Goal: Task Accomplishment & Management: Complete application form

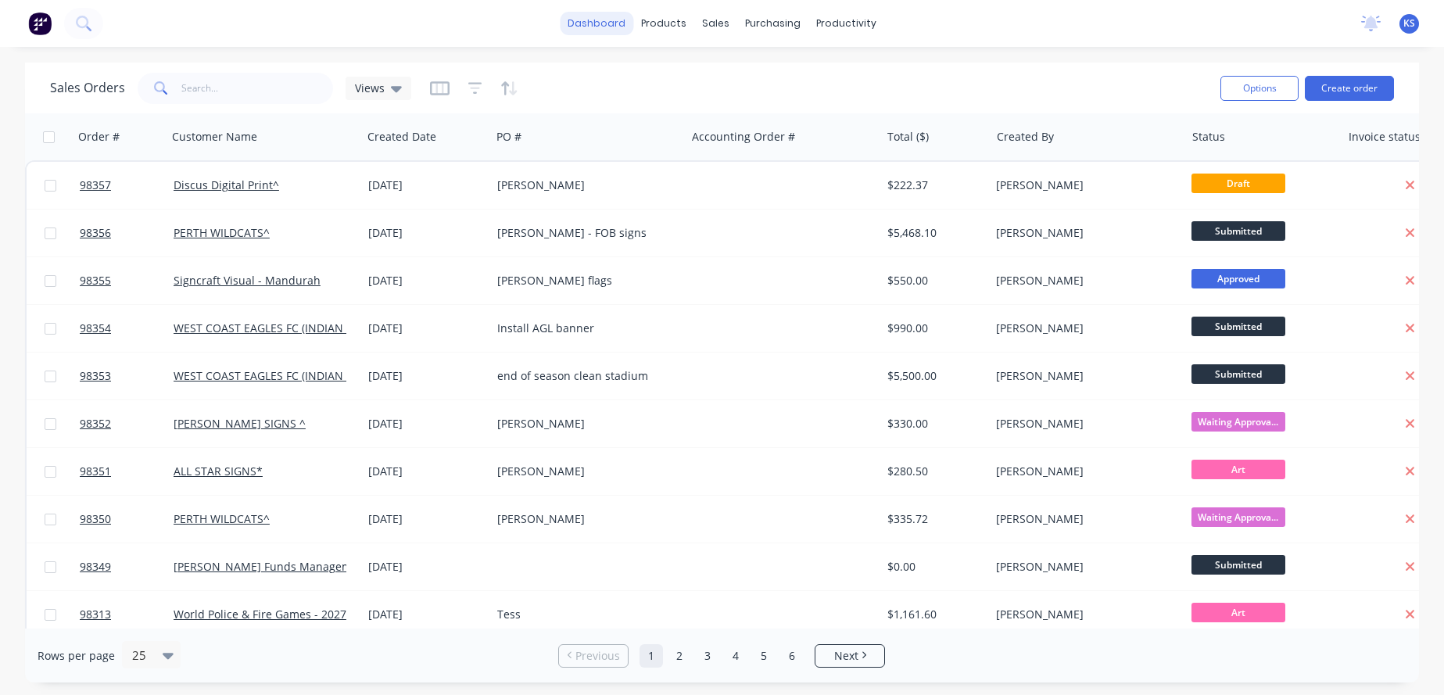
click at [617, 17] on link "dashboard" at bounding box center [597, 23] width 74 height 23
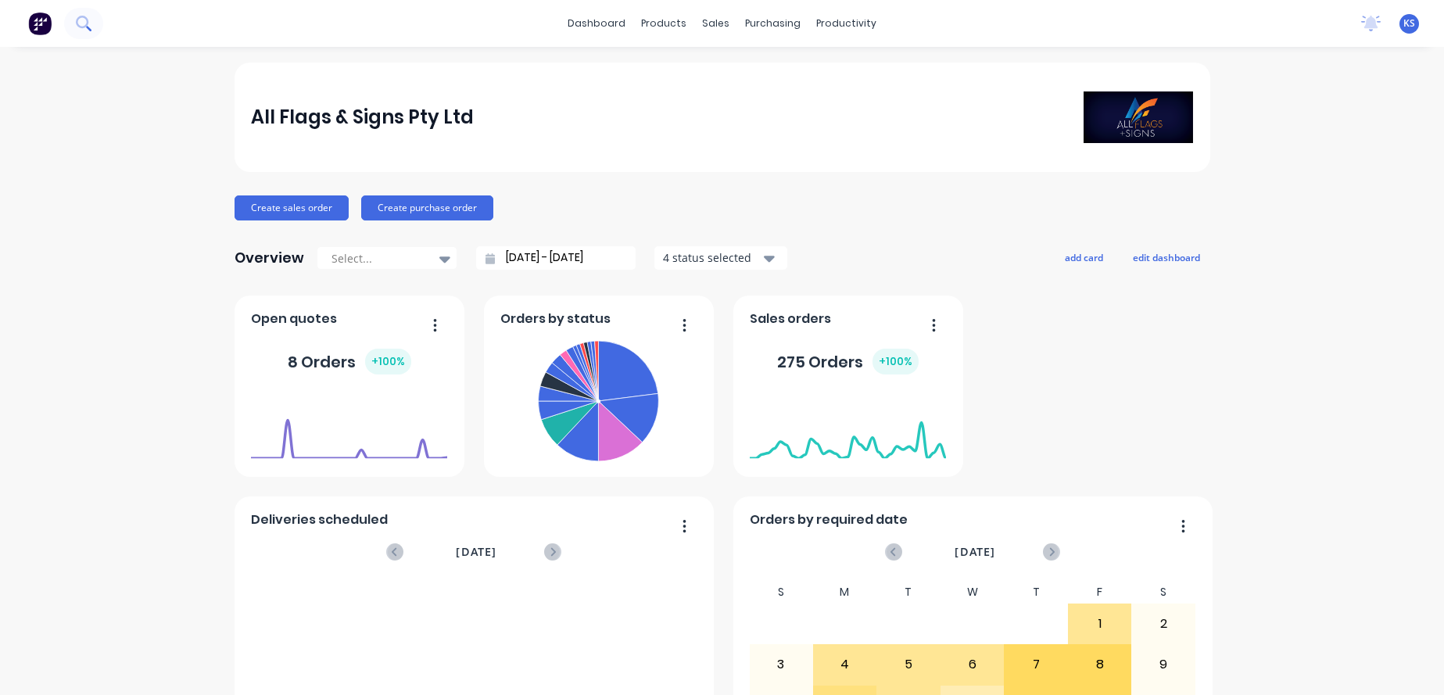
click at [87, 20] on icon at bounding box center [82, 22] width 13 height 13
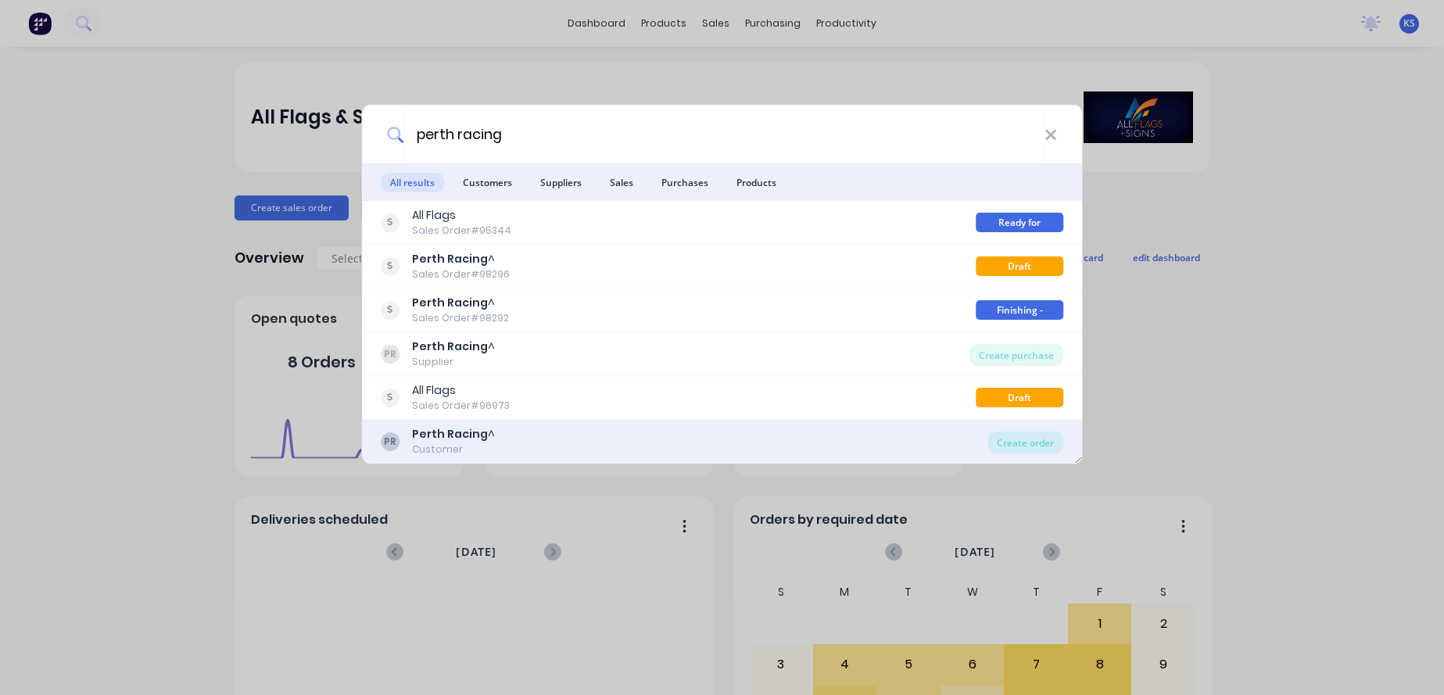
type input "perth racing"
click at [450, 448] on div "Customer" at bounding box center [453, 450] width 83 height 14
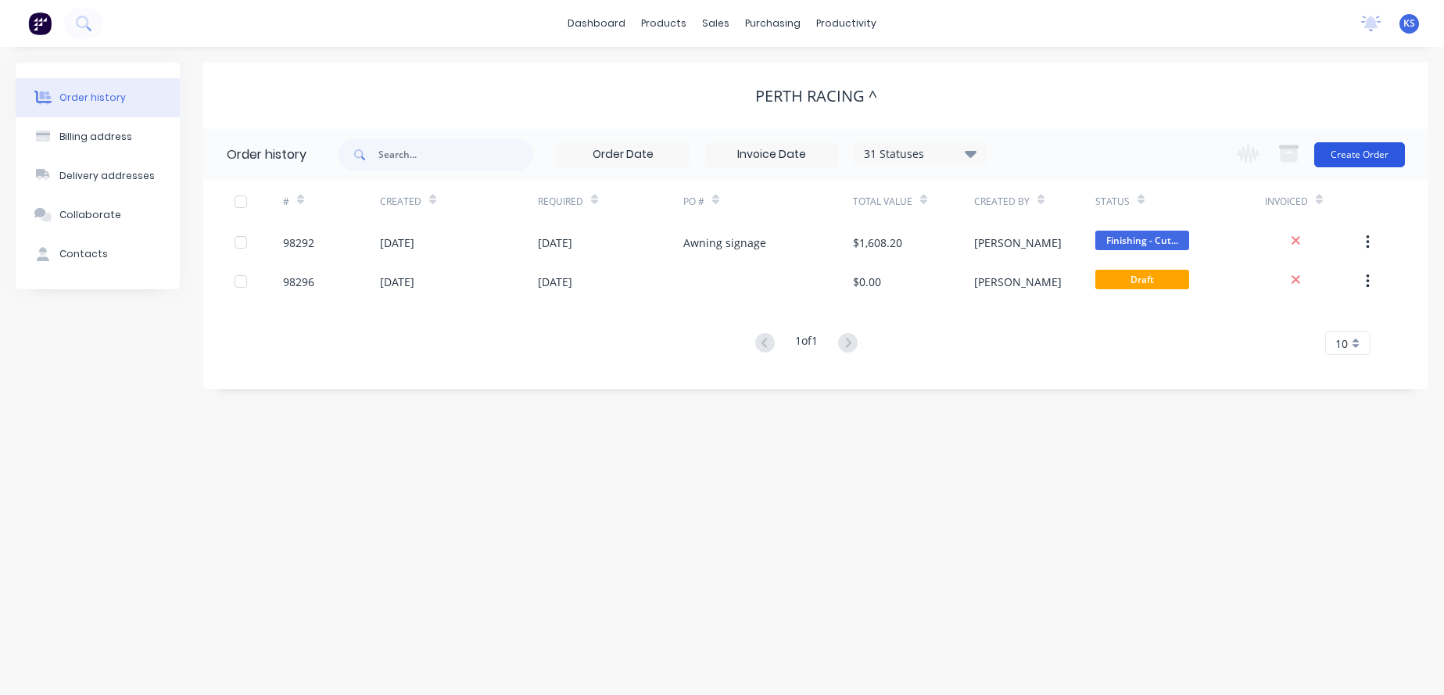
click at [1340, 152] on button "Create Order" at bounding box center [1360, 154] width 91 height 25
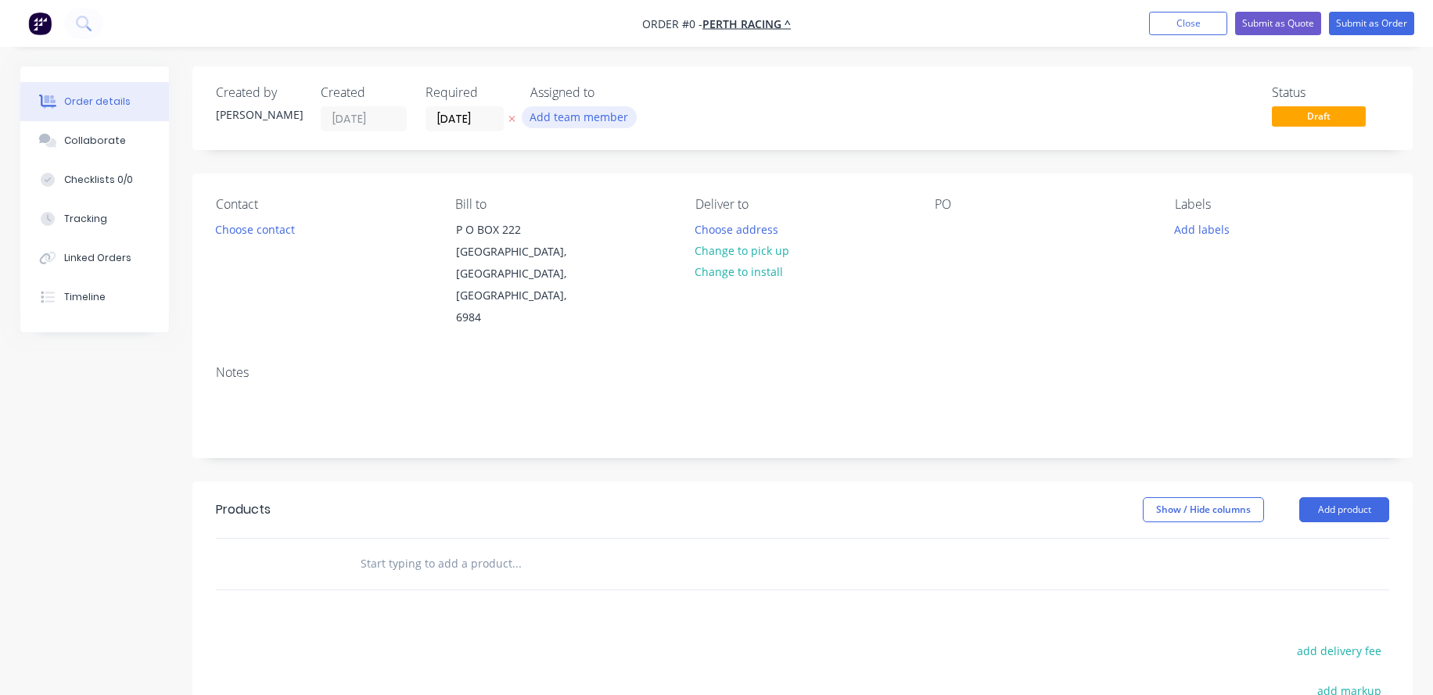
click at [567, 117] on button "Add team member" at bounding box center [579, 116] width 115 height 21
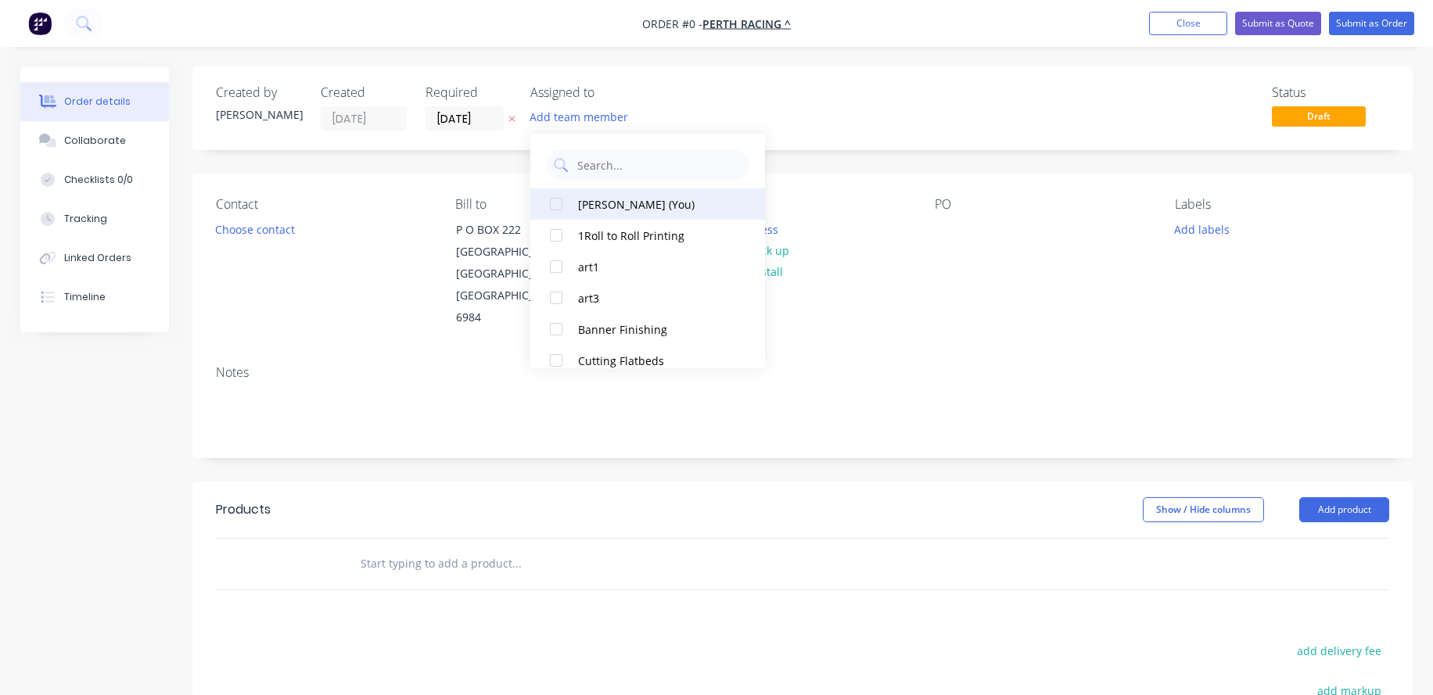
click at [554, 204] on div at bounding box center [555, 203] width 31 height 31
click at [451, 116] on div "Order details Collaborate Checklists 0/0 Tracking Linked Orders Timeline Order …" at bounding box center [716, 527] width 1423 height 923
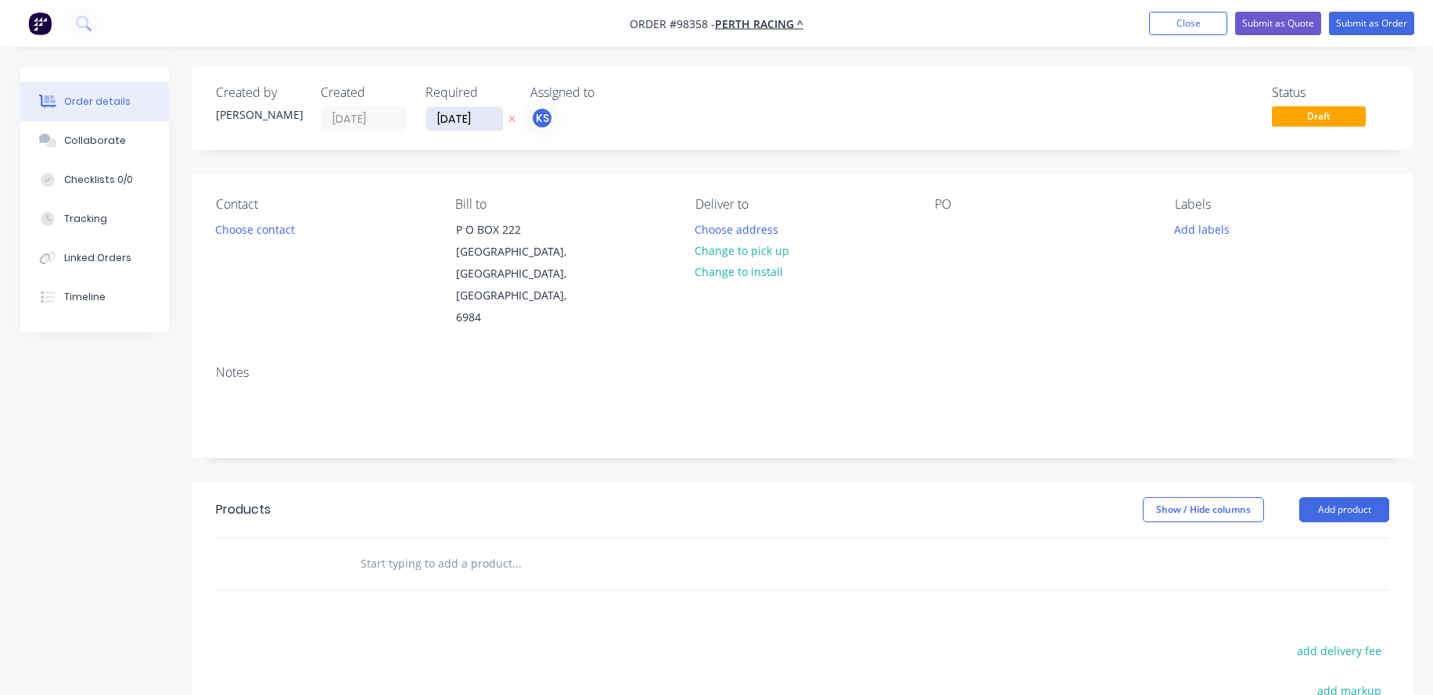
click at [451, 116] on input "[DATE]" at bounding box center [464, 118] width 77 height 23
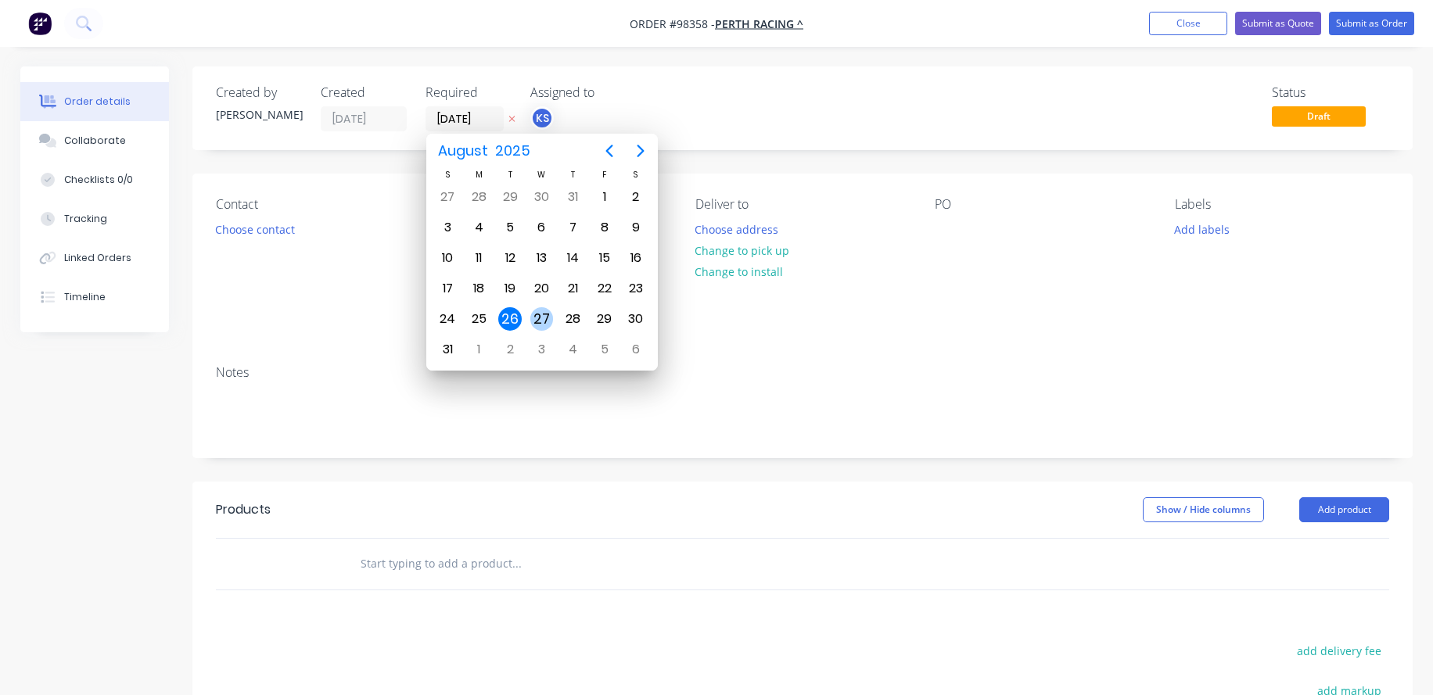
click at [540, 313] on div "27" at bounding box center [541, 318] width 23 height 23
type input "[DATE]"
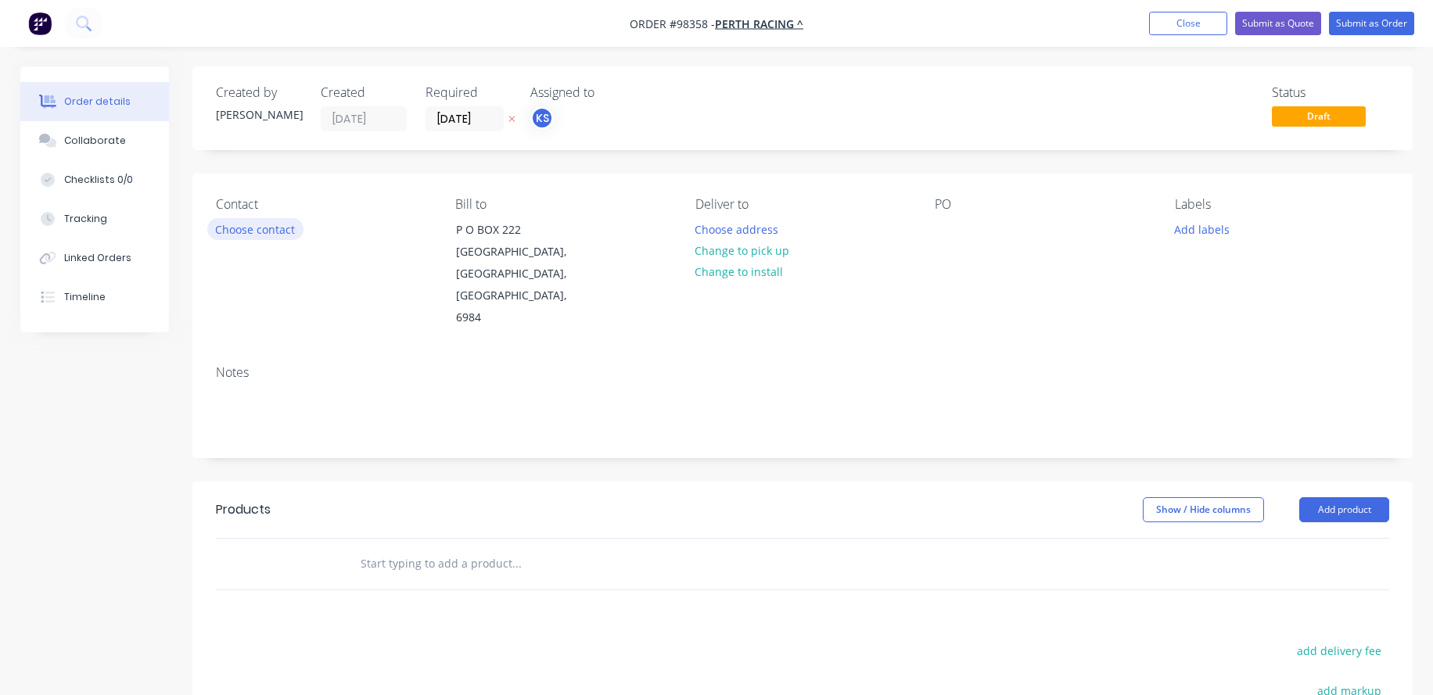
click at [241, 227] on button "Choose contact" at bounding box center [255, 228] width 96 height 21
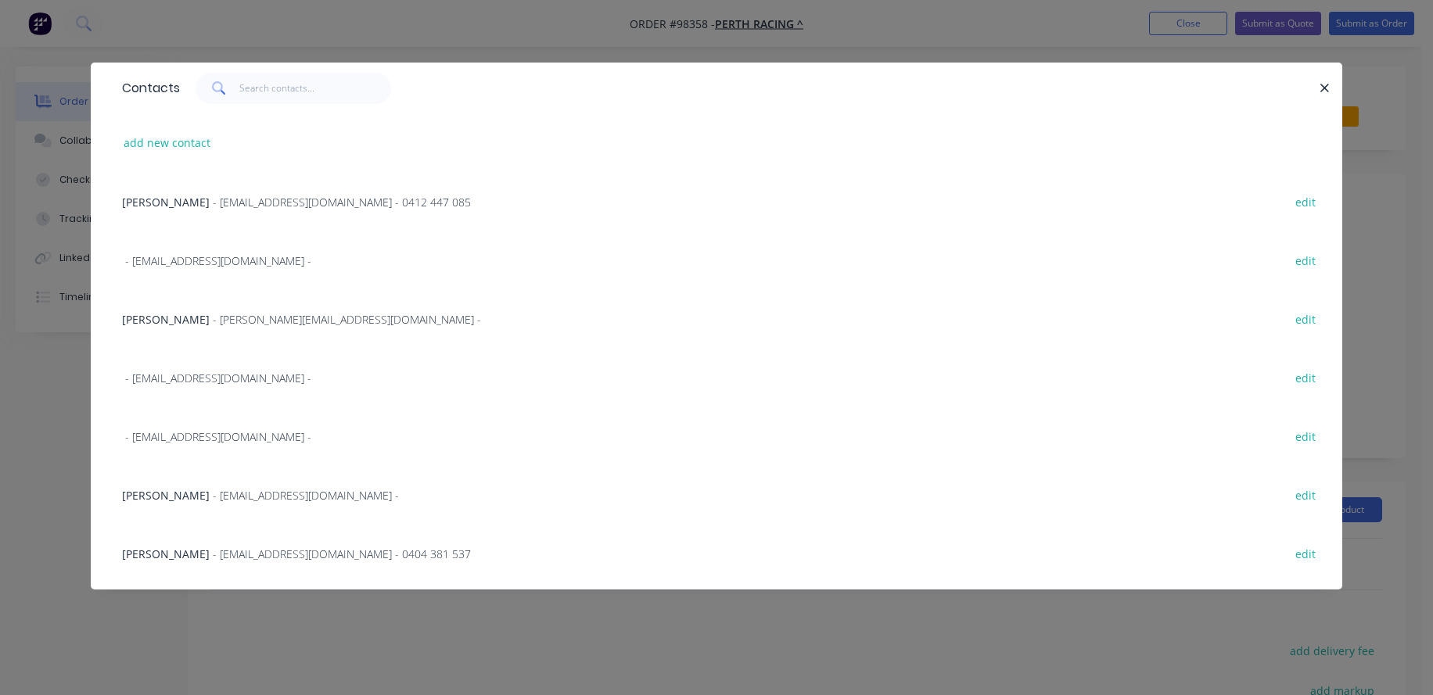
click at [213, 199] on span "- [EMAIL_ADDRESS][DOMAIN_NAME] - 0412 447 085" at bounding box center [342, 202] width 258 height 15
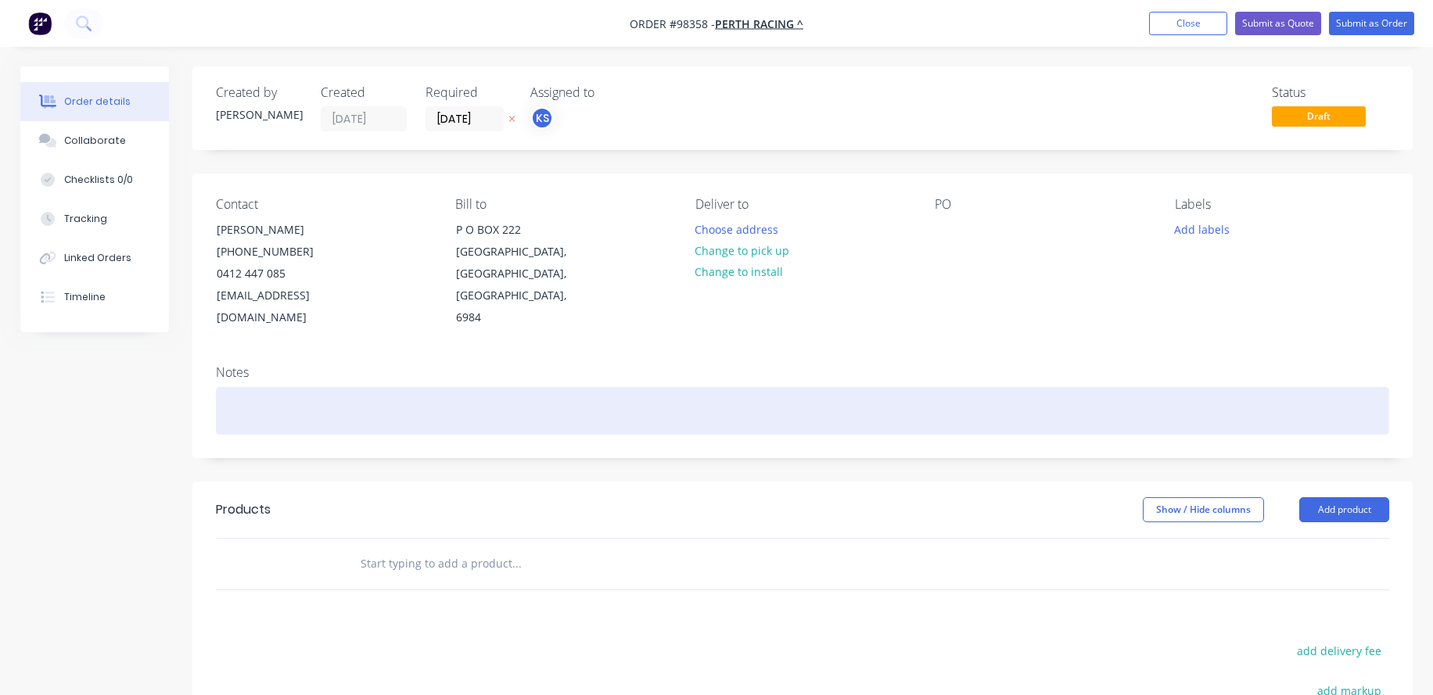
click at [230, 387] on div at bounding box center [802, 411] width 1173 height 48
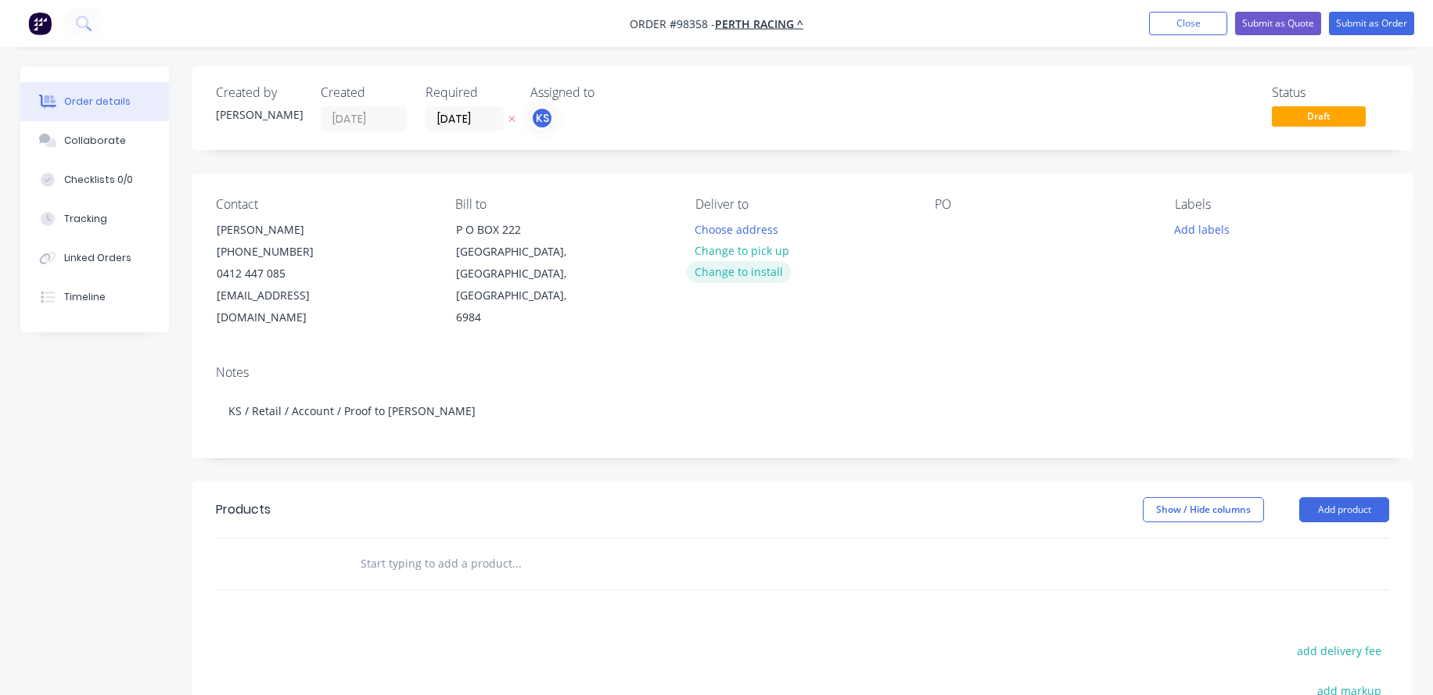
click at [748, 268] on button "Change to install" at bounding box center [739, 271] width 105 height 21
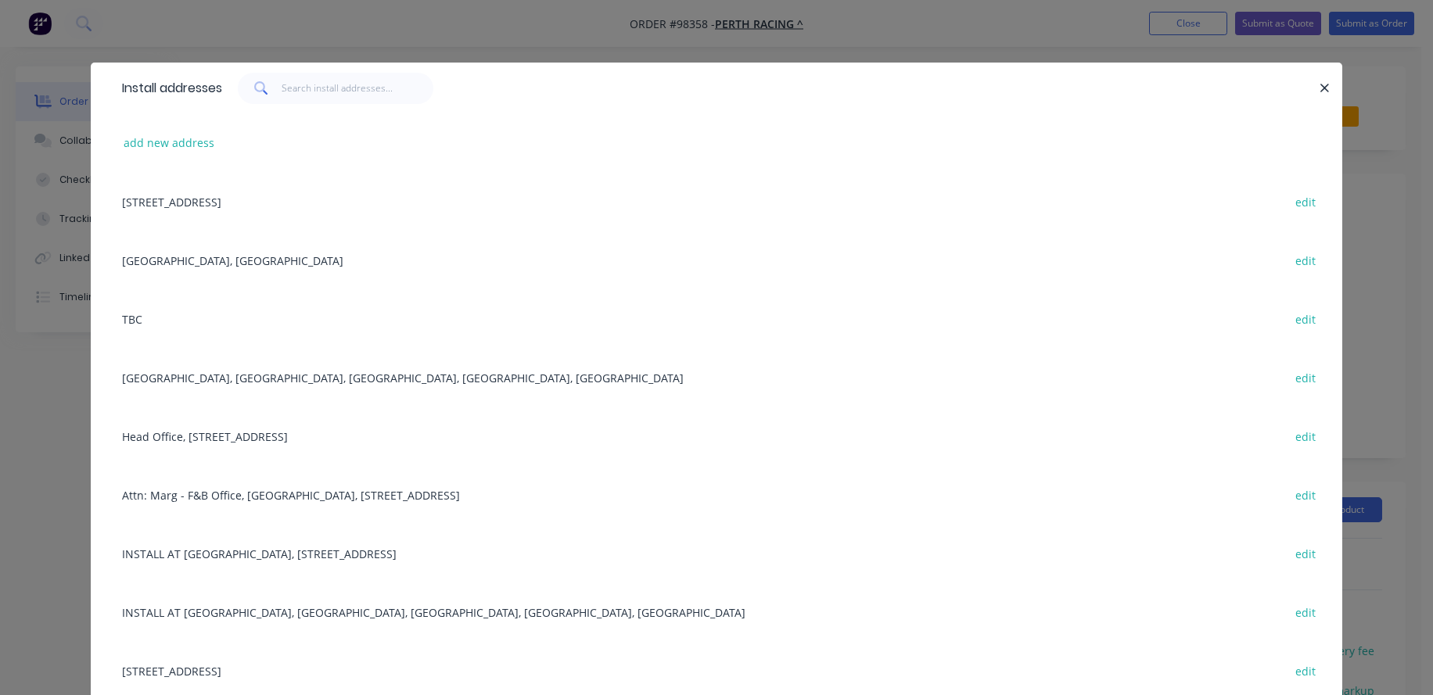
click at [187, 381] on div "[GEOGRAPHIC_DATA], [GEOGRAPHIC_DATA], [GEOGRAPHIC_DATA], [GEOGRAPHIC_DATA], [GE…" at bounding box center [716, 377] width 1204 height 59
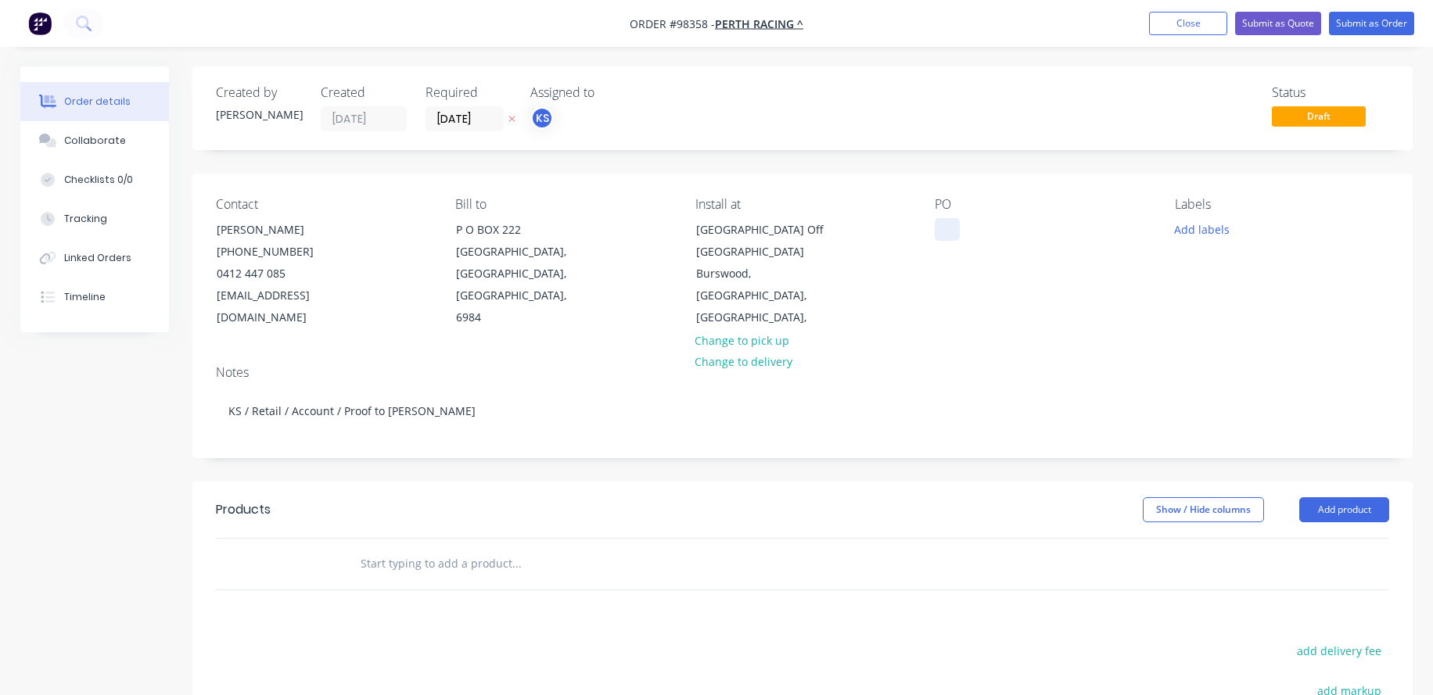
click at [937, 233] on div at bounding box center [947, 229] width 25 height 23
drag, startPoint x: 425, startPoint y: 551, endPoint x: 400, endPoint y: 580, distance: 37.2
click at [423, 556] on input "text" at bounding box center [516, 563] width 313 height 31
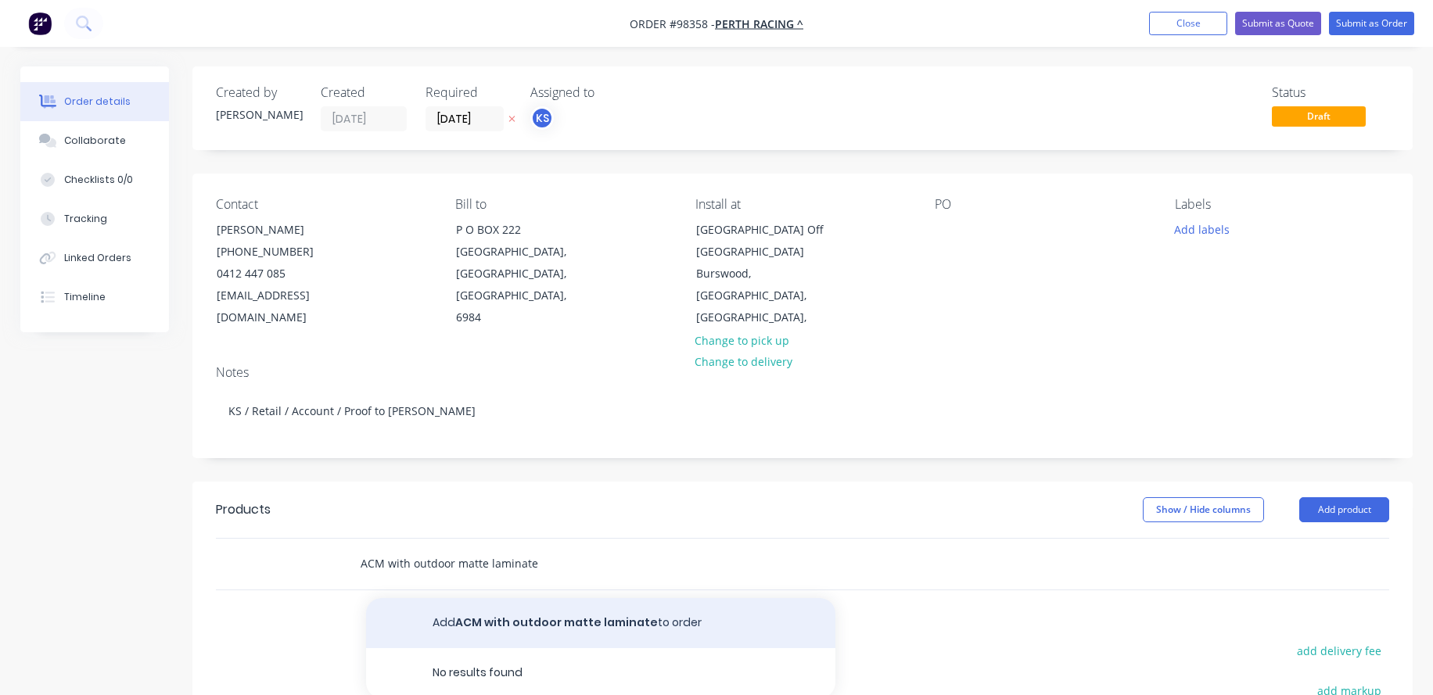
type input "ACM with outdoor matte laminate"
click at [465, 626] on button "Add ACM with outdoor matte laminate to order" at bounding box center [600, 623] width 469 height 50
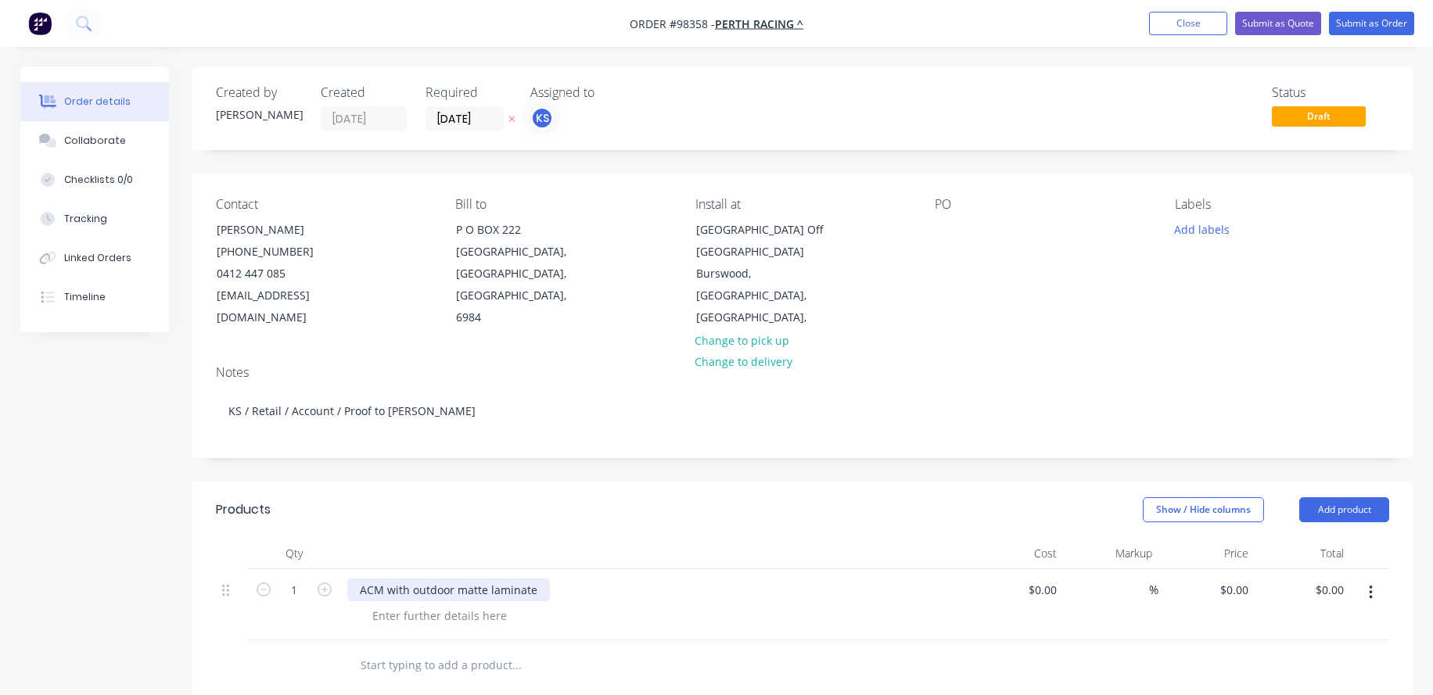
click at [533, 588] on div "ACM with outdoor matte laminate" at bounding box center [448, 590] width 203 height 23
click at [449, 617] on div at bounding box center [440, 616] width 160 height 23
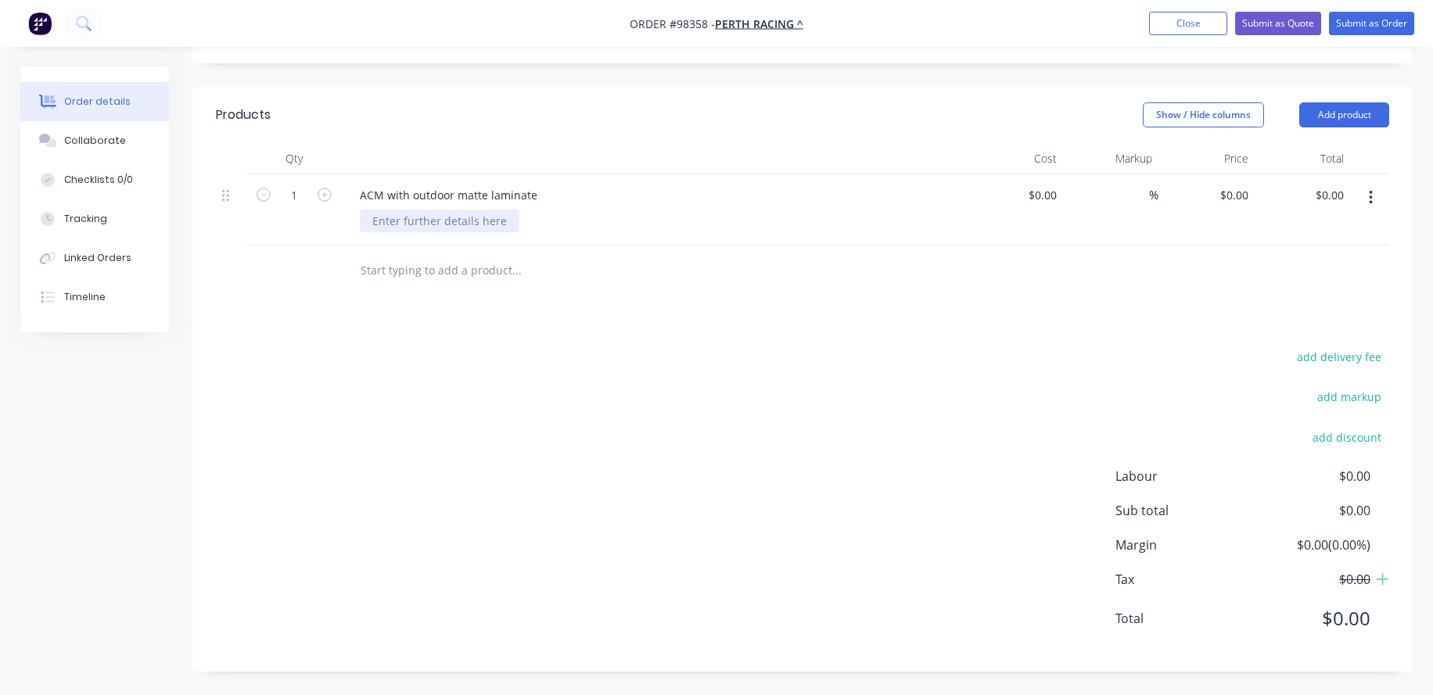
click at [388, 225] on div at bounding box center [440, 221] width 160 height 23
click at [531, 197] on div "ACM with outdoor matte laminate" at bounding box center [448, 195] width 203 height 23
click at [325, 195] on icon "button" at bounding box center [325, 195] width 14 height 14
type input "2"
click at [1235, 198] on div "0 0" at bounding box center [1242, 195] width 24 height 23
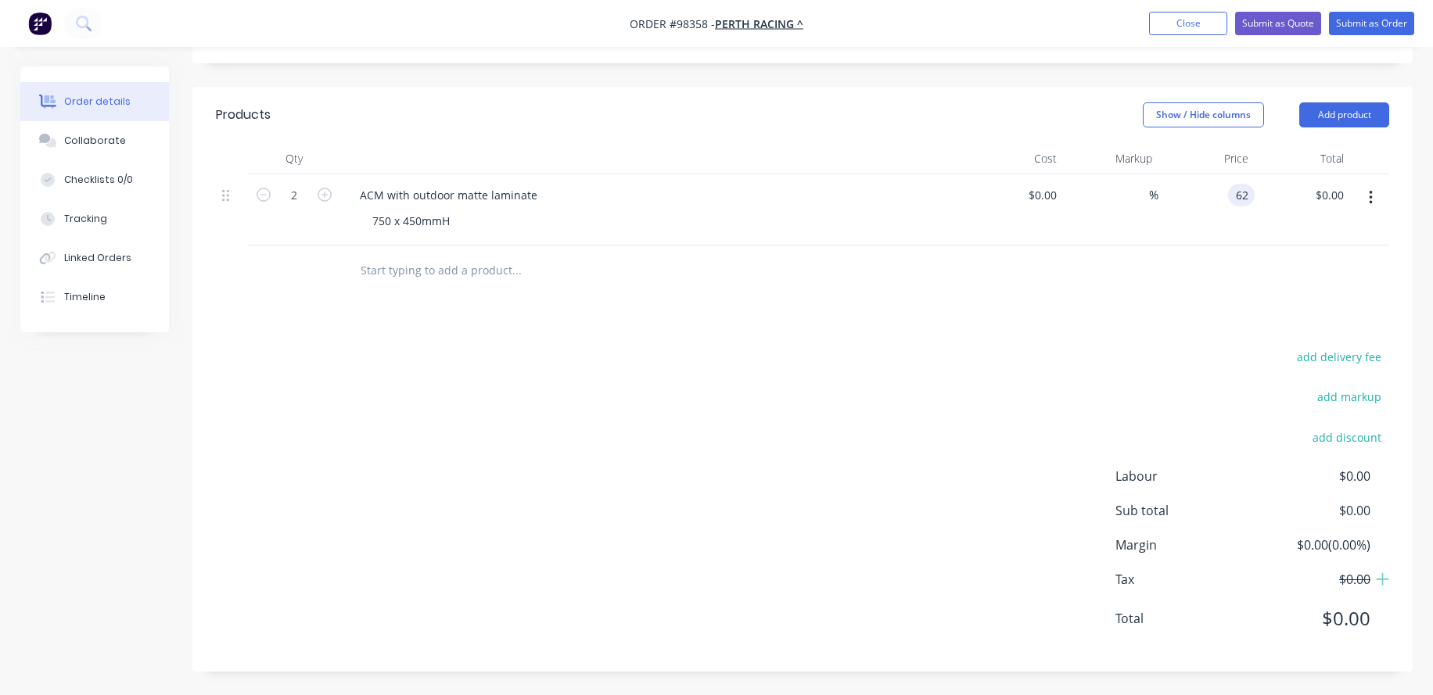
type input "$62.00"
type input "$124.00"
click at [1212, 229] on div "$62.00 62" at bounding box center [1206, 209] width 96 height 71
click at [540, 197] on div "ACM with outdoor matte laminate" at bounding box center [448, 195] width 203 height 23
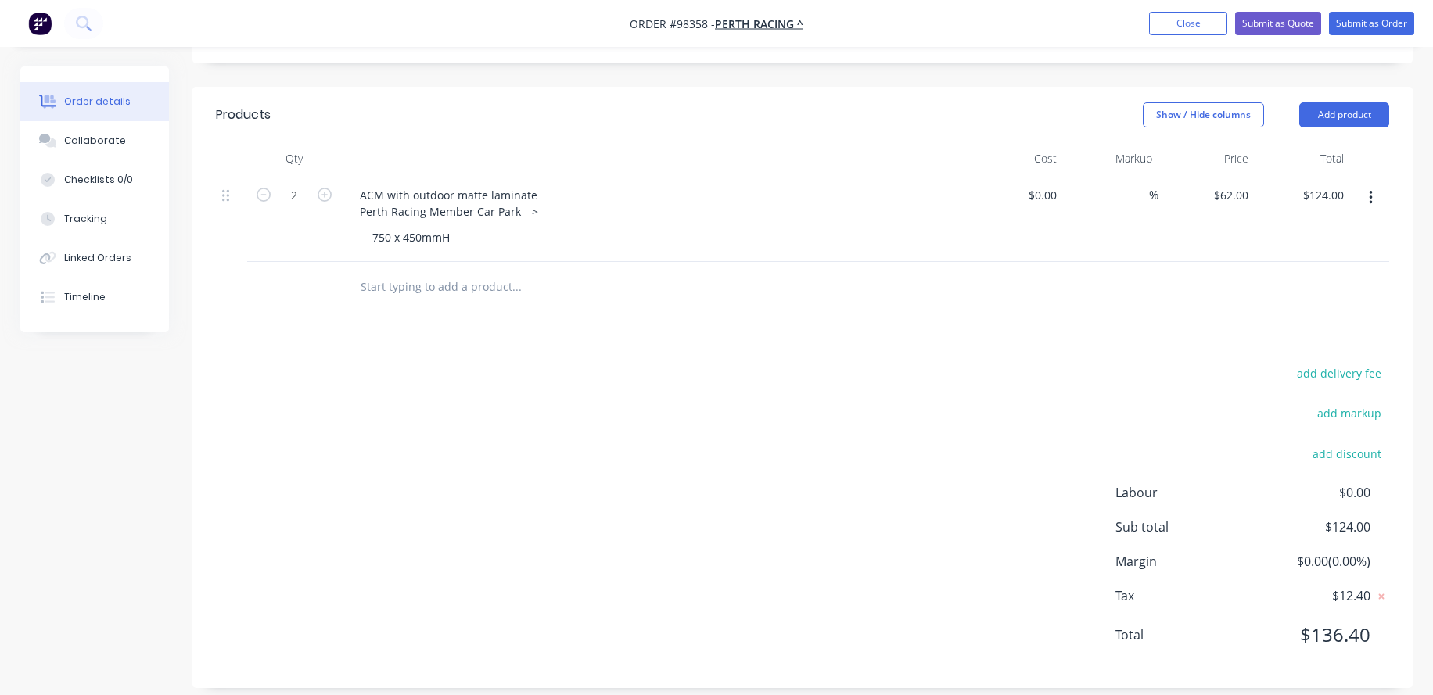
click at [493, 235] on div "750 x 450mmH" at bounding box center [660, 237] width 601 height 23
click at [443, 292] on input "text" at bounding box center [516, 286] width 313 height 31
click at [439, 292] on input "text" at bounding box center [516, 286] width 313 height 31
click at [416, 285] on input "text" at bounding box center [516, 286] width 313 height 31
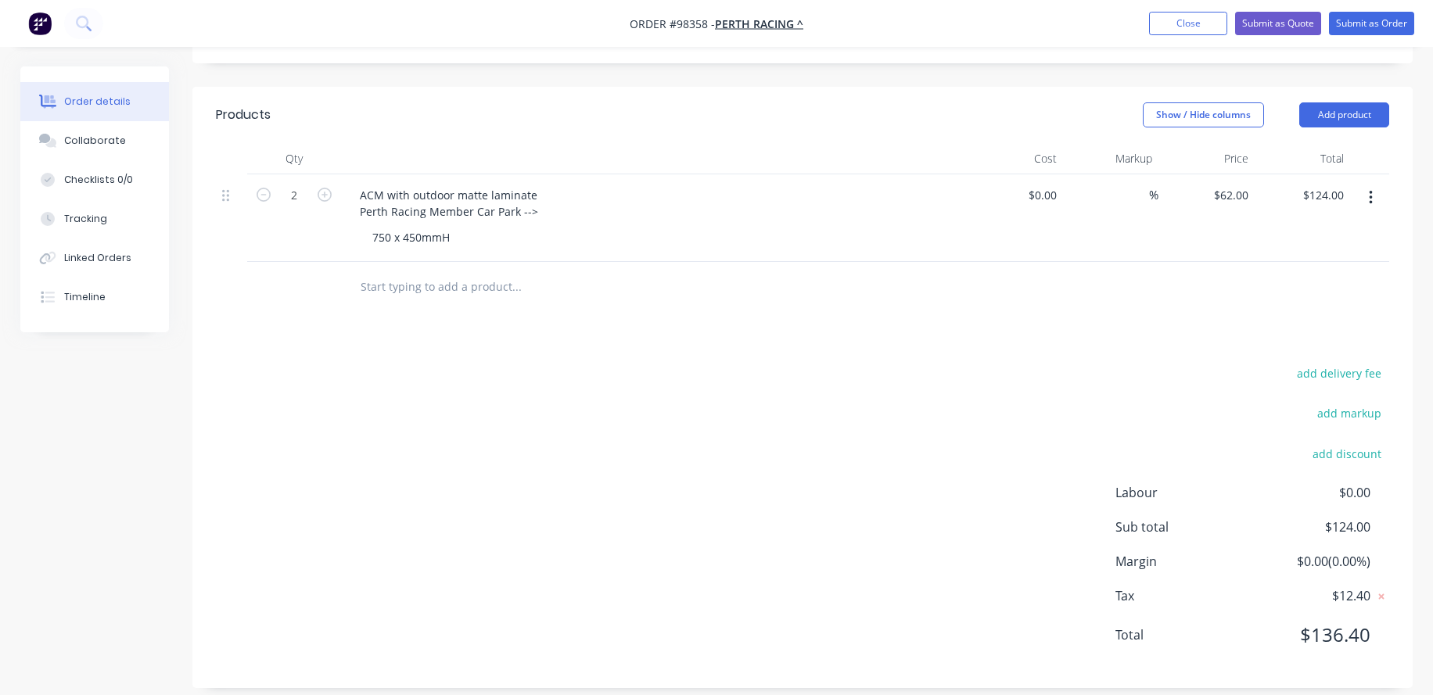
click at [417, 282] on input "text" at bounding box center [516, 286] width 313 height 31
click at [389, 297] on input "text" at bounding box center [516, 286] width 313 height 31
click at [416, 282] on input "text" at bounding box center [516, 286] width 313 height 31
click at [364, 213] on div "ACM with outdoor matte laminate Perth Racing Member Car Park -->" at bounding box center [448, 203] width 203 height 39
click at [361, 210] on div "ACM with outdoor matte laminate Perth Racing Member Car Park -->" at bounding box center [448, 203] width 203 height 39
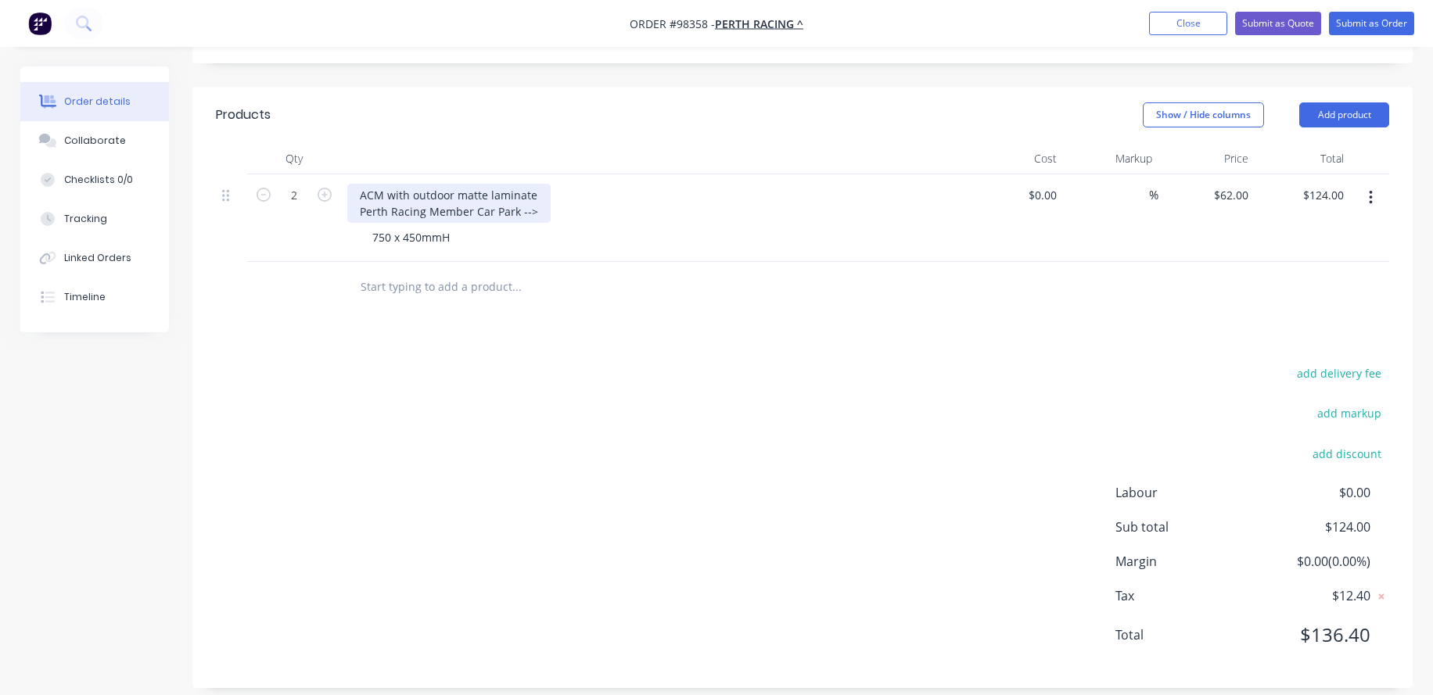
click at [536, 194] on div "ACM with outdoor matte laminate Perth Racing Member Car Park -->" at bounding box center [448, 203] width 203 height 39
click at [536, 211] on div "ACM with outdoor matte laminate Perth Racing Member Car Park -->" at bounding box center [448, 203] width 203 height 39
click at [587, 210] on div "ACM with outdoor matte laminate Perth Racing Member Car Park --> (opposite arro…" at bounding box center [532, 203] width 371 height 39
click at [361, 211] on div "ACM with outdoor matte laminate Perth Racing Member Car Park --> arrow on secon…" at bounding box center [506, 203] width 319 height 39
click at [609, 207] on div "ACM with outdoor matte laminate 2 signs: Perth Racing Member Car Park --> arrow…" at bounding box center [528, 203] width 362 height 39
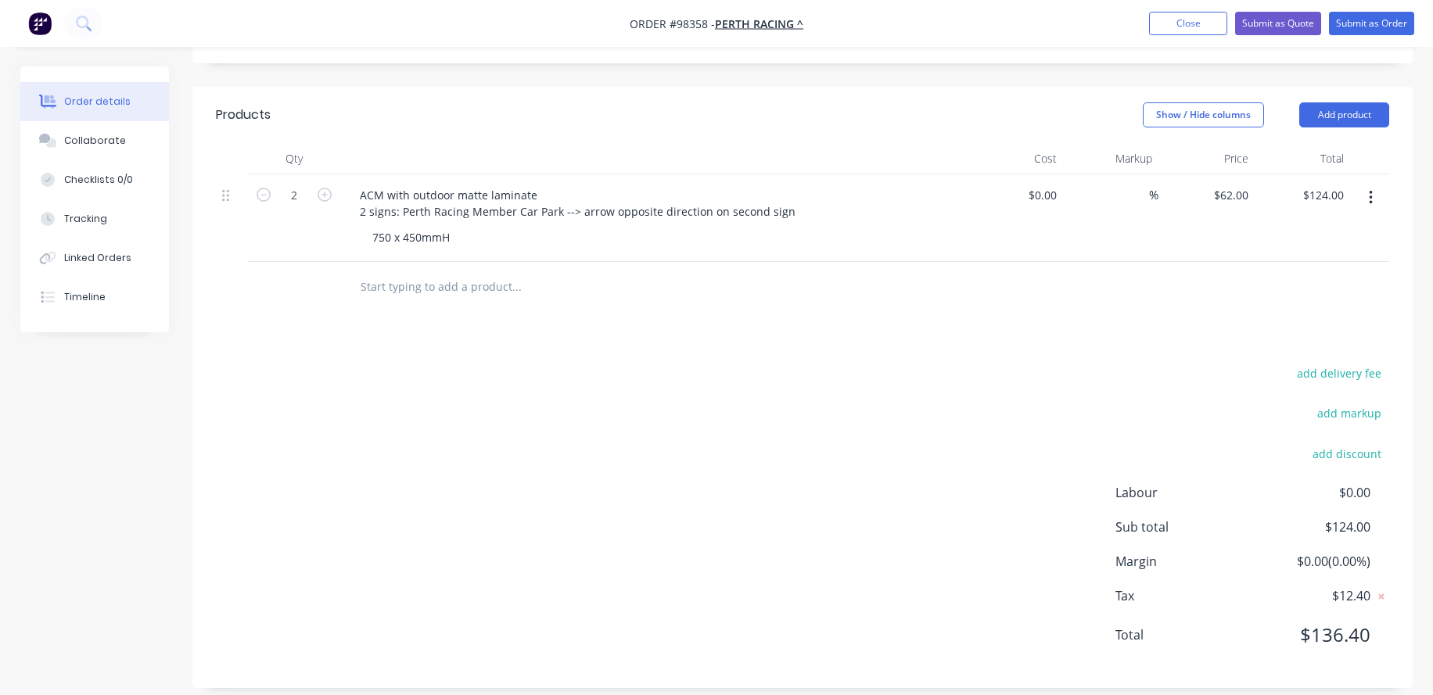
click at [605, 228] on div "750 x 450mmH" at bounding box center [660, 237] width 601 height 23
click at [490, 279] on input "text" at bounding box center [516, 286] width 313 height 31
type input "Installation"
click at [441, 347] on div "Products Show / Hide columns Add product Qty Cost Markup Price Total 2 ACM with…" at bounding box center [802, 387] width 1220 height 601
click at [401, 300] on input "Installation" at bounding box center [516, 286] width 313 height 31
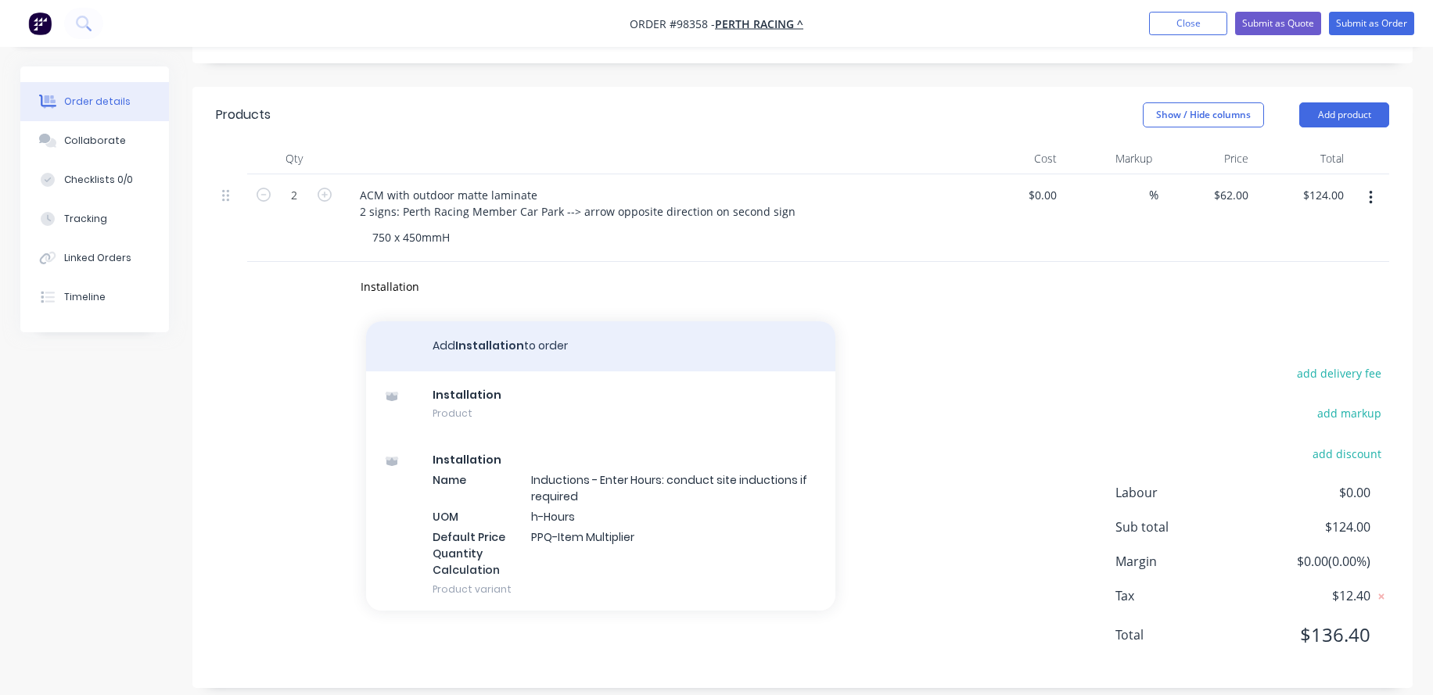
click at [461, 343] on button "Add Installation to order" at bounding box center [600, 346] width 469 height 50
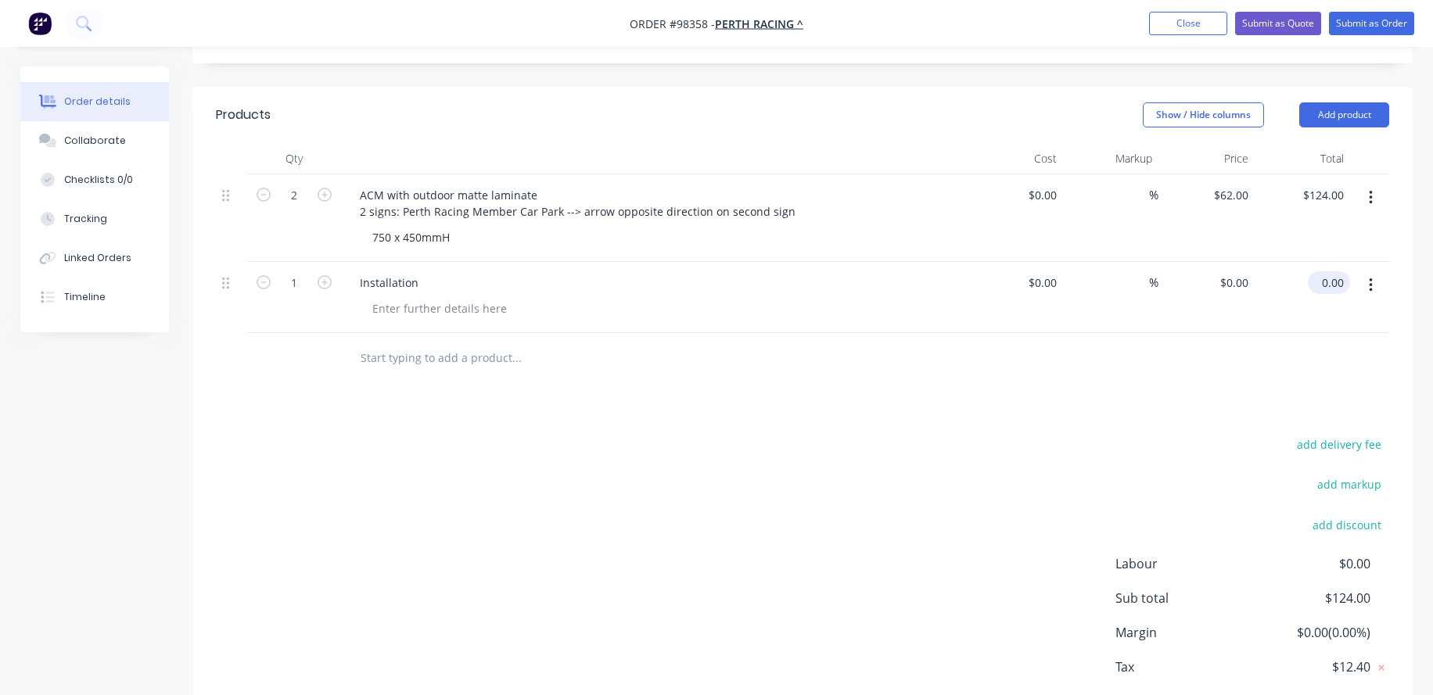
click at [1319, 282] on div "0.00 $0.00" at bounding box center [1329, 282] width 42 height 23
type input "360"
type input "$360.00"
click at [1160, 368] on div at bounding box center [802, 358] width 1173 height 51
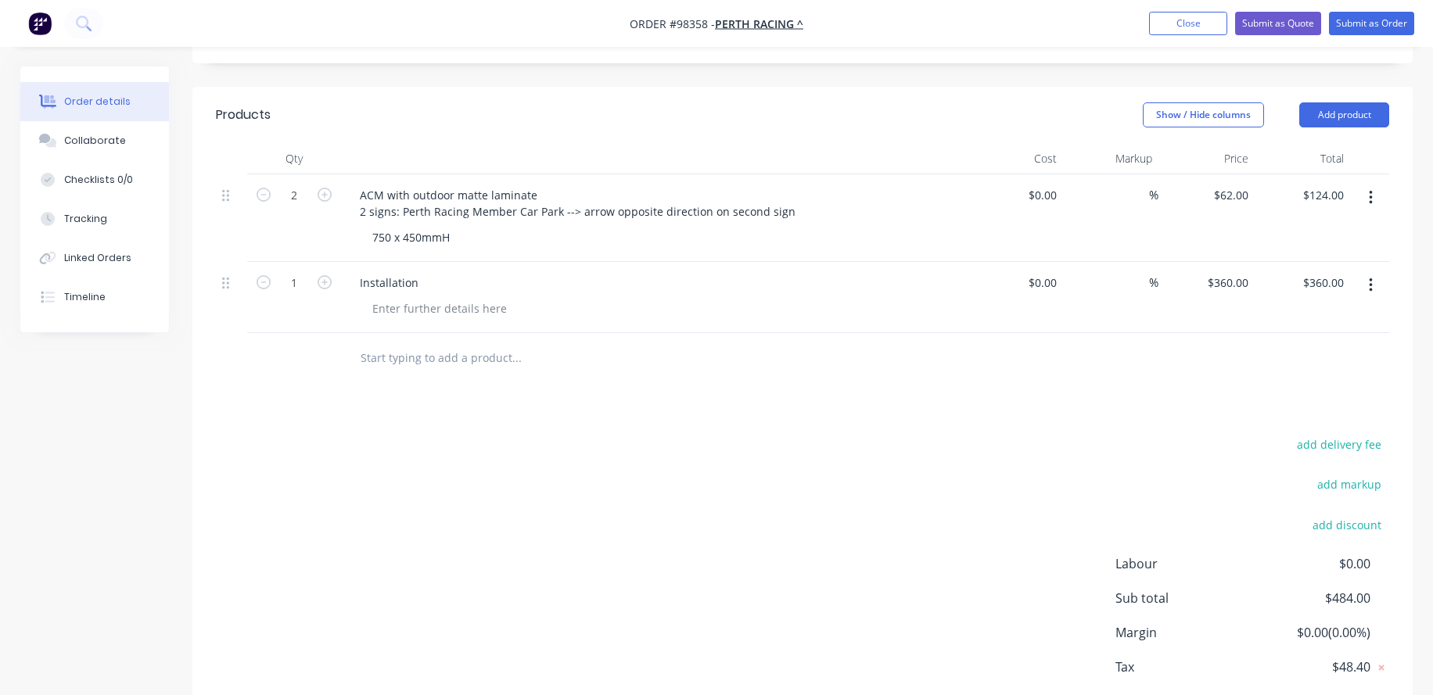
click at [379, 357] on input "text" at bounding box center [516, 358] width 313 height 31
click at [439, 355] on input "INSTALL [DATE]" at bounding box center [516, 358] width 313 height 31
click at [490, 357] on input "INSTALL [DATE]" at bounding box center [516, 358] width 313 height 31
click at [536, 359] on input "INSTALL [DATE] after Ascot Job" at bounding box center [516, 358] width 313 height 31
click at [421, 363] on input "INSTALL [DATE] after Ascot Roof Job" at bounding box center [516, 358] width 313 height 31
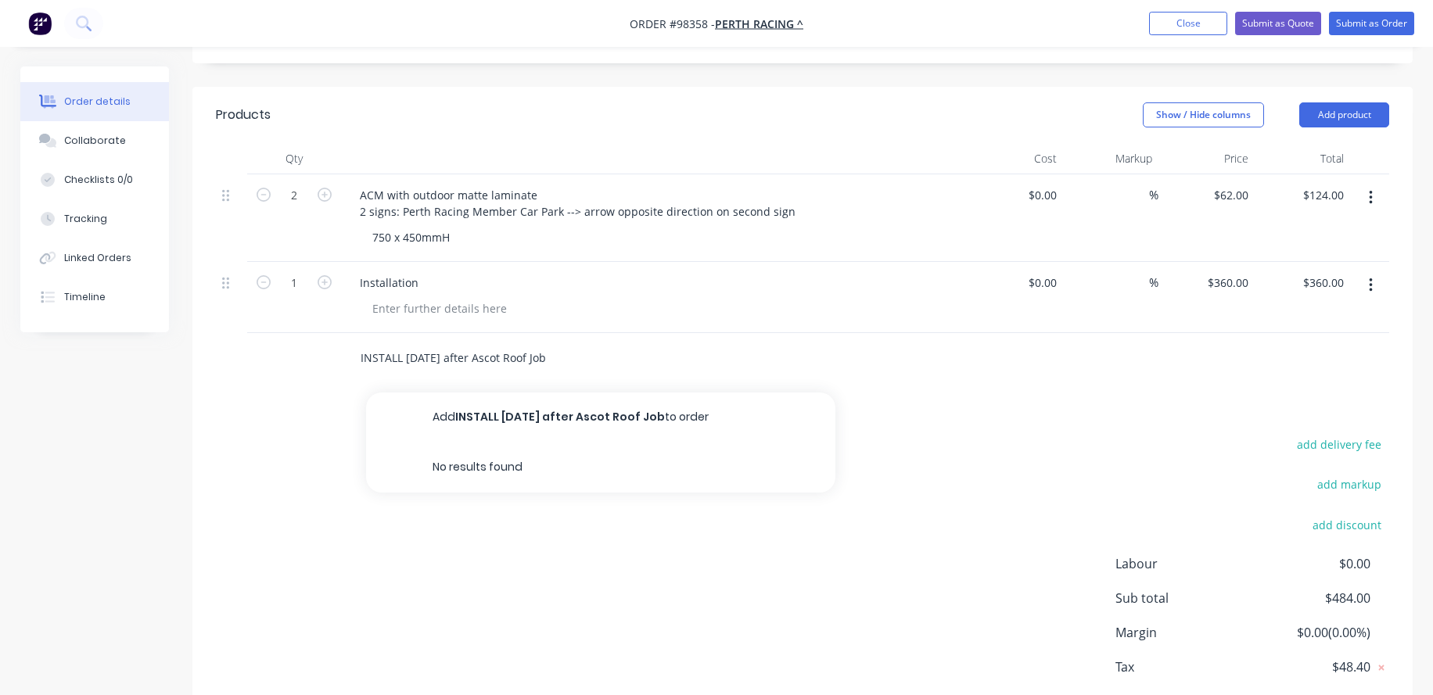
click at [394, 359] on input "INSTALL [DATE] after Ascot Roof Job" at bounding box center [516, 358] width 313 height 31
type input "INSTALL [DATE] after Ascot Roof Job"
click at [343, 406] on div "Products Show / Hide columns Add product Qty Cost Markup Price Total 2 ACM with…" at bounding box center [802, 423] width 1220 height 673
click at [361, 354] on input "INSTALL [DATE] after Ascot Roof Job" at bounding box center [516, 358] width 313 height 31
click at [493, 576] on div "add delivery fee add markup add discount Labour $0.00 Sub total $484.00 Margin …" at bounding box center [802, 585] width 1173 height 302
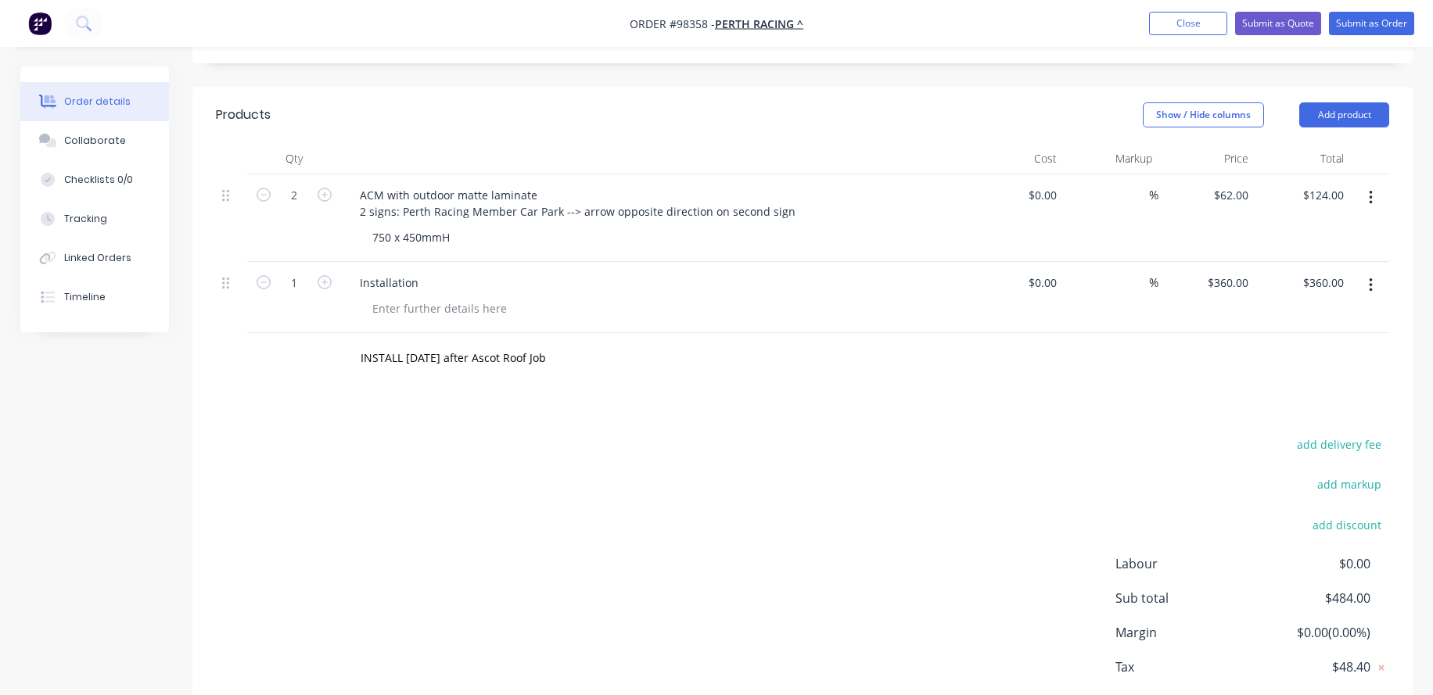
click at [423, 435] on div "add delivery fee add markup add discount Labour $0.00 Sub total $484.00 Margin …" at bounding box center [802, 585] width 1173 height 302
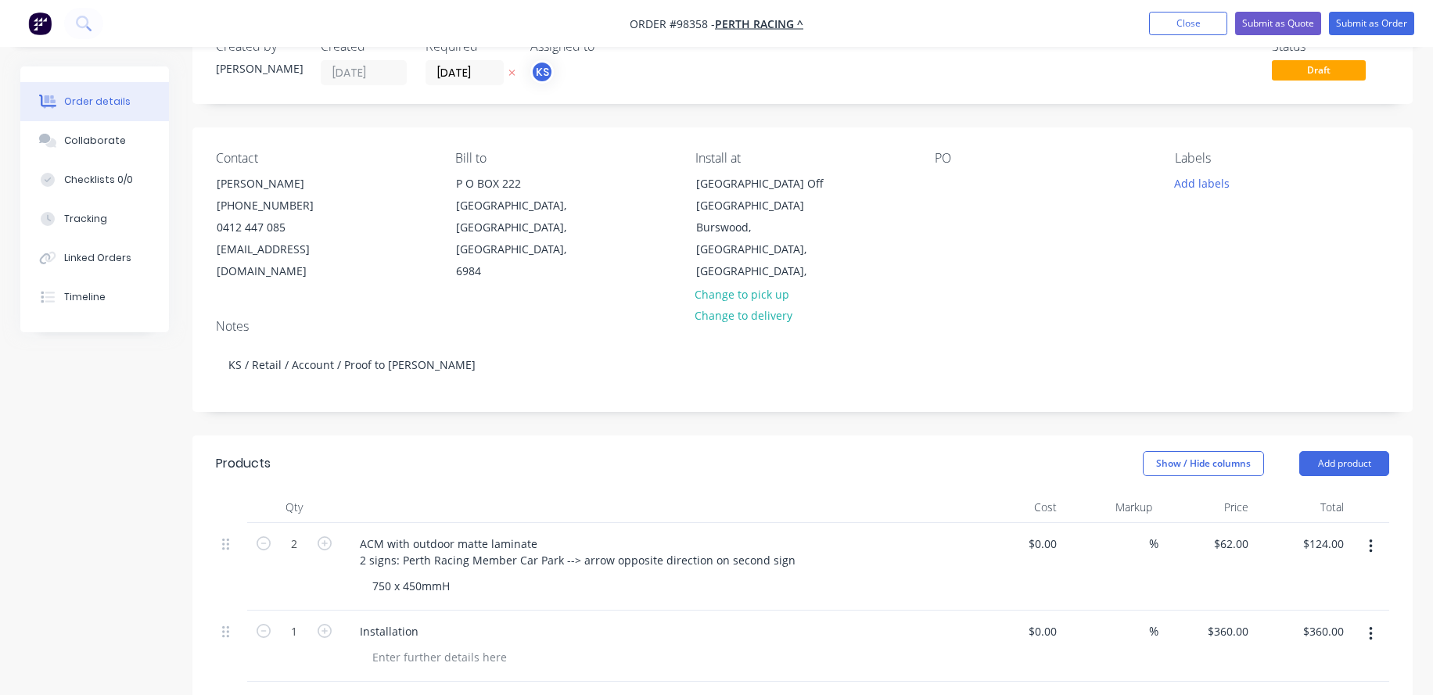
scroll to position [0, 0]
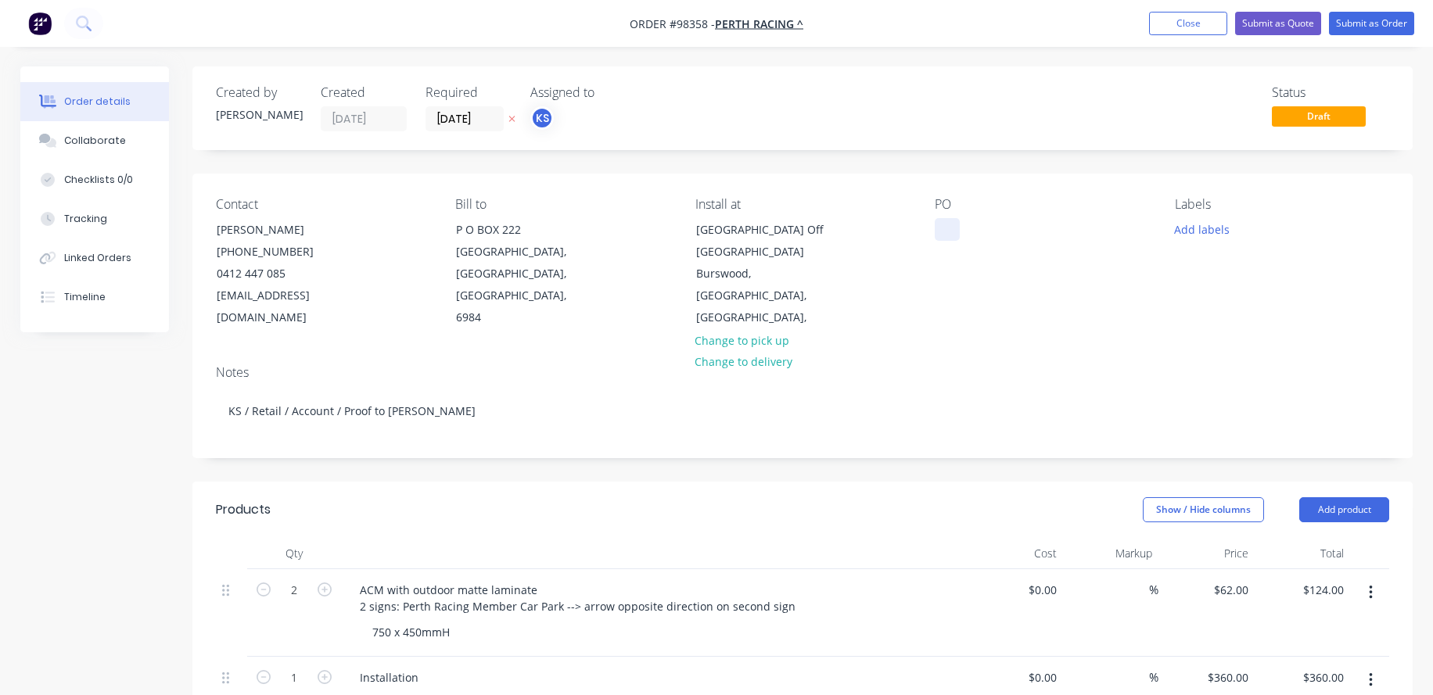
click at [942, 235] on div at bounding box center [947, 229] width 25 height 23
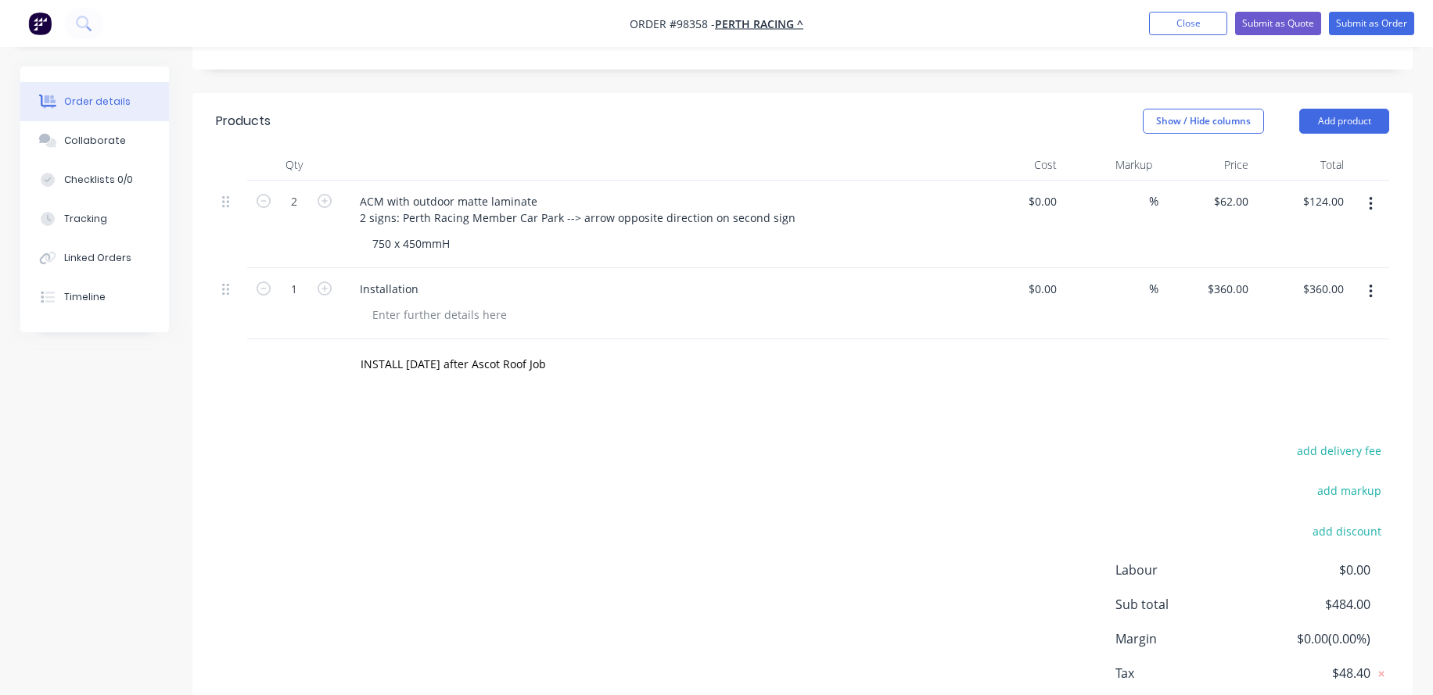
scroll to position [391, 0]
drag, startPoint x: 1229, startPoint y: 407, endPoint x: 1188, endPoint y: 408, distance: 41.5
click at [1229, 407] on div "Products Show / Hide columns Add product Qty Cost Markup Price Total 2 ACM with…" at bounding box center [802, 427] width 1220 height 673
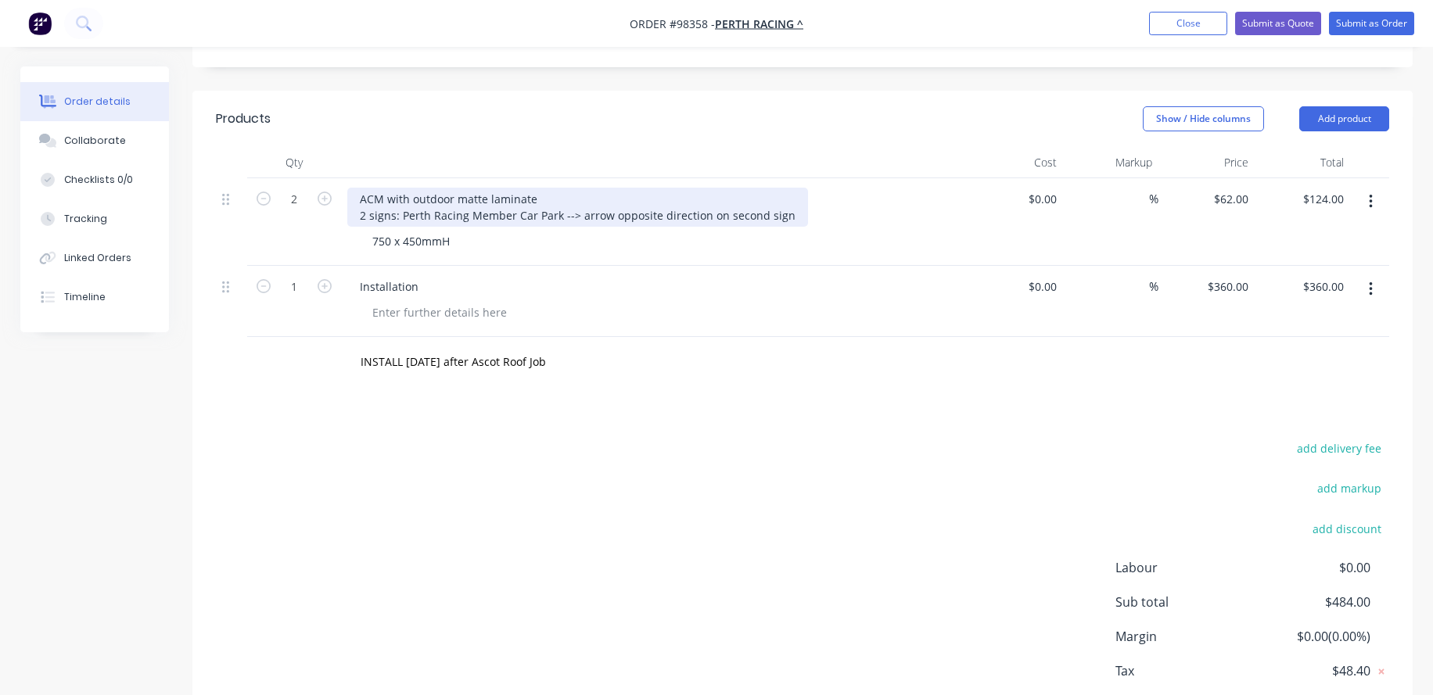
click at [393, 215] on div "ACM with outdoor matte laminate 2 signs: Perth Racing Member Car Park --> arrow…" at bounding box center [577, 207] width 461 height 39
click at [501, 219] on div "ACM with outdoor matte laminate 1 sign on each side of pole: Perth Racing Membe…" at bounding box center [629, 207] width 564 height 39
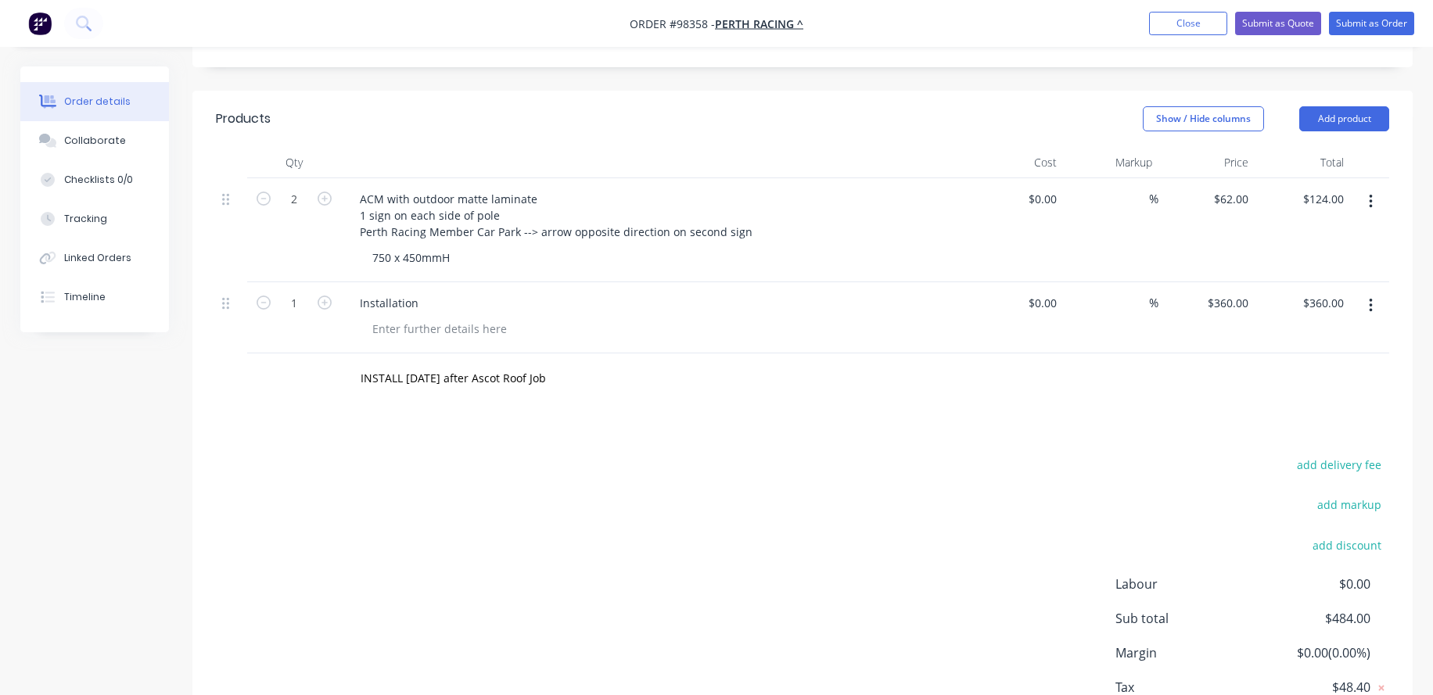
click at [482, 260] on div "750 x 450mmH" at bounding box center [660, 257] width 601 height 23
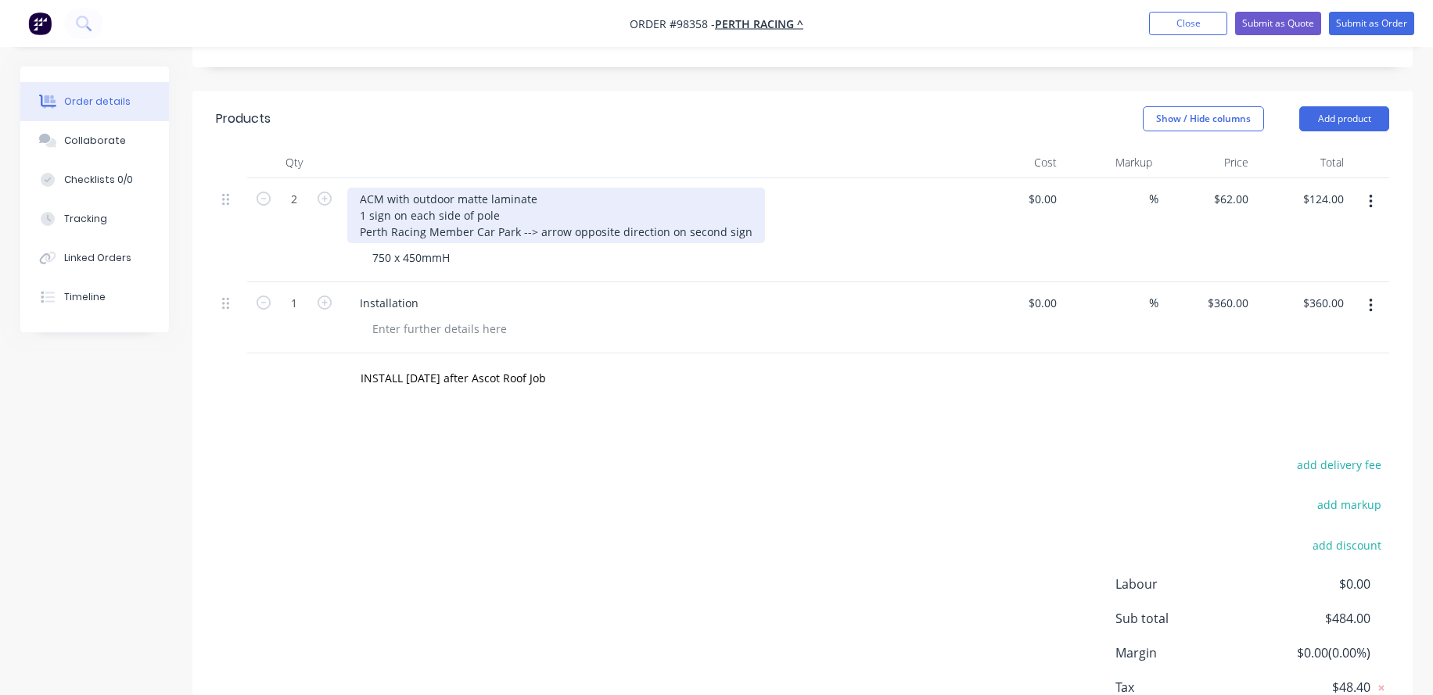
click at [359, 213] on div "ACM with outdoor matte laminate 1 sign on each side of pole Perth Racing Member…" at bounding box center [556, 216] width 418 height 56
click at [493, 224] on div "ACM with outdoor matte laminate 1 sign on each side of pole Perth Racing Member…" at bounding box center [556, 216] width 418 height 56
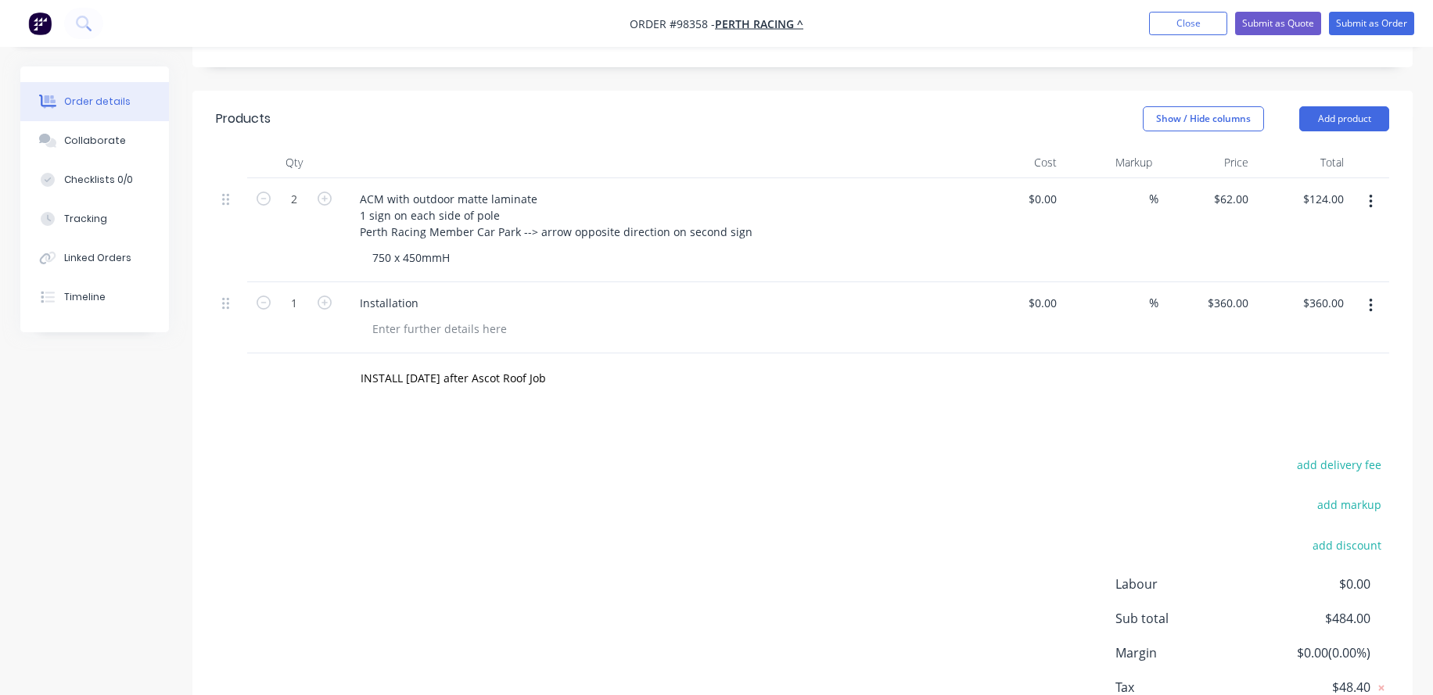
click at [484, 253] on div "750 x 450mmH" at bounding box center [660, 257] width 601 height 23
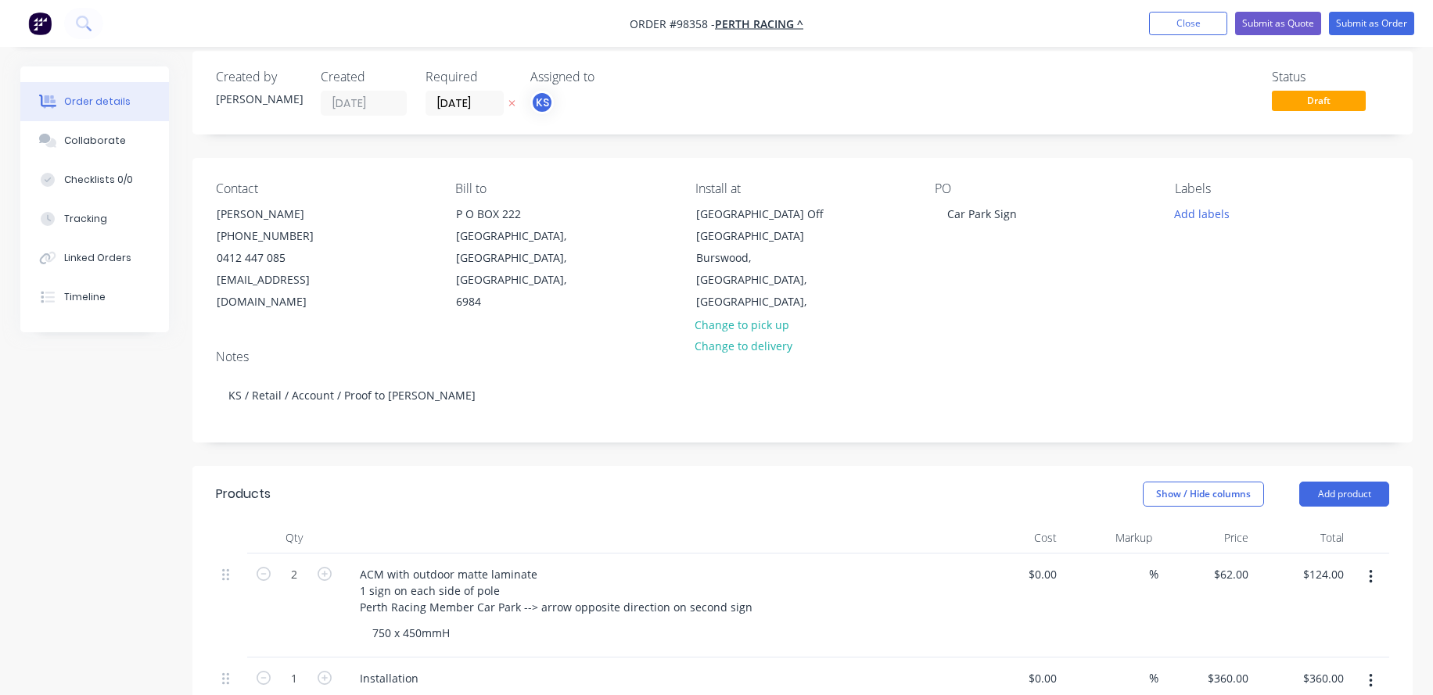
scroll to position [0, 0]
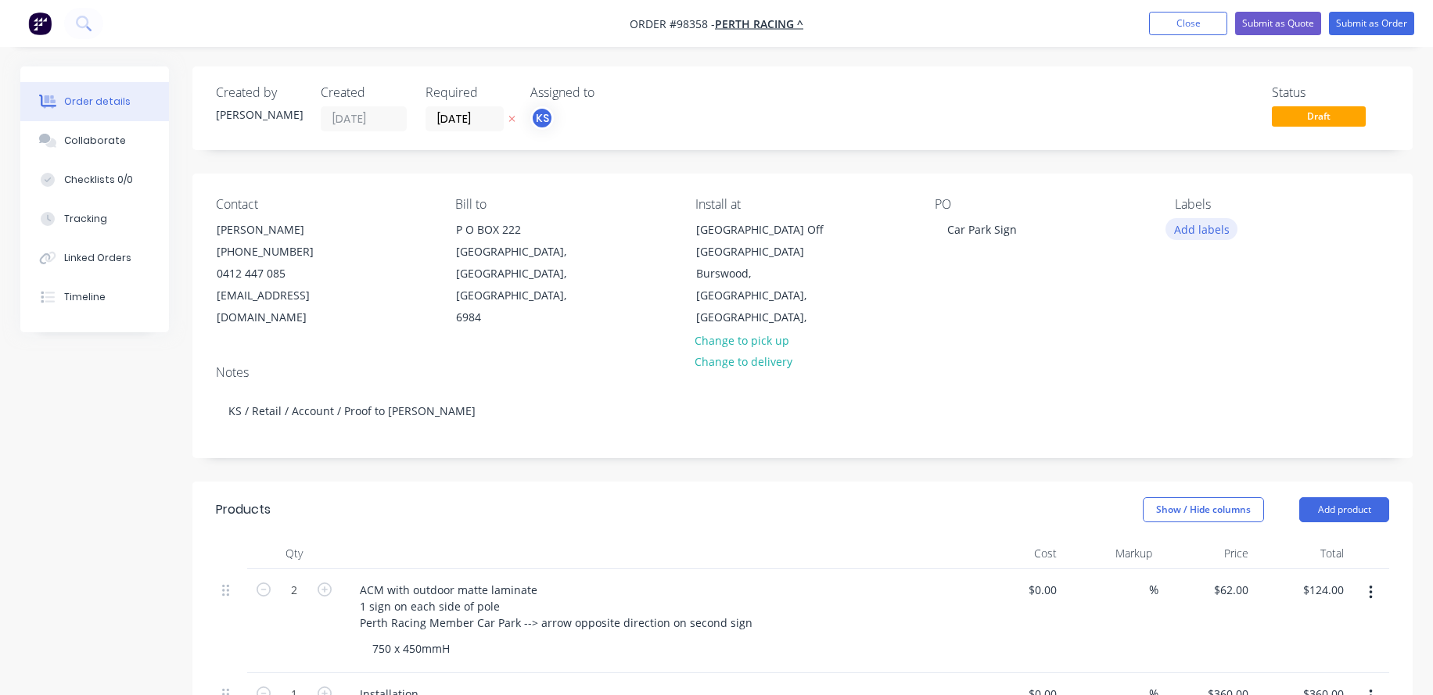
click at [1197, 229] on button "Add labels" at bounding box center [1201, 228] width 72 height 21
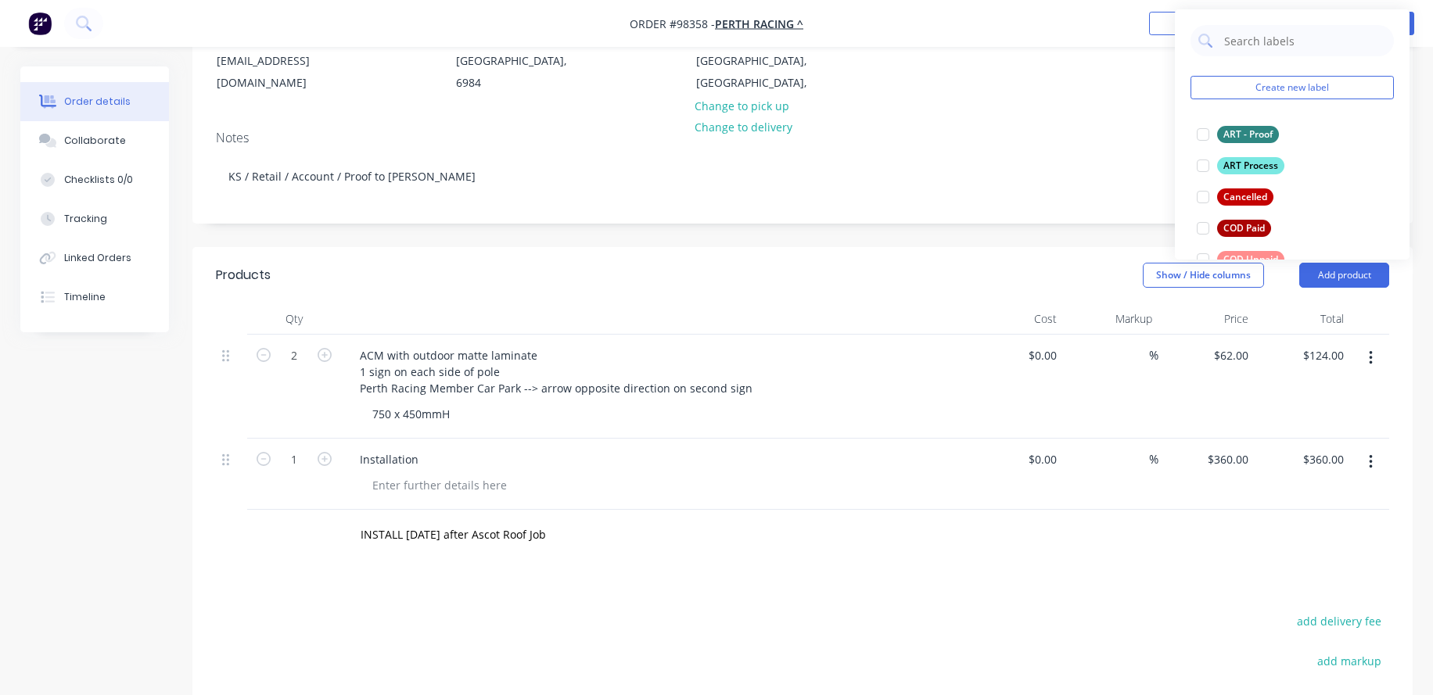
scroll to position [156, 0]
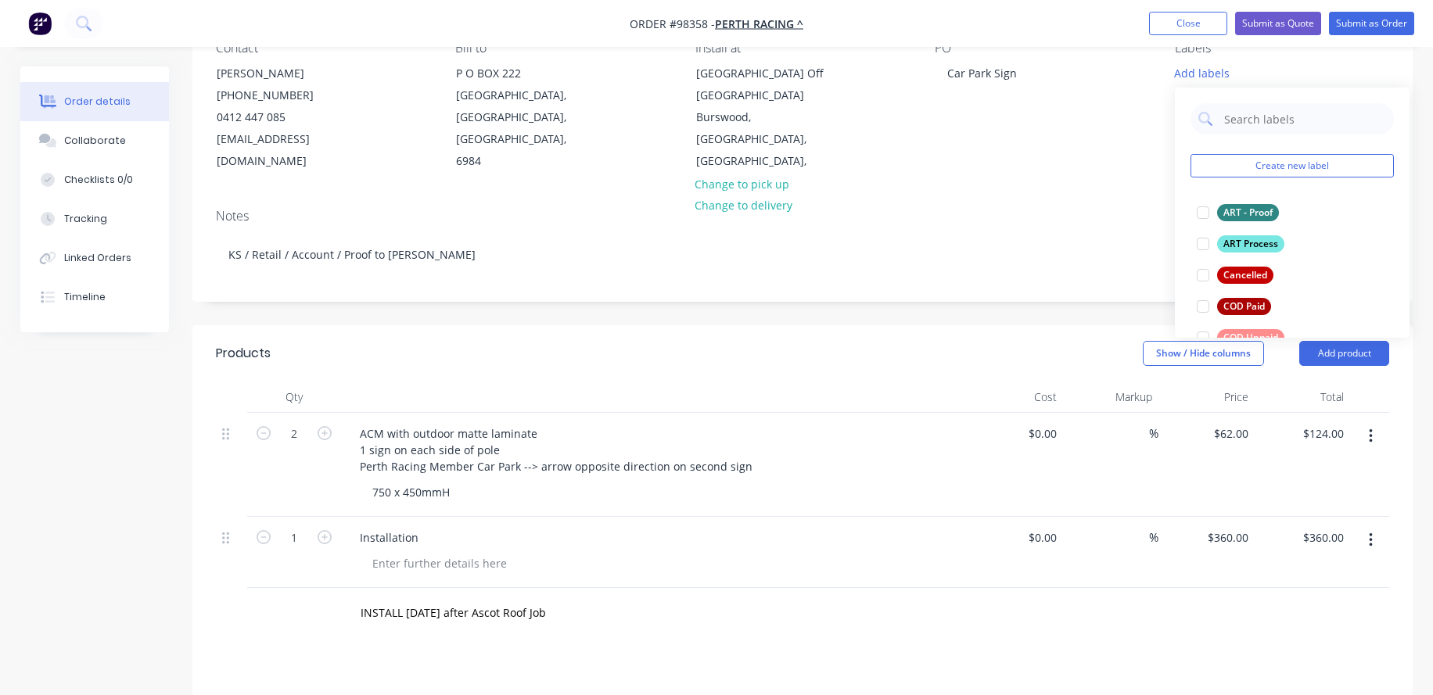
drag, startPoint x: 904, startPoint y: 384, endPoint x: 915, endPoint y: 399, distance: 18.5
click at [904, 384] on div at bounding box center [654, 397] width 626 height 31
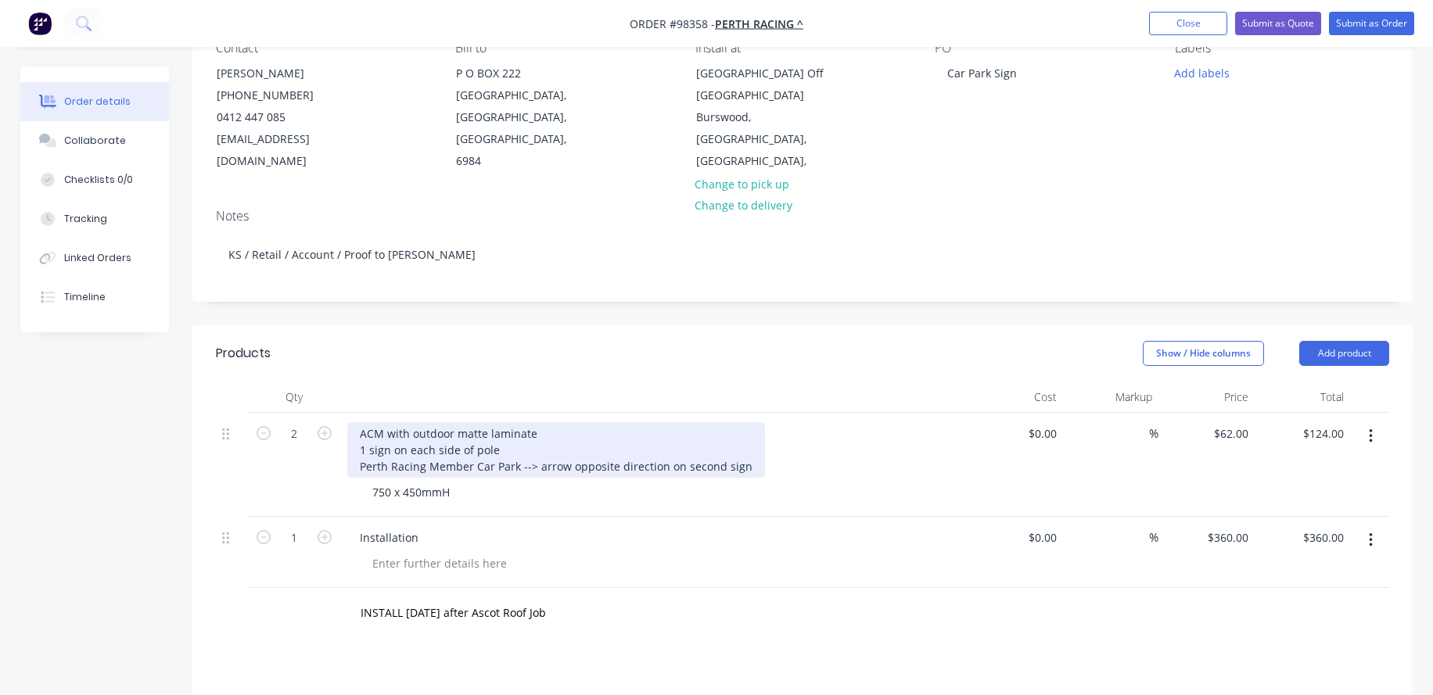
click at [404, 450] on div "ACM with outdoor matte laminate 1 sign on each side of pole Perth Racing Member…" at bounding box center [556, 450] width 418 height 56
click at [474, 451] on div "ACM with outdoor matte laminate 1 sign for each side of pole Perth Racing Membe…" at bounding box center [556, 450] width 418 height 56
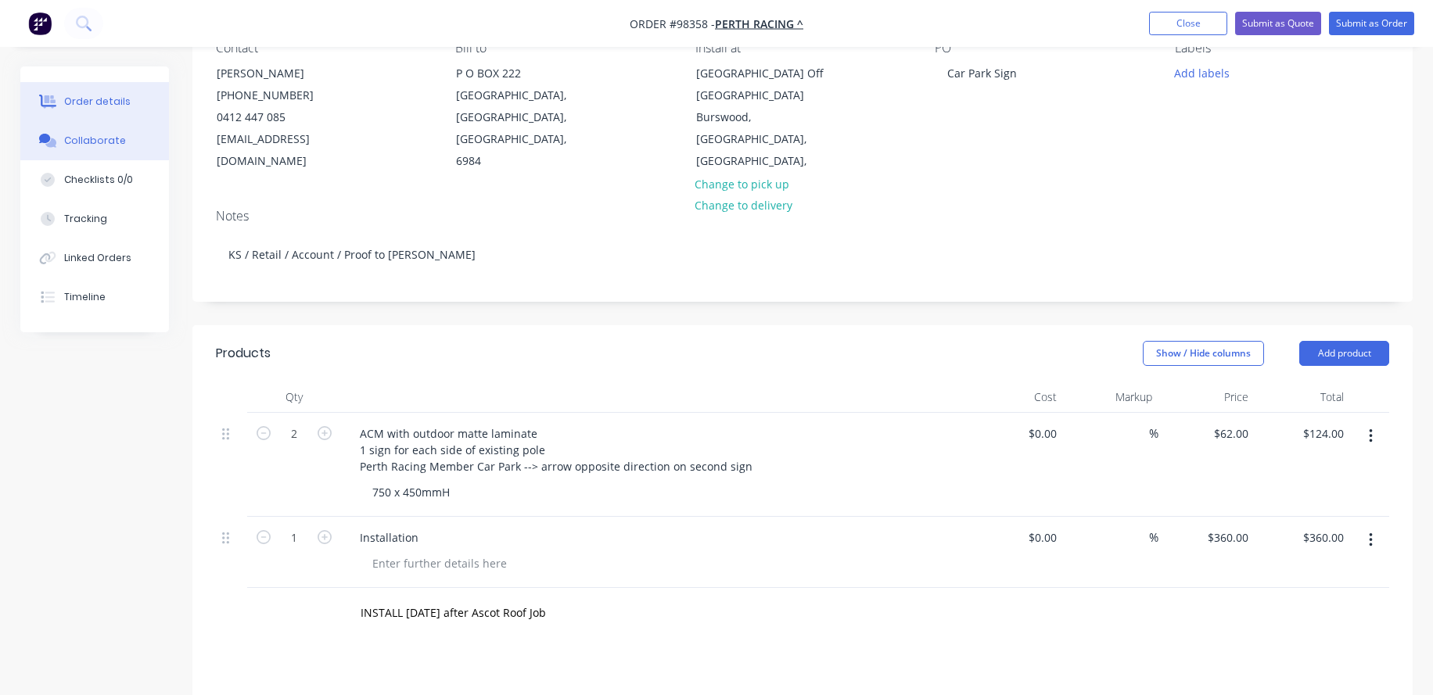
click at [96, 141] on div "Collaborate" at bounding box center [95, 141] width 62 height 14
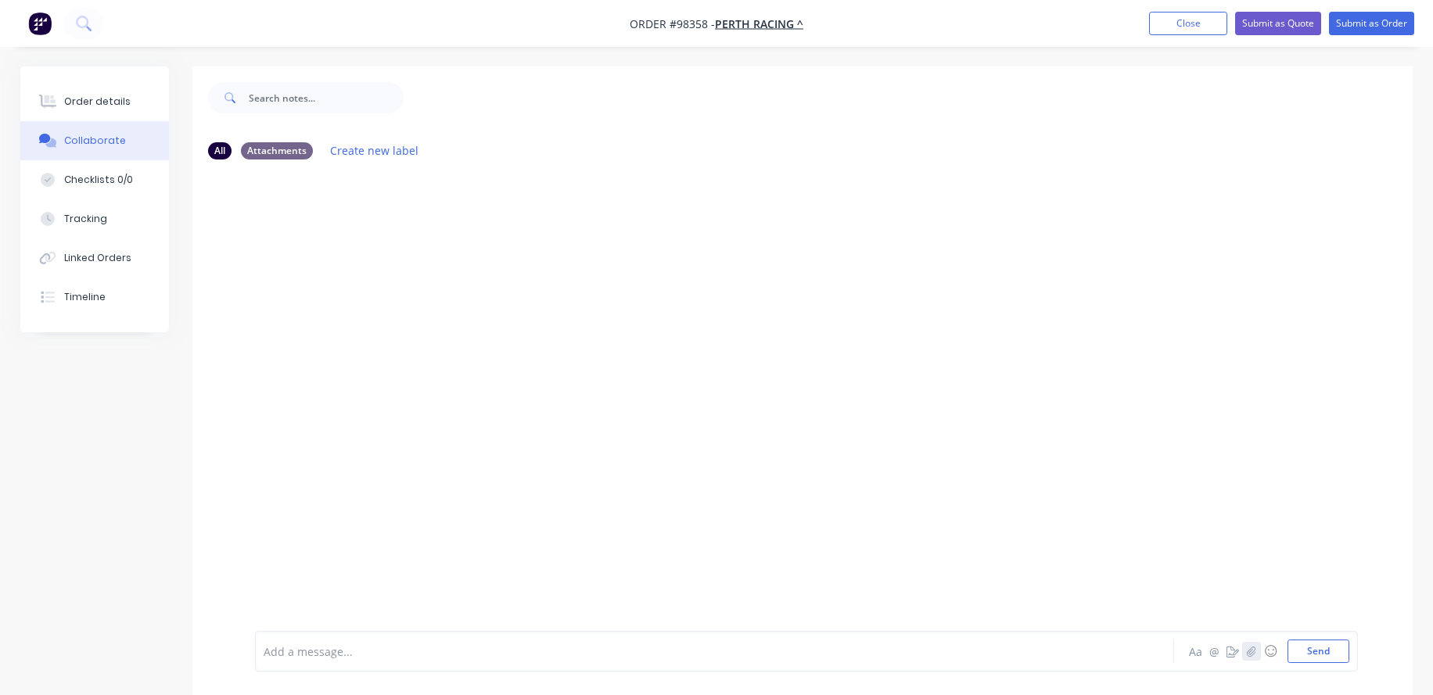
click at [1249, 654] on icon "button" at bounding box center [1251, 651] width 9 height 11
click at [376, 644] on div at bounding box center [670, 652] width 813 height 16
click at [264, 649] on span "2 new ACMs to be installed on each side of this existing pole" at bounding box center [423, 651] width 318 height 15
click at [640, 652] on span "Blue P sign to be removed. 2 new ACMs to be installed on each side of this exis…" at bounding box center [494, 651] width 461 height 15
click at [1315, 656] on button "Send" at bounding box center [1318, 651] width 62 height 23
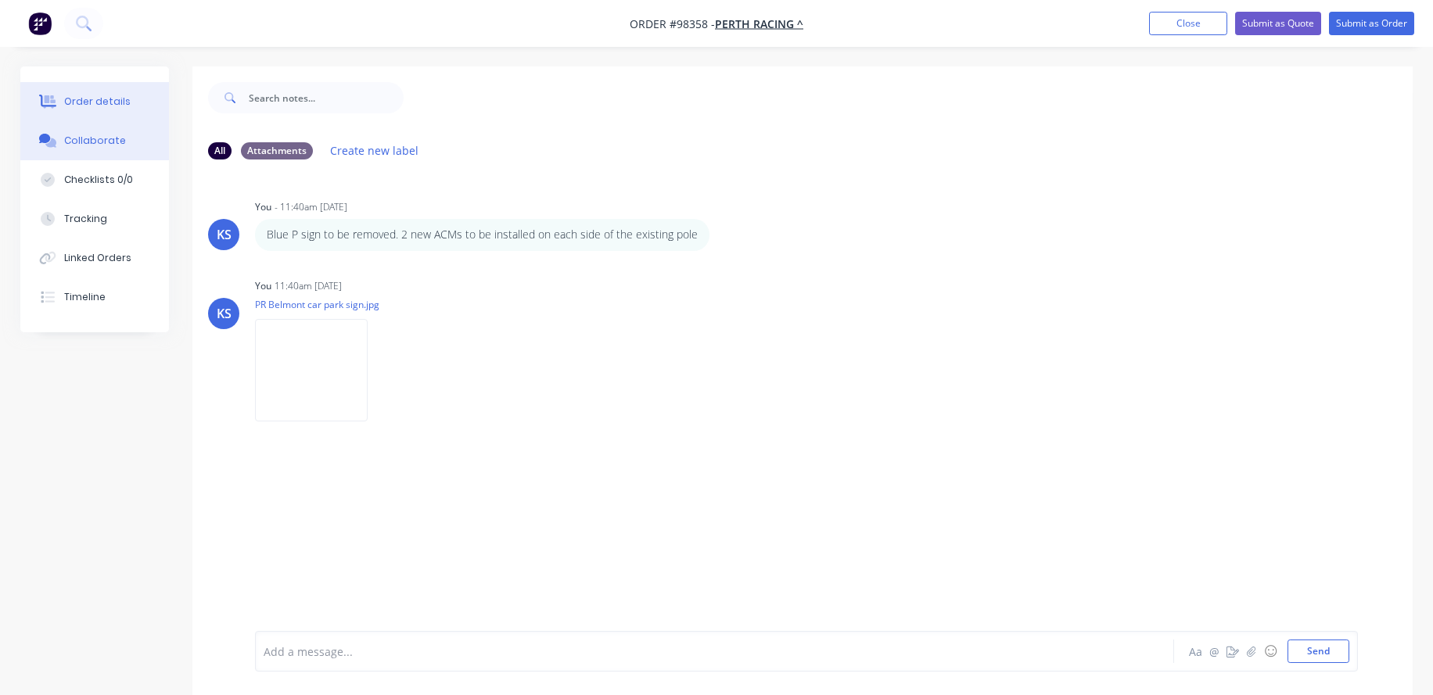
click at [84, 102] on div "Order details" at bounding box center [97, 102] width 66 height 14
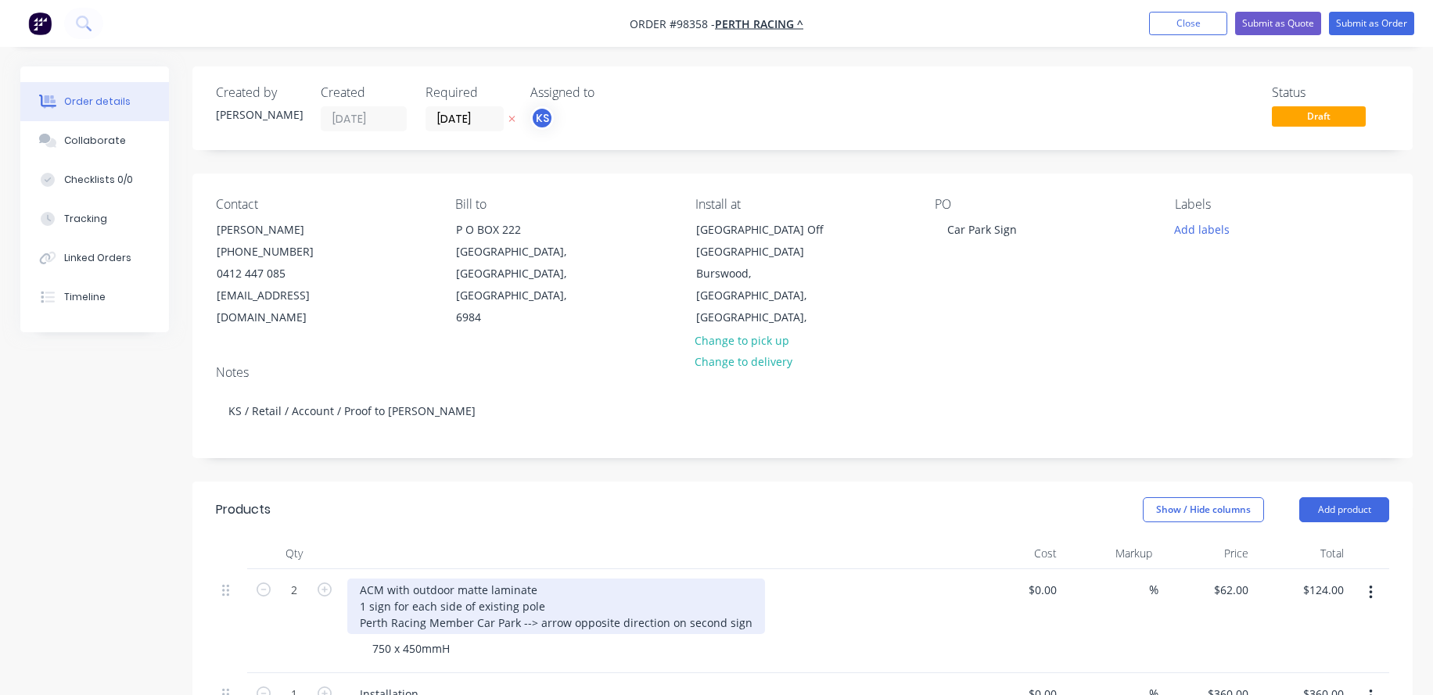
click at [551, 602] on div "ACM with outdoor matte laminate 1 sign for each side of existing pole Perth Rac…" at bounding box center [556, 607] width 418 height 56
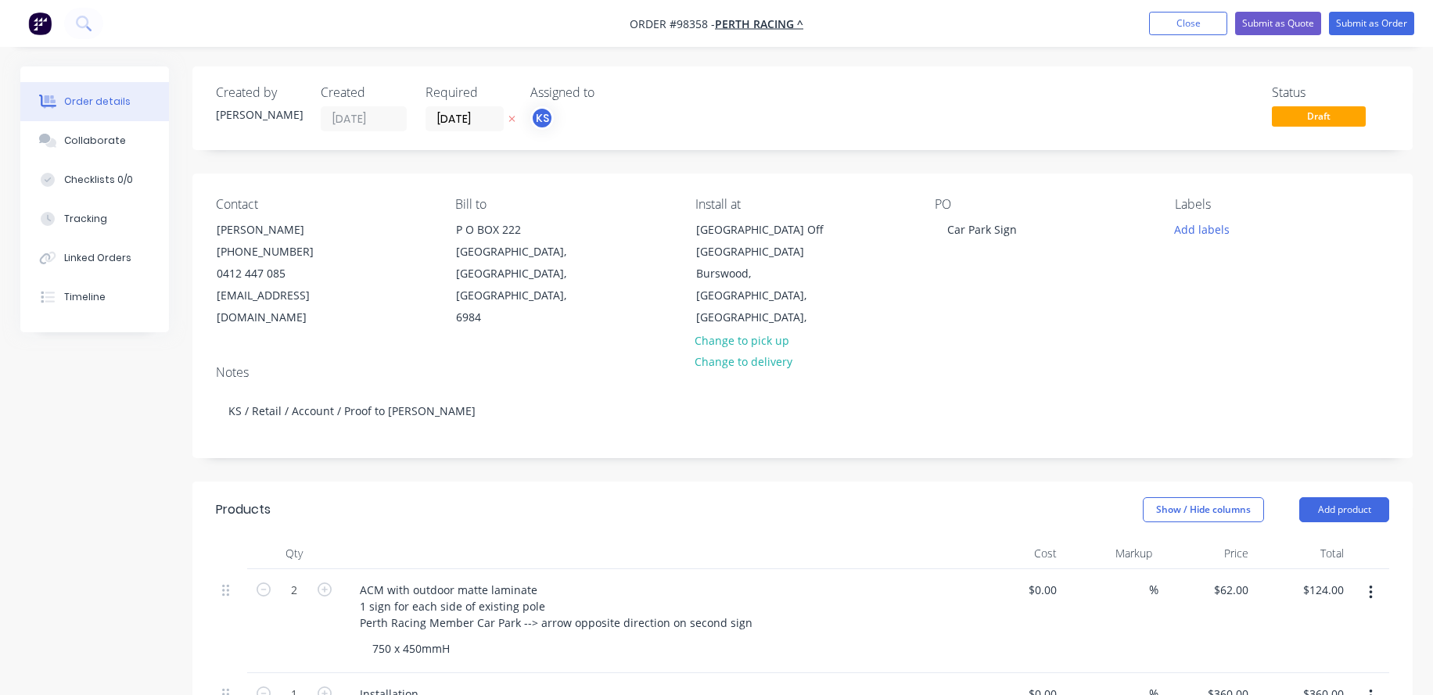
click at [604, 651] on div "750 x 450mmH" at bounding box center [660, 648] width 601 height 23
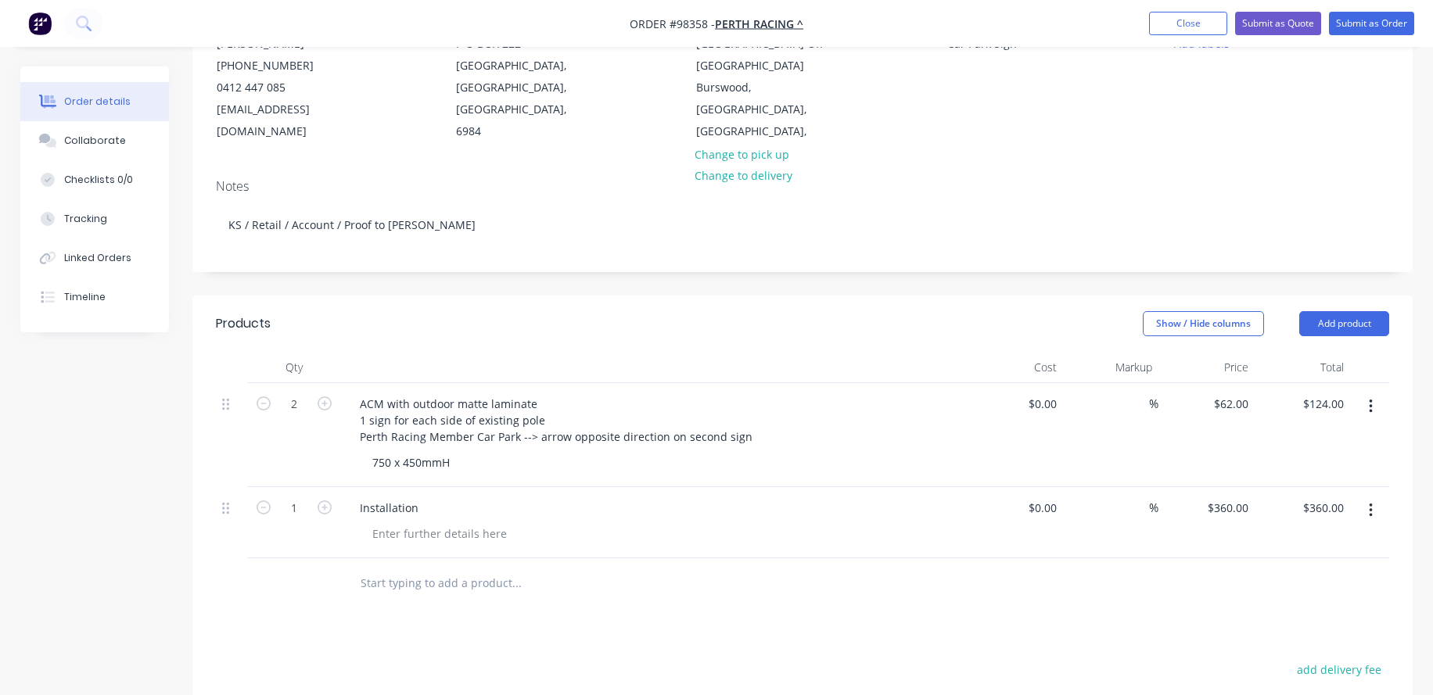
scroll to position [235, 0]
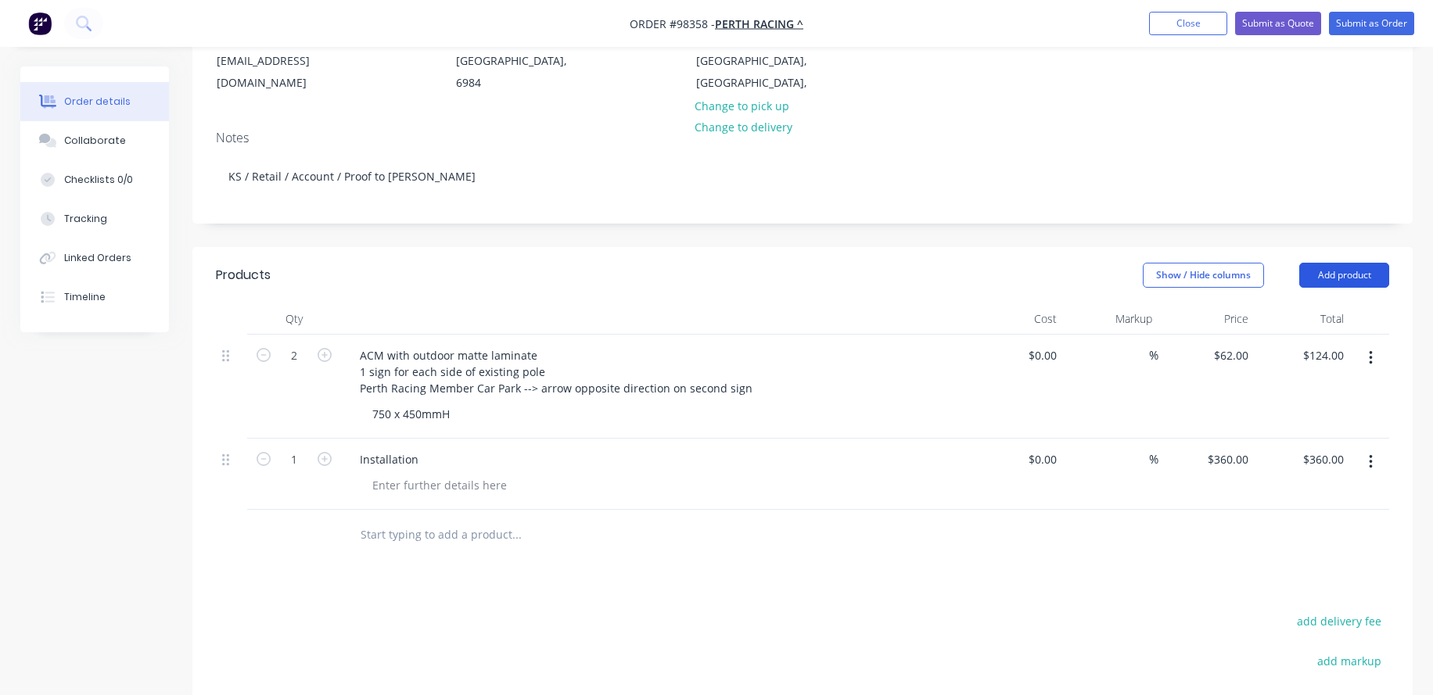
click at [1334, 278] on button "Add product" at bounding box center [1344, 275] width 90 height 25
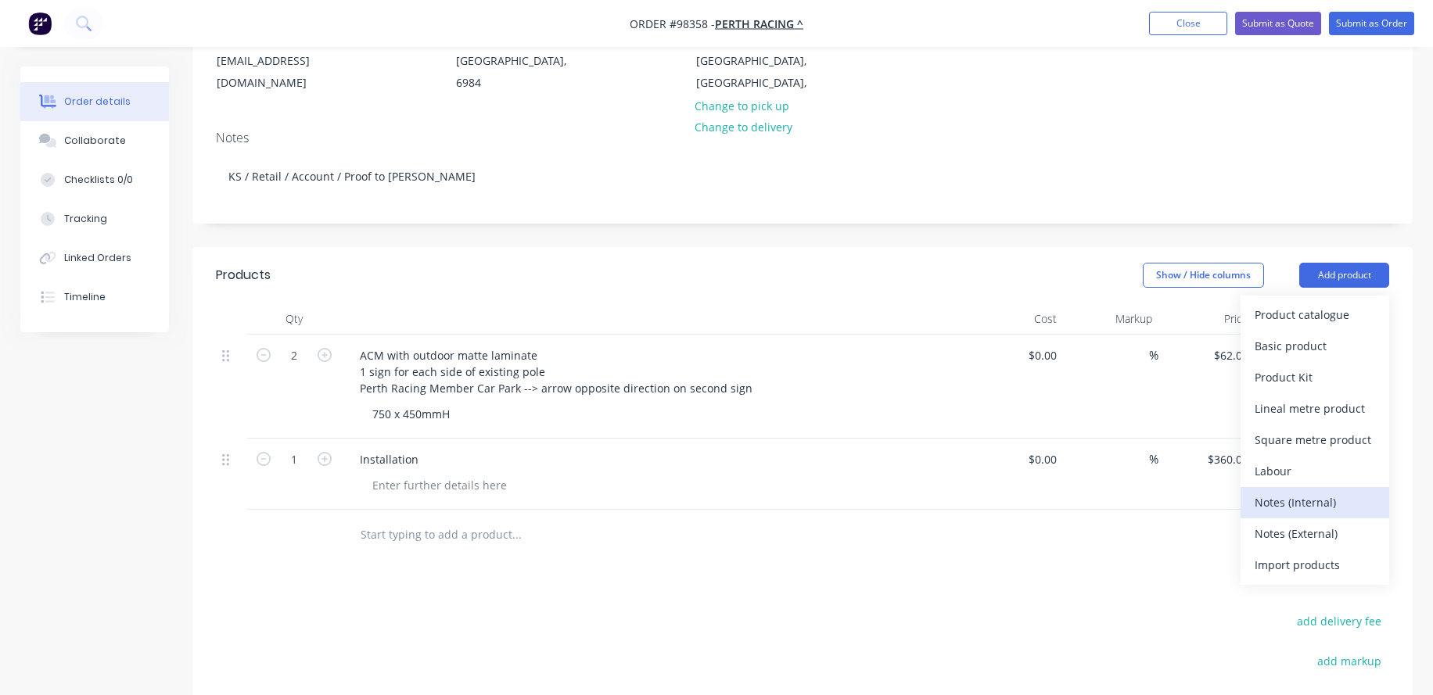
click at [1280, 504] on div "Notes (Internal)" at bounding box center [1314, 502] width 120 height 23
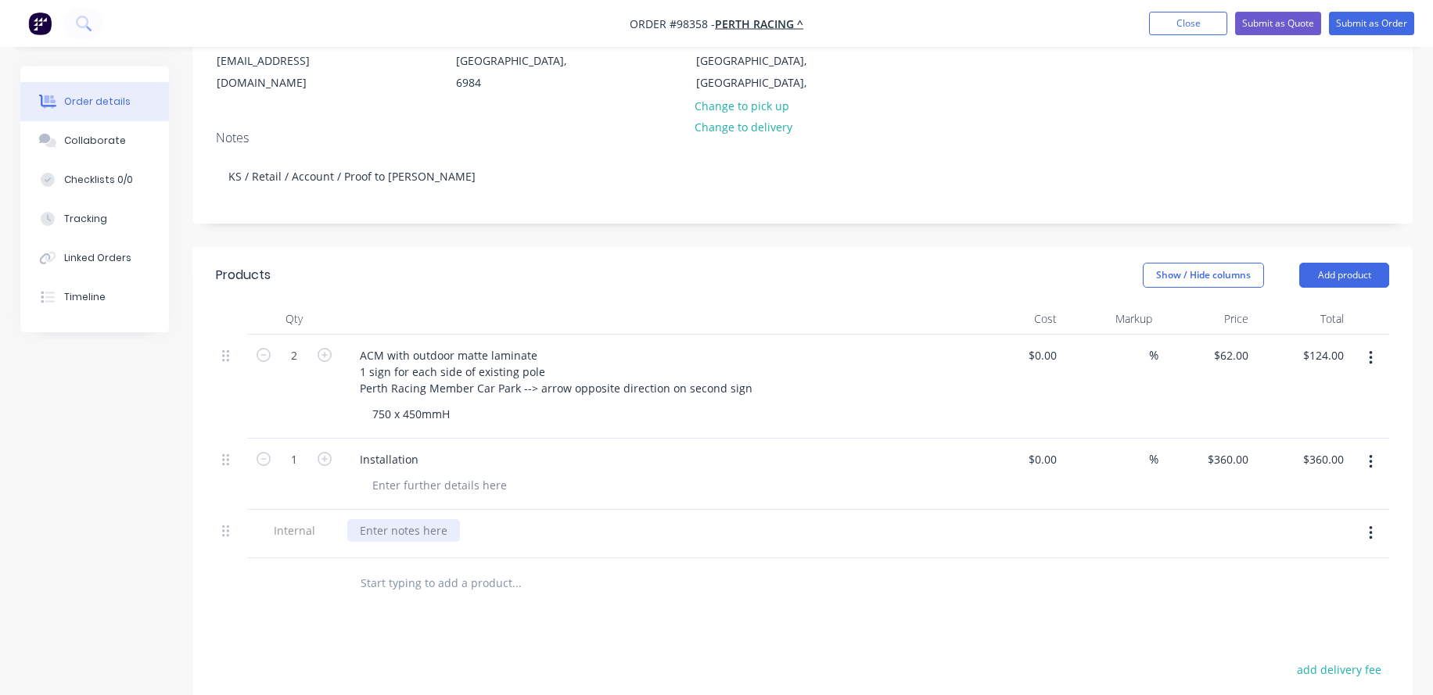
click at [409, 536] on div at bounding box center [403, 530] width 113 height 23
click at [376, 584] on input "text" at bounding box center [516, 583] width 313 height 31
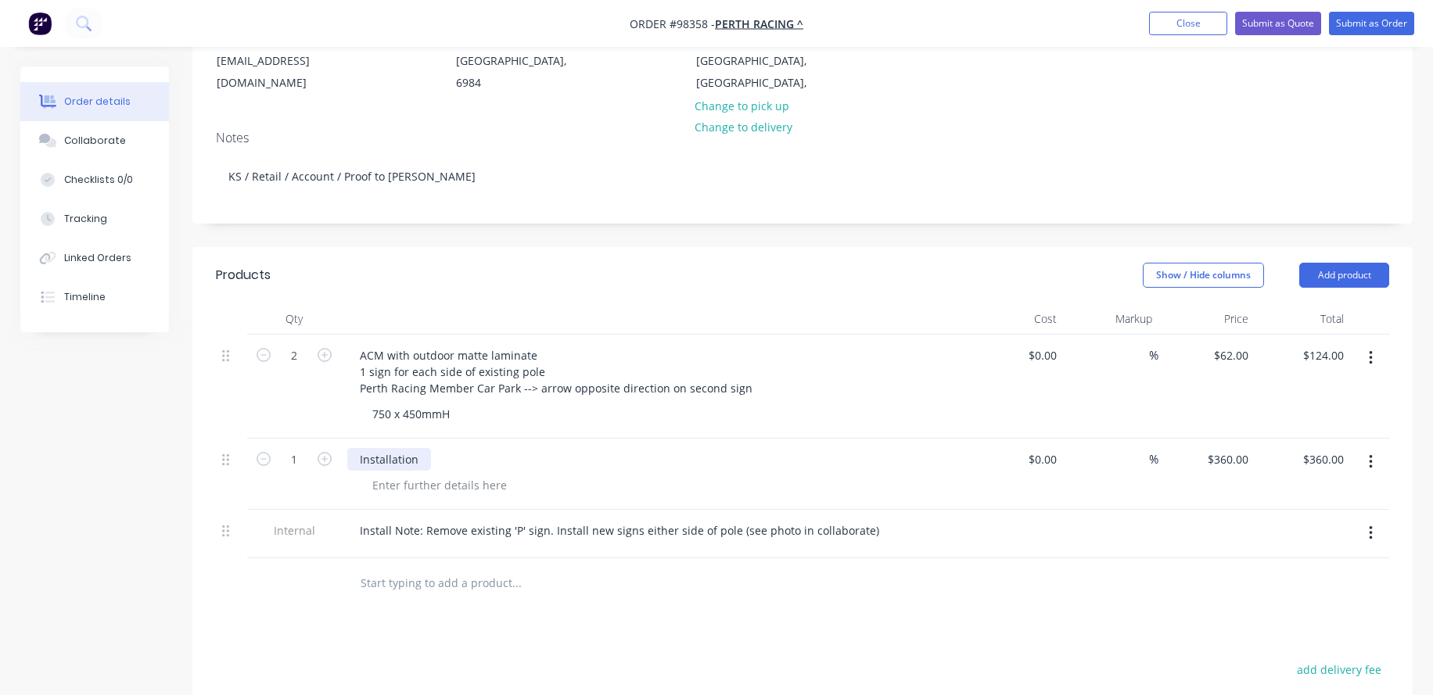
click at [428, 461] on div "Installation" at bounding box center [389, 459] width 84 height 23
click at [1348, 267] on button "Add product" at bounding box center [1344, 275] width 90 height 25
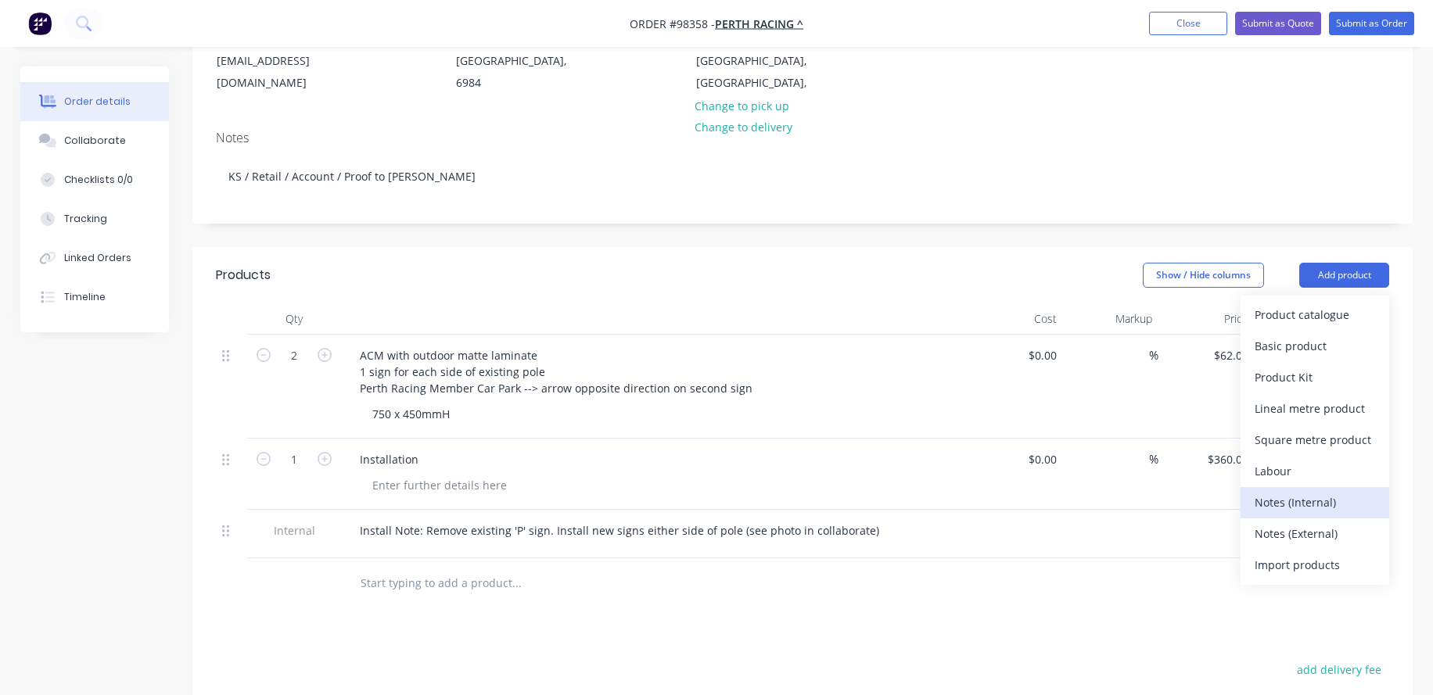
click at [1319, 497] on div "Notes (Internal)" at bounding box center [1314, 502] width 120 height 23
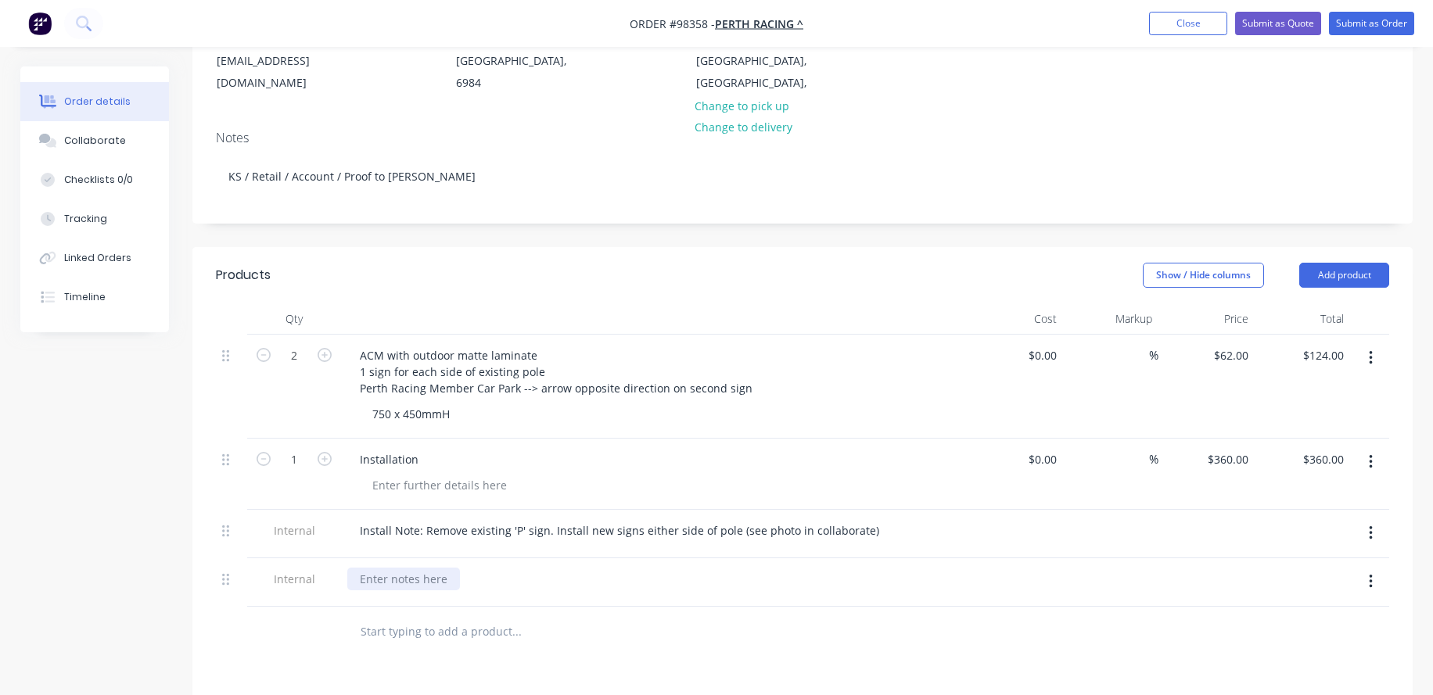
click at [445, 576] on div at bounding box center [403, 579] width 113 height 23
click at [579, 580] on div "Install [DATE] - after Ascot Roof Job" at bounding box center [653, 579] width 613 height 23
click at [554, 578] on div "Install [DATE] - after Ascot Roof Job" at bounding box center [450, 579] width 207 height 23
click at [470, 612] on div at bounding box center [622, 632] width 563 height 51
click at [465, 623] on input "text" at bounding box center [516, 631] width 313 height 31
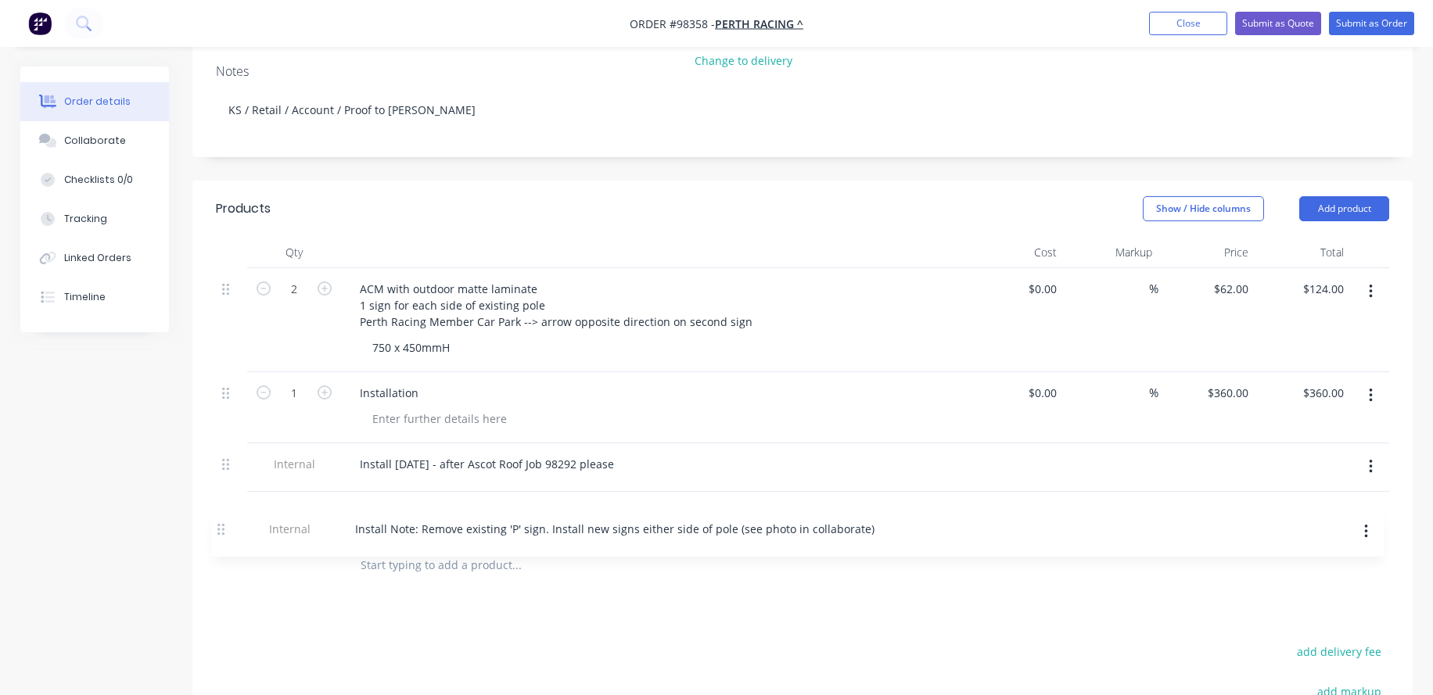
scroll to position [303, 0]
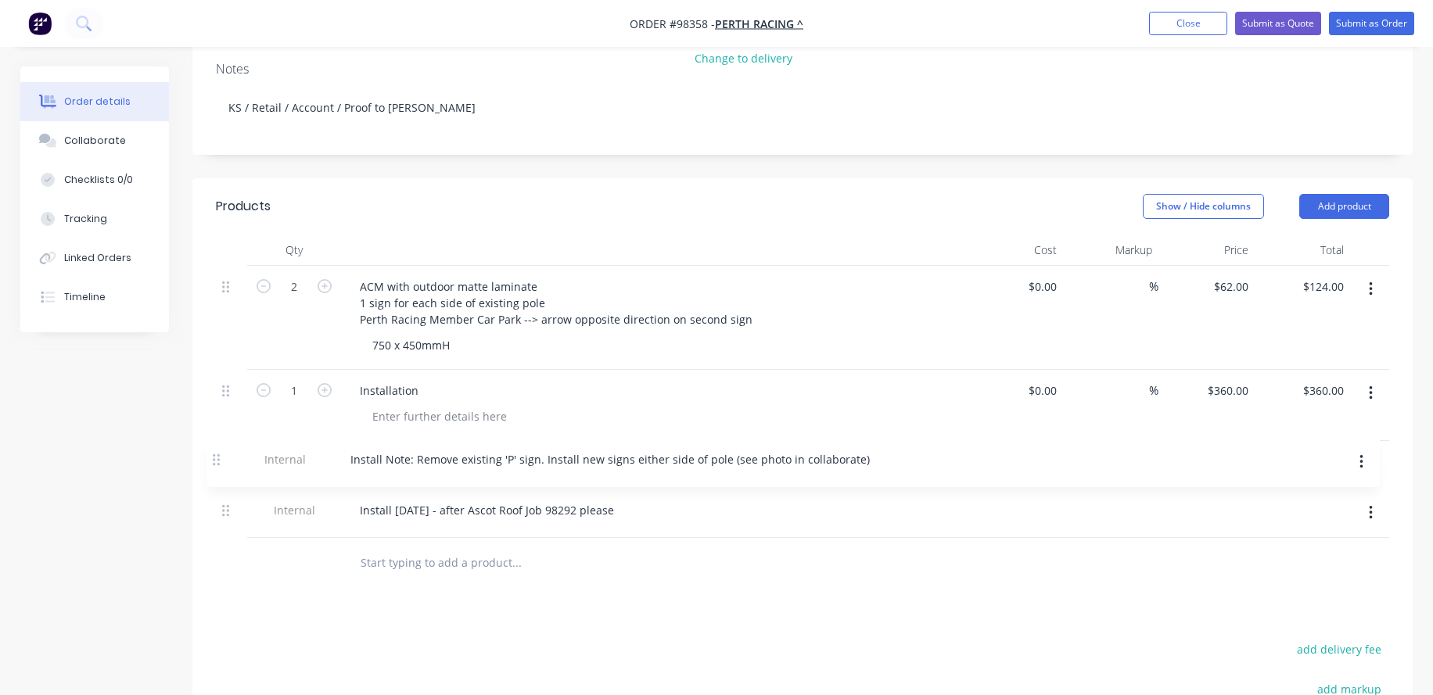
drag, startPoint x: 223, startPoint y: 533, endPoint x: 214, endPoint y: 466, distance: 67.9
click at [214, 466] on div "Qty Cost Markup Price Total 2 ACM with outdoor matte laminate 1 sign for each s…" at bounding box center [802, 412] width 1220 height 354
click at [1326, 203] on button "Add product" at bounding box center [1344, 206] width 90 height 25
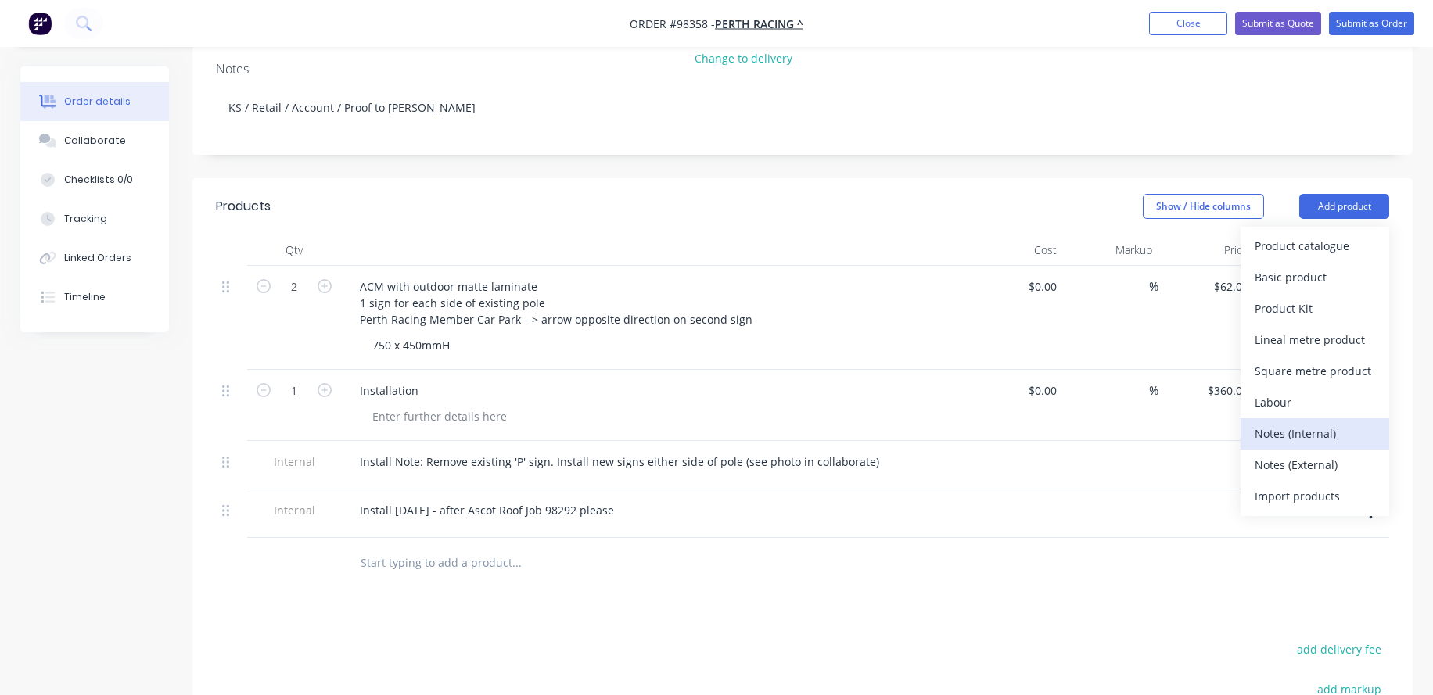
click at [1297, 429] on div "Notes (Internal)" at bounding box center [1314, 433] width 120 height 23
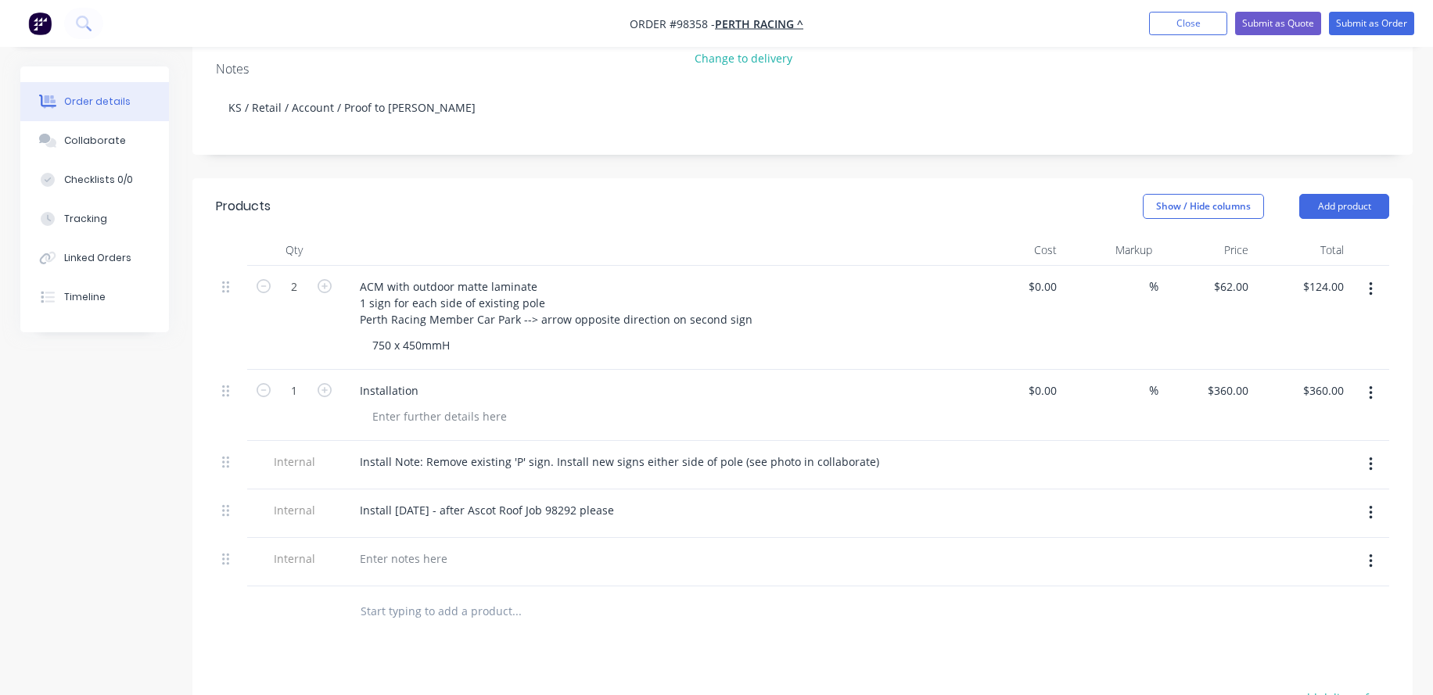
click at [465, 553] on div at bounding box center [653, 558] width 613 height 23
click at [418, 556] on div at bounding box center [403, 558] width 113 height 23
click at [479, 554] on div "ART: same artwork as Job" at bounding box center [425, 558] width 157 height 23
click at [492, 563] on div "ART: same artwork as Job" at bounding box center [425, 558] width 157 height 23
click at [423, 564] on div "ART: same artwork as Job 98028" at bounding box center [443, 558] width 192 height 23
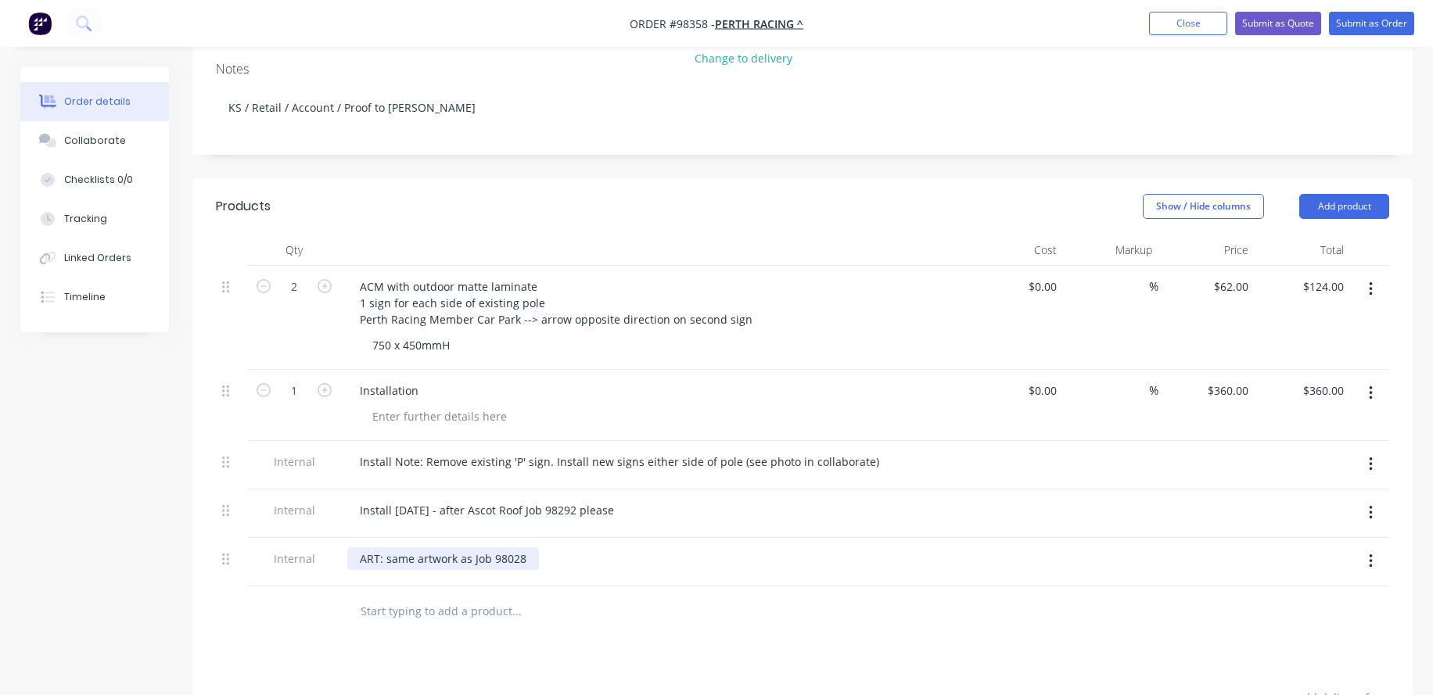
click at [386, 554] on div "ART: same artwork as Job 98028" at bounding box center [443, 558] width 192 height 23
click at [439, 561] on div "ART: use same artwork as Job 98028" at bounding box center [454, 558] width 214 height 23
click at [459, 557] on div "ART: use artwork as Job 98028" at bounding box center [438, 558] width 182 height 23
click at [523, 554] on div "ART: use artwork from Job 98028" at bounding box center [445, 558] width 196 height 23
click at [527, 560] on div "ART: use artwork from Job 98028" at bounding box center [445, 558] width 196 height 23
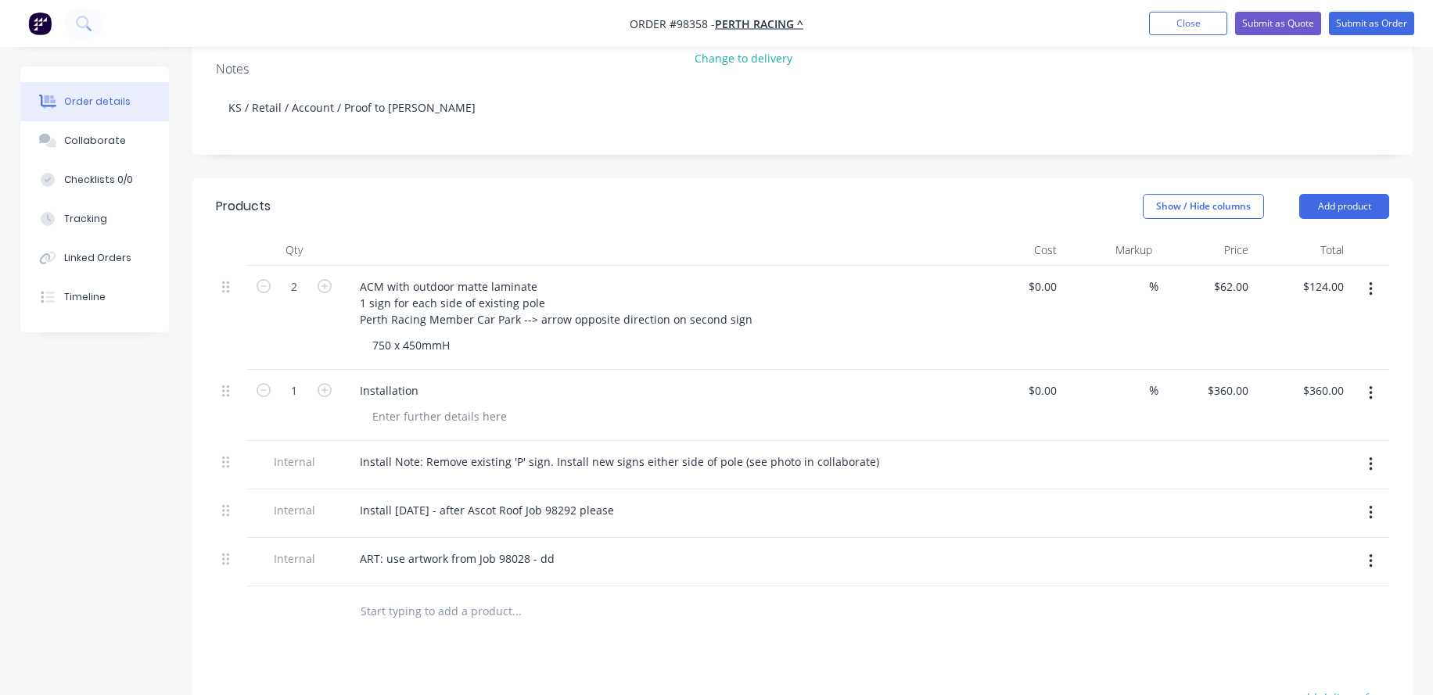
click at [421, 597] on input "text" at bounding box center [516, 611] width 313 height 31
click at [562, 556] on div "ART: use artwork from Job 98028 - dd" at bounding box center [653, 558] width 613 height 23
click at [551, 567] on div "ART: use artwork from Job 98028 - dd" at bounding box center [457, 558] width 220 height 23
click at [385, 556] on div "ART: use artwork from Job 98028 -" at bounding box center [448, 558] width 203 height 23
click at [578, 562] on div "ART: create using artwork from Job 98028 -" at bounding box center [471, 558] width 249 height 23
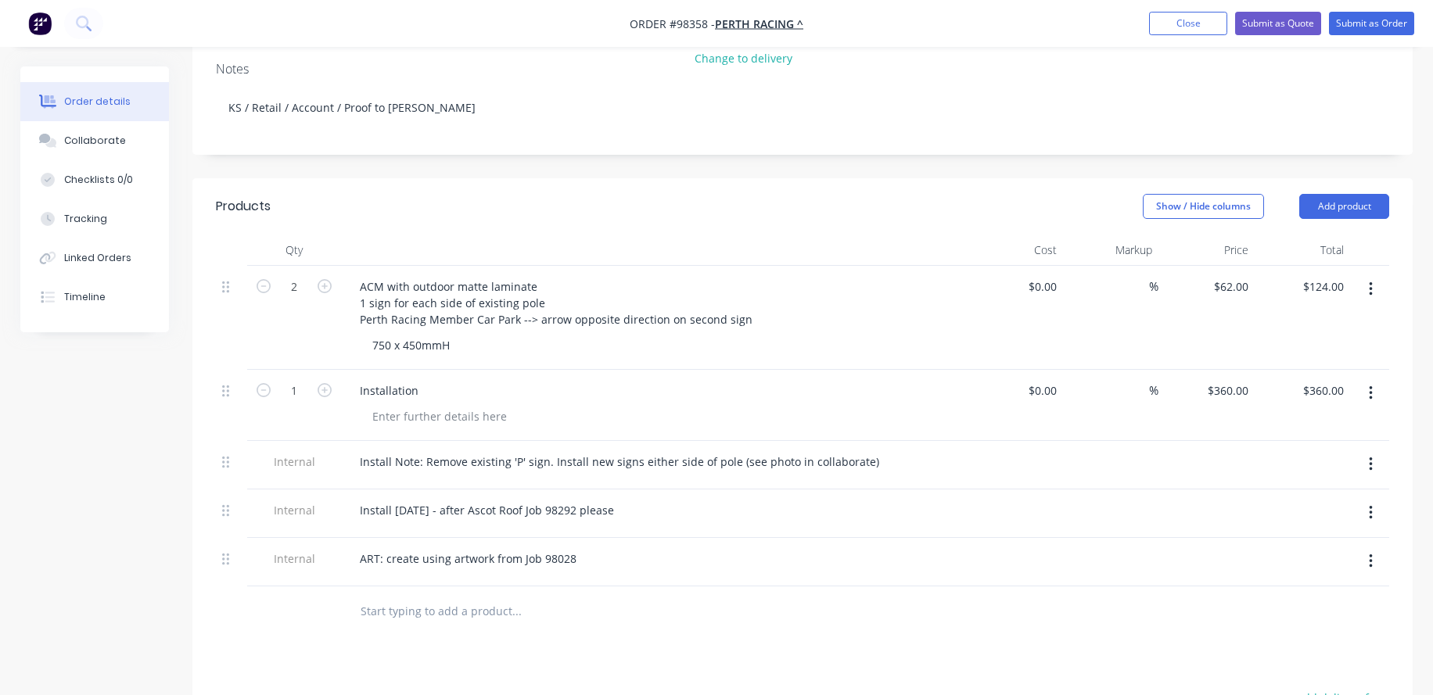
click at [508, 605] on input "text" at bounding box center [516, 611] width 313 height 31
click at [569, 555] on div "ART: create using artwork from Job 98028" at bounding box center [468, 558] width 242 height 23
click at [602, 560] on div "ART: create using artwork from Job 98028 - add Perth Racing and delete 's' from…" at bounding box center [595, 558] width 496 height 23
click at [452, 612] on input "text" at bounding box center [516, 611] width 313 height 31
click at [451, 563] on div "ART: create using artwork from Job 98028 - add Perth Racing and delete 's' from…" at bounding box center [595, 558] width 496 height 23
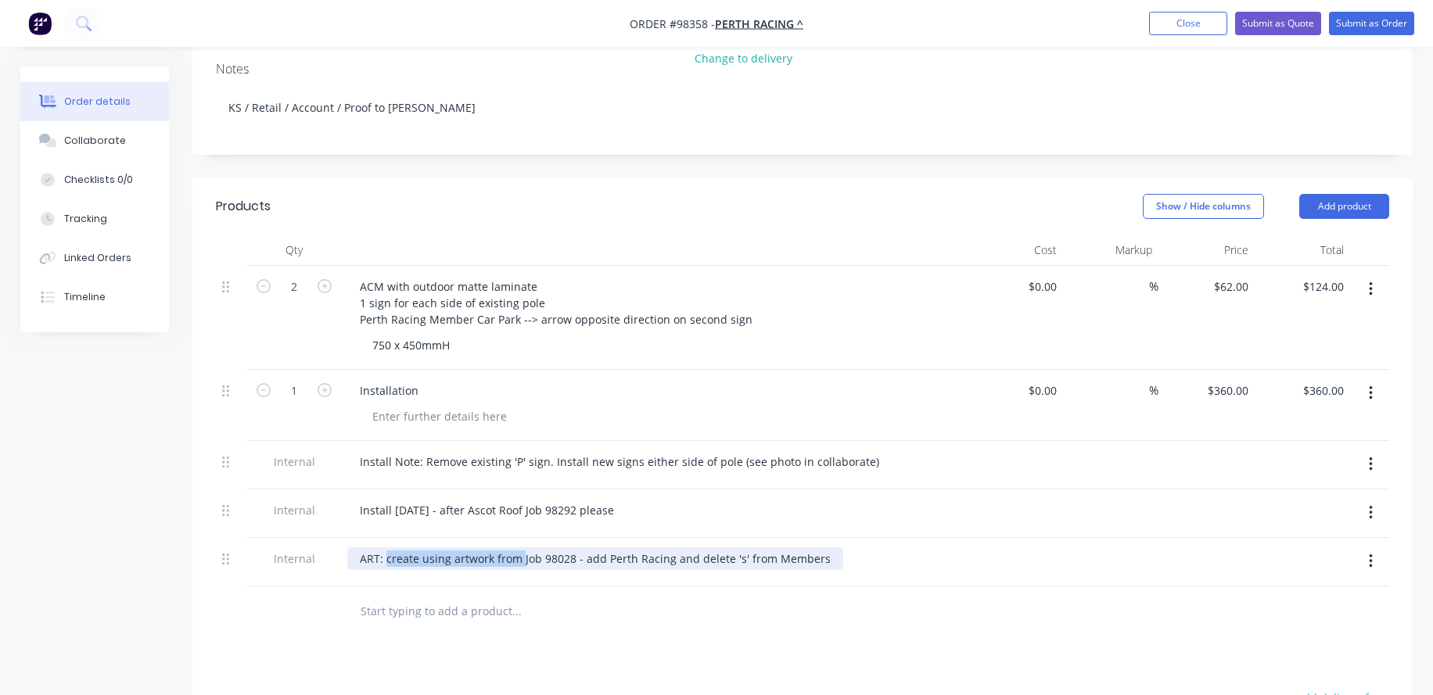
drag, startPoint x: 508, startPoint y: 562, endPoint x: 387, endPoint y: 561, distance: 121.2
click at [387, 561] on div "ART: create using artwork from Job 98028 - add Perth Racing and delete 's' from…" at bounding box center [595, 558] width 496 height 23
click at [639, 555] on div "ART: same artwork as Job 98028 - add Perth Racing and delete 's' from Members" at bounding box center [570, 558] width 446 height 23
click at [472, 603] on input "text" at bounding box center [516, 611] width 313 height 31
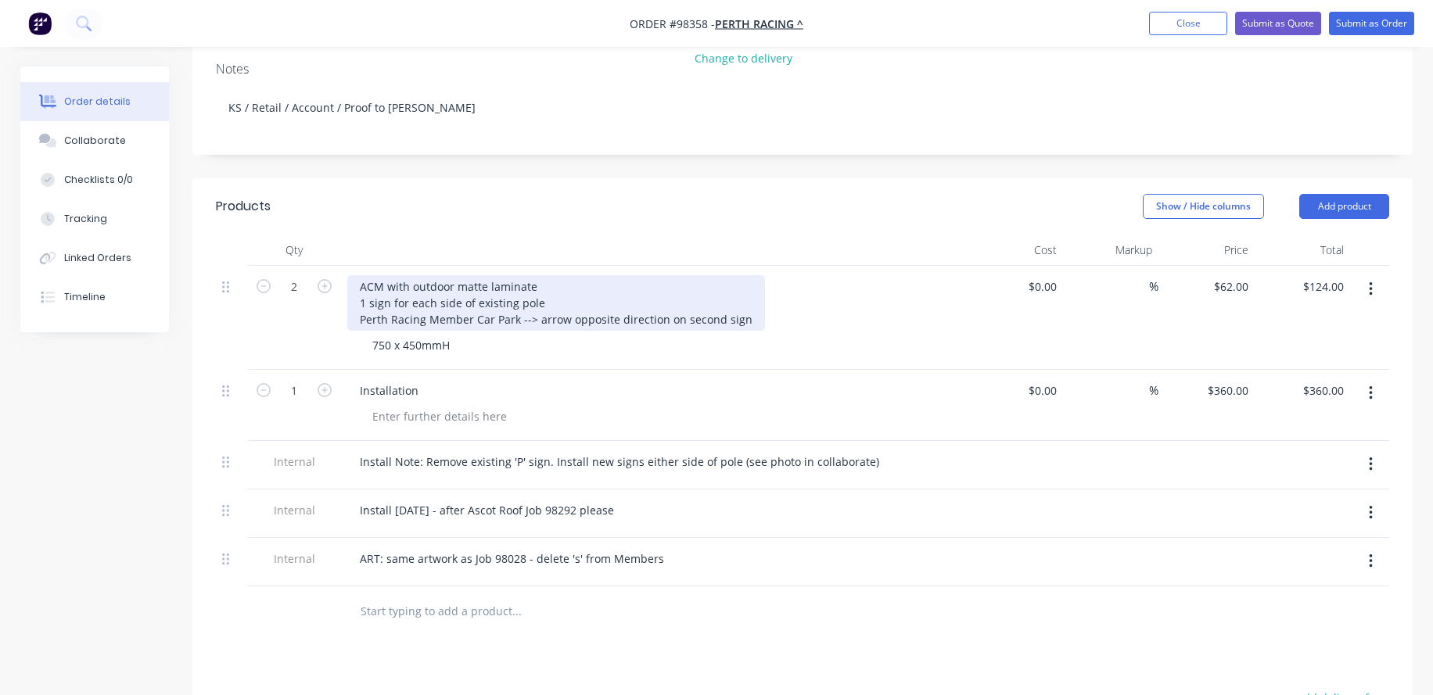
click at [536, 316] on div "ACM with outdoor matte laminate 1 sign for each side of existing pole Perth Rac…" at bounding box center [556, 303] width 418 height 56
click at [741, 319] on div "ACM with outdoor matte laminate 1 sign for each side of existing pole Perth Rac…" at bounding box center [557, 303] width 421 height 56
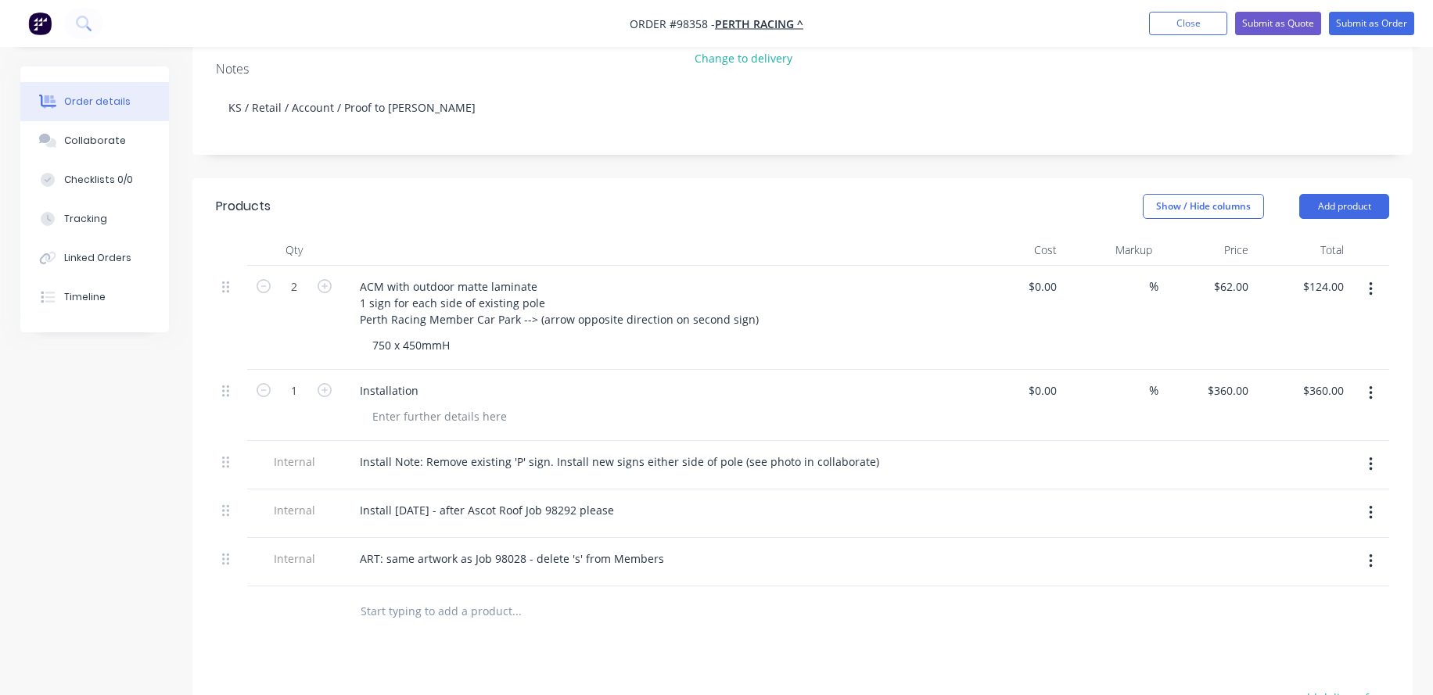
click at [724, 401] on div "Installation" at bounding box center [653, 390] width 613 height 23
drag, startPoint x: 225, startPoint y: 515, endPoint x: 223, endPoint y: 466, distance: 48.5
click at [223, 466] on div "2 ACM with outdoor matte laminate 1 sign for each side of existing pole Perth R…" at bounding box center [802, 426] width 1173 height 321
click at [418, 599] on input "text" at bounding box center [516, 611] width 313 height 31
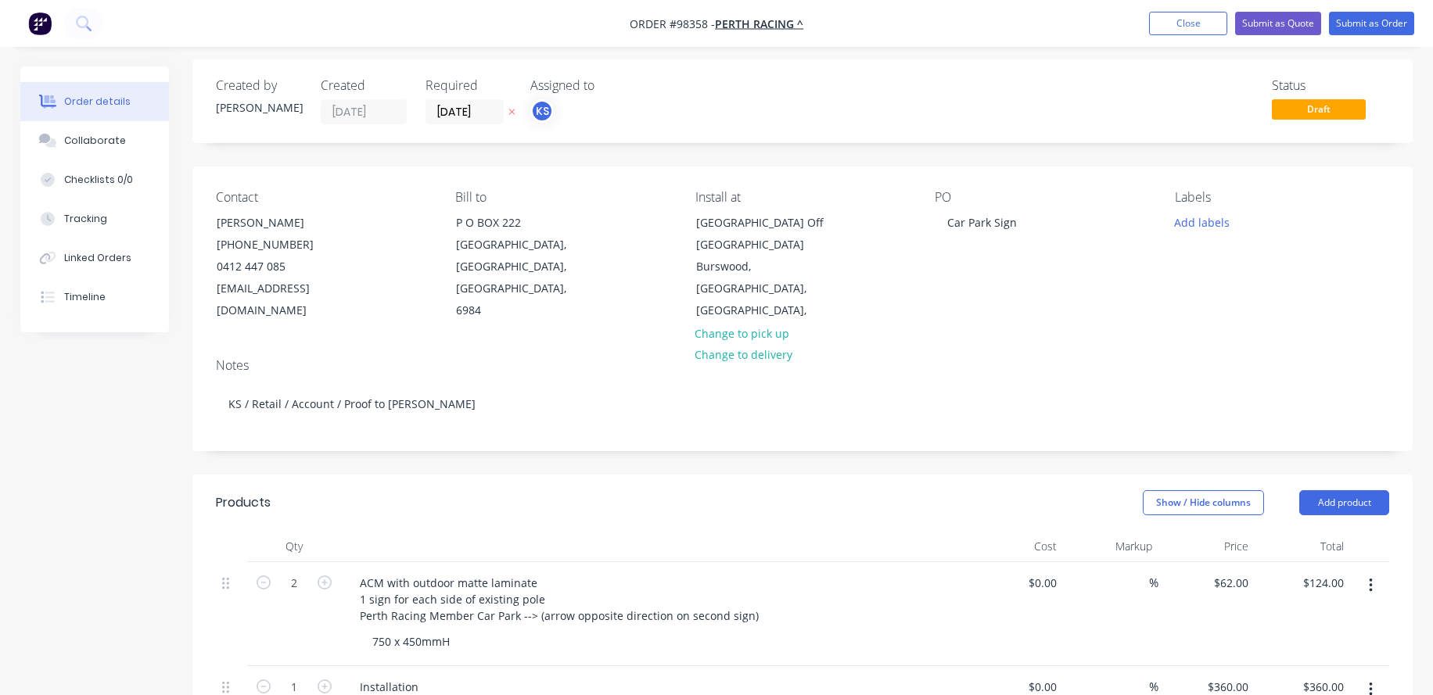
scroll to position [0, 0]
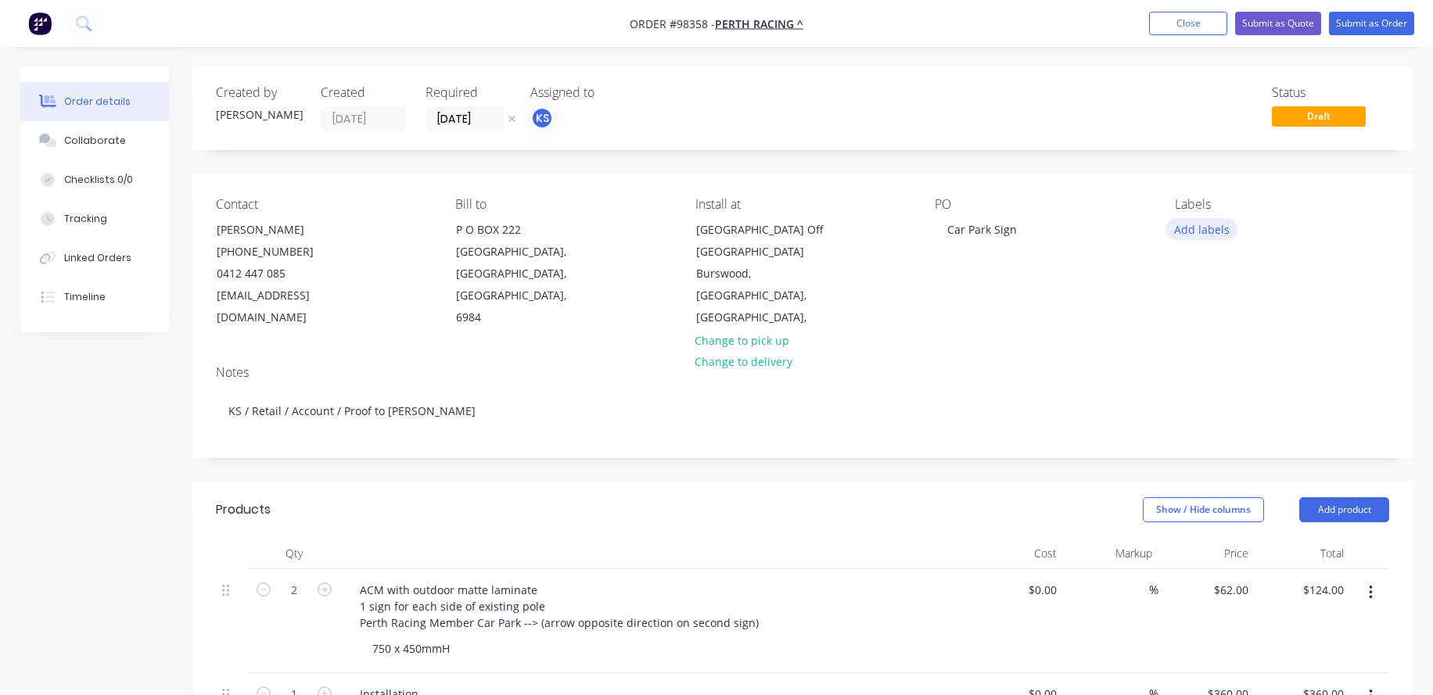
click at [1188, 230] on button "Add labels" at bounding box center [1201, 228] width 72 height 21
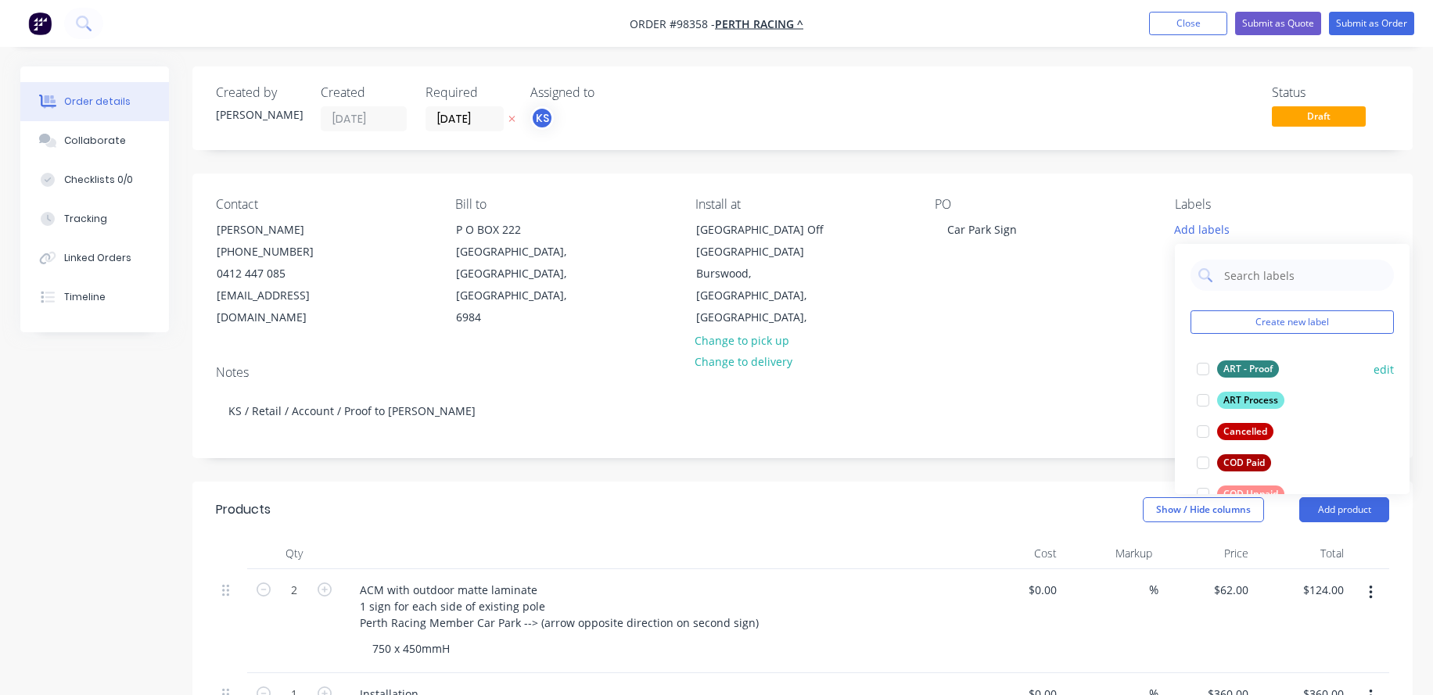
click at [1203, 371] on div at bounding box center [1202, 368] width 31 height 31
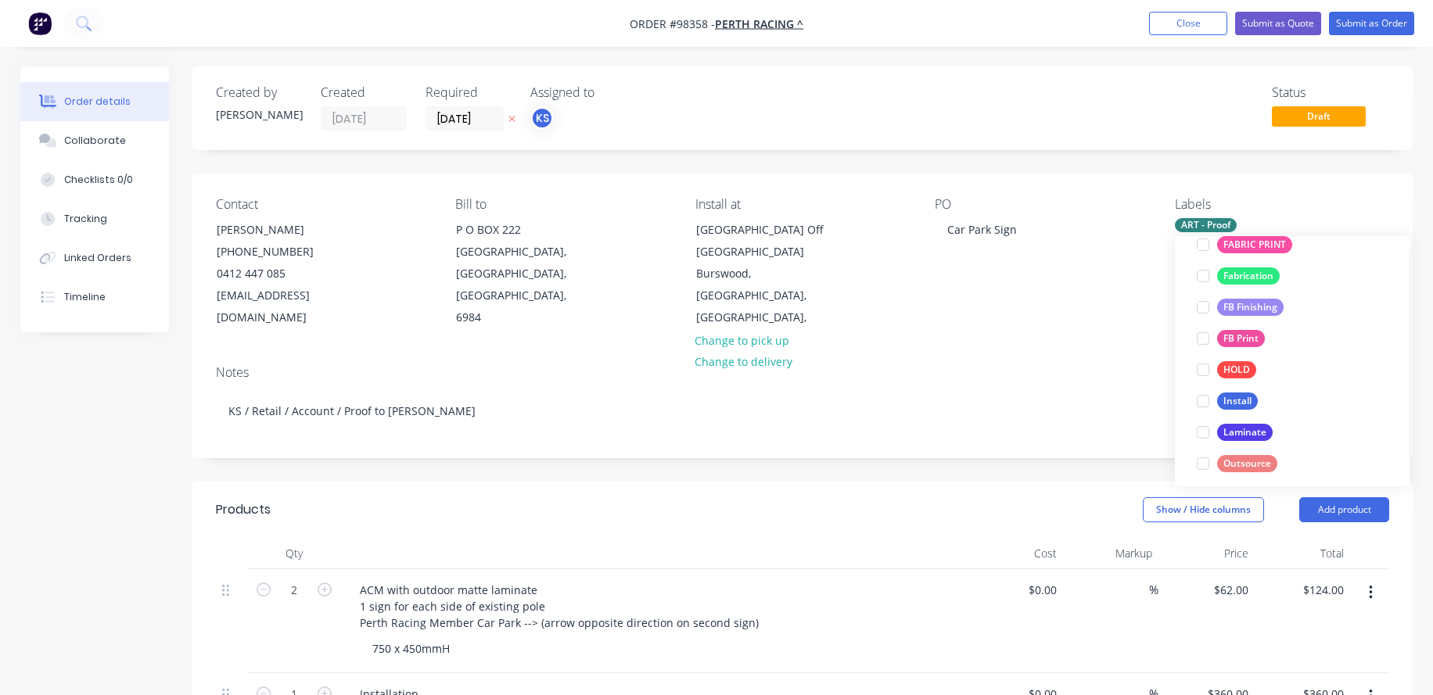
scroll to position [377, 0]
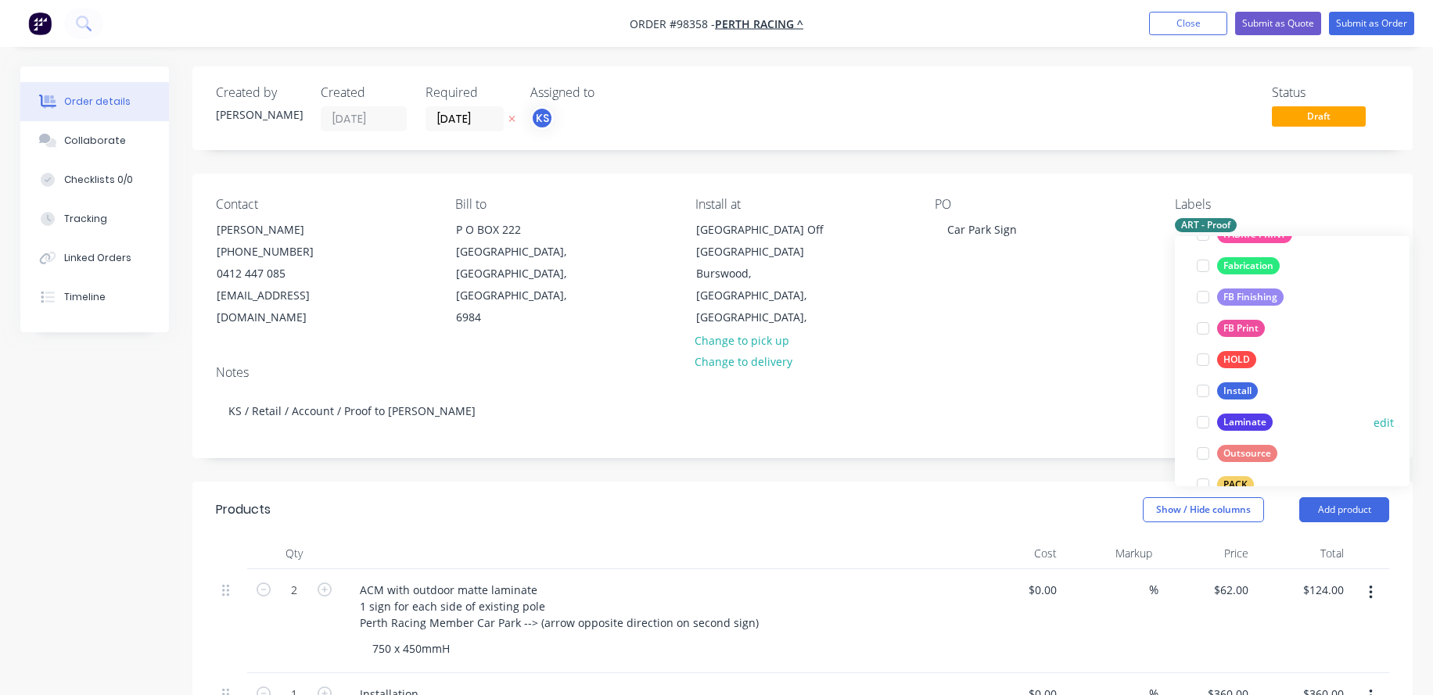
click at [1201, 419] on div at bounding box center [1202, 422] width 31 height 31
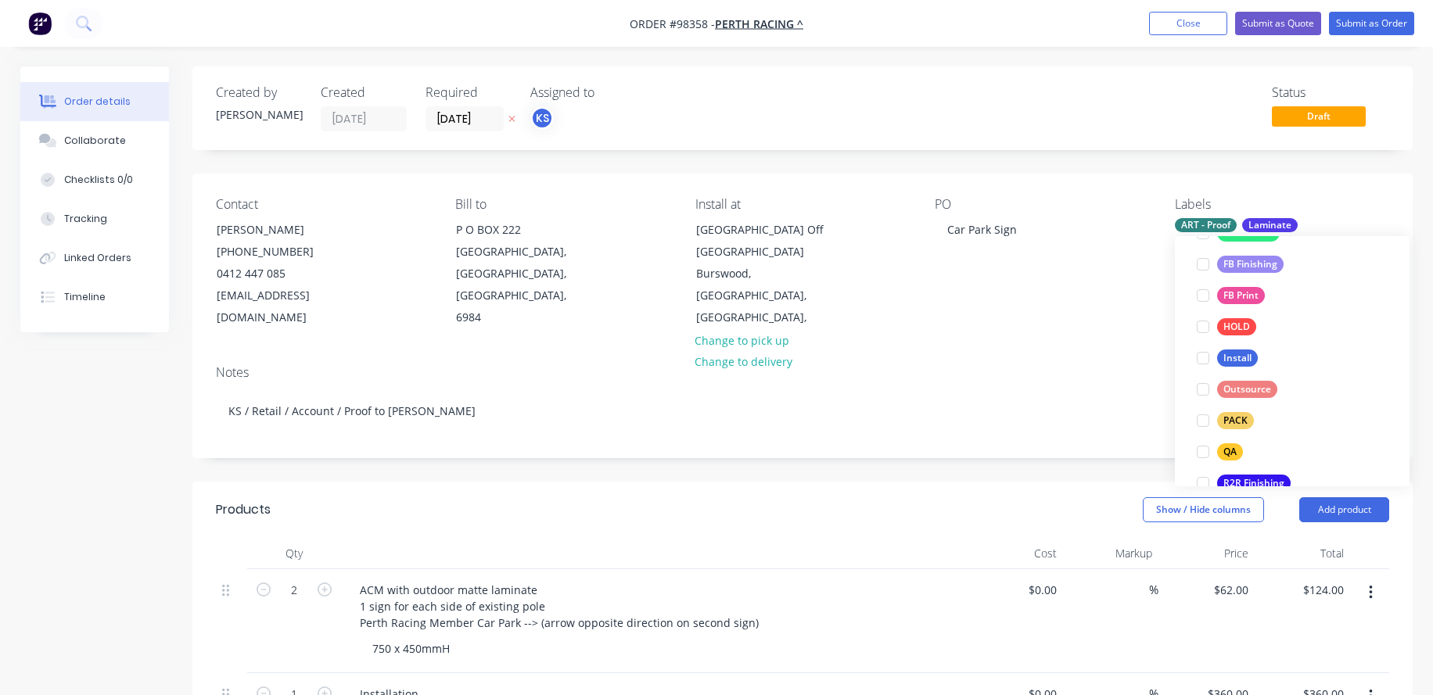
scroll to position [444, 0]
click at [1203, 353] on div at bounding box center [1202, 354] width 31 height 31
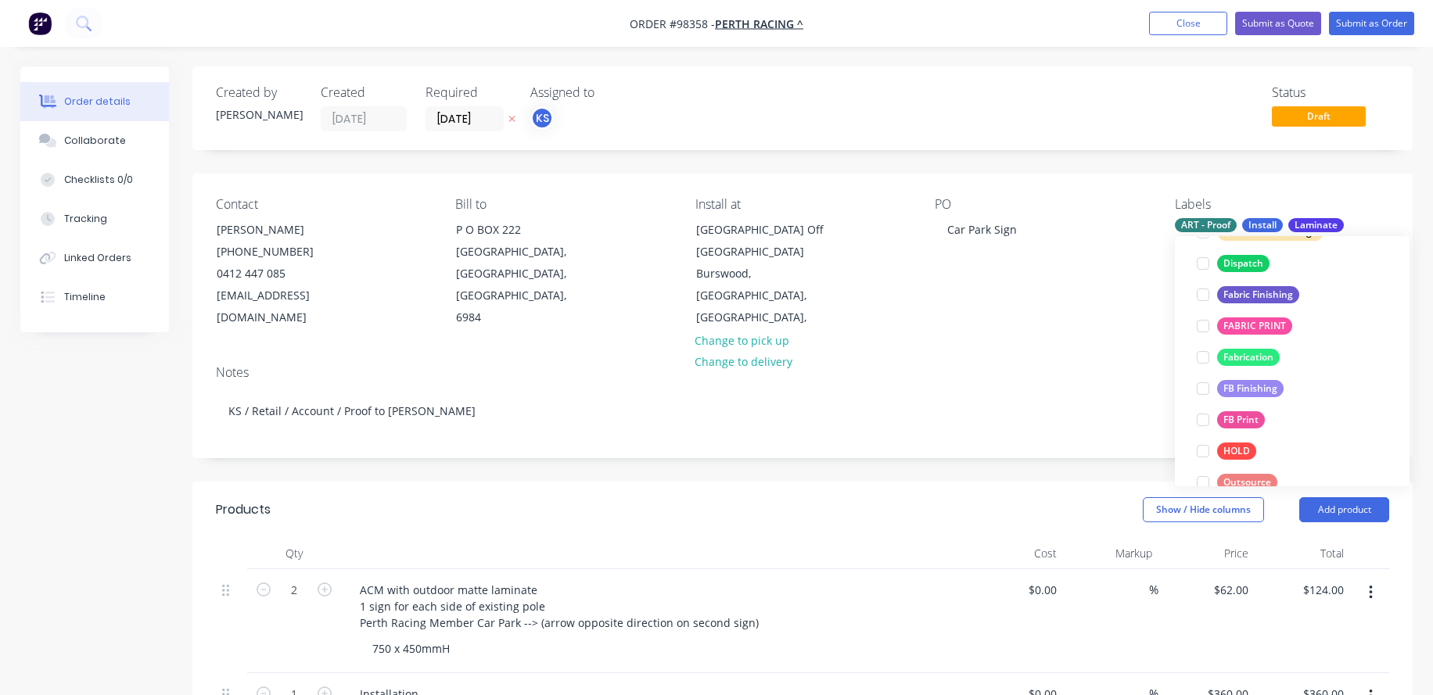
scroll to position [369, 0]
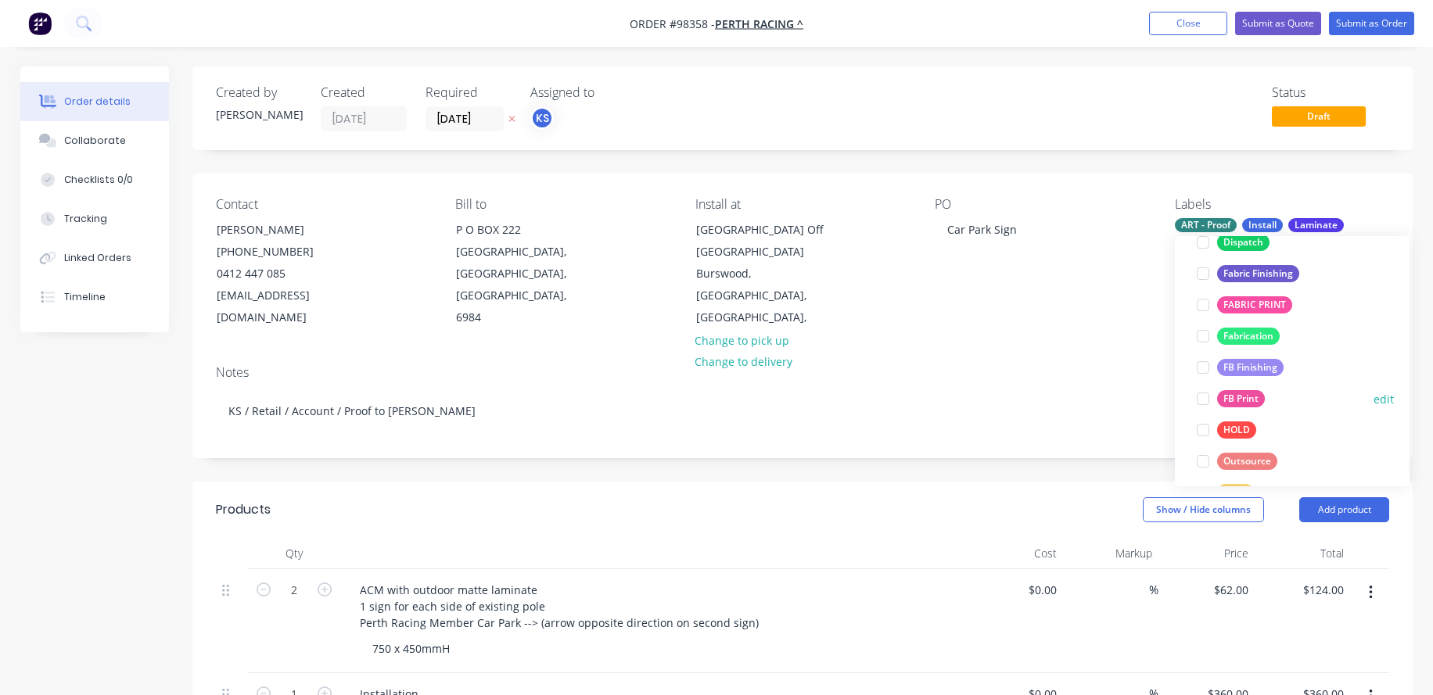
click at [1200, 400] on div at bounding box center [1202, 398] width 31 height 31
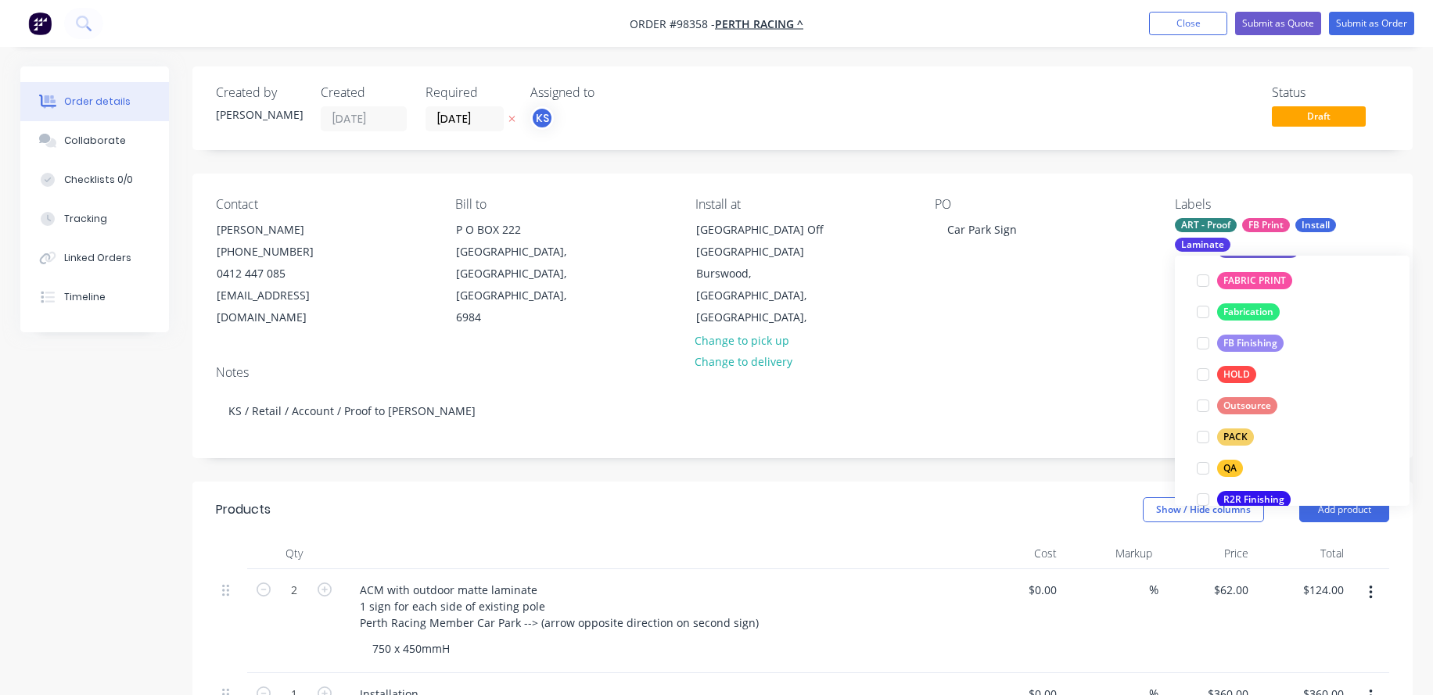
scroll to position [479, 0]
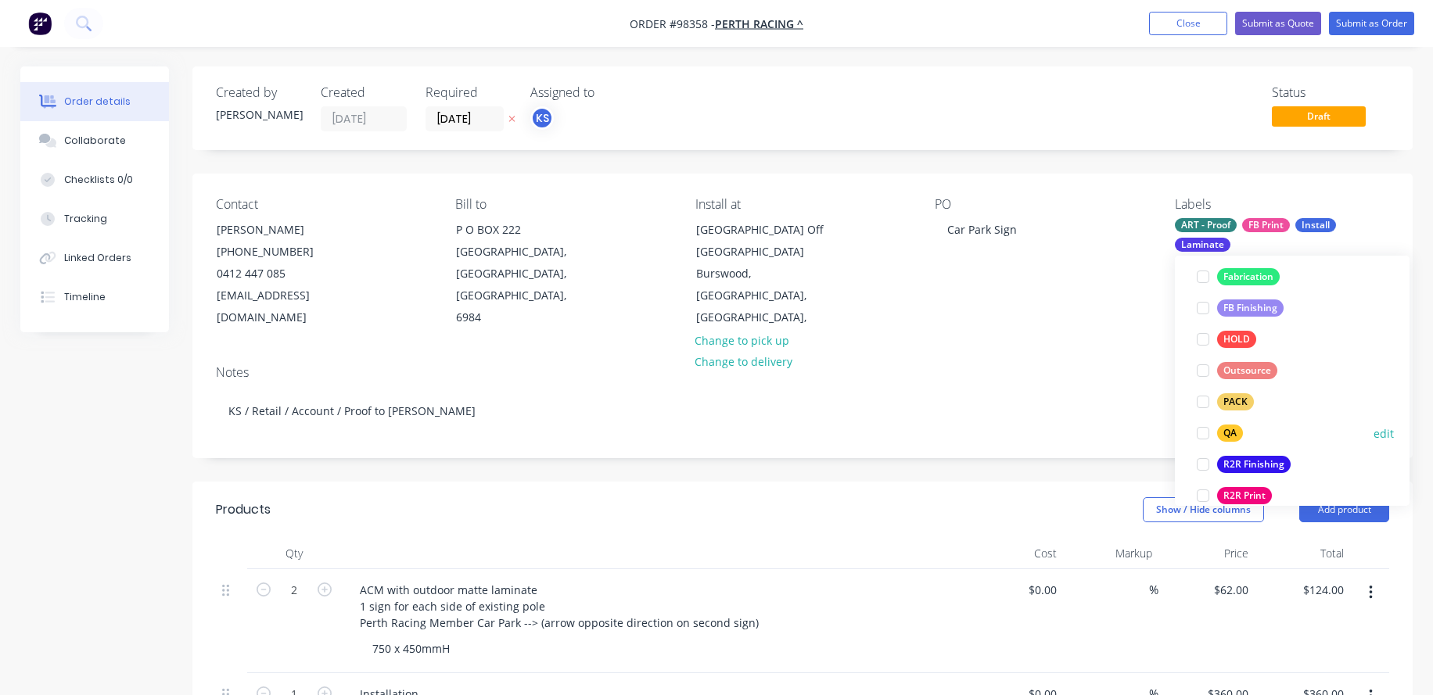
click at [1199, 432] on div at bounding box center [1202, 433] width 31 height 31
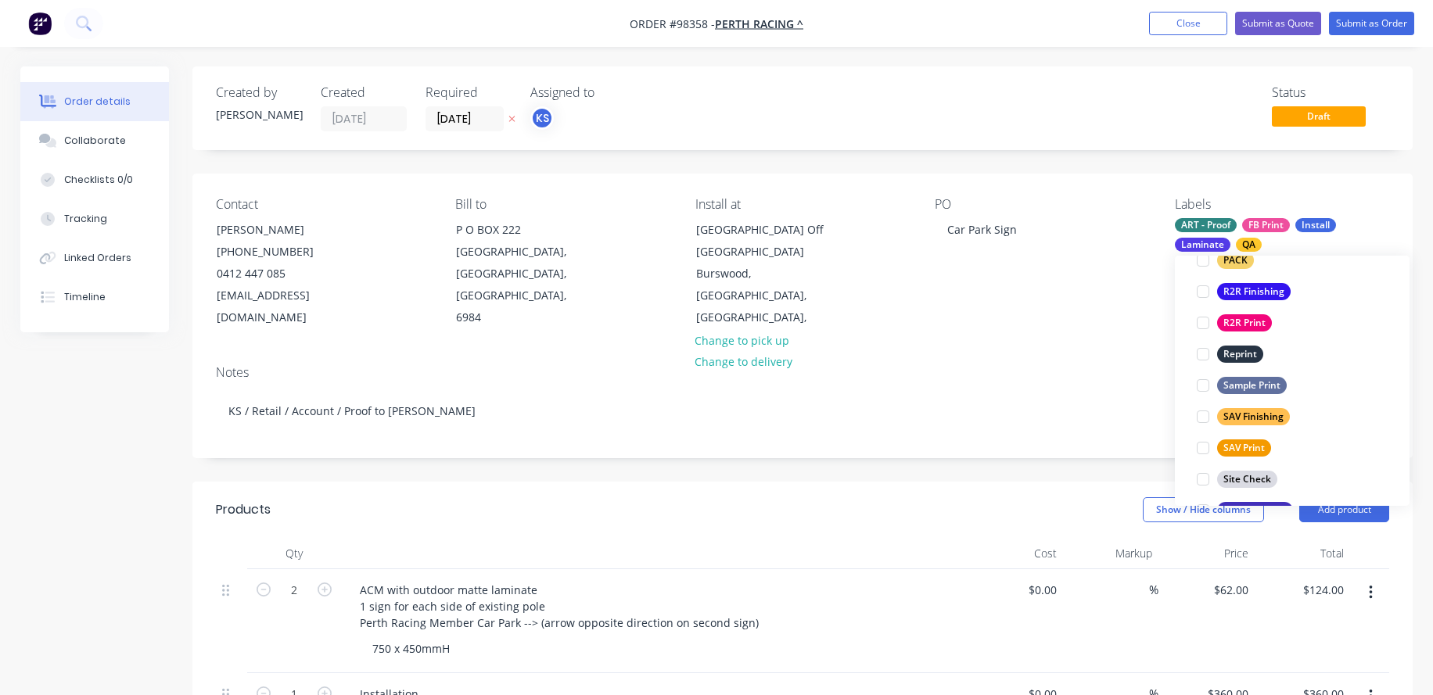
scroll to position [610, 0]
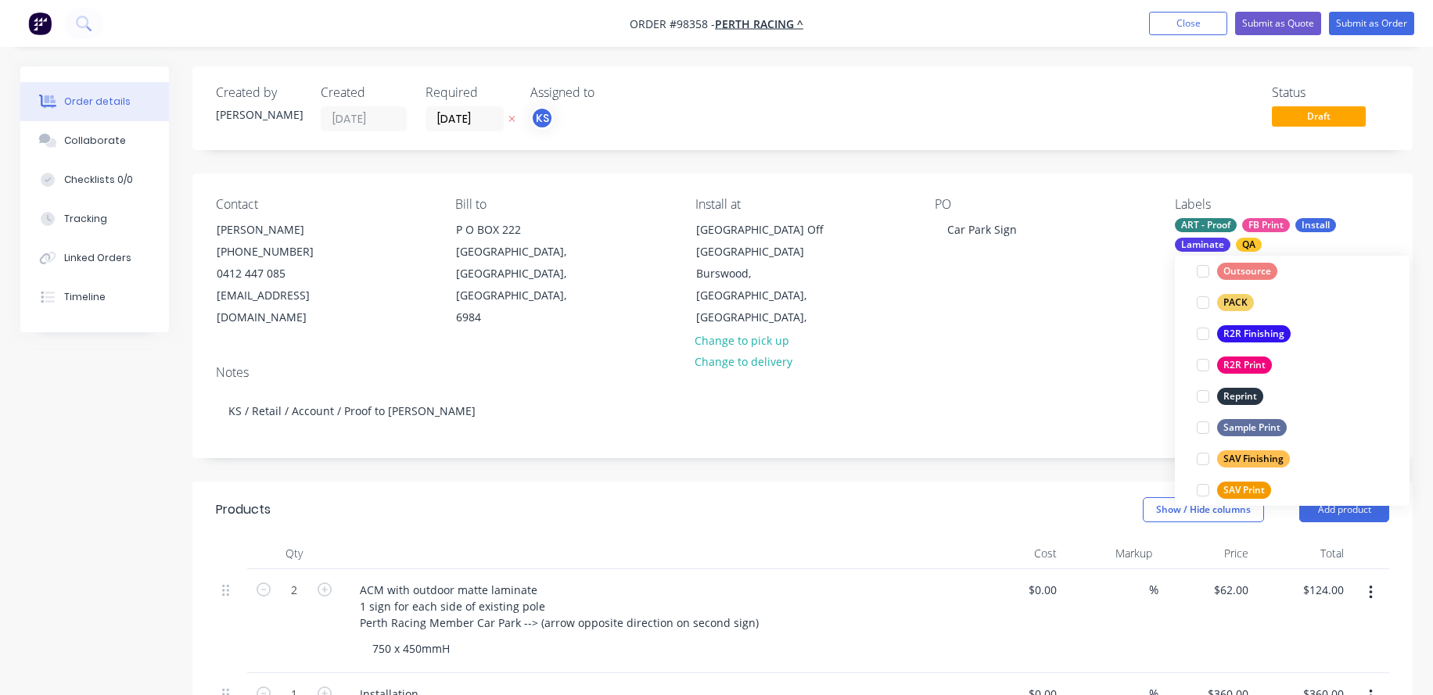
click at [972, 345] on div "Contact [PERSON_NAME] [PHONE_NUMBER] [EMAIL_ADDRESS][DOMAIN_NAME] Bill to [GEOG…" at bounding box center [802, 263] width 1220 height 179
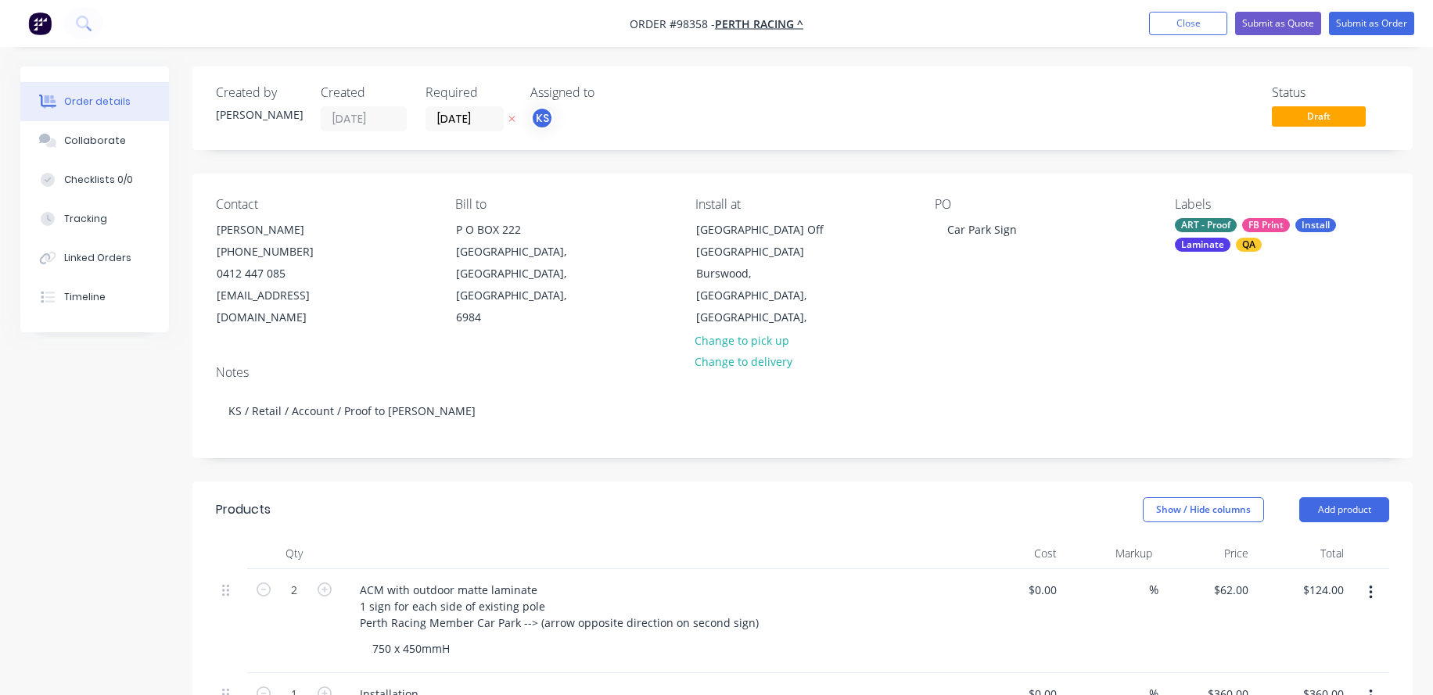
click at [1192, 243] on div "Laminate" at bounding box center [1203, 245] width 56 height 14
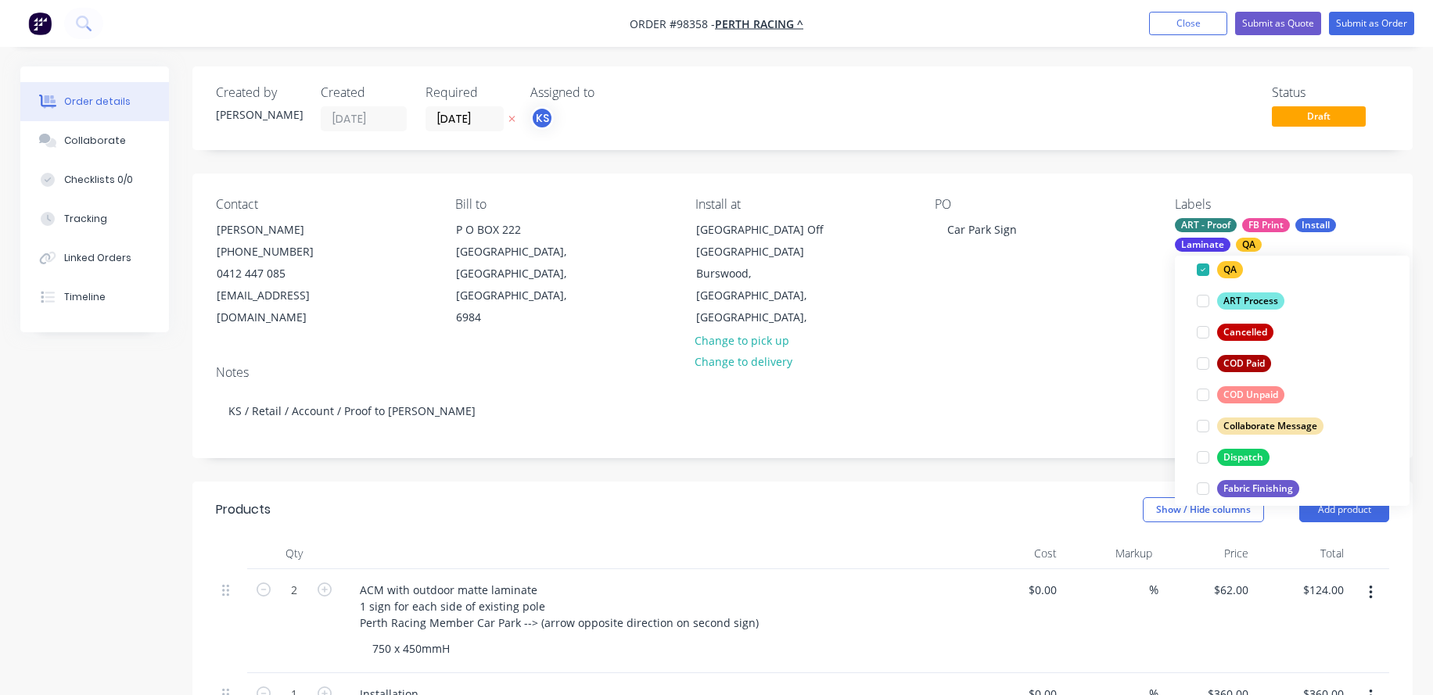
scroll to position [257, 0]
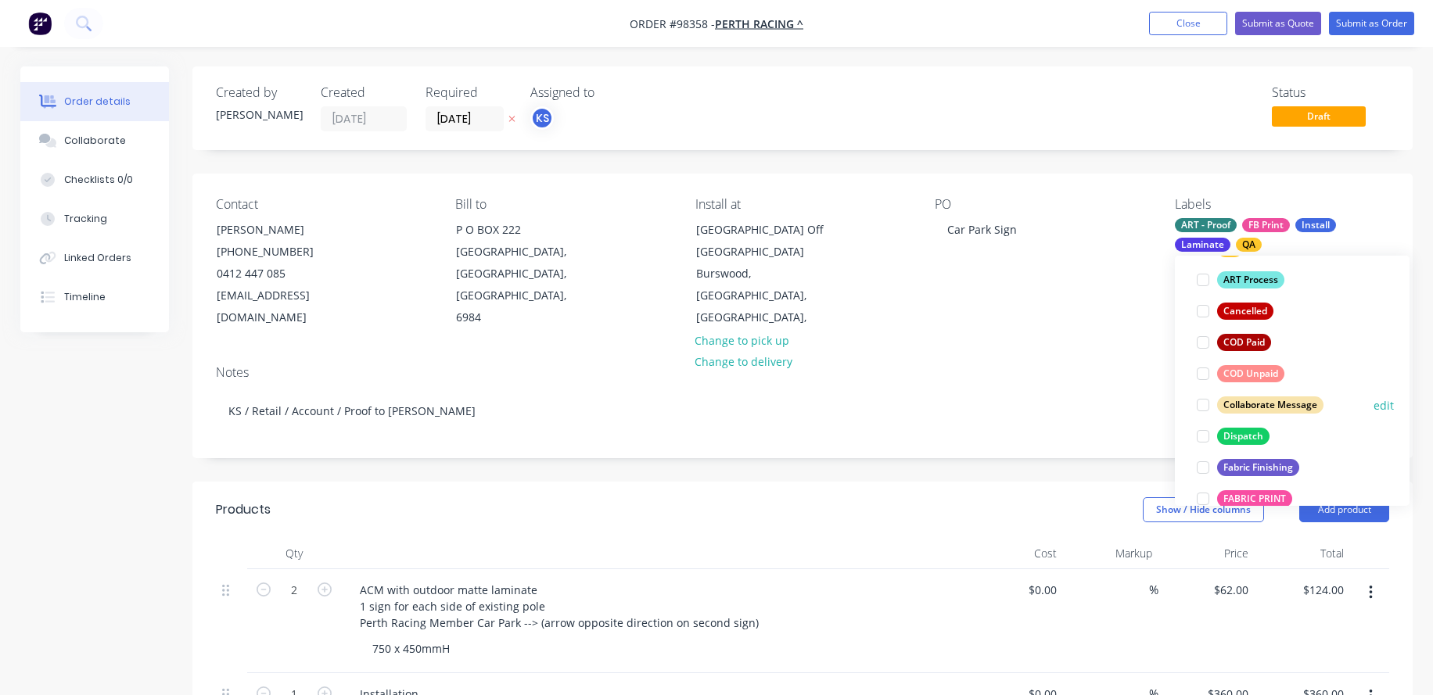
click at [1205, 401] on div at bounding box center [1202, 404] width 31 height 31
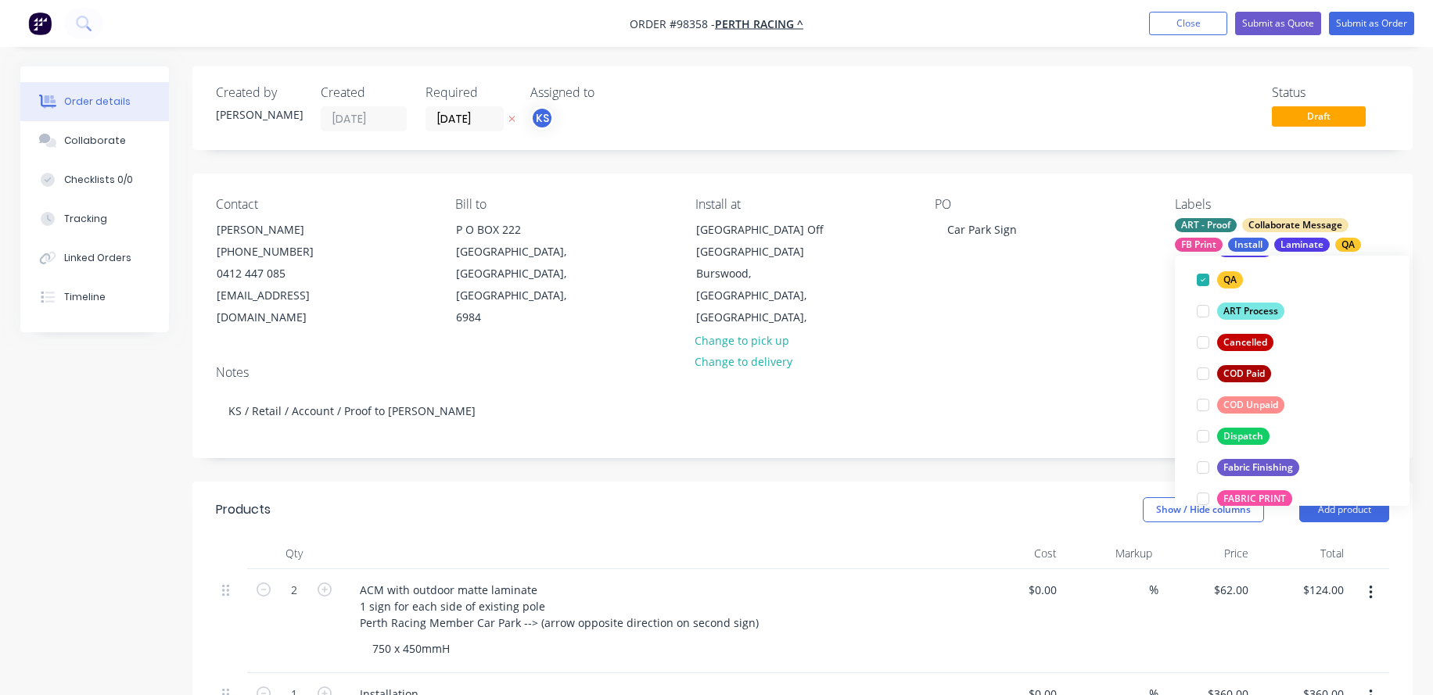
scroll to position [7, 0]
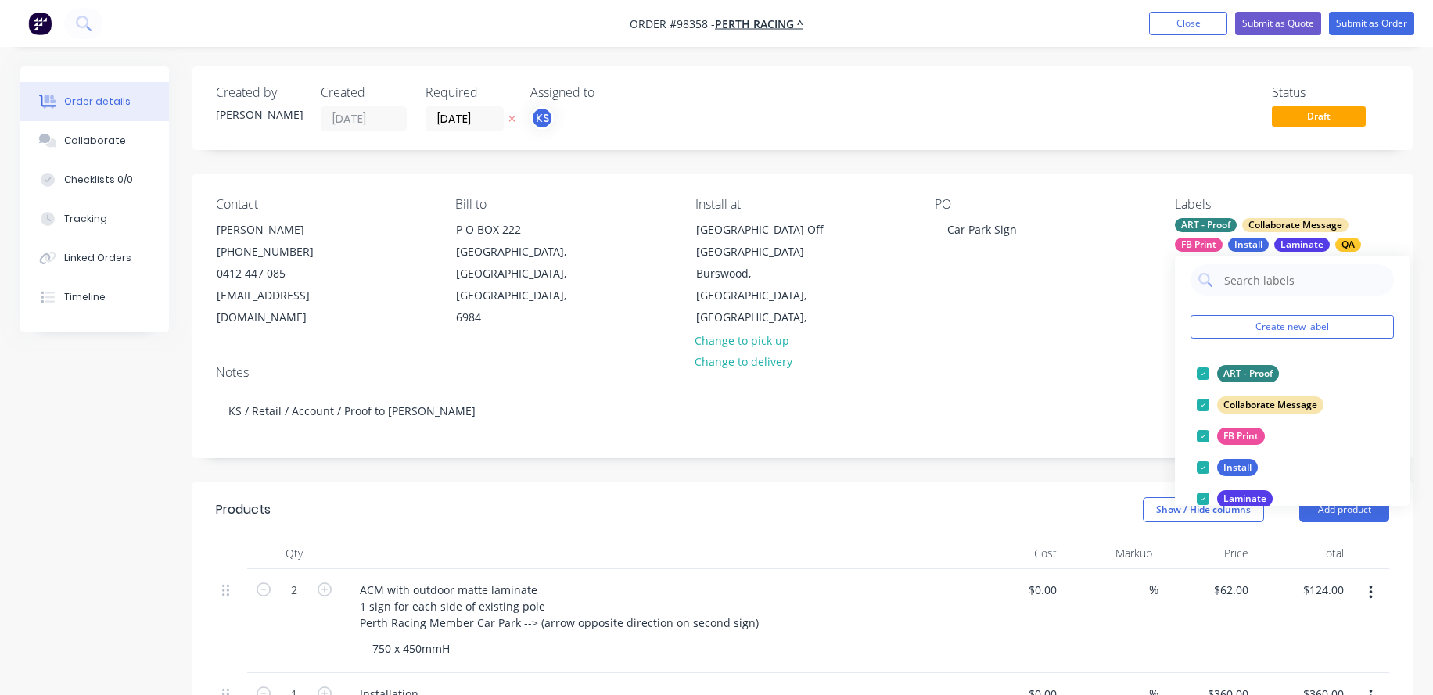
click at [1049, 380] on div "Notes" at bounding box center [802, 372] width 1173 height 15
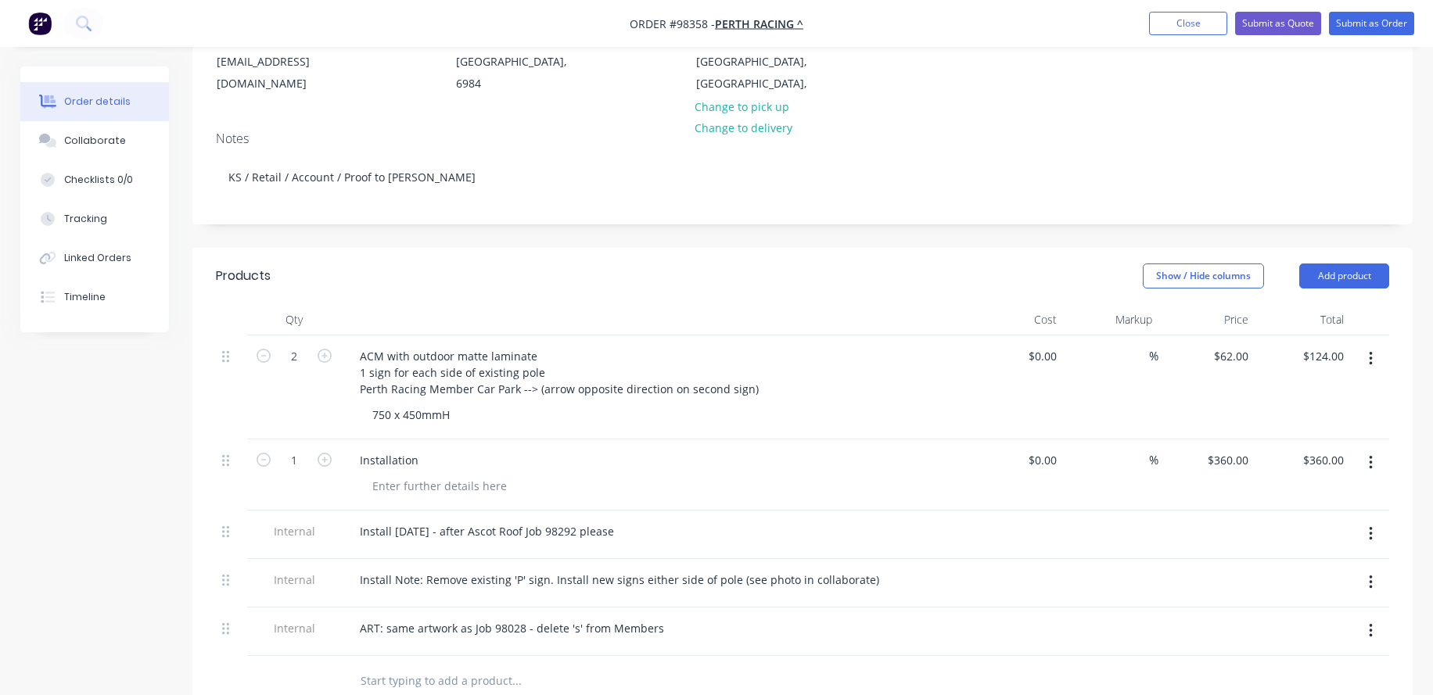
scroll to position [231, 0]
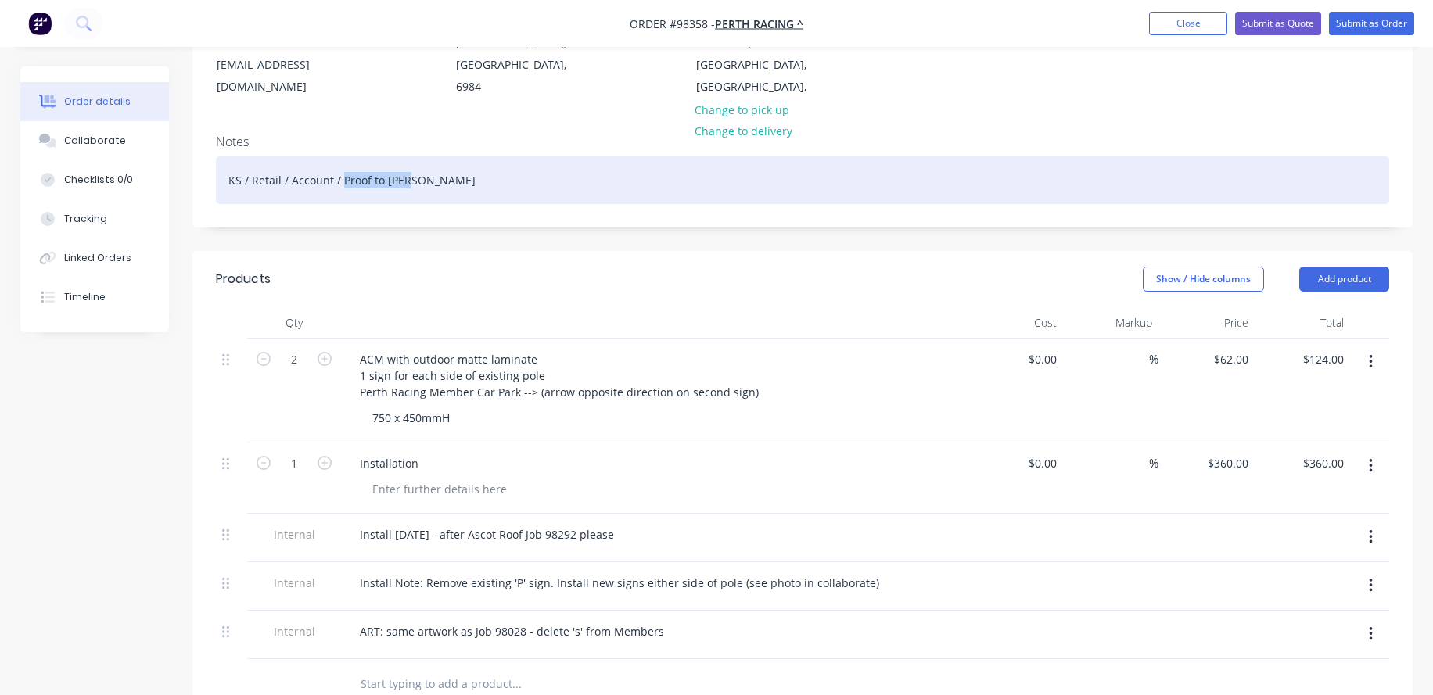
drag, startPoint x: 414, startPoint y: 179, endPoint x: 342, endPoint y: 186, distance: 73.1
click at [342, 186] on div "KS / Retail / Account / Proof to [PERSON_NAME]" at bounding box center [802, 180] width 1173 height 48
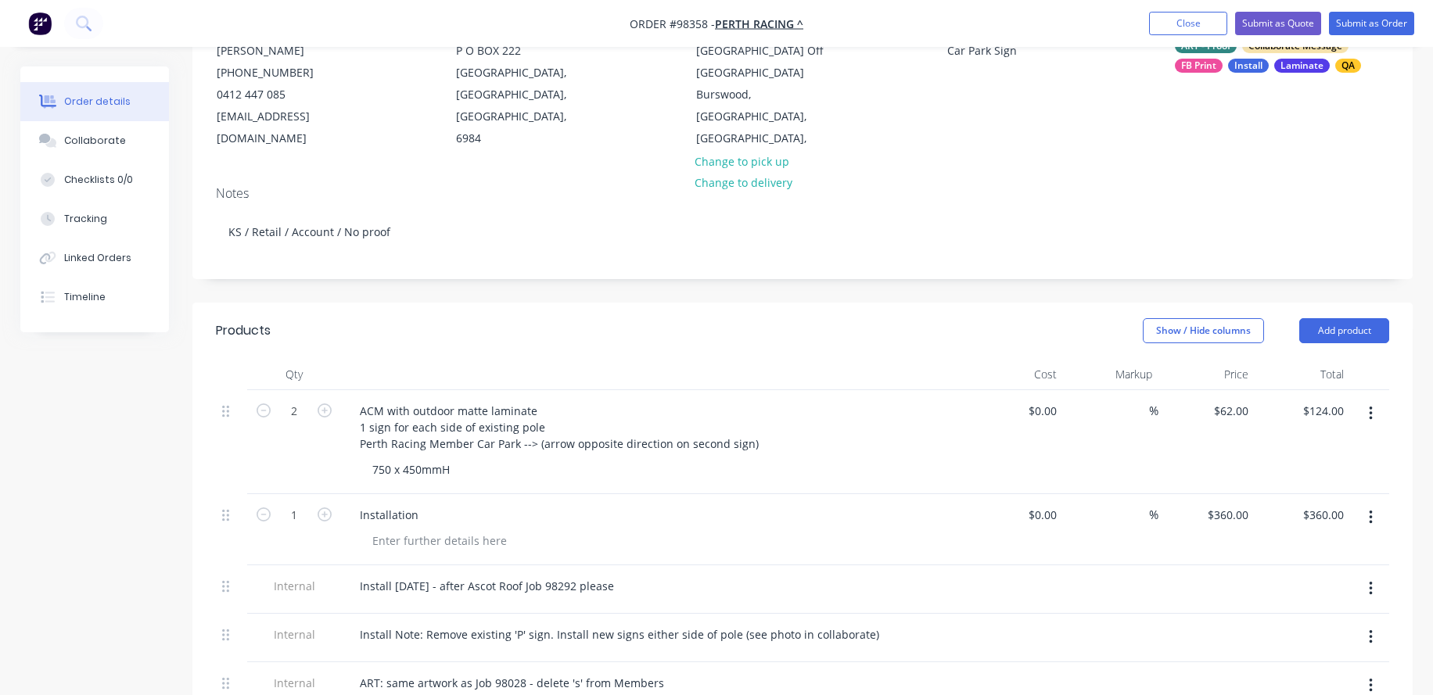
scroll to position [465, 0]
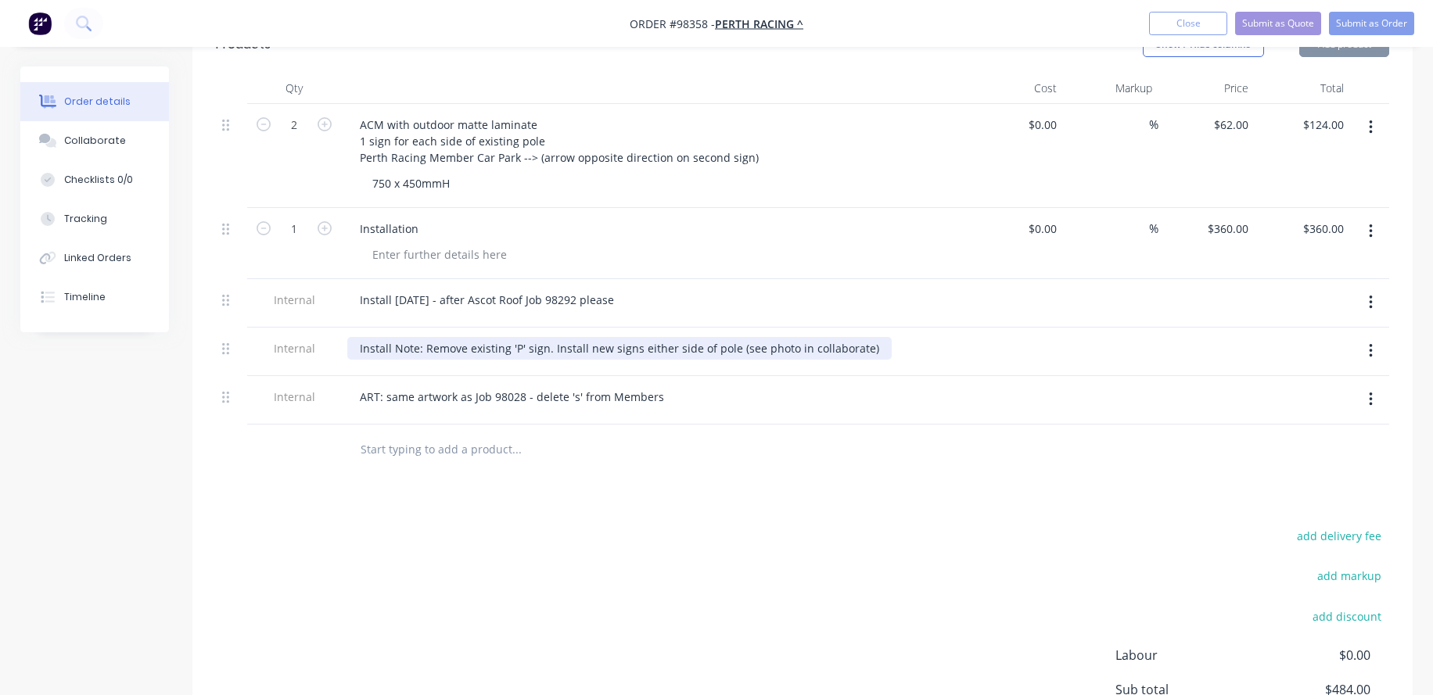
click at [424, 350] on div "Install Note: Remove existing 'P' sign. Install new signs either side of pole (…" at bounding box center [619, 348] width 544 height 23
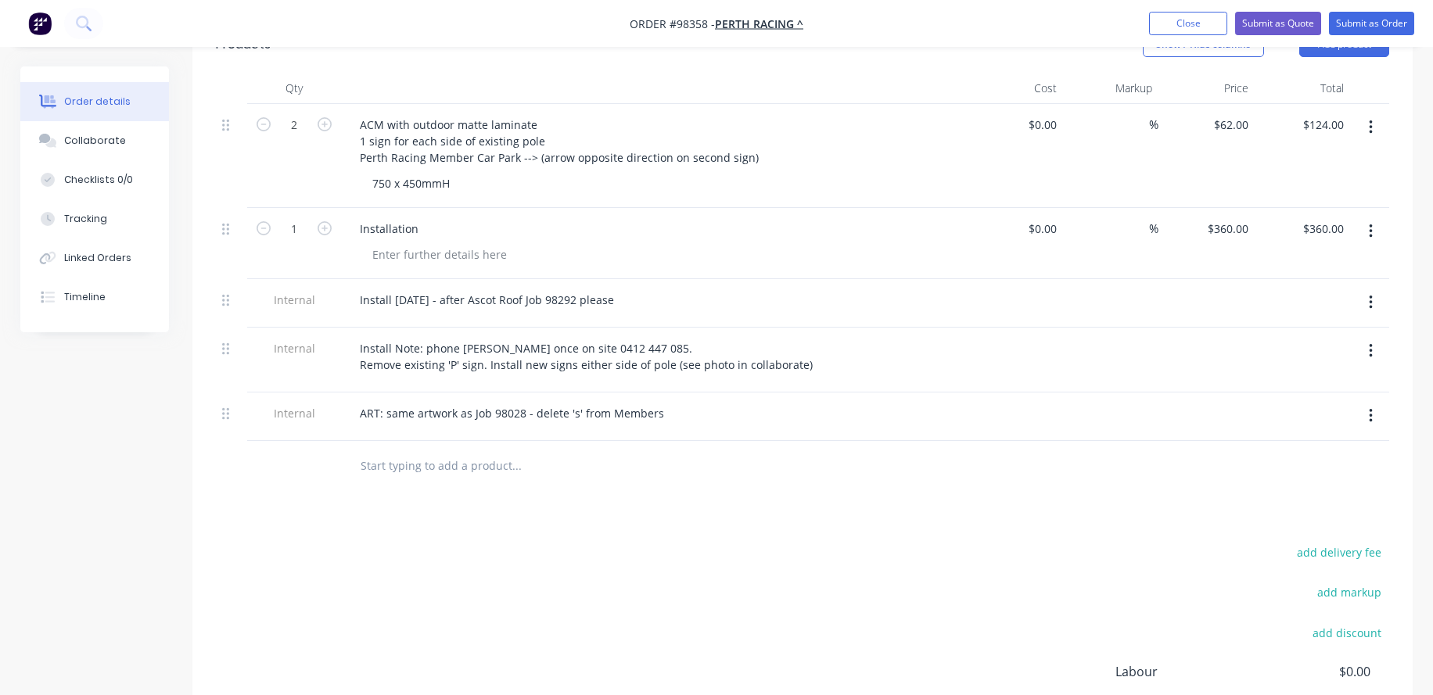
click at [702, 426] on div "ART: same artwork as Job 98028 - delete 's' from Members" at bounding box center [654, 417] width 626 height 48
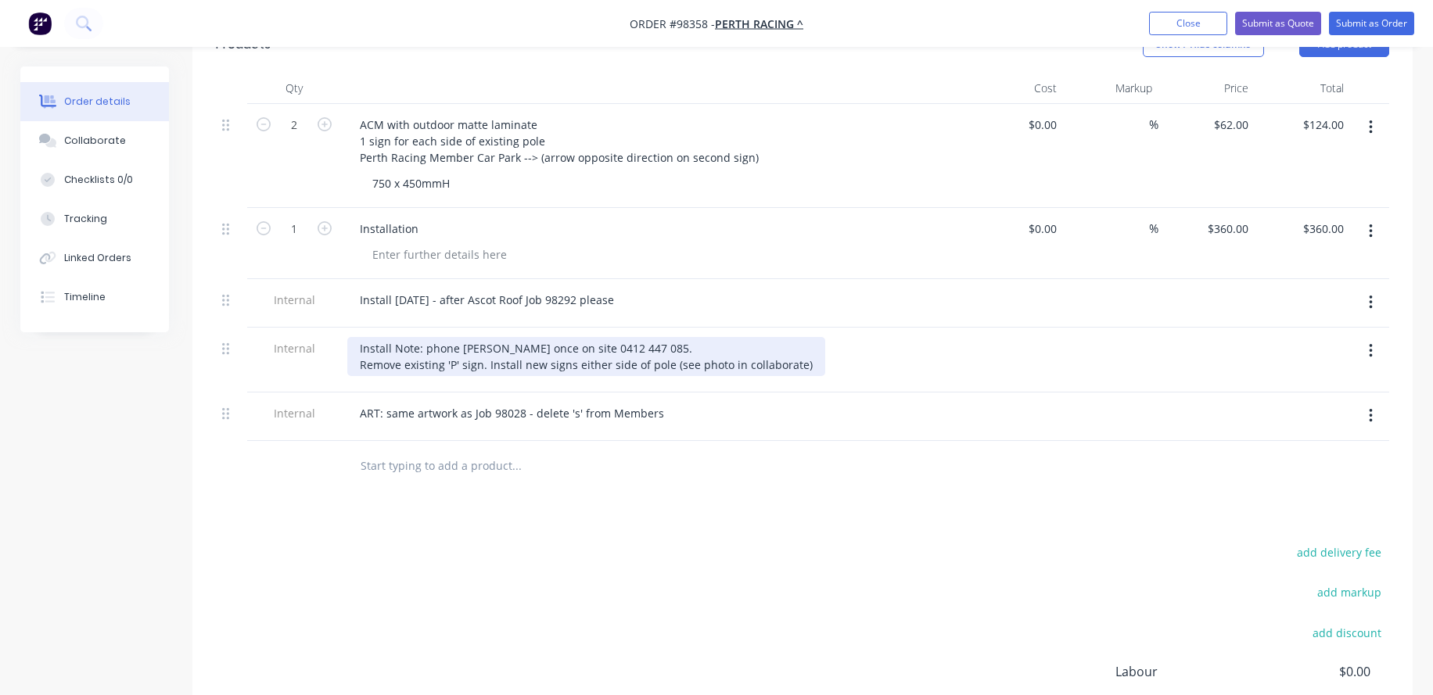
click at [637, 349] on div "Install Note: phone [PERSON_NAME] once on site 0412 447 085. Remove existing 'P…" at bounding box center [586, 356] width 478 height 39
click at [796, 357] on div "Install Note: phone [PERSON_NAME] once on site 0412 447 085. Remove existing 'P…" at bounding box center [586, 356] width 478 height 39
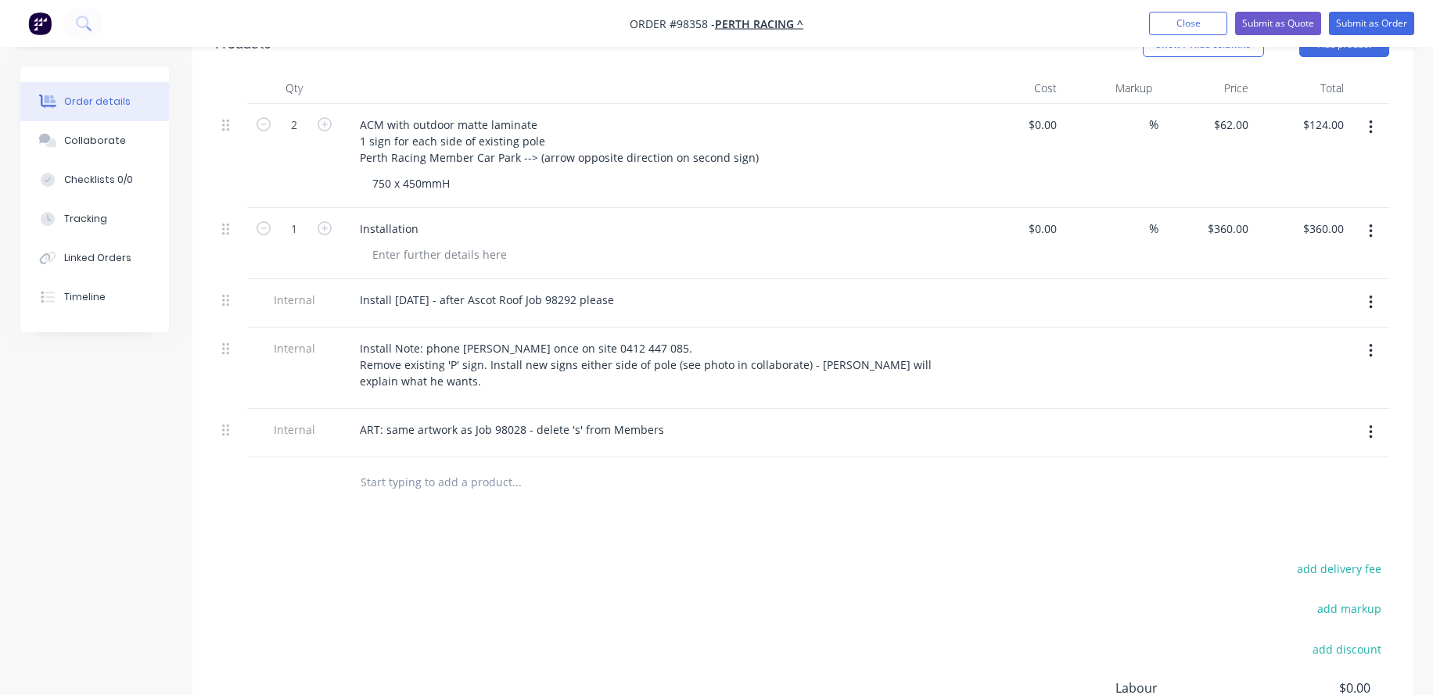
click at [752, 456] on div "ART: same artwork as Job 98028 - delete 's' from Members" at bounding box center [654, 433] width 626 height 48
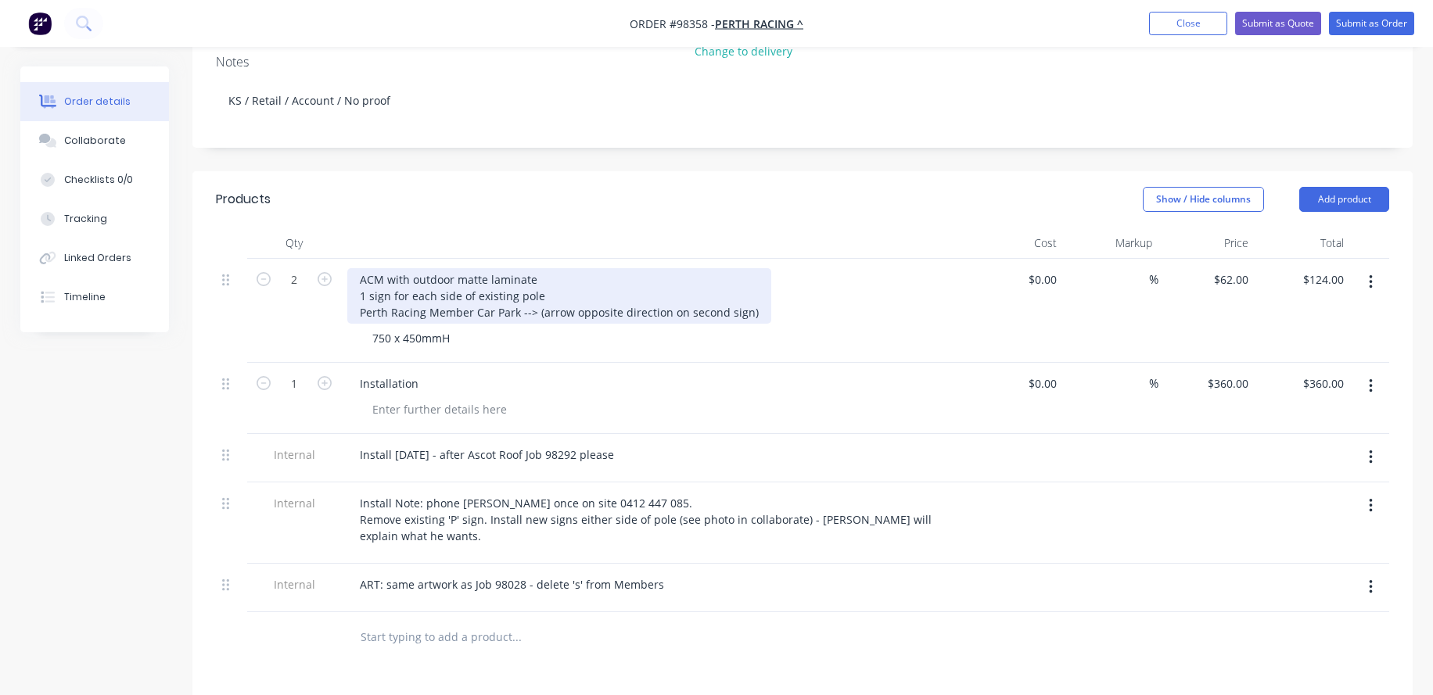
scroll to position [313, 0]
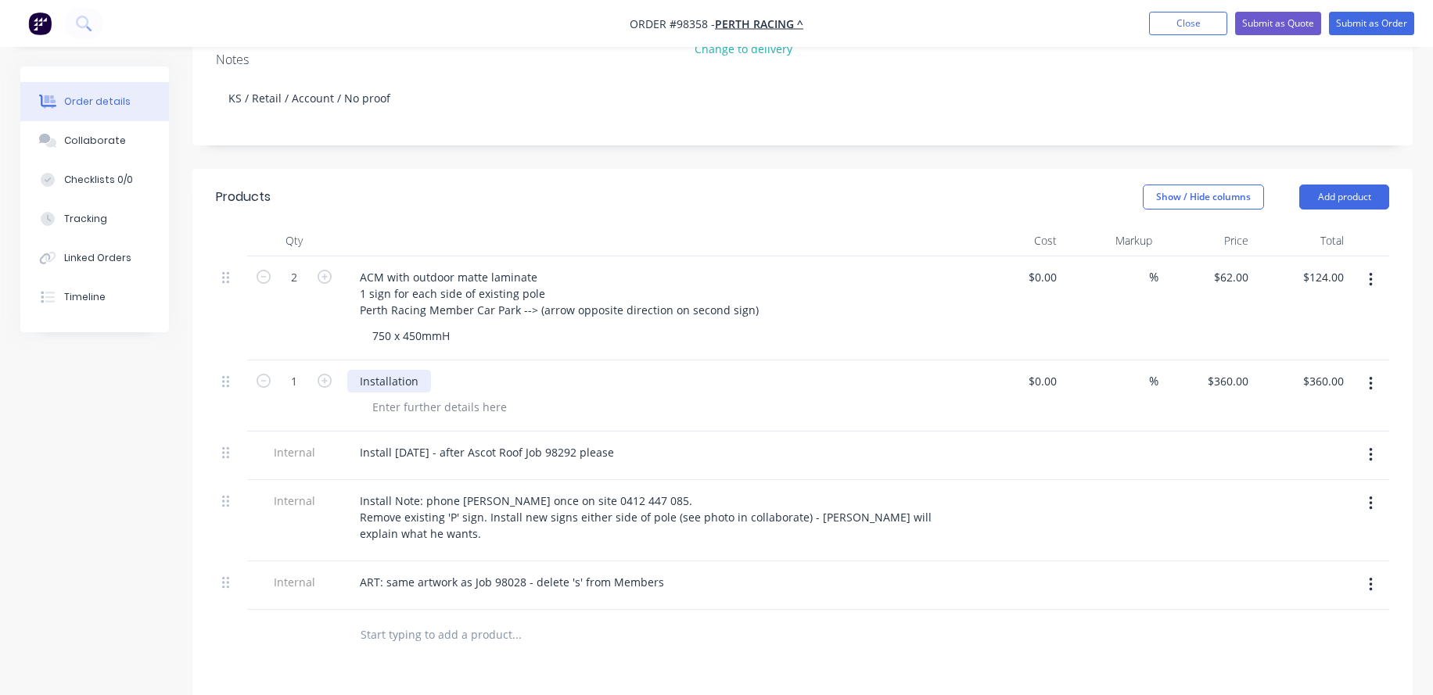
click at [417, 385] on div "Installation" at bounding box center [389, 381] width 84 height 23
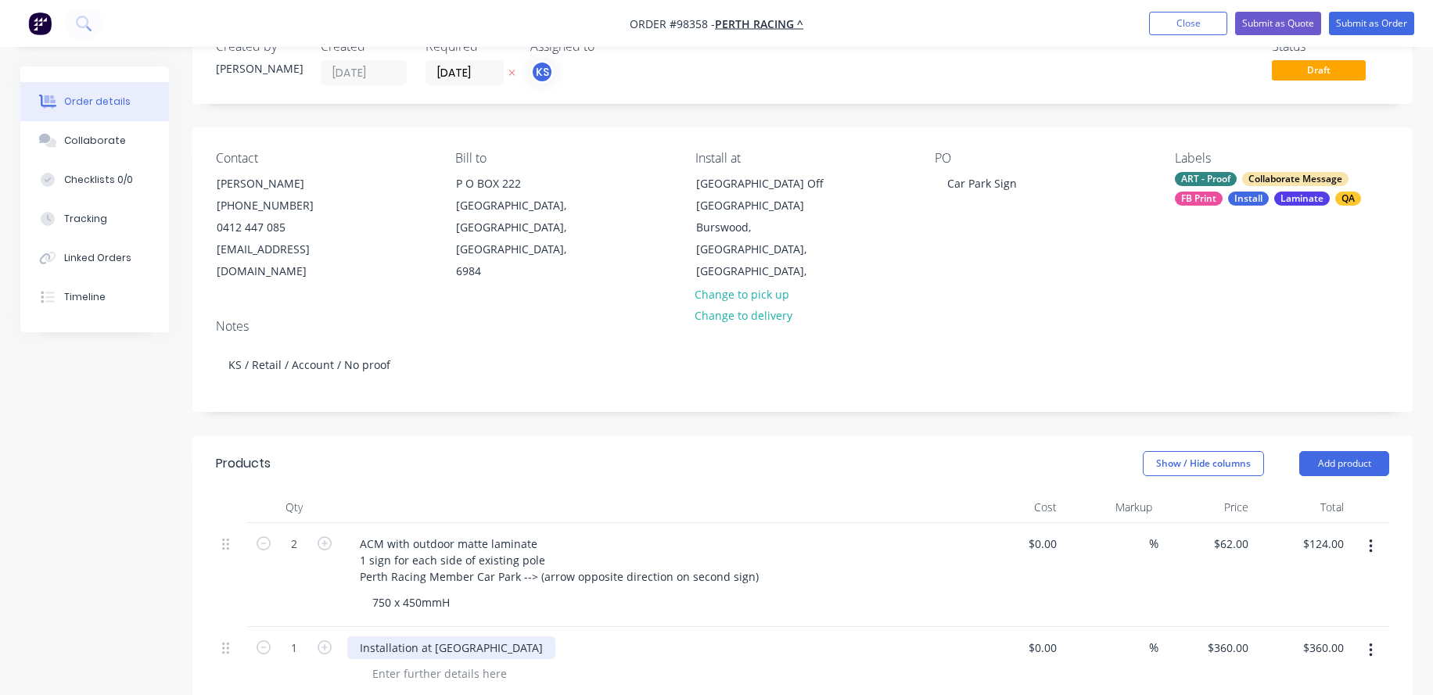
scroll to position [0, 0]
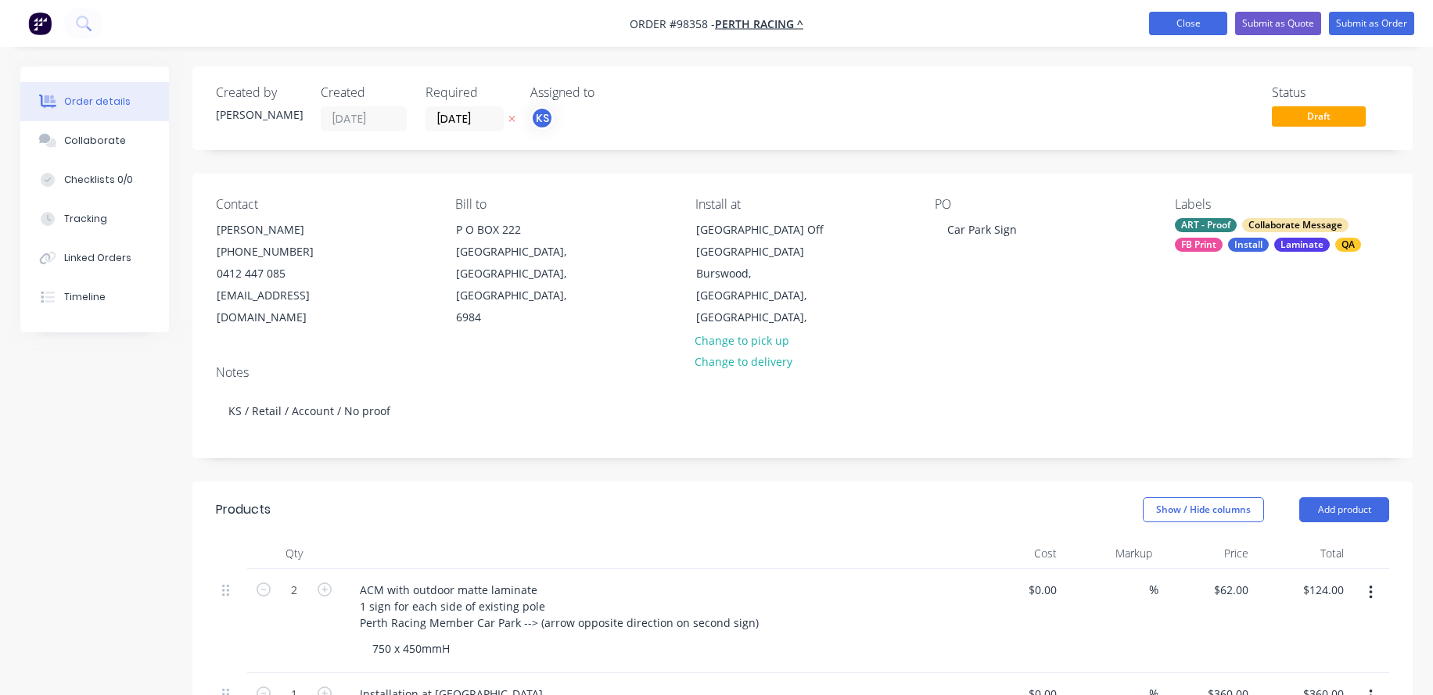
click at [1170, 21] on button "Close" at bounding box center [1188, 23] width 78 height 23
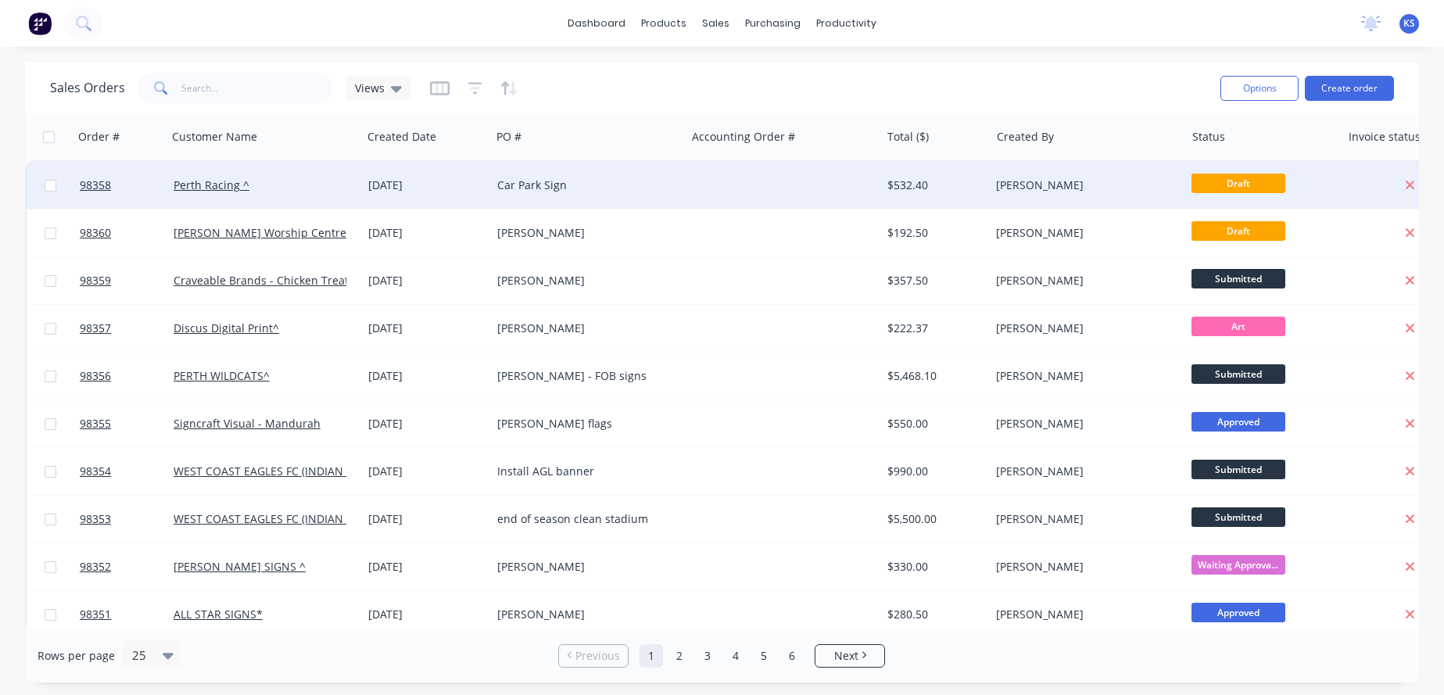
click at [1337, 189] on div "Draft" at bounding box center [1264, 185] width 156 height 47
click at [521, 185] on div "Car Park Sign" at bounding box center [584, 186] width 174 height 16
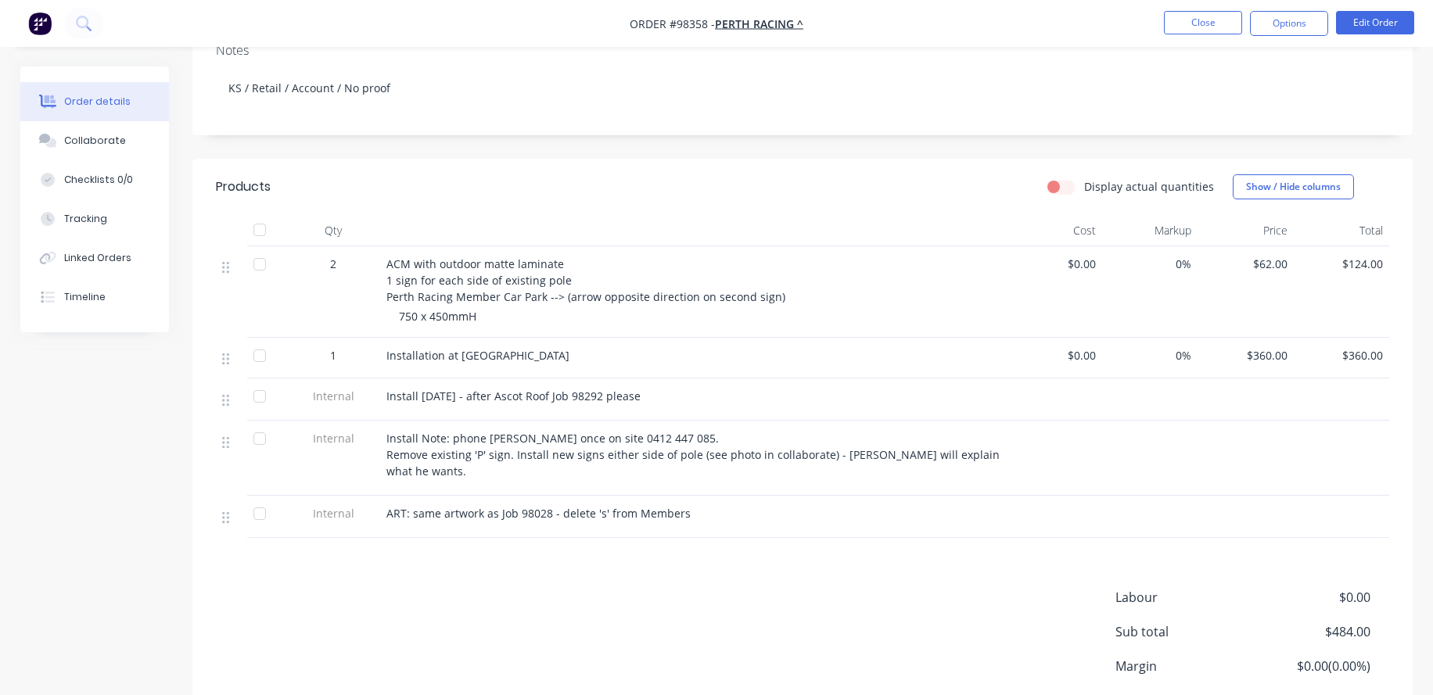
scroll to position [313, 0]
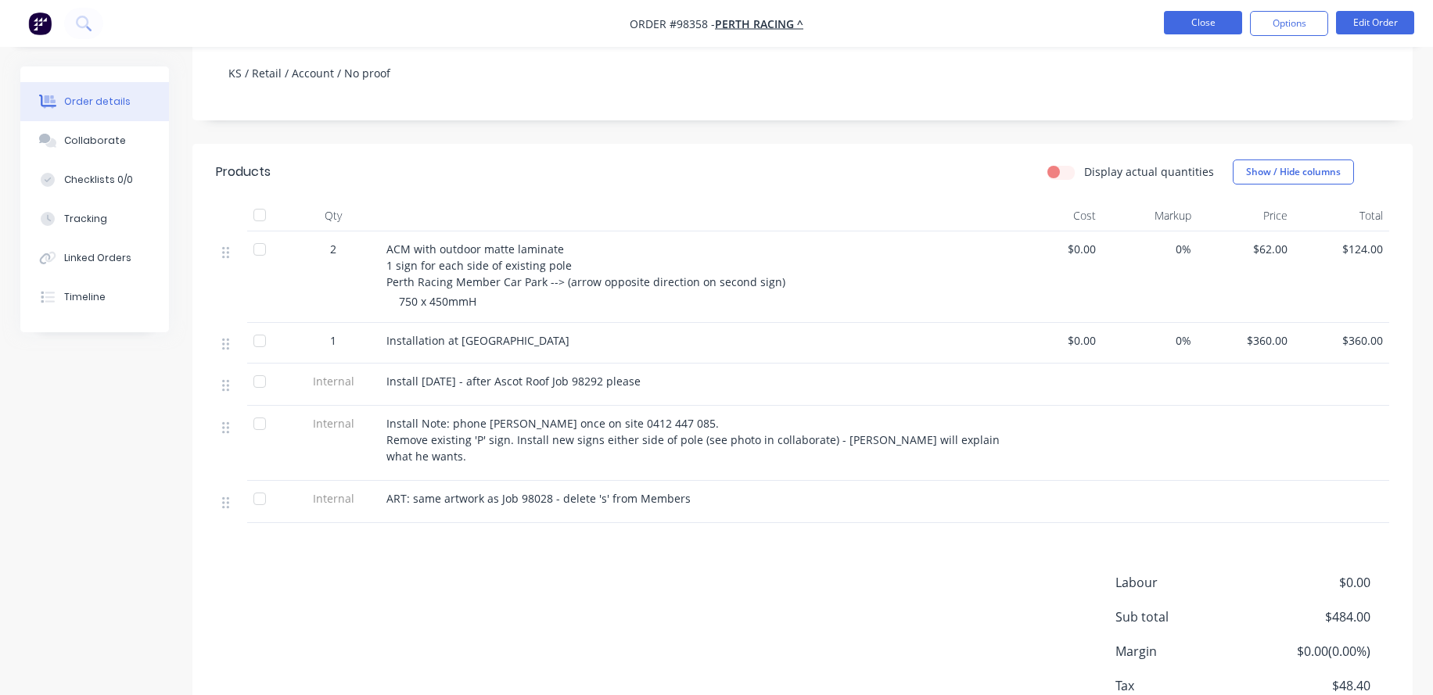
click at [1174, 16] on button "Close" at bounding box center [1203, 22] width 78 height 23
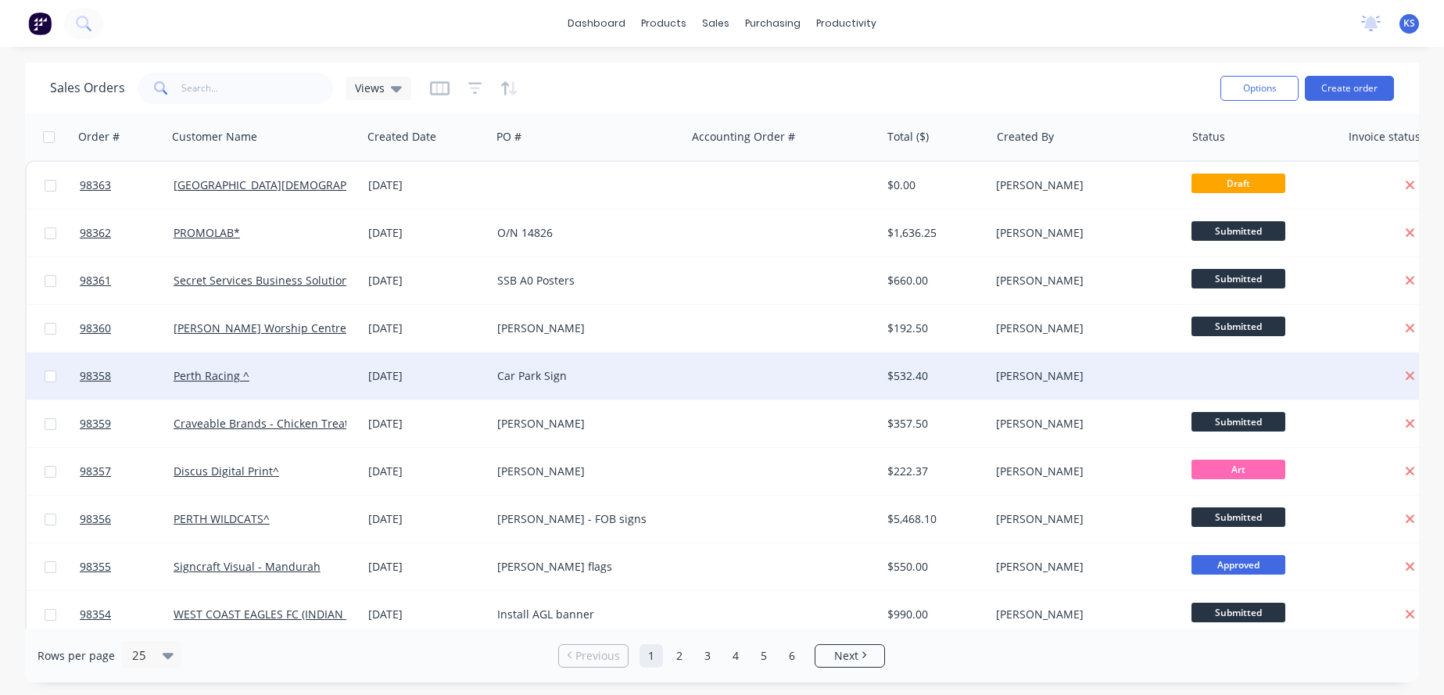
click at [454, 371] on div "[DATE]" at bounding box center [426, 376] width 117 height 16
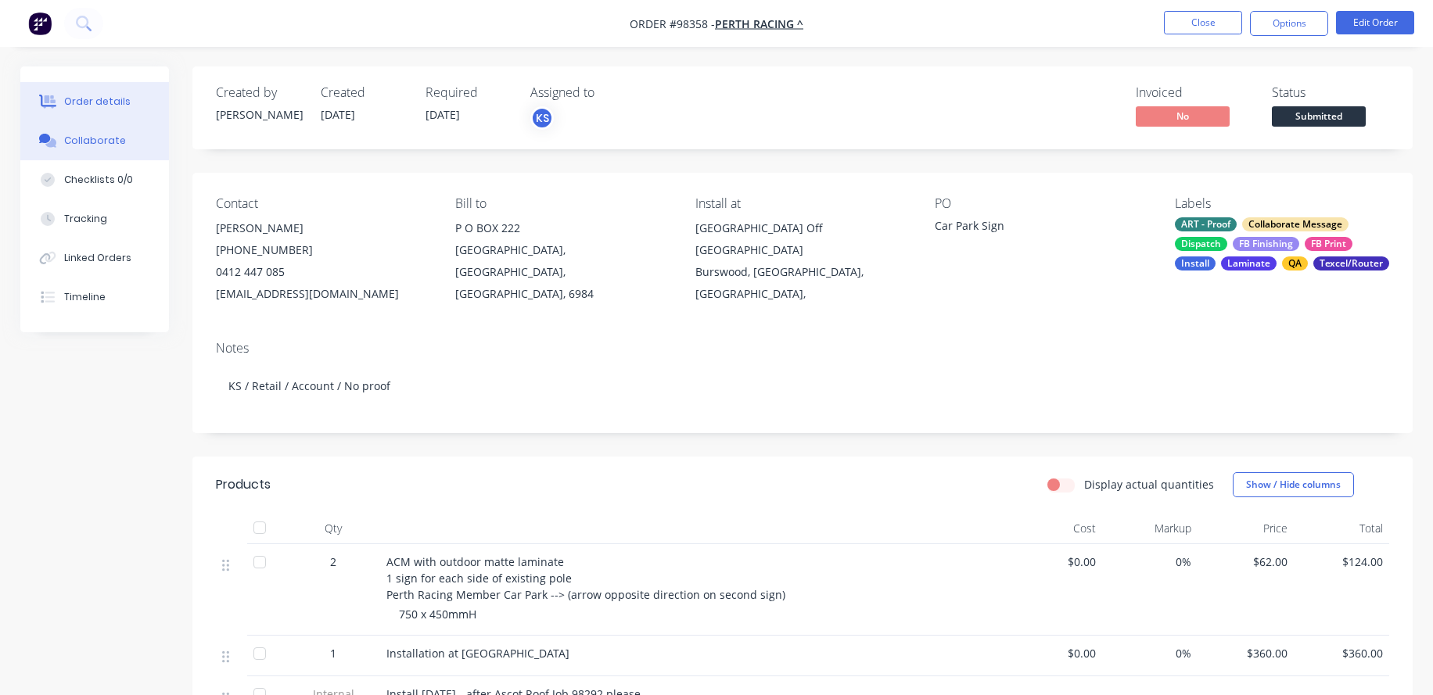
click at [54, 144] on icon at bounding box center [50, 142] width 11 height 9
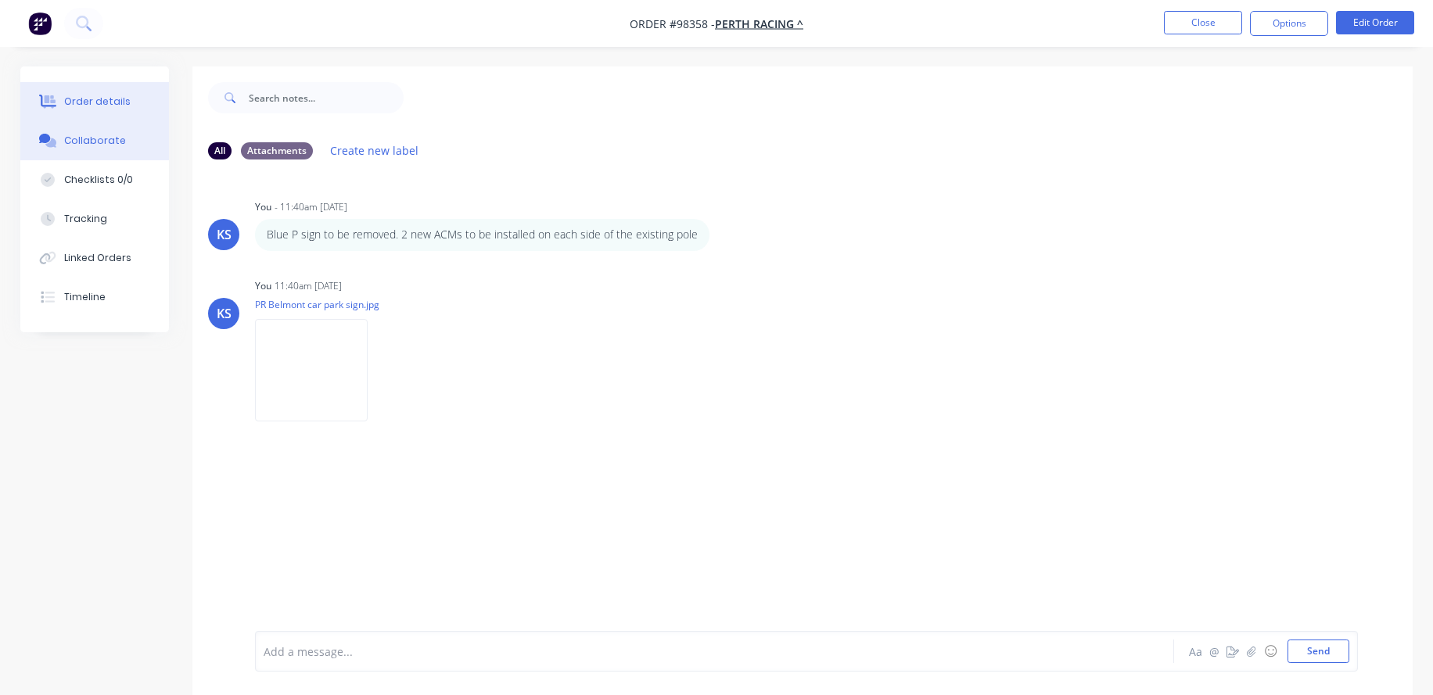
click at [77, 107] on div "Order details" at bounding box center [97, 102] width 66 height 14
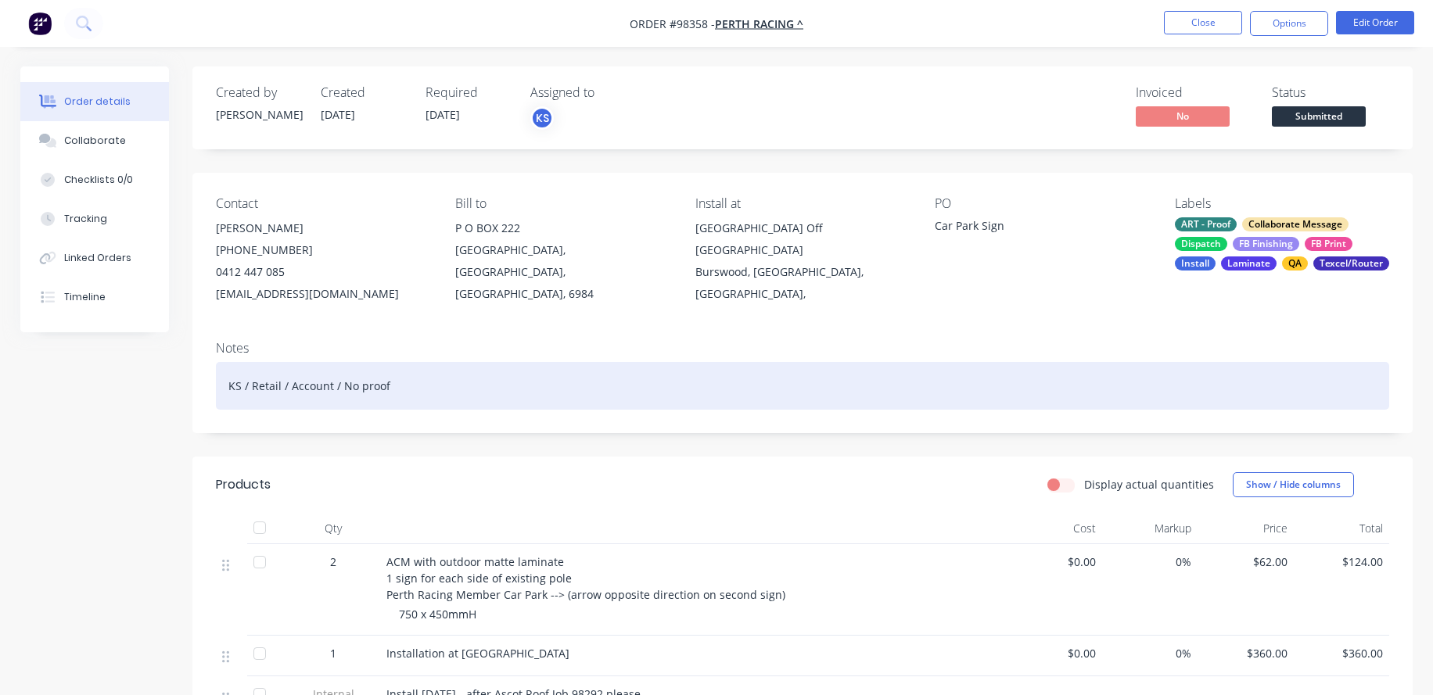
click at [407, 392] on div "KS / Retail / Account / No proof" at bounding box center [802, 386] width 1173 height 48
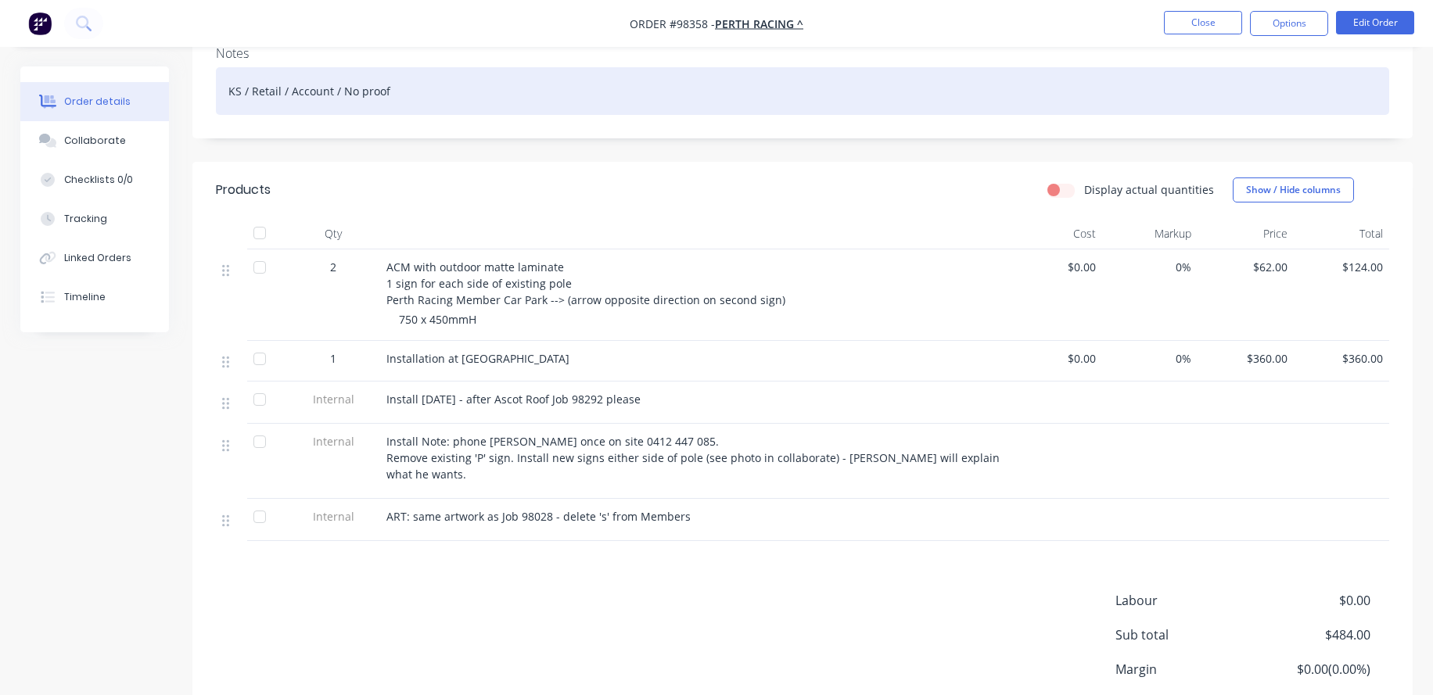
scroll to position [313, 0]
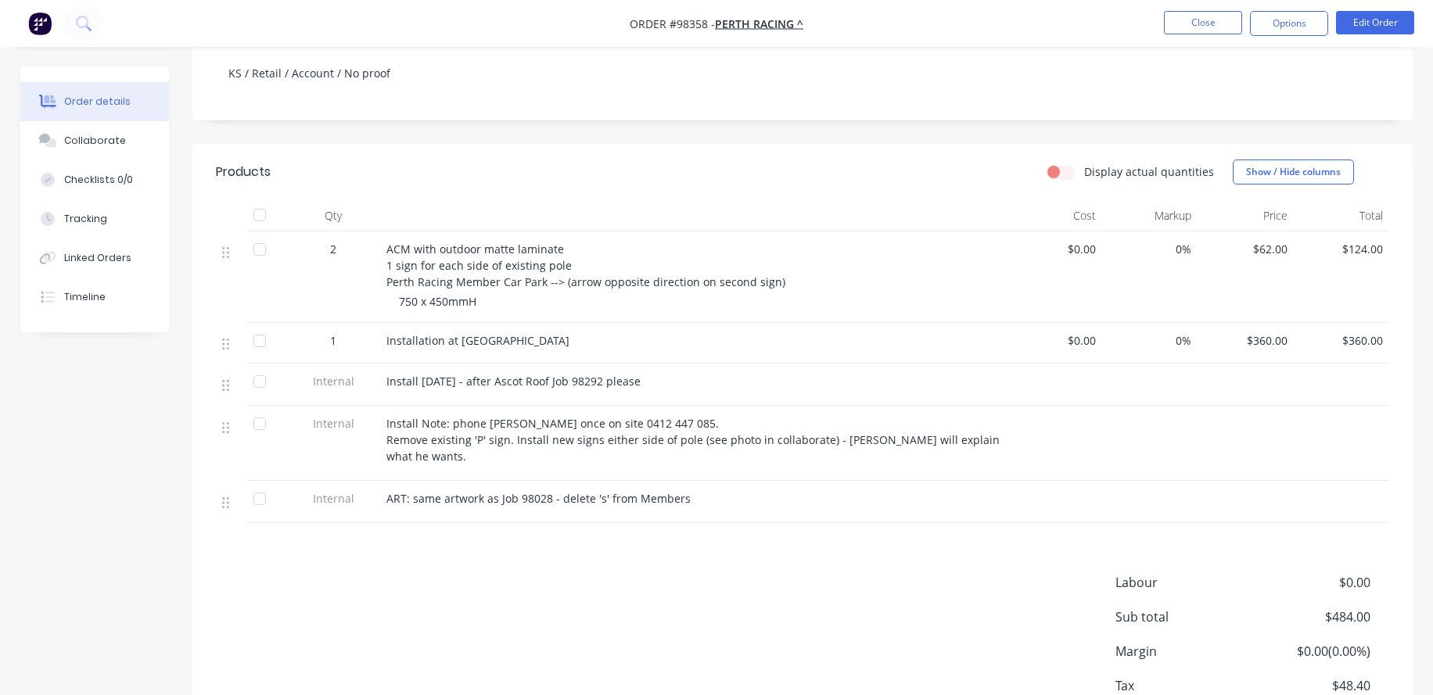
click at [569, 377] on span "Install [DATE] - after Ascot Roof Job 98292 please" at bounding box center [513, 381] width 254 height 15
click at [560, 379] on span "Install [DATE] - after Ascot Roof Job 98292 please" at bounding box center [513, 381] width 254 height 15
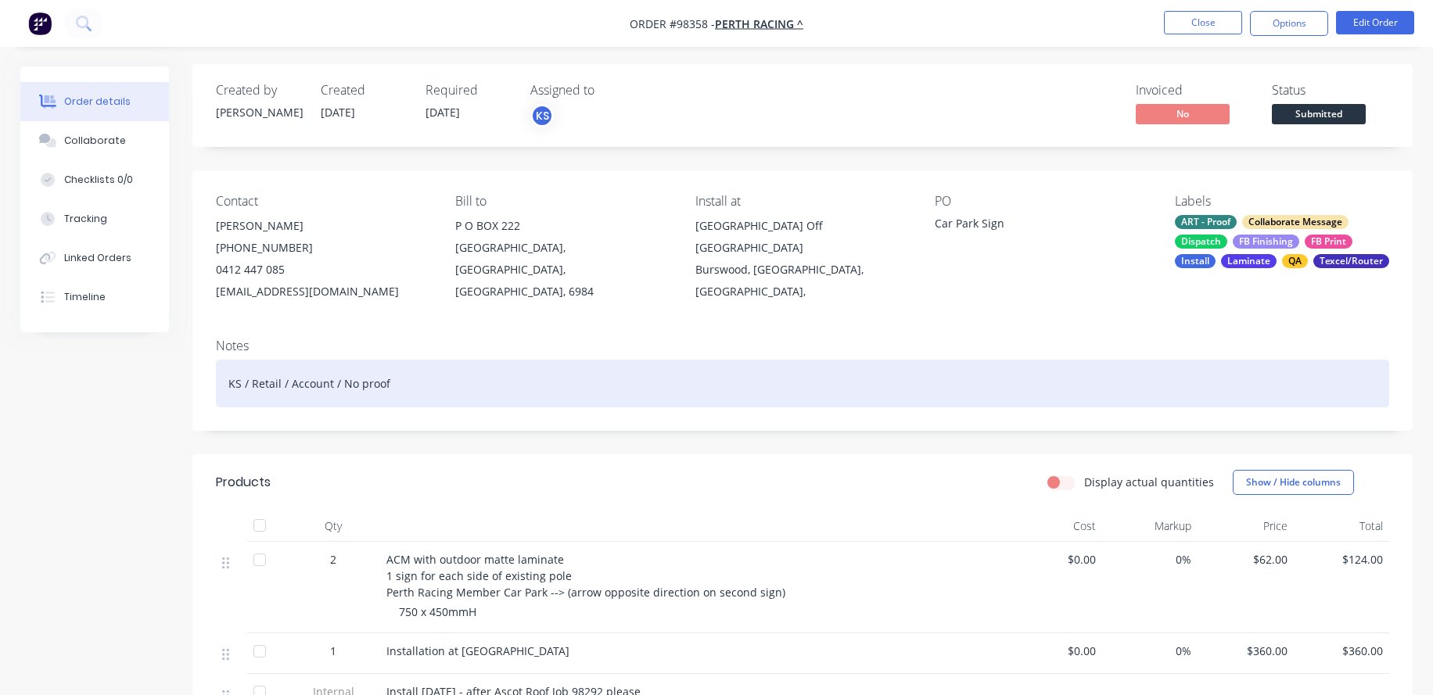
scroll to position [0, 0]
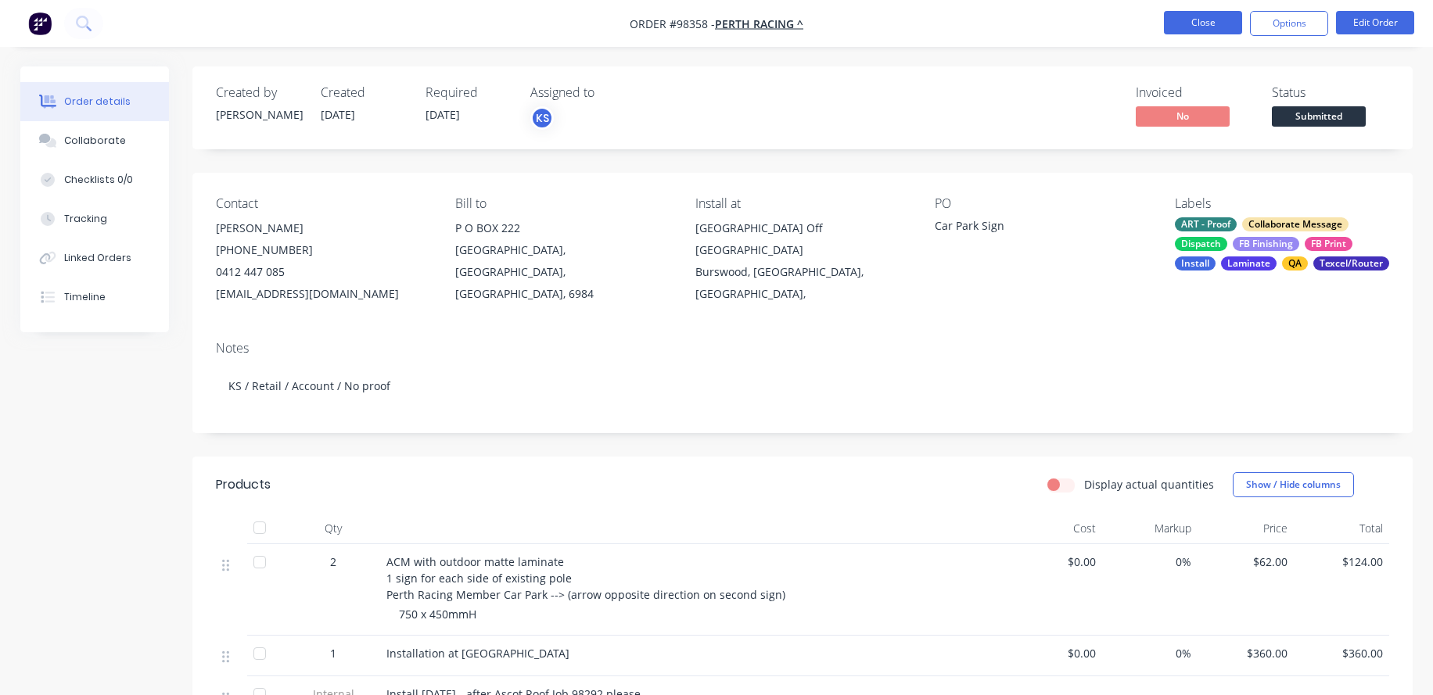
click at [1180, 20] on button "Close" at bounding box center [1203, 22] width 78 height 23
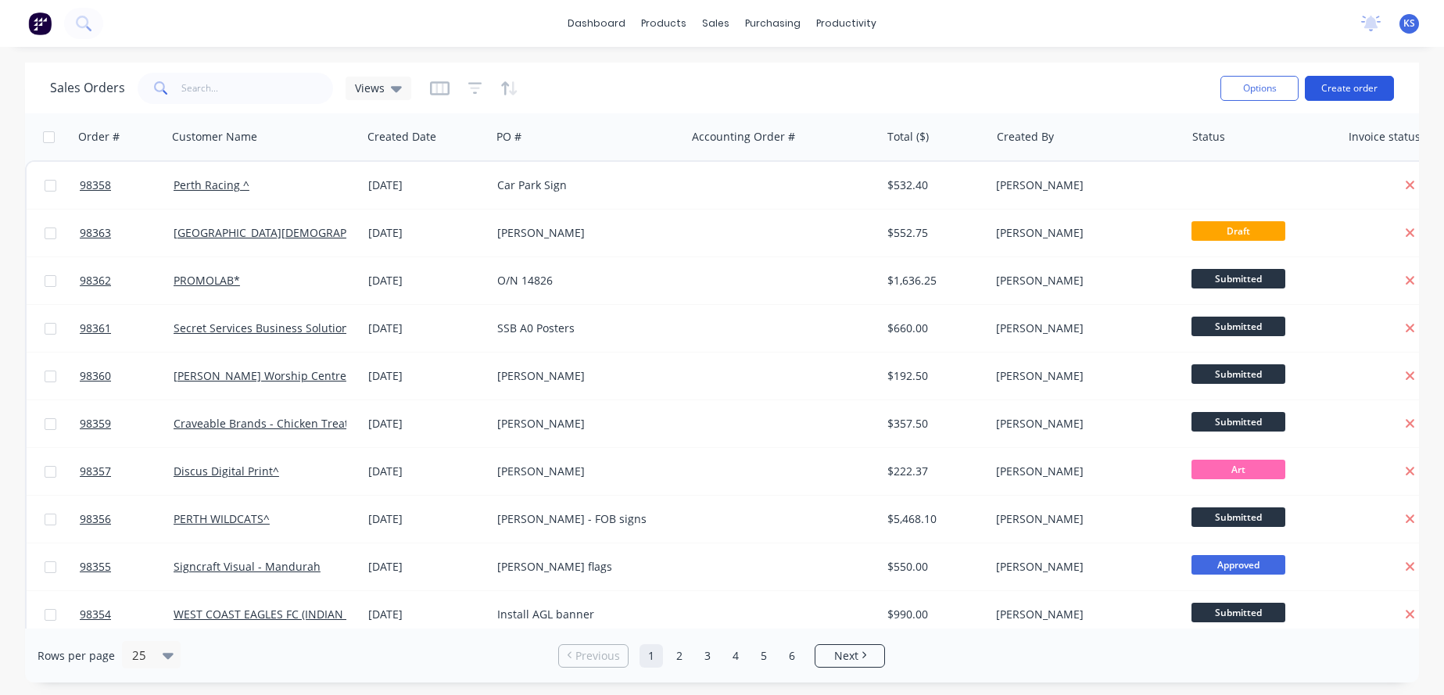
click at [1368, 88] on button "Create order" at bounding box center [1349, 88] width 89 height 25
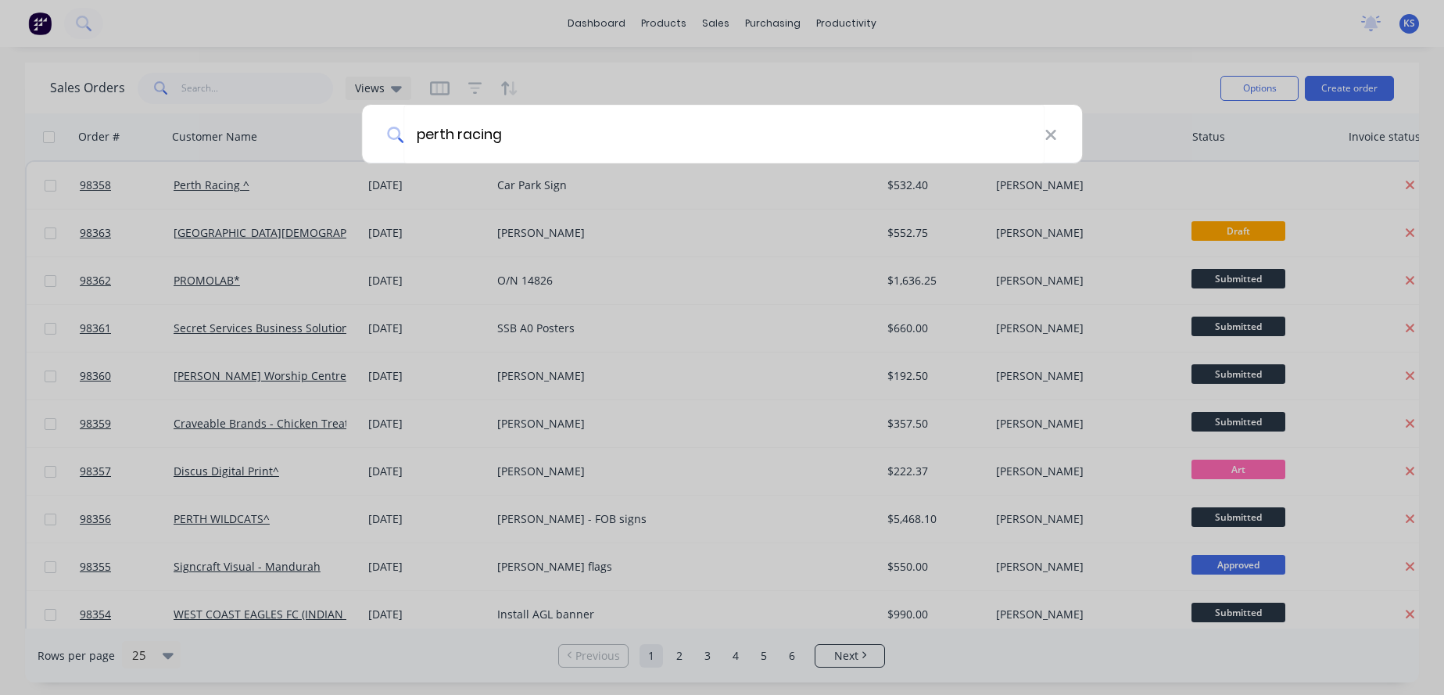
type input "perth racing"
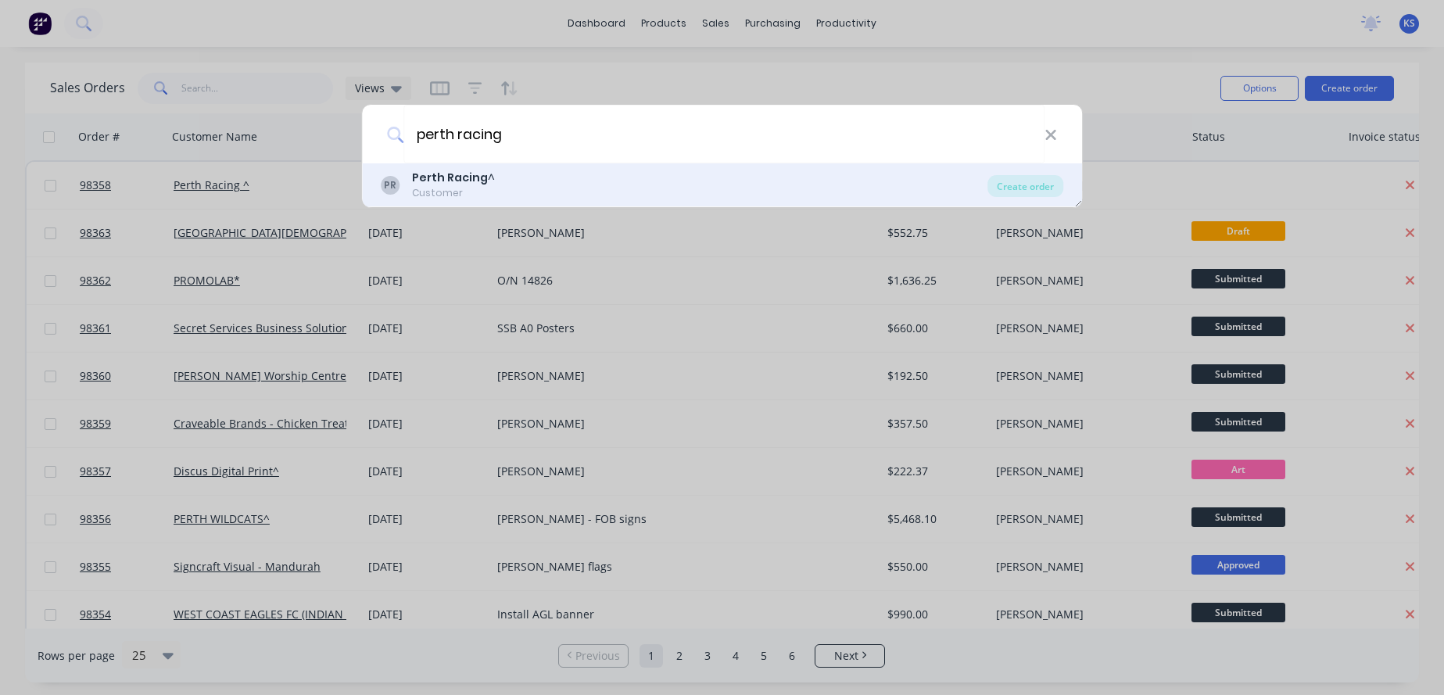
click at [427, 194] on div "Customer" at bounding box center [453, 193] width 83 height 14
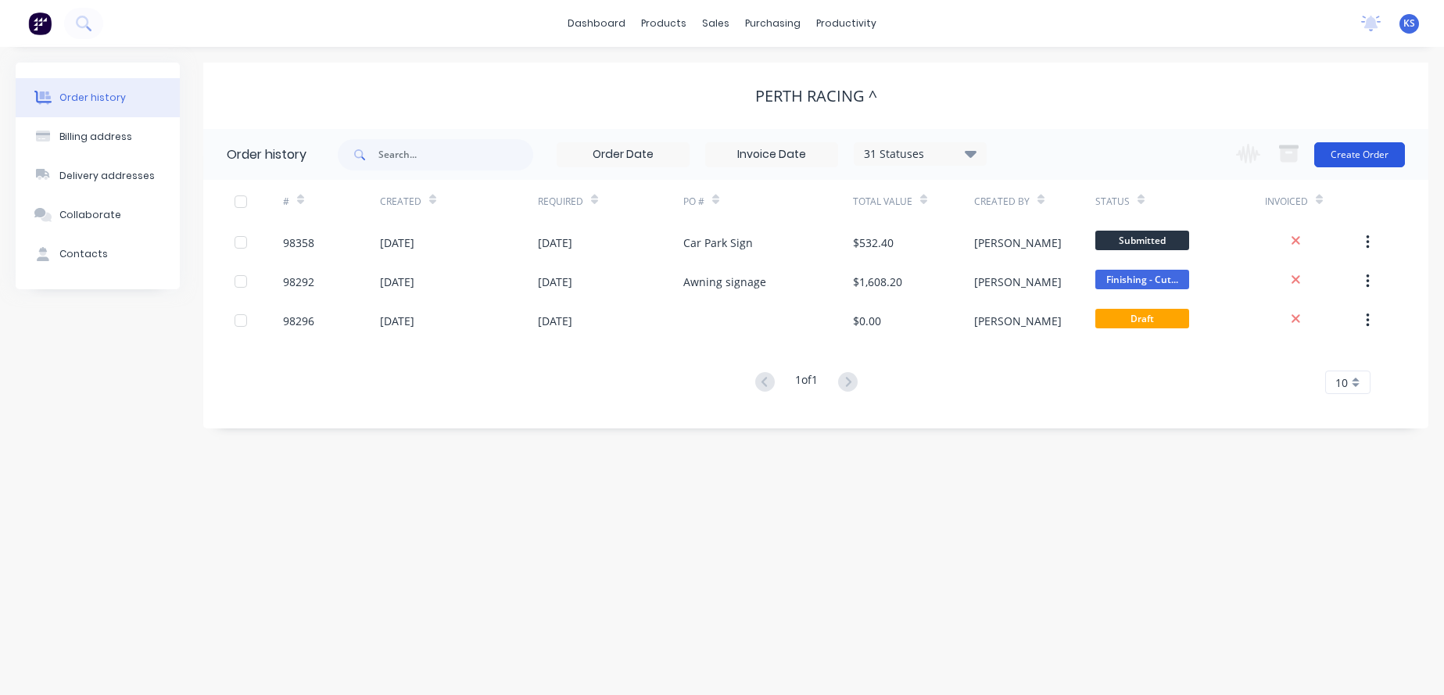
click at [1343, 150] on button "Create Order" at bounding box center [1360, 154] width 91 height 25
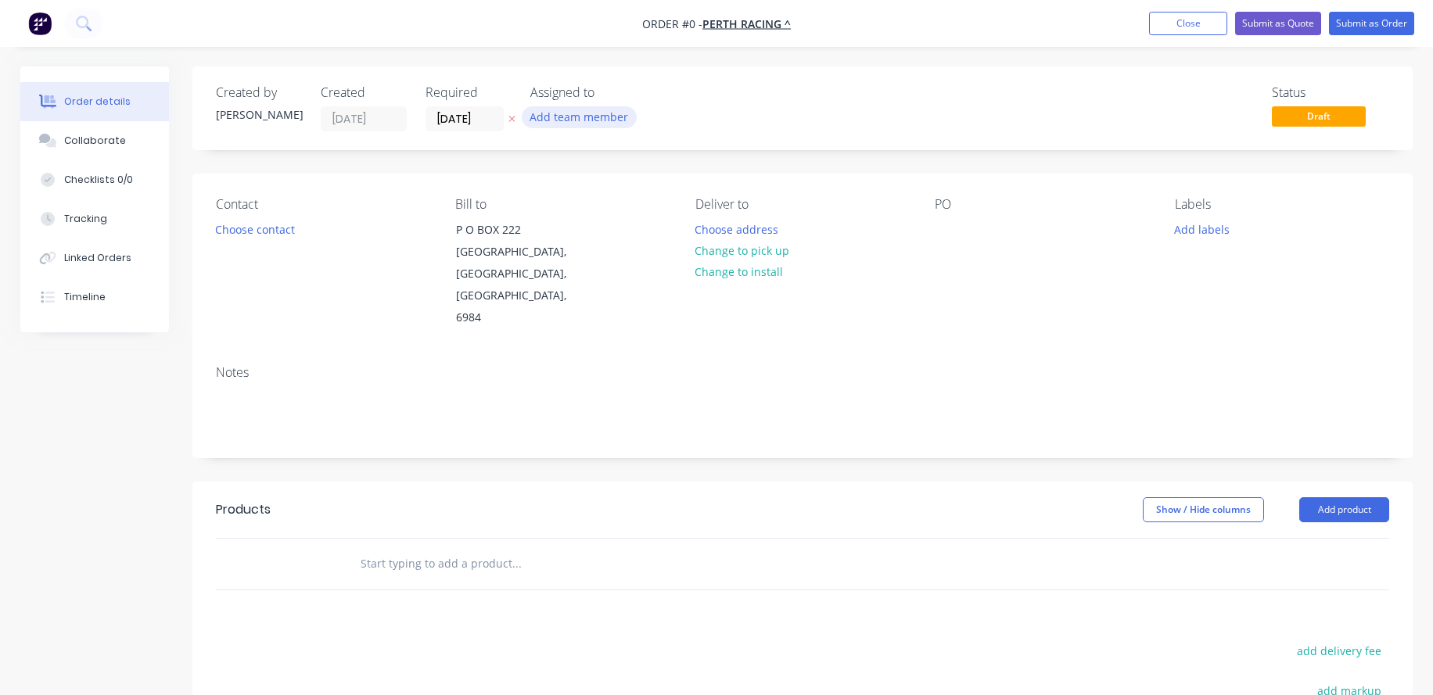
click at [547, 116] on button "Add team member" at bounding box center [579, 116] width 115 height 21
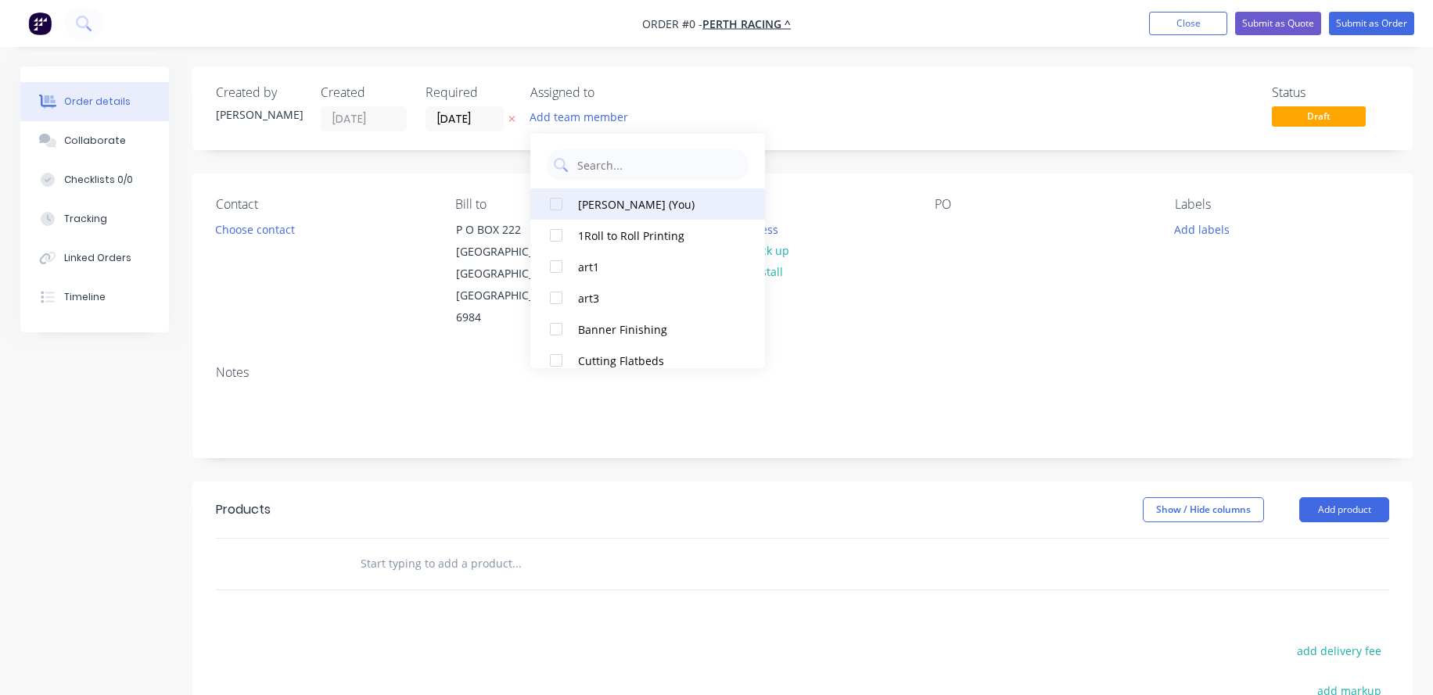
click at [555, 203] on div at bounding box center [555, 203] width 31 height 31
click at [459, 120] on div "Order details Collaborate Checklists 0/0 Tracking Linked Orders Timeline Order …" at bounding box center [716, 527] width 1423 height 923
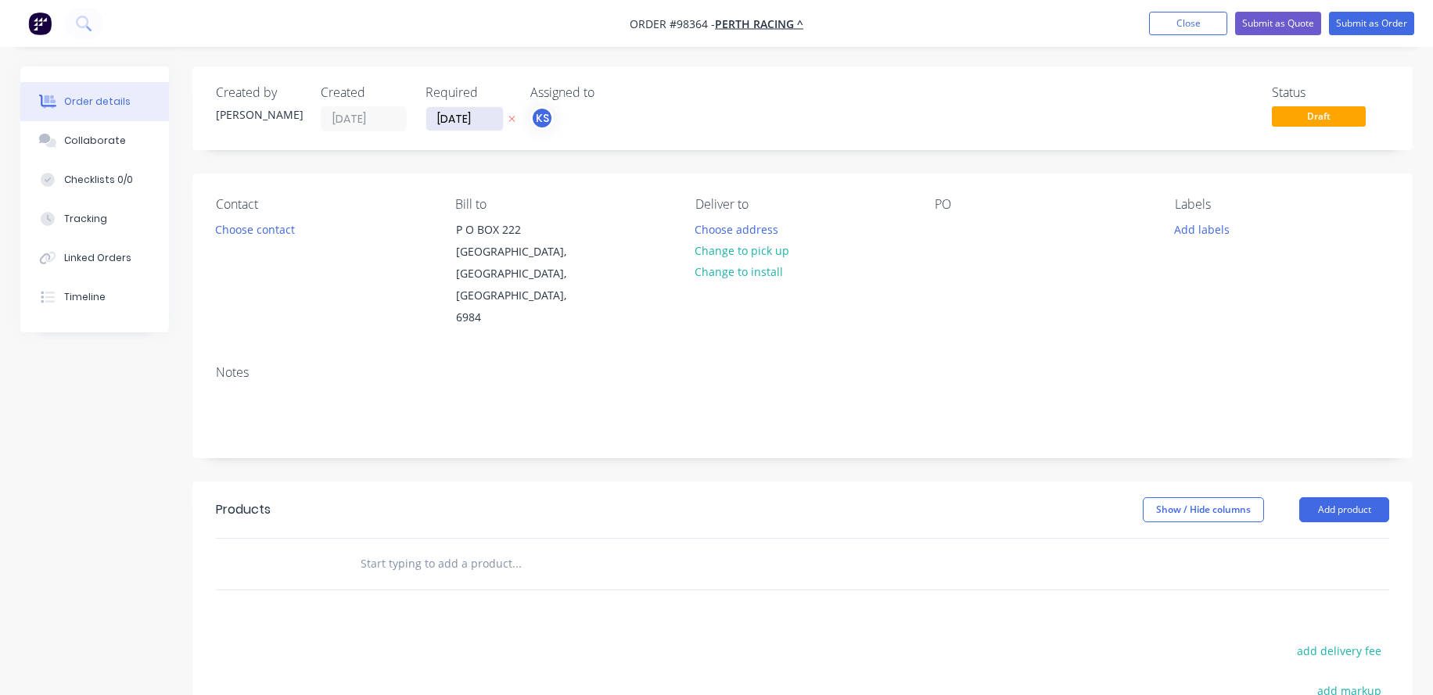
click at [459, 120] on input "[DATE]" at bounding box center [464, 118] width 77 height 23
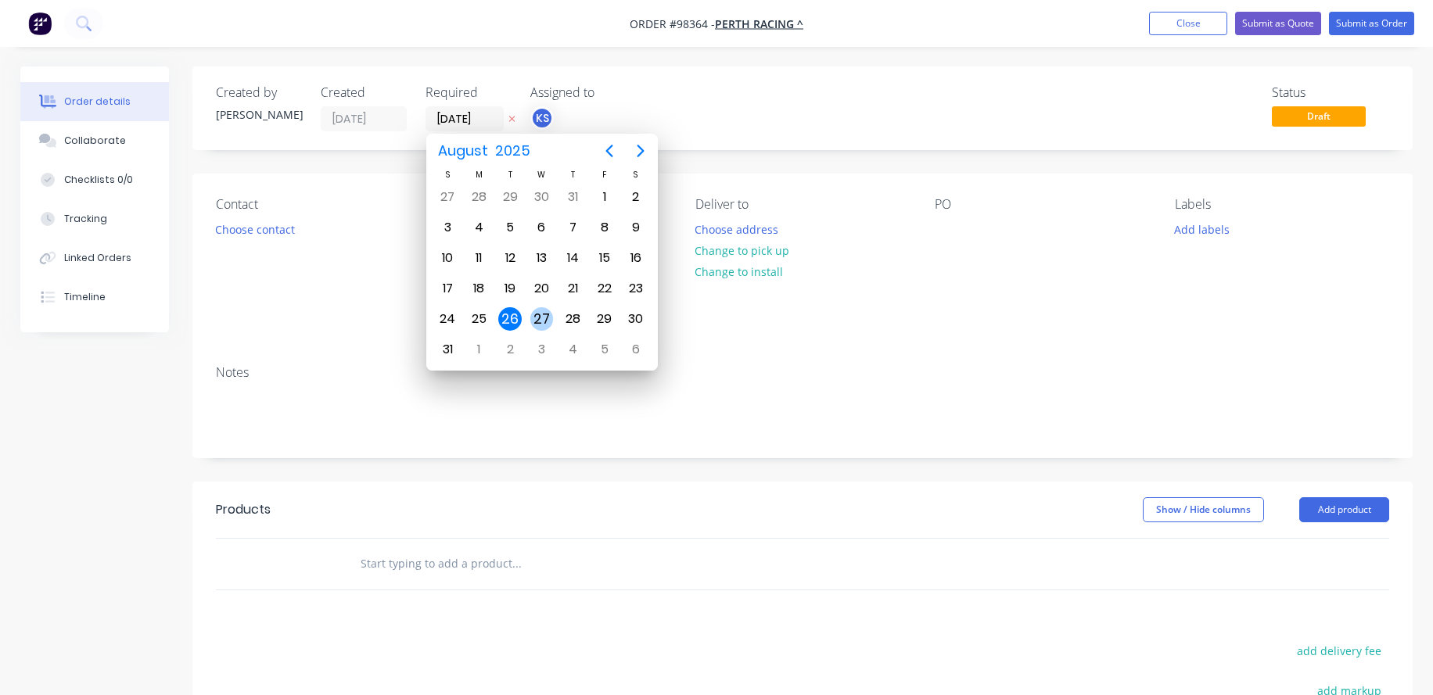
click at [540, 319] on div "27" at bounding box center [541, 318] width 23 height 23
type input "[DATE]"
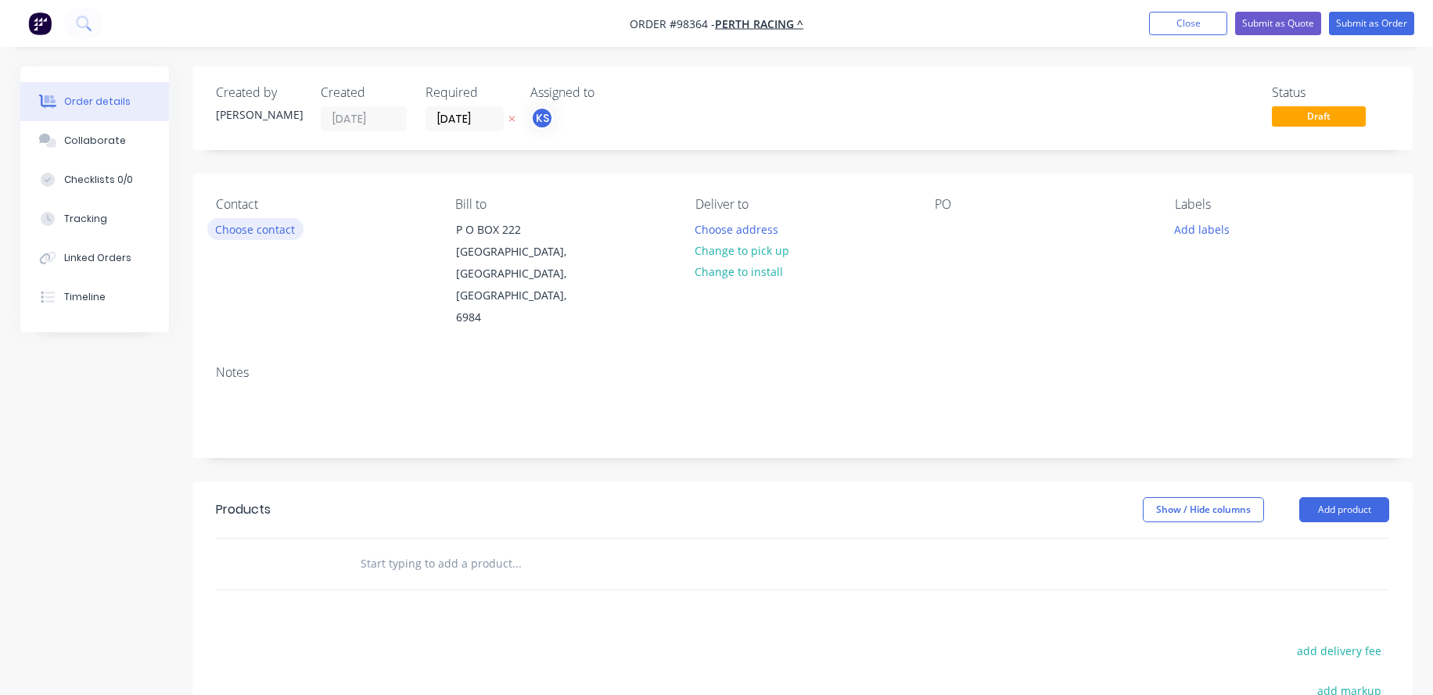
click at [231, 231] on button "Choose contact" at bounding box center [255, 228] width 96 height 21
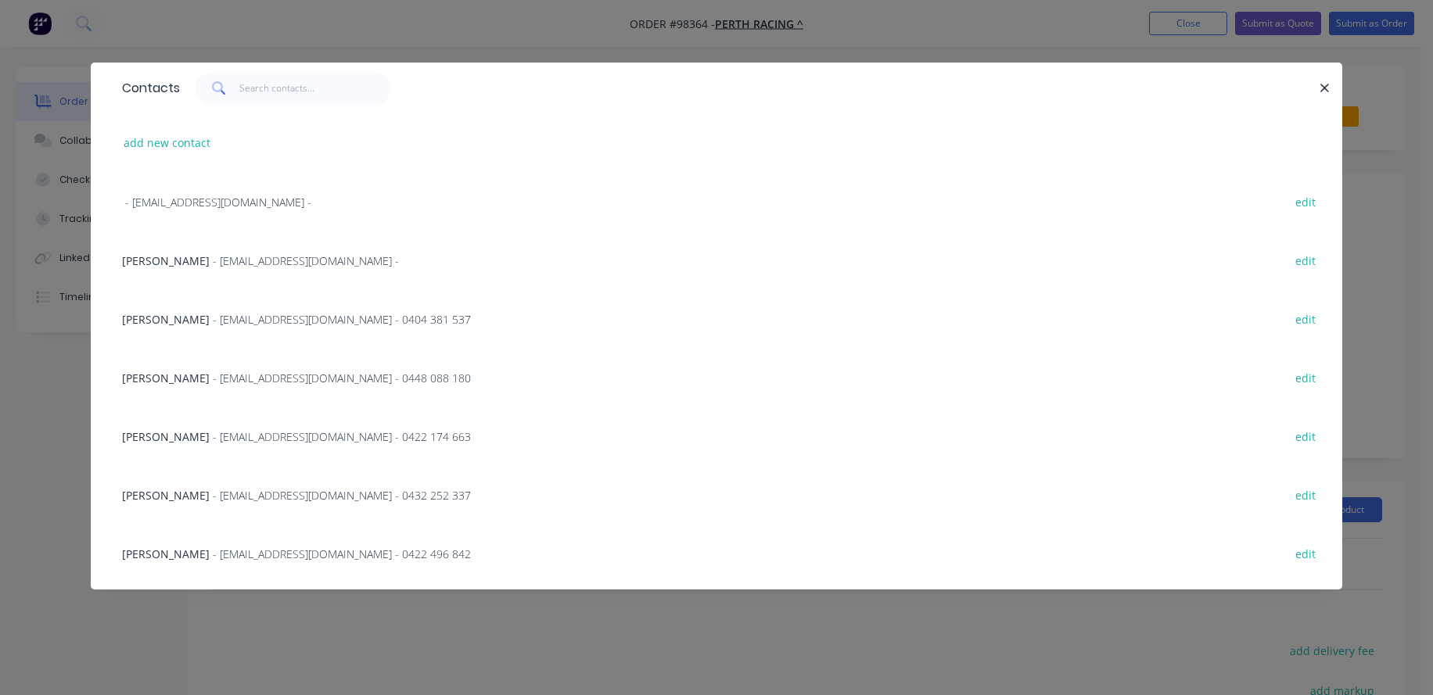
scroll to position [313, 0]
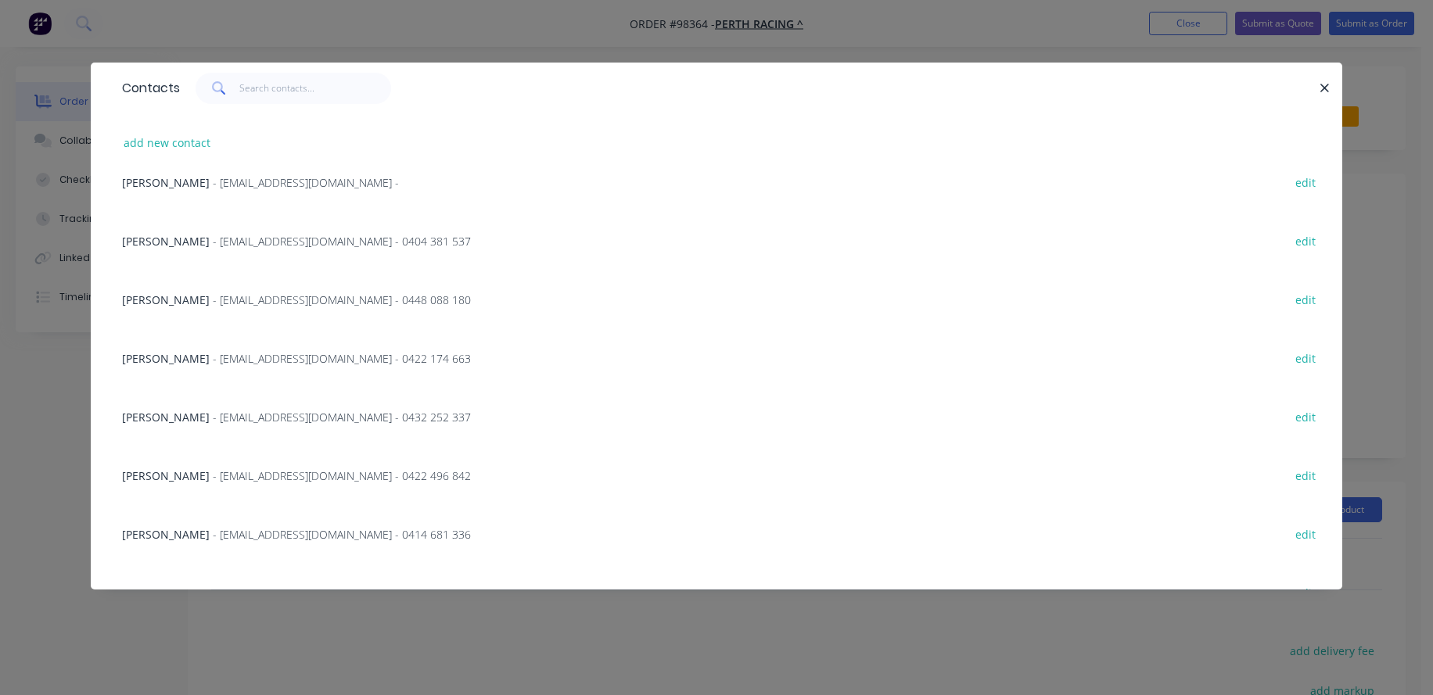
click at [189, 475] on span "[PERSON_NAME]" at bounding box center [166, 475] width 88 height 15
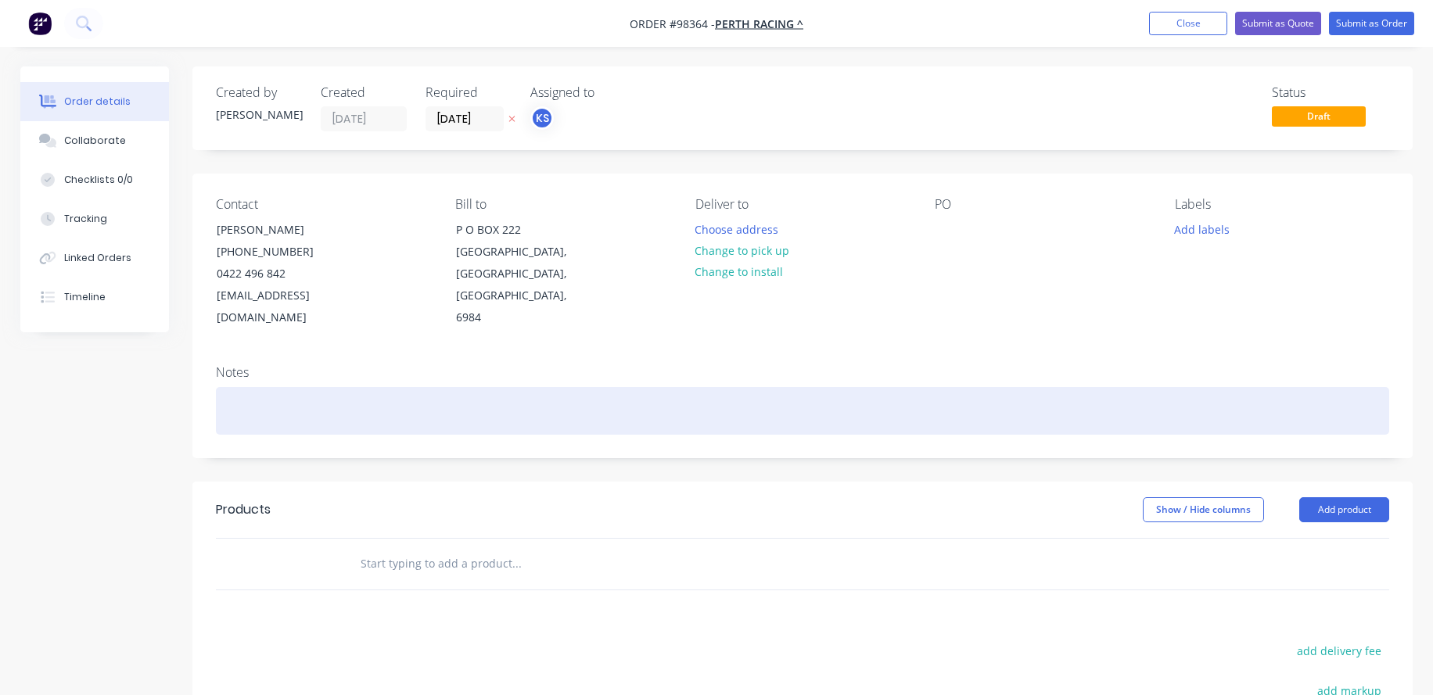
click at [223, 387] on div at bounding box center [802, 411] width 1173 height 48
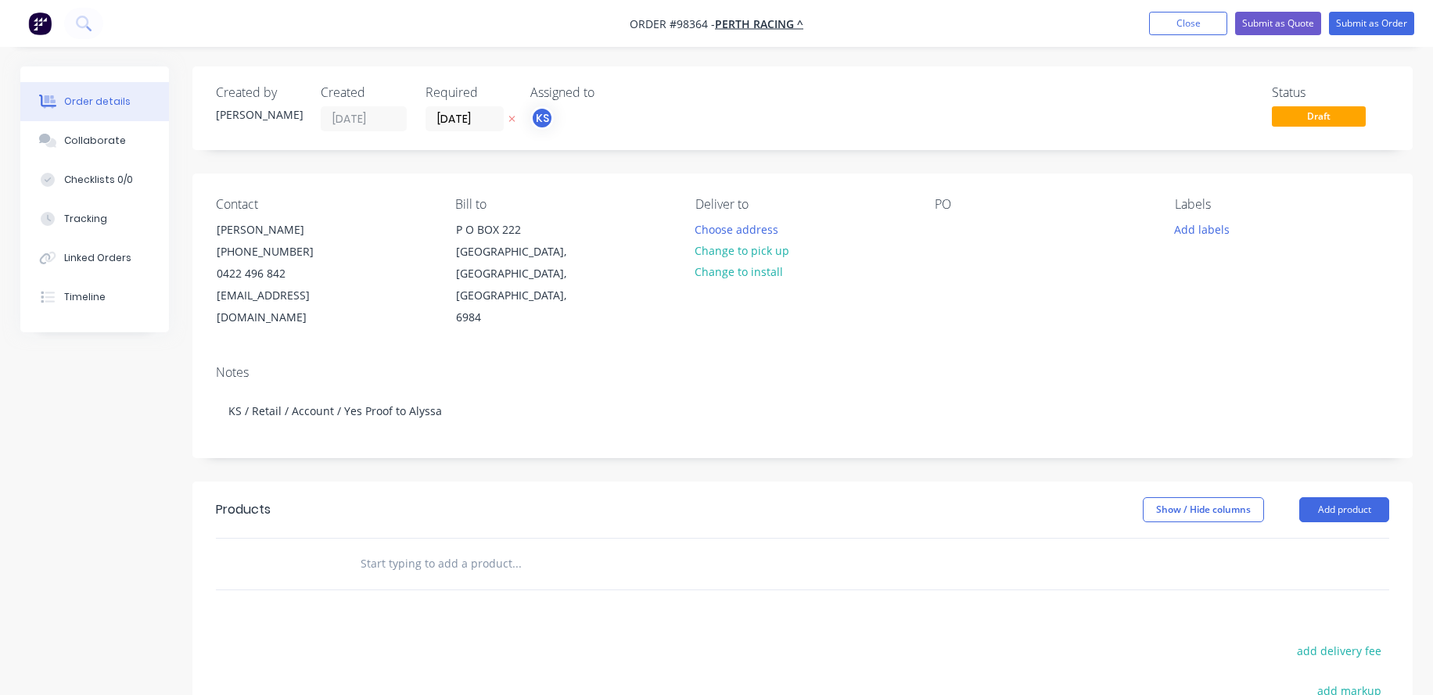
click at [373, 548] on input "text" at bounding box center [516, 563] width 313 height 31
type input "ACM with indoor laminate"
click at [452, 602] on button "Add ACM with indoor laminate to order" at bounding box center [600, 623] width 469 height 50
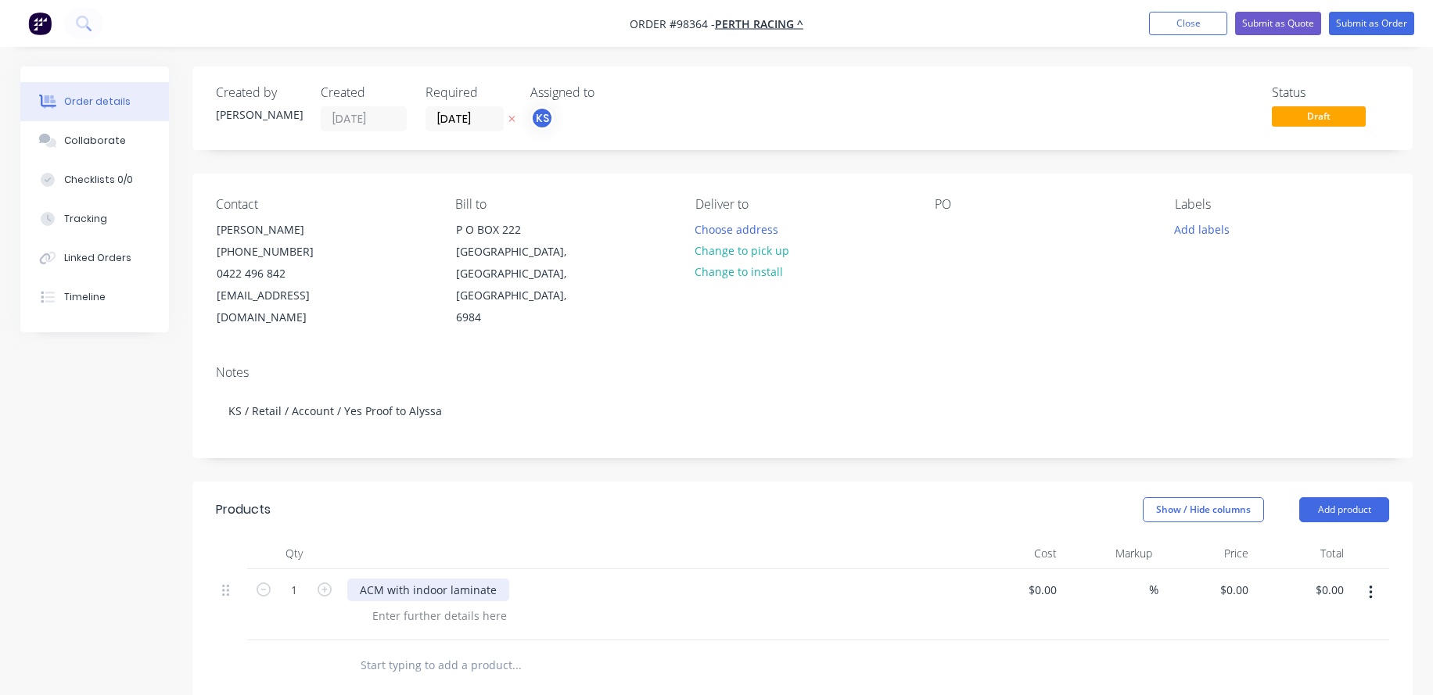
click at [448, 579] on div "ACM with indoor laminate" at bounding box center [428, 590] width 162 height 23
click at [399, 605] on div at bounding box center [440, 616] width 160 height 23
click at [525, 579] on div "ACM with indoor matte laminate" at bounding box center [445, 590] width 196 height 23
click at [358, 581] on div "ACM with indoor matte laminate Venue information for each floor" at bounding box center [445, 598] width 196 height 39
click at [528, 580] on div "ACM with indoor matte laminate Life information for each floor" at bounding box center [445, 598] width 196 height 39
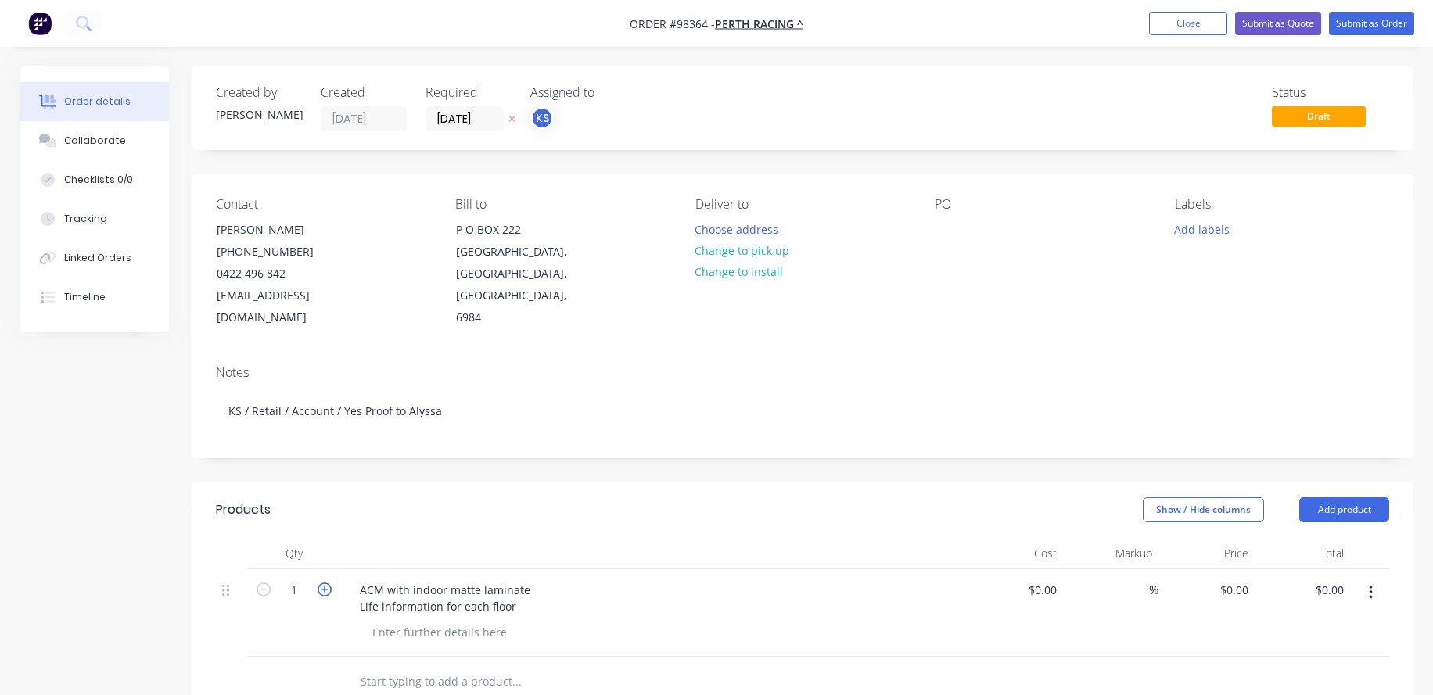
click at [324, 583] on icon "button" at bounding box center [325, 590] width 14 height 14
type input "5"
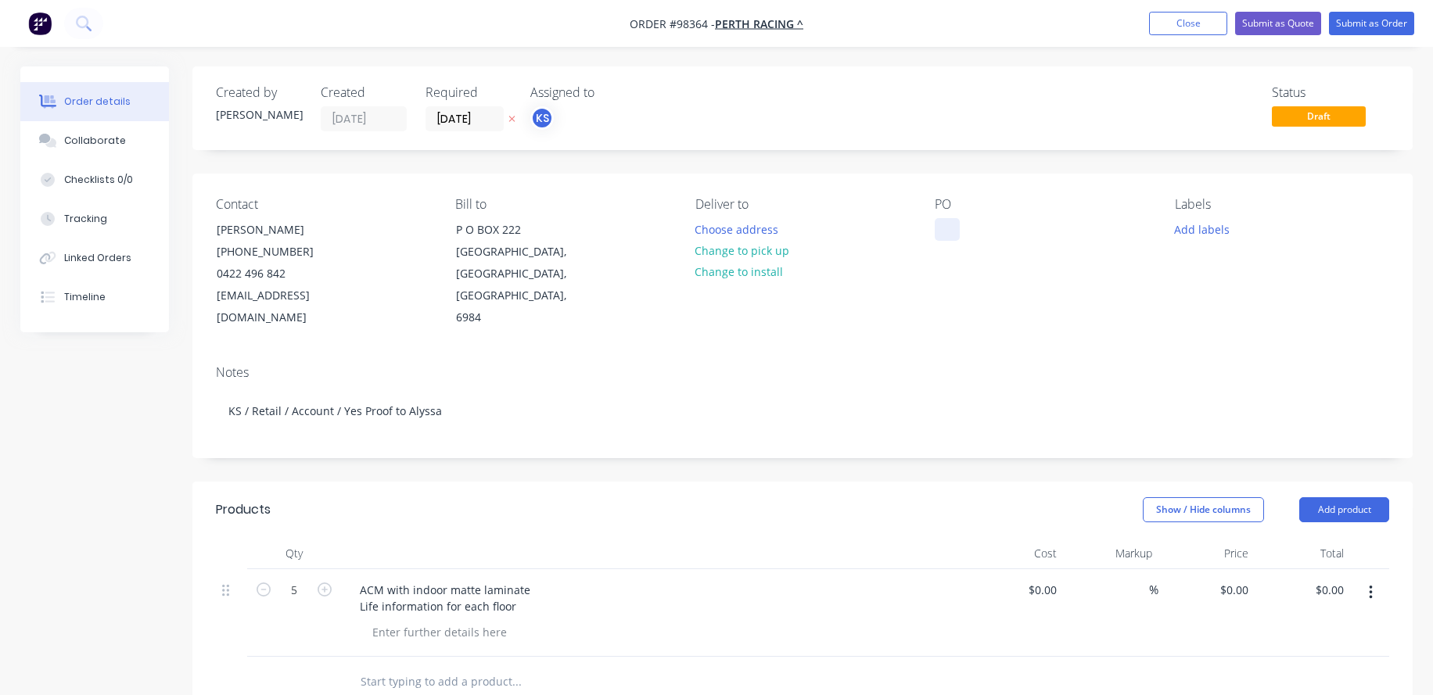
click at [942, 234] on div at bounding box center [947, 229] width 25 height 23
click at [1231, 579] on div "0 $0.00" at bounding box center [1233, 590] width 42 height 23
type input "$55.00"
type input "$275.00"
click at [1218, 600] on div "$55.00 55" at bounding box center [1206, 613] width 96 height 88
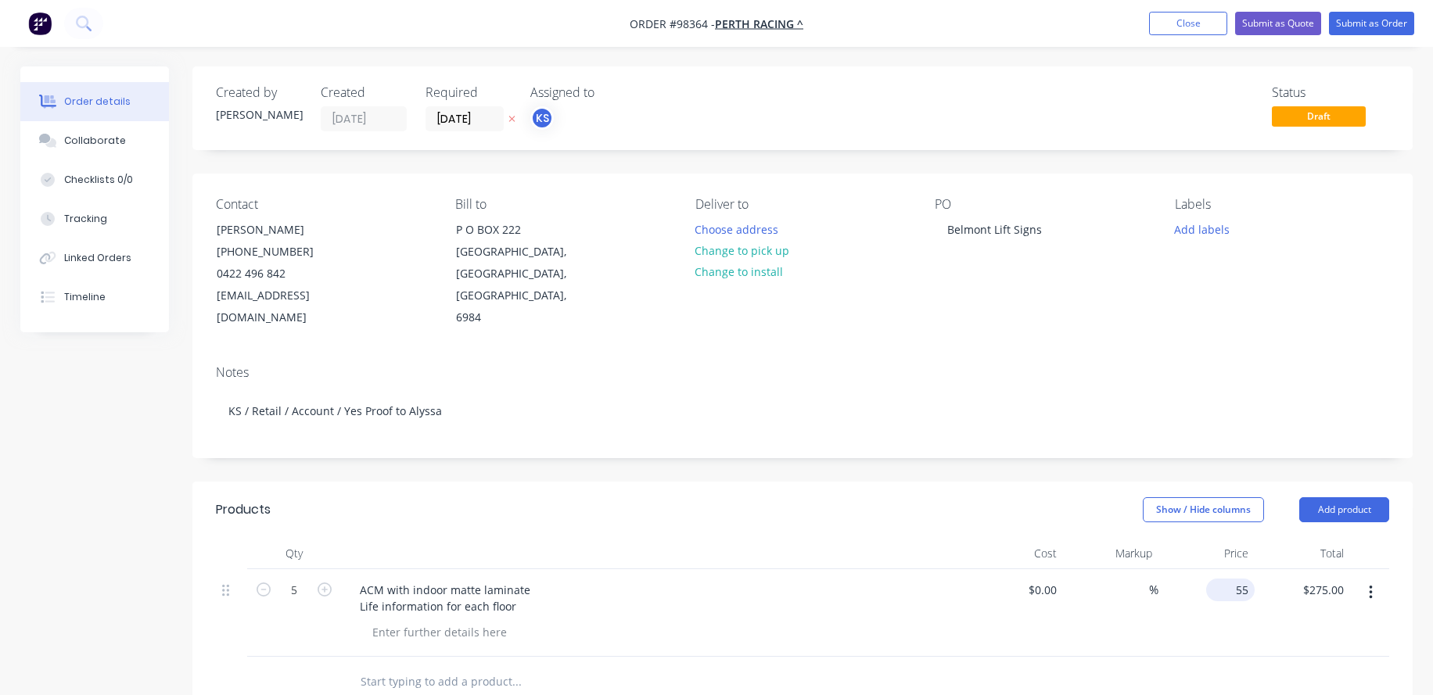
click at [1230, 579] on div "55 $55.00" at bounding box center [1230, 590] width 48 height 23
type input "$56.00"
type input "$280.00"
click at [1215, 593] on div "$56.00 $56.00" at bounding box center [1206, 613] width 96 height 88
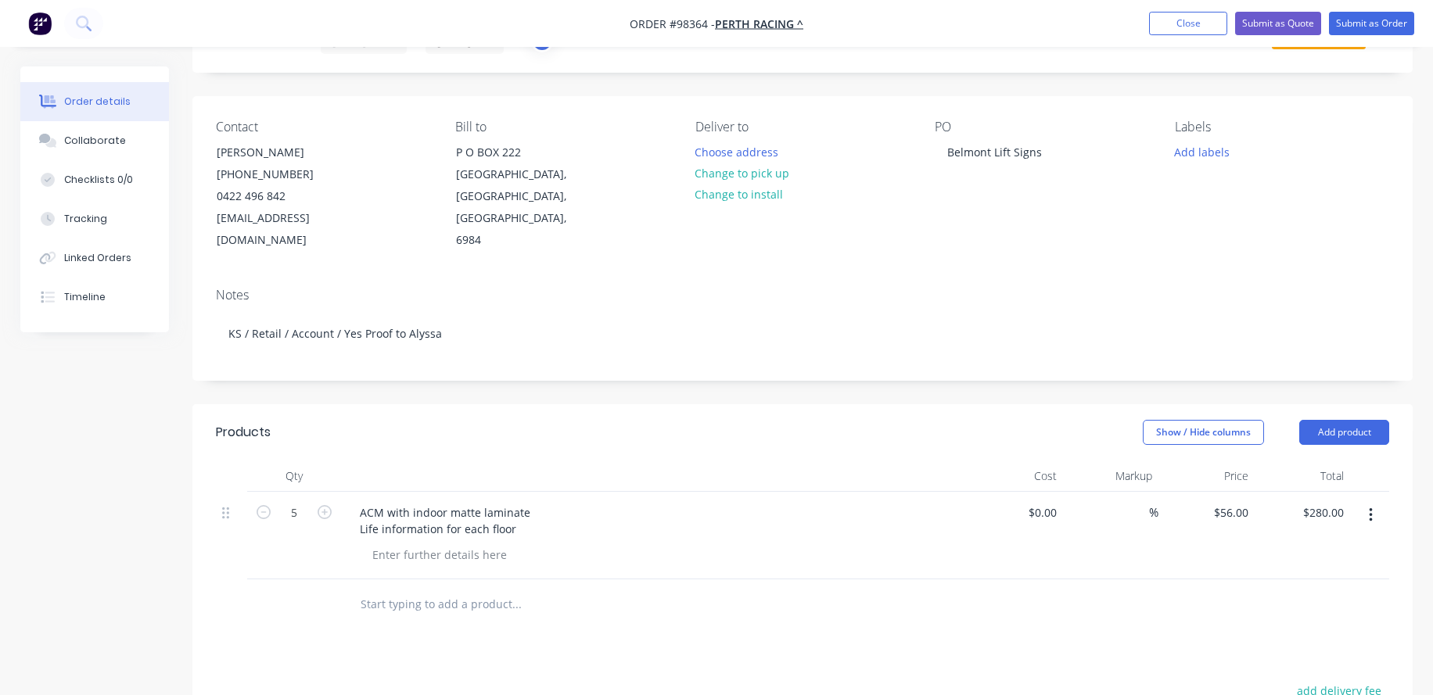
scroll to position [78, 0]
drag, startPoint x: 377, startPoint y: 505, endPoint x: 361, endPoint y: 525, distance: 25.0
click at [377, 505] on div "ACM with indoor matte laminate Life information for each floor" at bounding box center [445, 520] width 196 height 39
click at [526, 504] on div "ACM with indoor matte laminate Lift information for each floor" at bounding box center [445, 520] width 196 height 39
click at [65, 145] on div "Collaborate" at bounding box center [95, 141] width 62 height 14
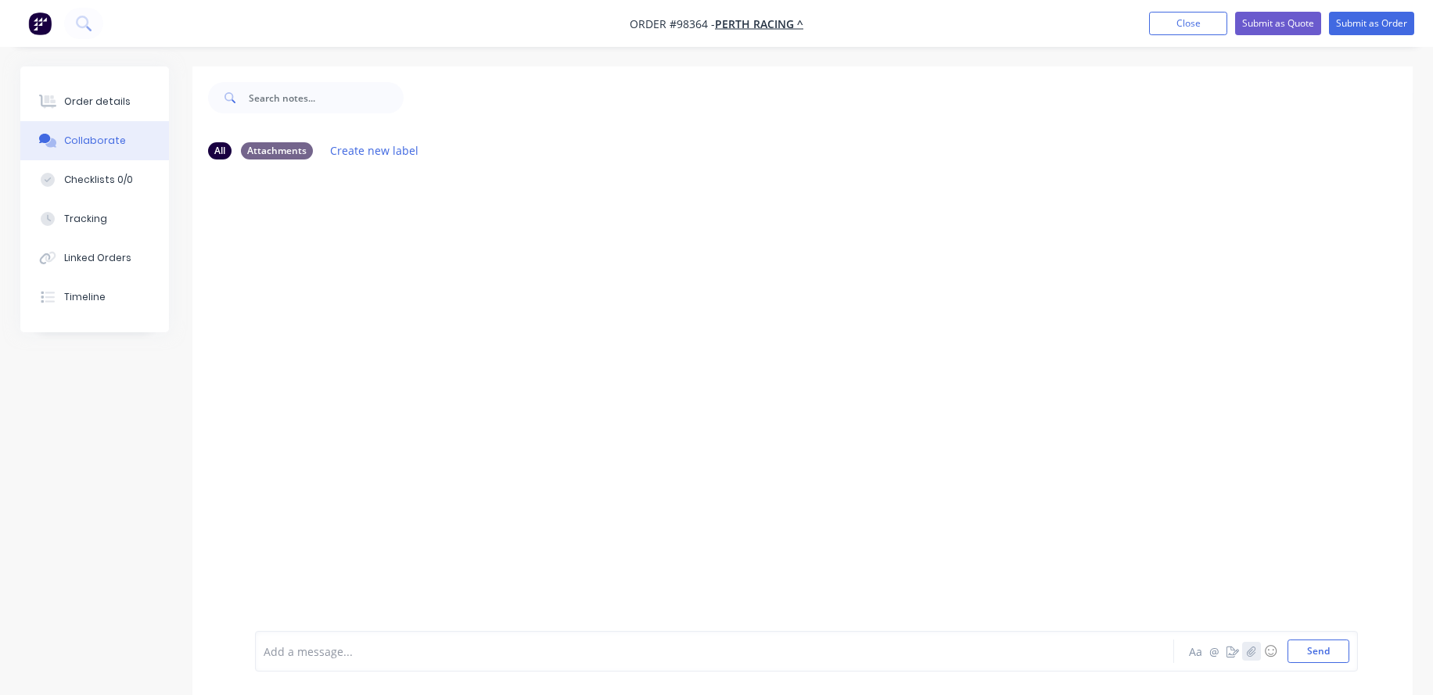
click at [1251, 651] on icon "button" at bounding box center [1251, 651] width 9 height 11
click at [305, 655] on div at bounding box center [670, 652] width 813 height 16
click at [262, 652] on div "List of venue information for each floor at [GEOGRAPHIC_DATA] @ ☺ Send" at bounding box center [806, 611] width 1103 height 120
click at [264, 652] on span "List of venue information for each floor at [GEOGRAPHIC_DATA]" at bounding box center [428, 651] width 328 height 15
click at [364, 651] on span "Lift signage - list of venue information for each floor at [GEOGRAPHIC_DATA]" at bounding box center [462, 651] width 397 height 15
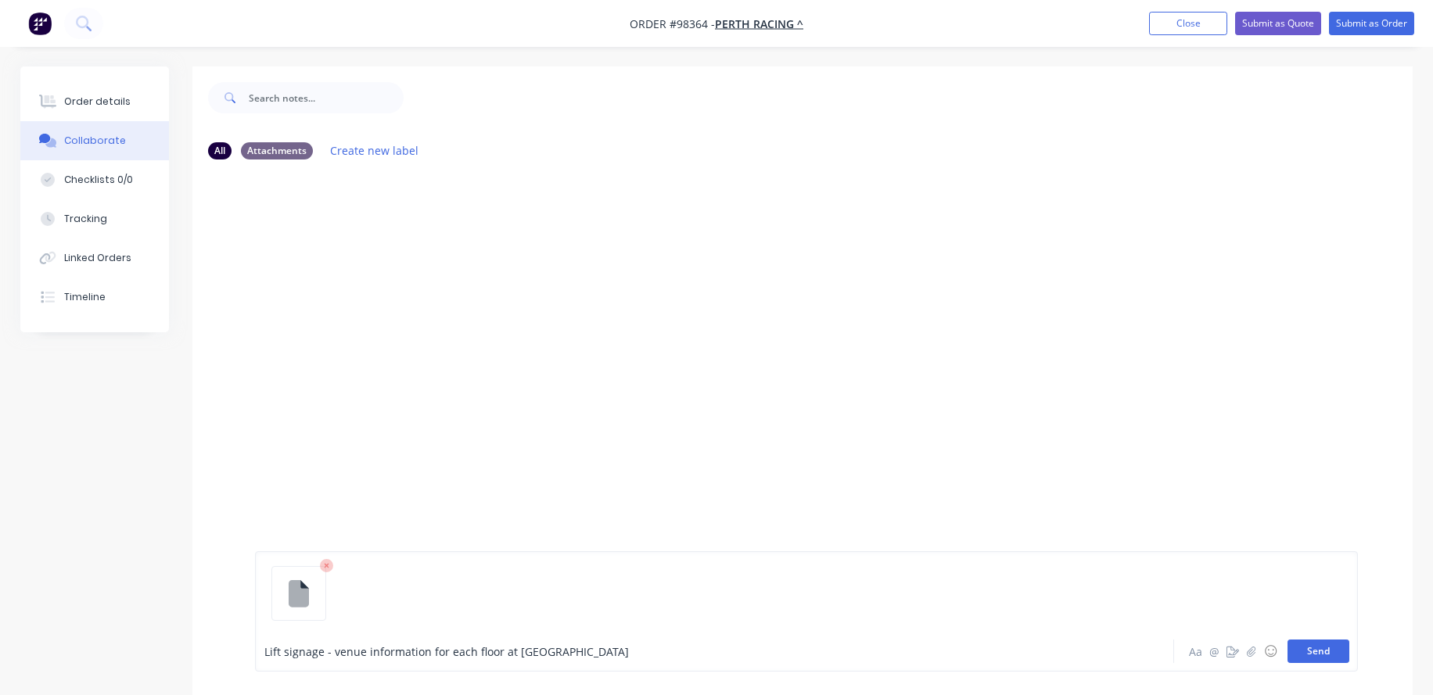
click at [1314, 653] on button "Send" at bounding box center [1318, 651] width 62 height 23
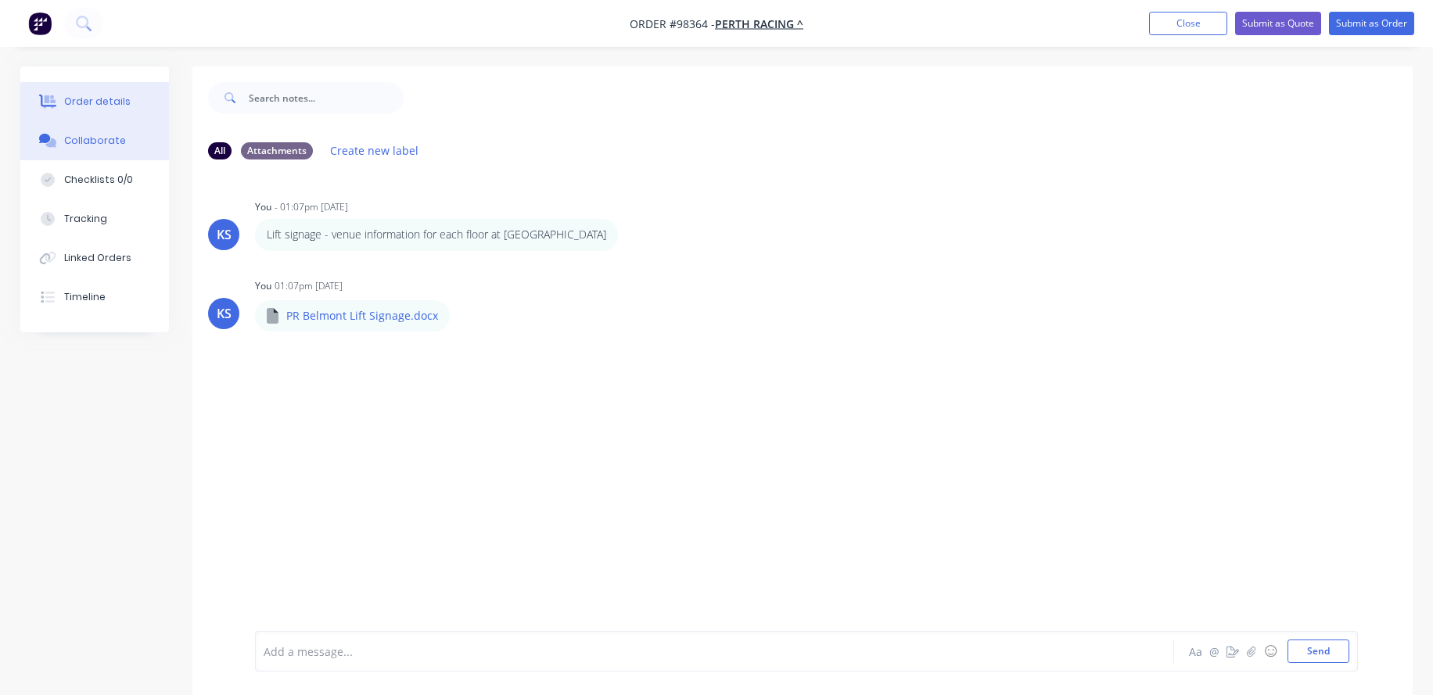
click at [61, 107] on button "Order details" at bounding box center [94, 101] width 149 height 39
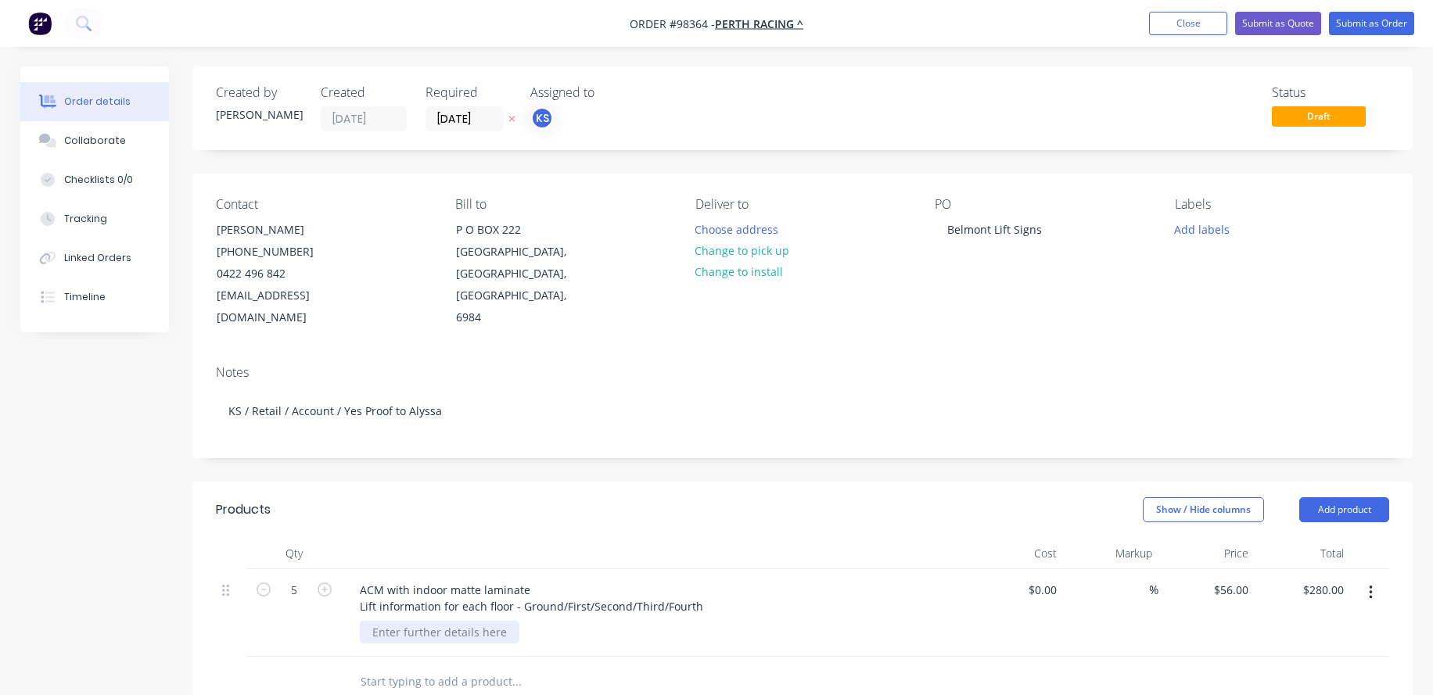
click at [426, 621] on div at bounding box center [440, 632] width 160 height 23
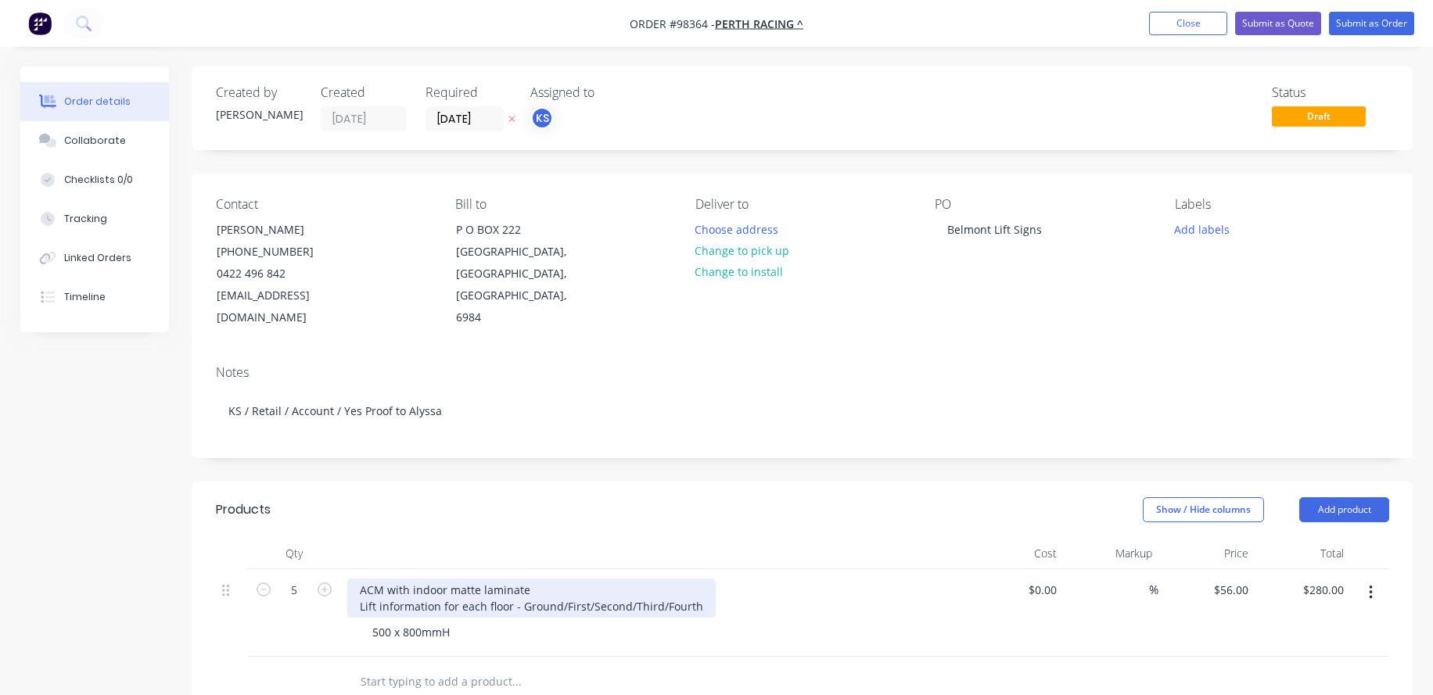
click at [541, 579] on div "ACM with indoor matte laminate Lift information for each floor - Ground/First/S…" at bounding box center [531, 598] width 368 height 39
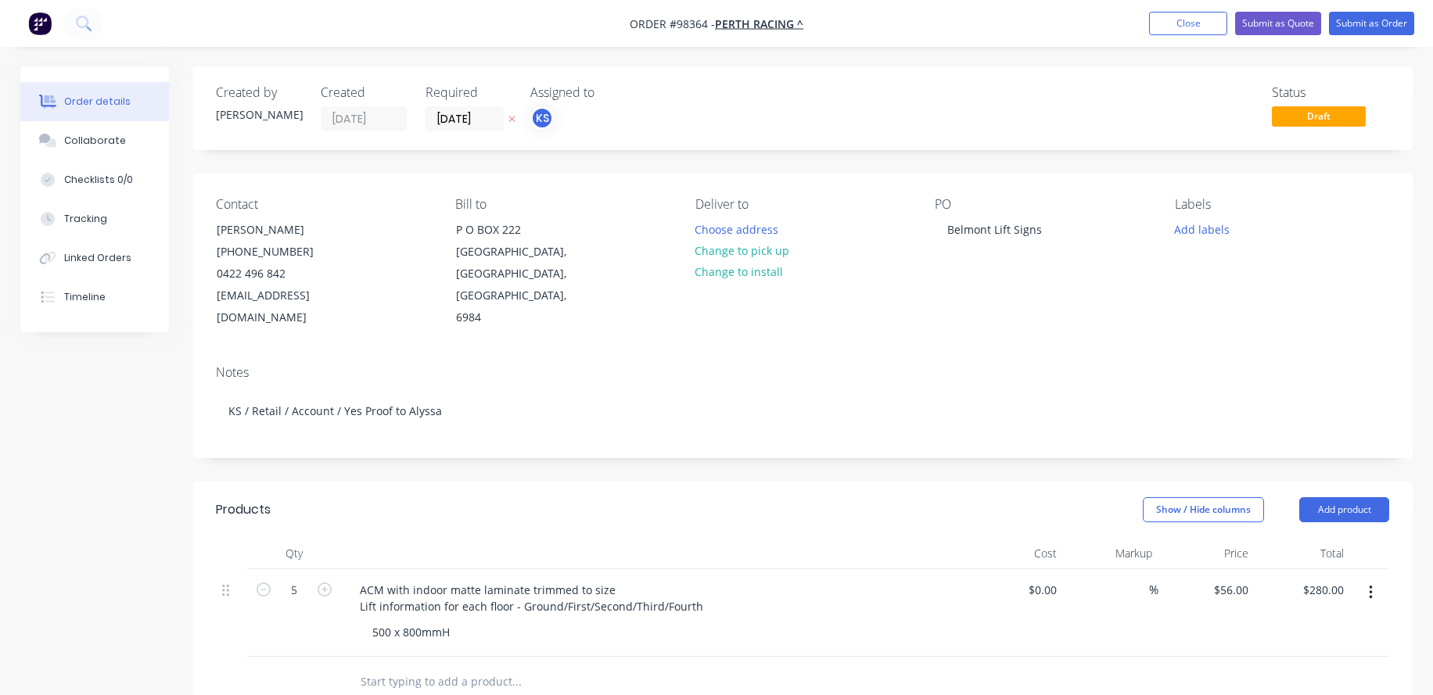
click at [885, 621] on div "500 x 800mmH" at bounding box center [660, 632] width 601 height 23
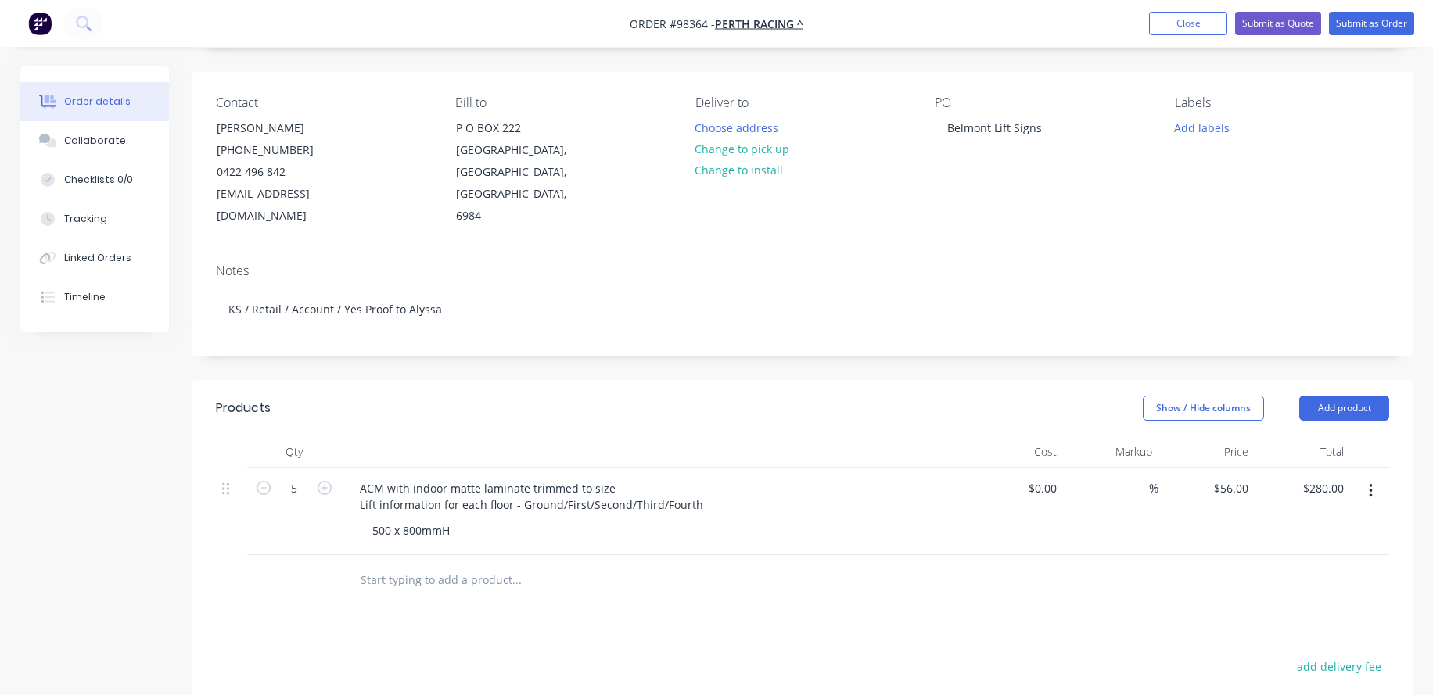
scroll to position [103, 0]
click at [474, 563] on input "text" at bounding box center [516, 578] width 313 height 31
type input "Installation (already on site)"
click at [486, 614] on button "Add Installation (already on site) to order" at bounding box center [600, 638] width 469 height 50
click at [1243, 563] on input "0" at bounding box center [1245, 574] width 18 height 23
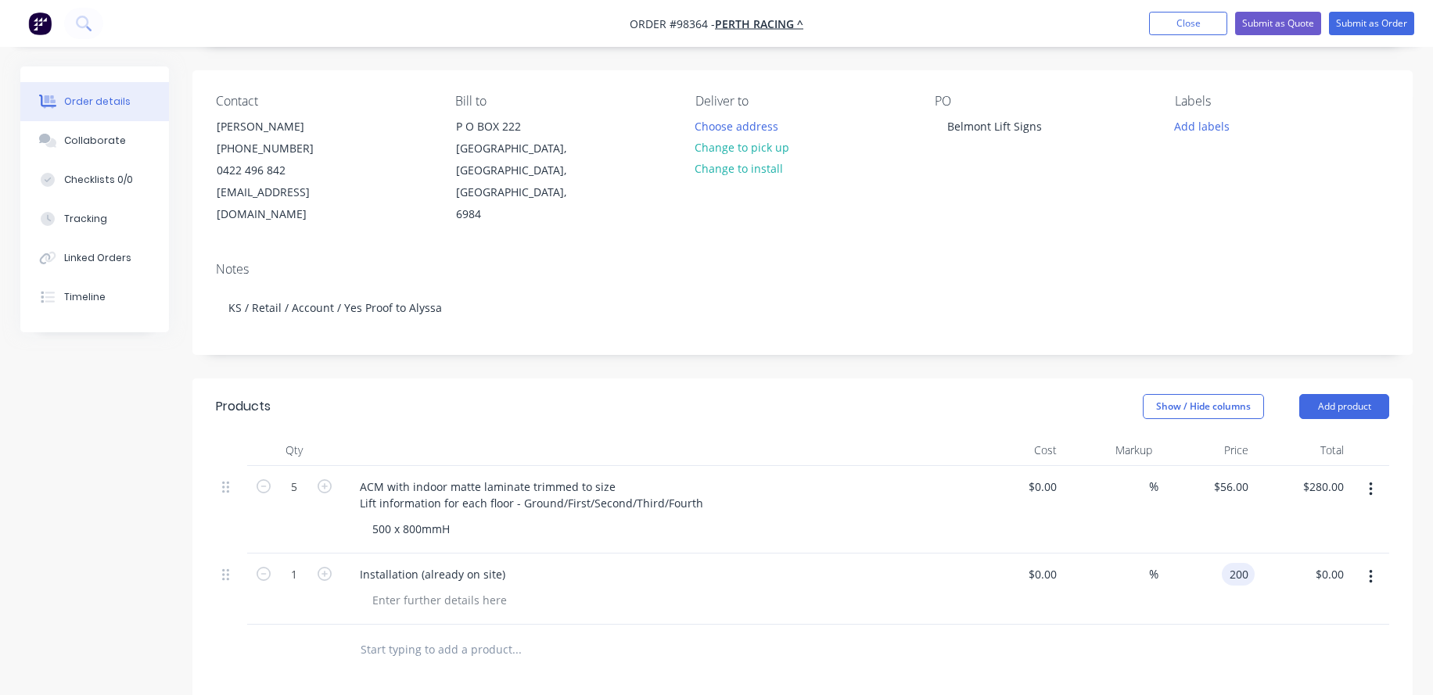
type input "$200.00"
click at [1193, 587] on div "$200.00 $200.00" at bounding box center [1206, 589] width 96 height 71
drag, startPoint x: 424, startPoint y: 548, endPoint x: 422, endPoint y: 556, distance: 8.0
click at [423, 563] on div "Installation (already on site)" at bounding box center [432, 574] width 170 height 23
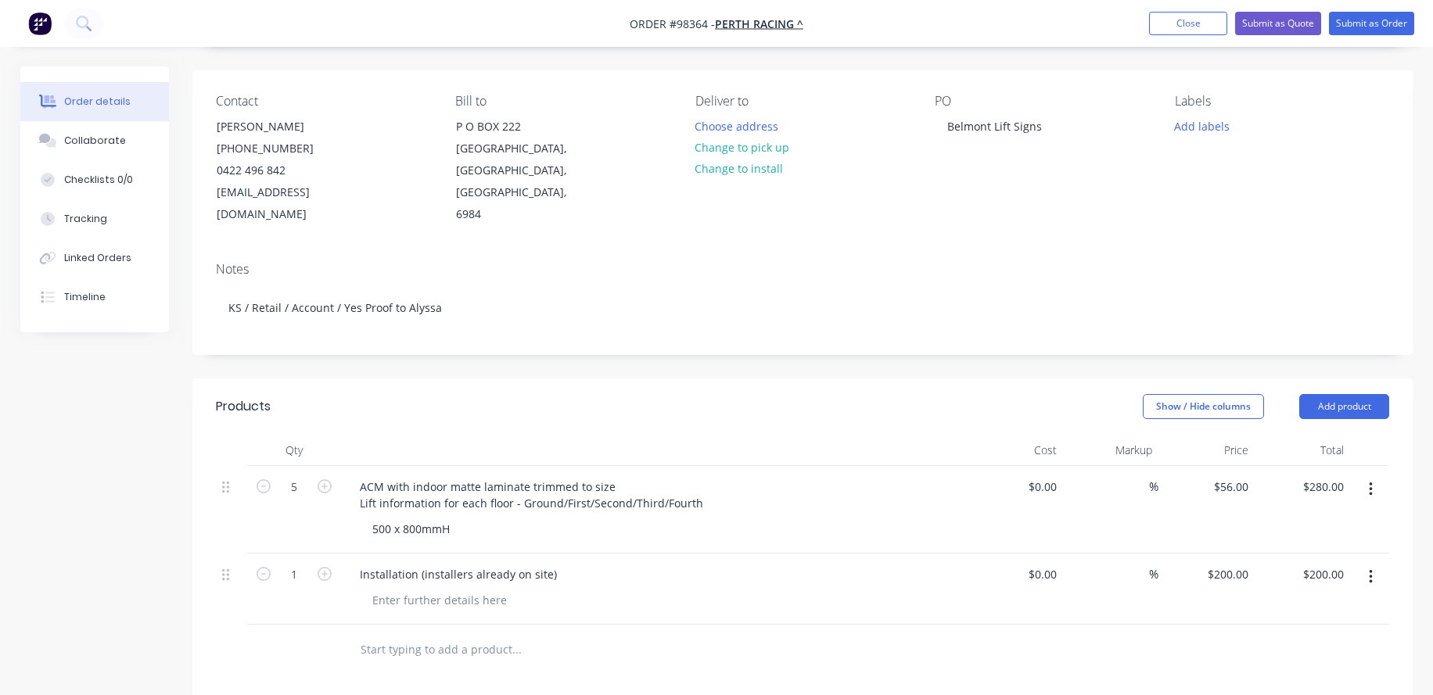
click at [453, 601] on div "Installation (installers already on site)" at bounding box center [654, 589] width 626 height 71
click at [422, 634] on input "text" at bounding box center [516, 649] width 313 height 31
click at [1340, 394] on button "Add product" at bounding box center [1344, 406] width 90 height 25
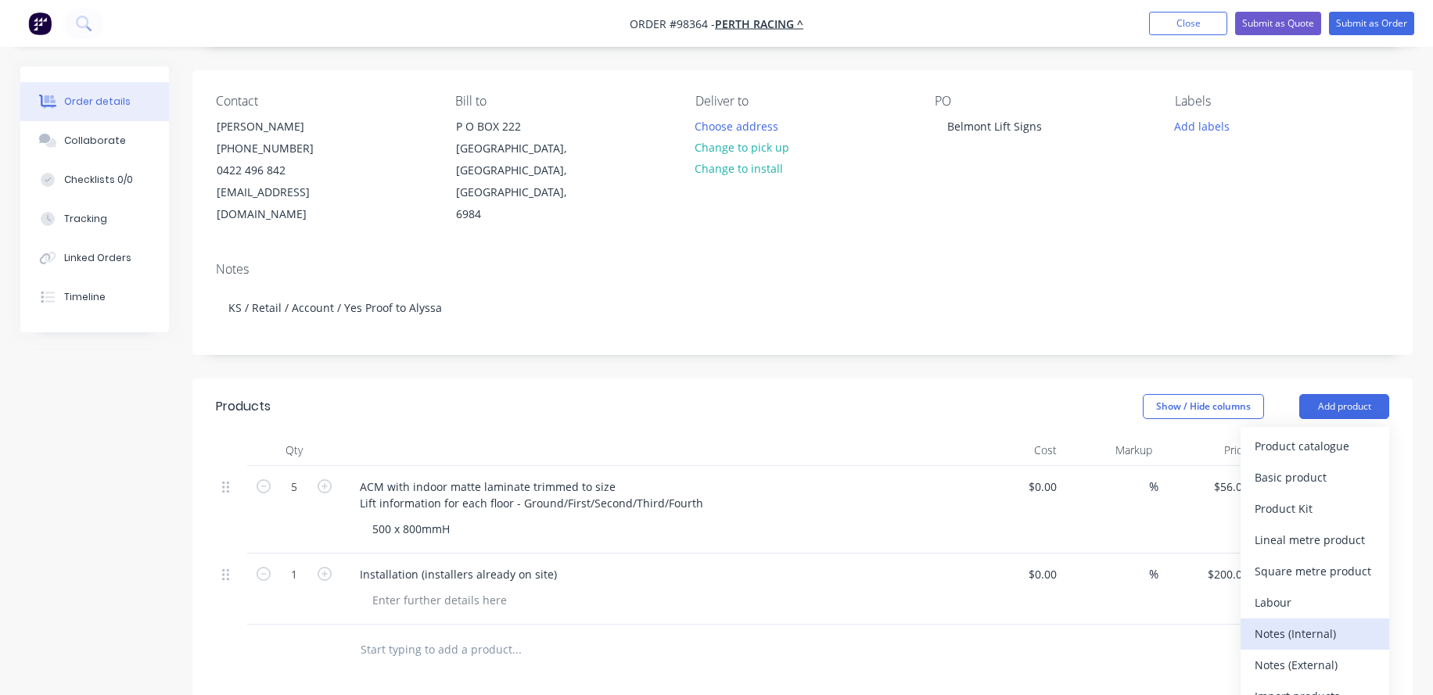
click at [1290, 623] on div "Notes (Internal)" at bounding box center [1314, 634] width 120 height 23
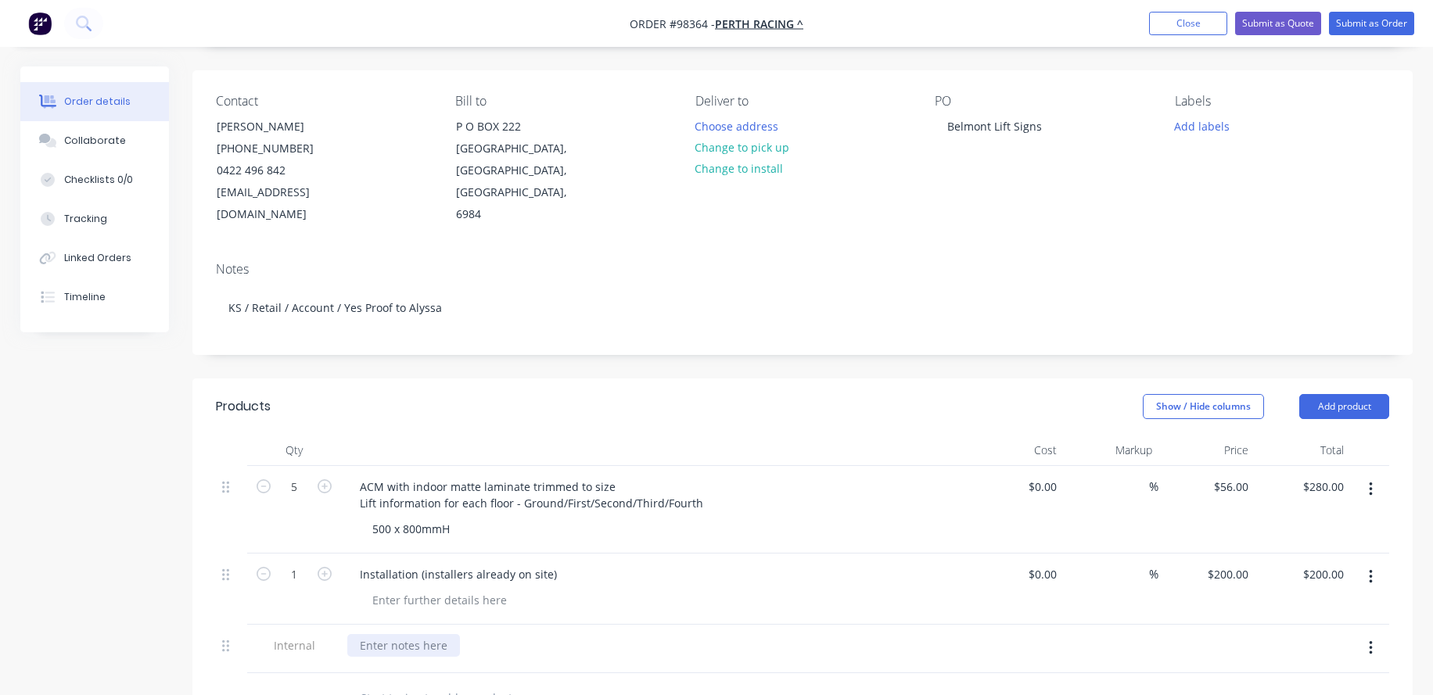
click at [375, 634] on div at bounding box center [403, 645] width 113 height 23
click at [457, 634] on div "Install with job" at bounding box center [653, 645] width 613 height 23
click at [429, 634] on div "Install with job" at bounding box center [398, 645] width 102 height 23
click at [435, 634] on div "Install with job" at bounding box center [398, 645] width 102 height 23
click at [393, 634] on div "Install with job 98358" at bounding box center [415, 645] width 137 height 23
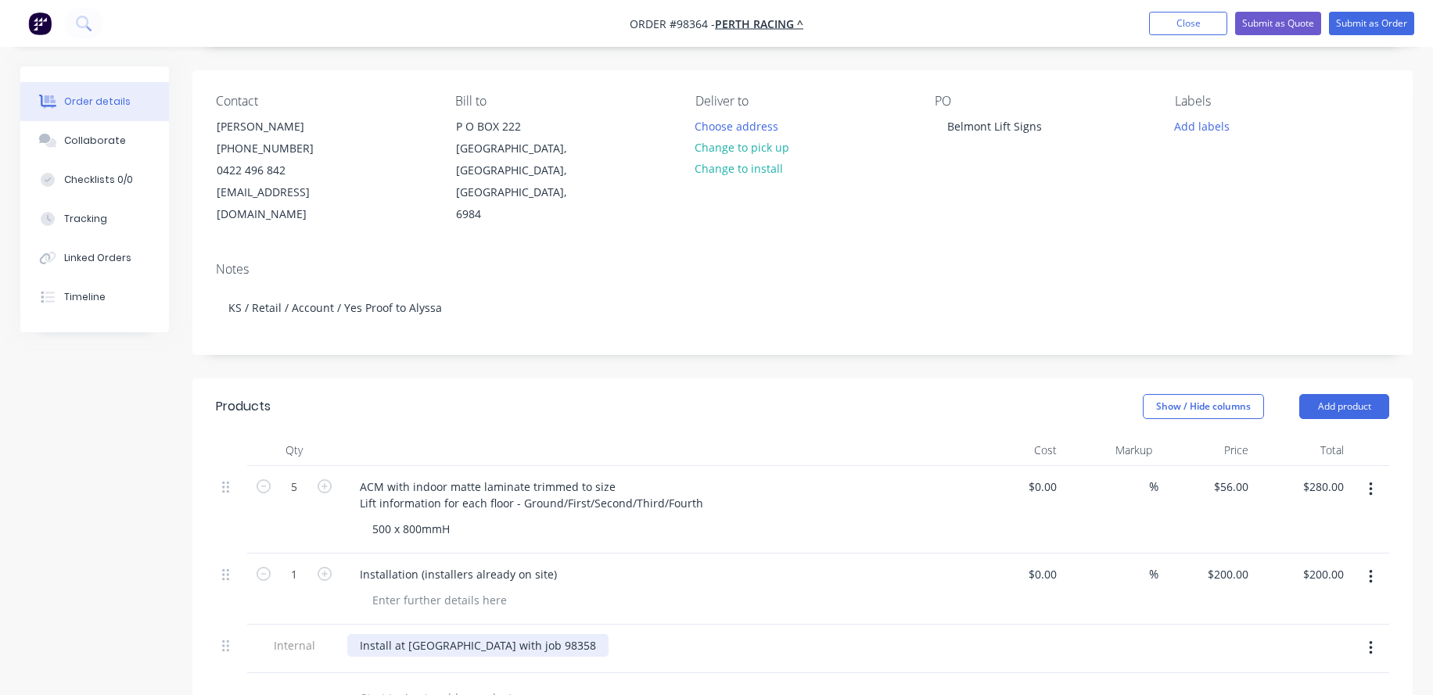
click at [528, 634] on div "Install at [GEOGRAPHIC_DATA] with job 98358" at bounding box center [477, 645] width 261 height 23
click at [466, 683] on input "text" at bounding box center [516, 698] width 313 height 31
click at [407, 634] on div "Install at [GEOGRAPHIC_DATA] with job 98358 (parking sign)" at bounding box center [515, 645] width 336 height 23
click at [450, 634] on div "Install at [GEOGRAPHIC_DATA] with job 98358 (parking sign)" at bounding box center [515, 645] width 336 height 23
click at [376, 683] on input "text" at bounding box center [516, 698] width 313 height 31
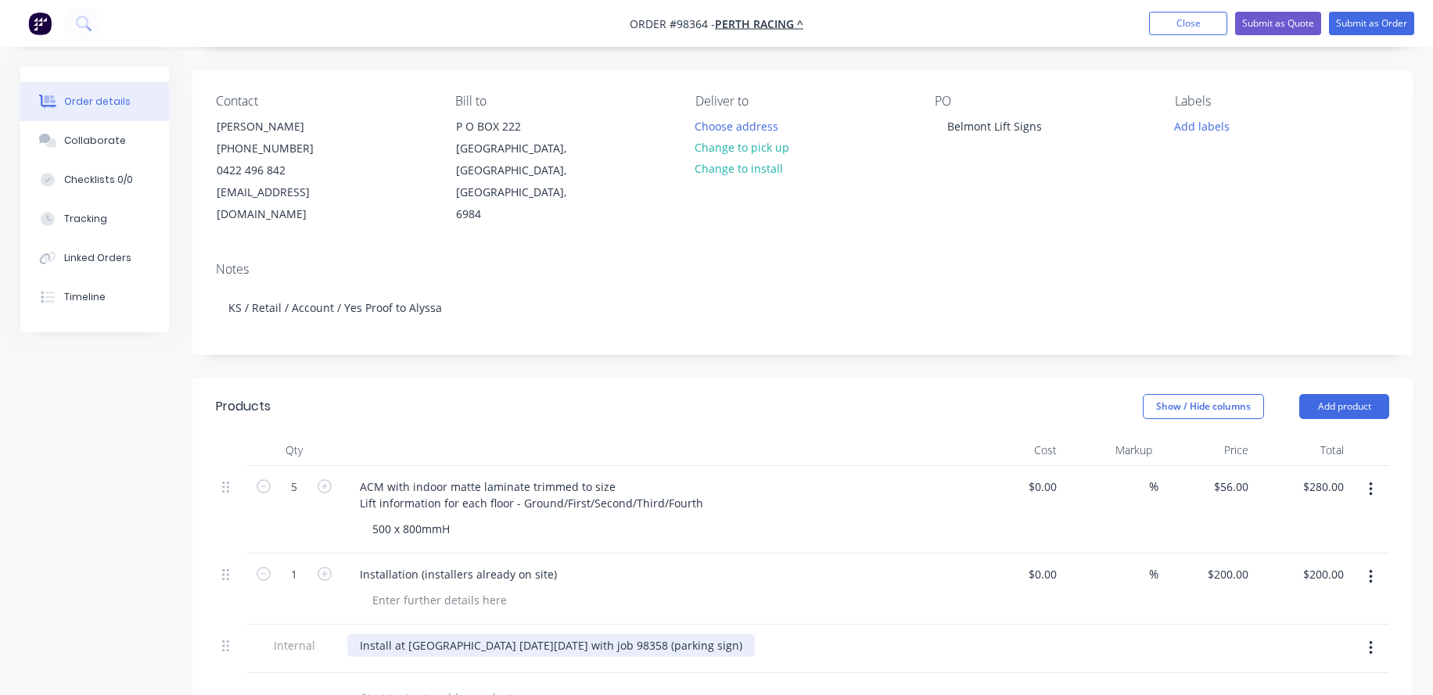
click at [353, 634] on div "Install at [GEOGRAPHIC_DATA] [DATE][DATE] with job 98358 (parking sign)" at bounding box center [550, 645] width 407 height 23
click at [752, 634] on div "INSTALL NOTE: Install at [GEOGRAPHIC_DATA] [DATE][DATE] with job 98358 (parking…" at bounding box center [591, 645] width 489 height 23
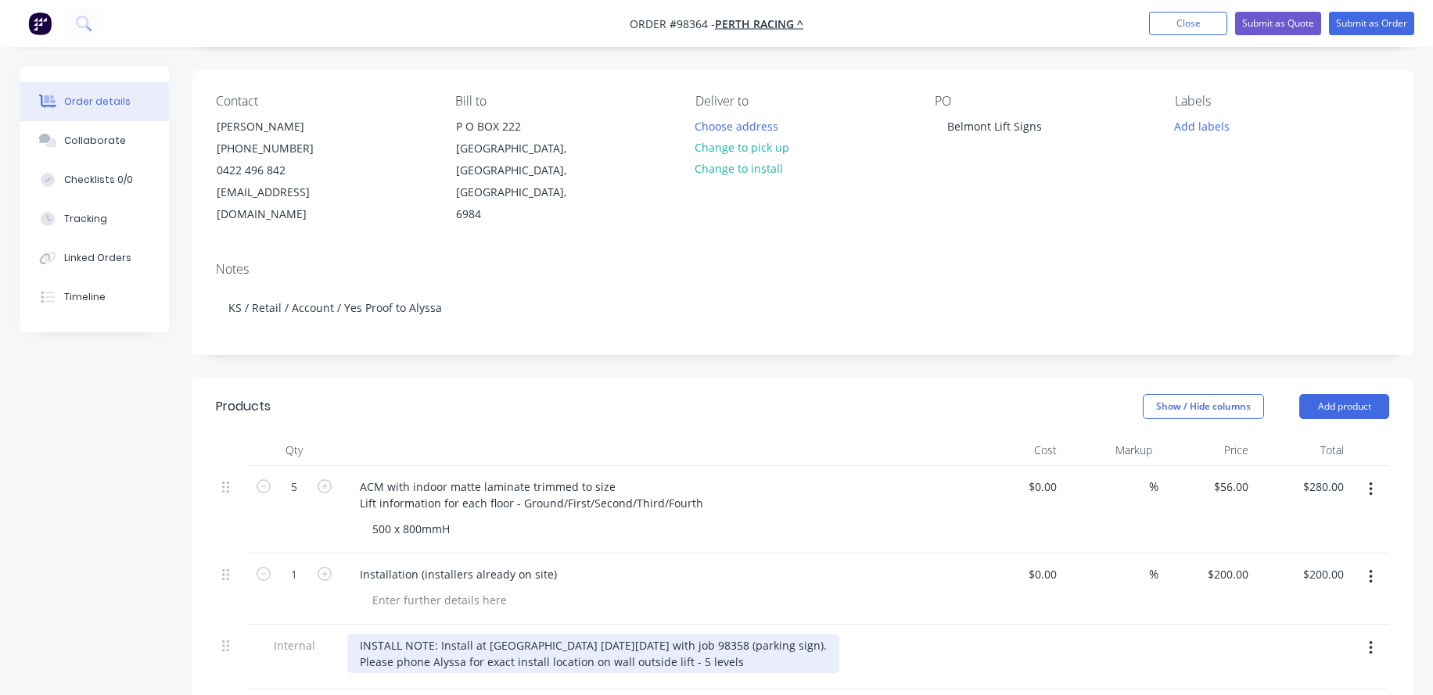
click at [671, 638] on div "INSTALL NOTE: Install at [GEOGRAPHIC_DATA] [DATE][DATE] with job 98358 (parking…" at bounding box center [593, 653] width 492 height 39
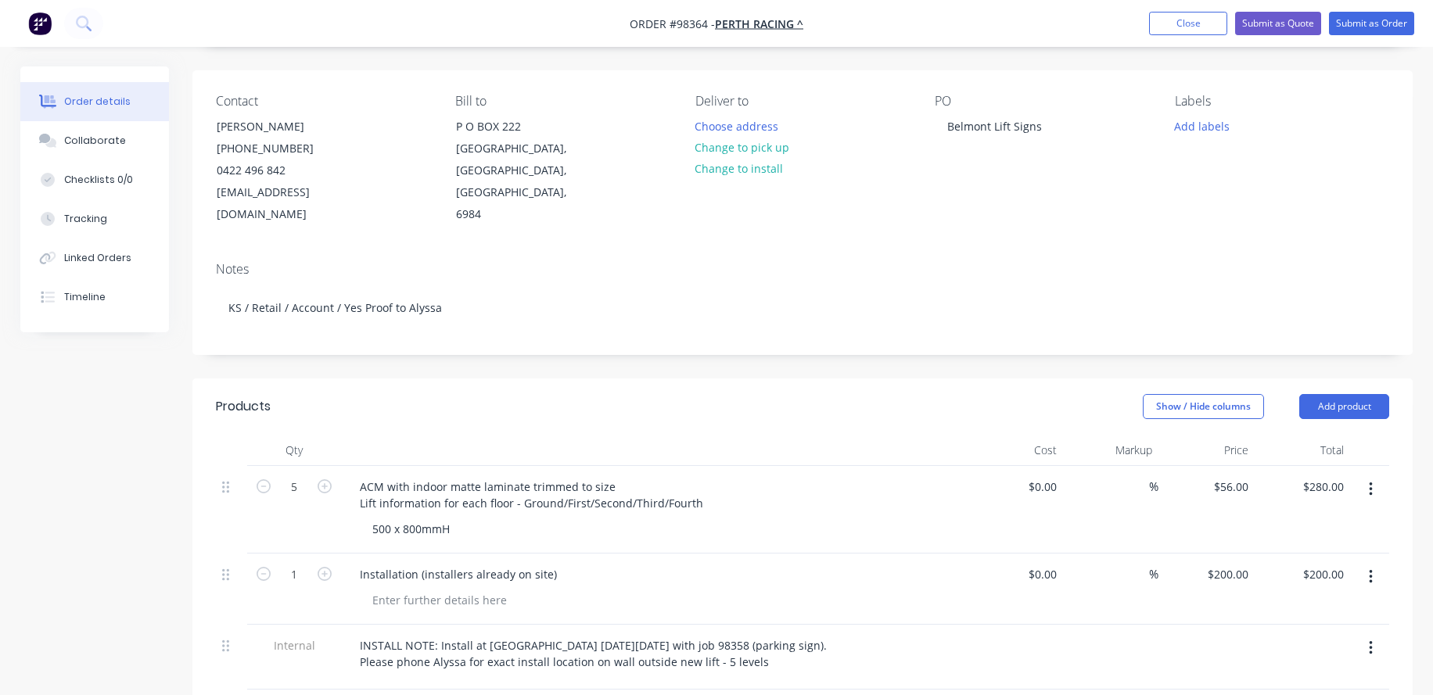
click at [685, 659] on div "INSTALL NOTE: Install at [GEOGRAPHIC_DATA] [DATE][DATE] with job 98358 (parking…" at bounding box center [654, 657] width 626 height 65
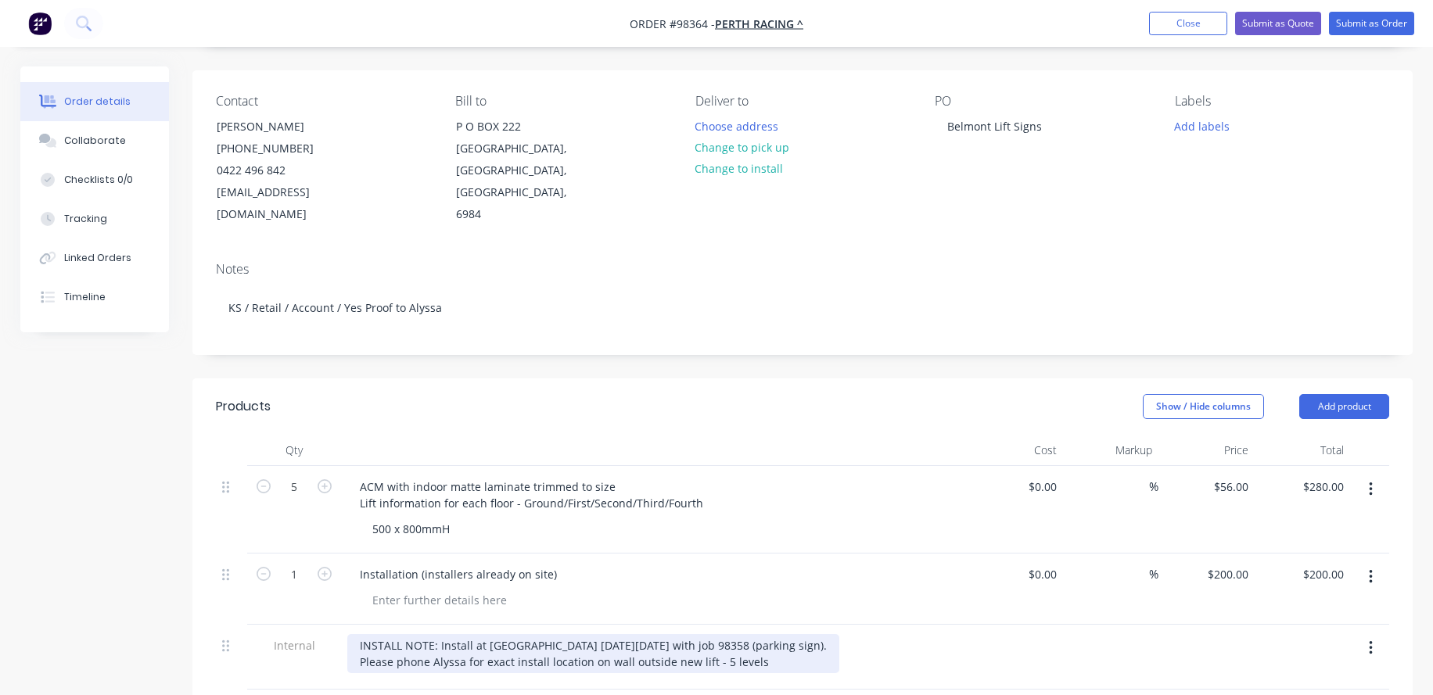
click at [462, 641] on div "INSTALL NOTE: Install at [GEOGRAPHIC_DATA] [DATE][DATE] with job 98358 (parking…" at bounding box center [593, 653] width 492 height 39
click at [696, 640] on div "INSTALL NOTE: Install at [GEOGRAPHIC_DATA] [DATE][DATE] with job 98358 (parking…" at bounding box center [614, 653] width 534 height 39
click at [773, 634] on div "INSTALL NOTE: Install at [GEOGRAPHIC_DATA] [DATE][DATE] with job 98358 (parking…" at bounding box center [614, 653] width 534 height 39
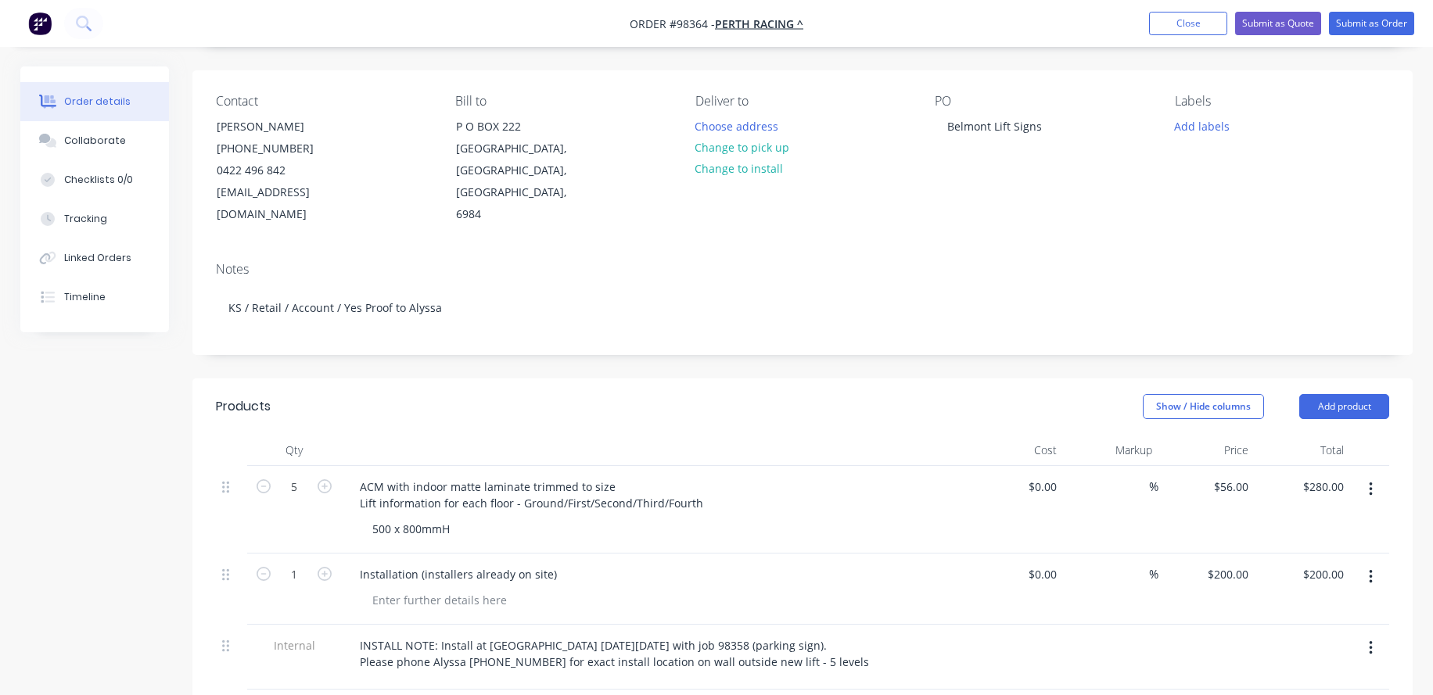
click at [640, 589] on div at bounding box center [660, 600] width 601 height 23
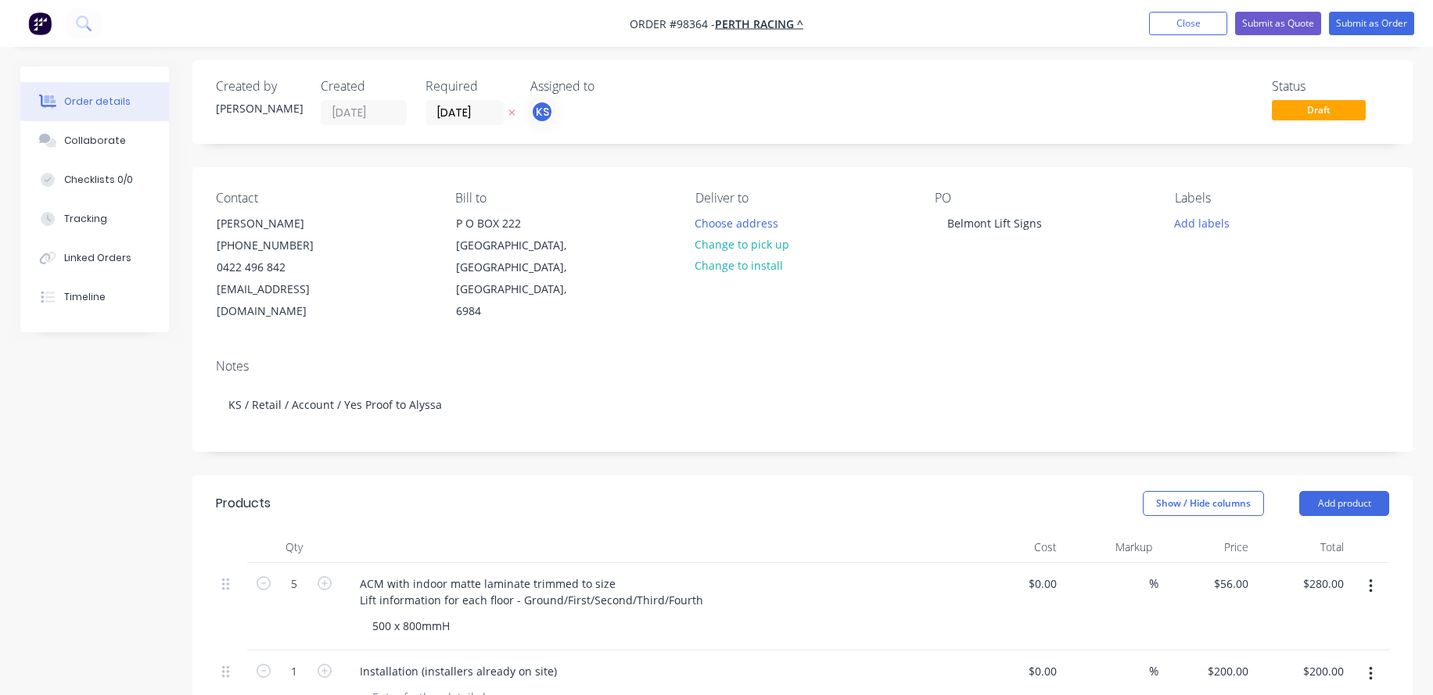
scroll to position [0, 0]
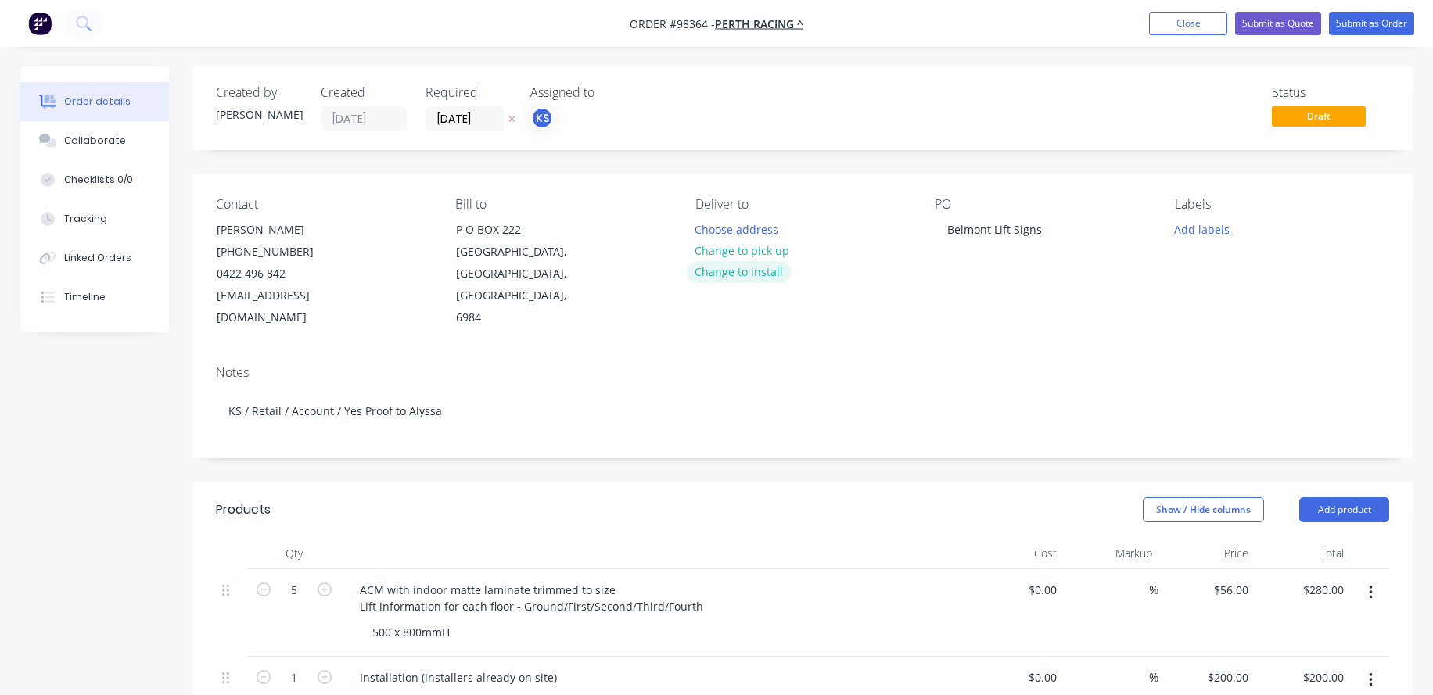
click at [752, 269] on button "Change to install" at bounding box center [739, 271] width 105 height 21
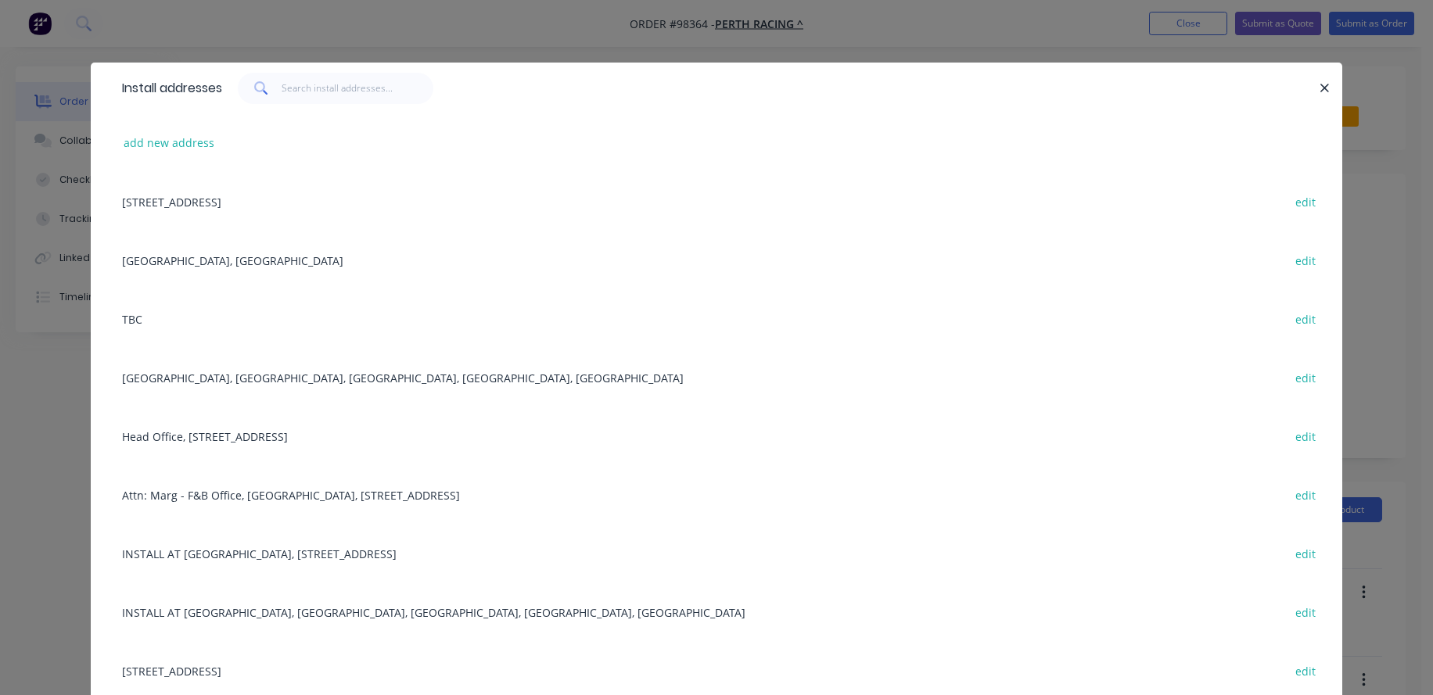
click at [307, 375] on div "[GEOGRAPHIC_DATA], [GEOGRAPHIC_DATA], [GEOGRAPHIC_DATA], [GEOGRAPHIC_DATA], [GE…" at bounding box center [716, 377] width 1204 height 59
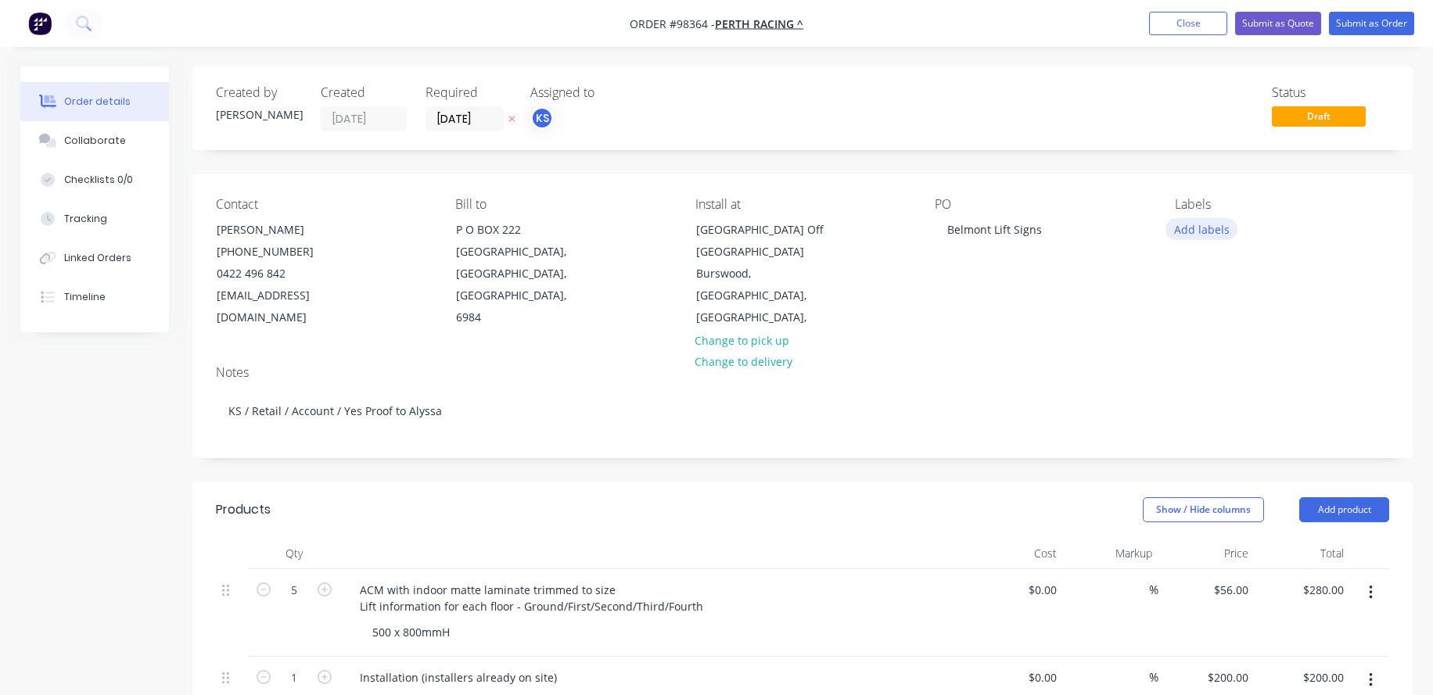
click at [1197, 227] on button "Add labels" at bounding box center [1201, 228] width 72 height 21
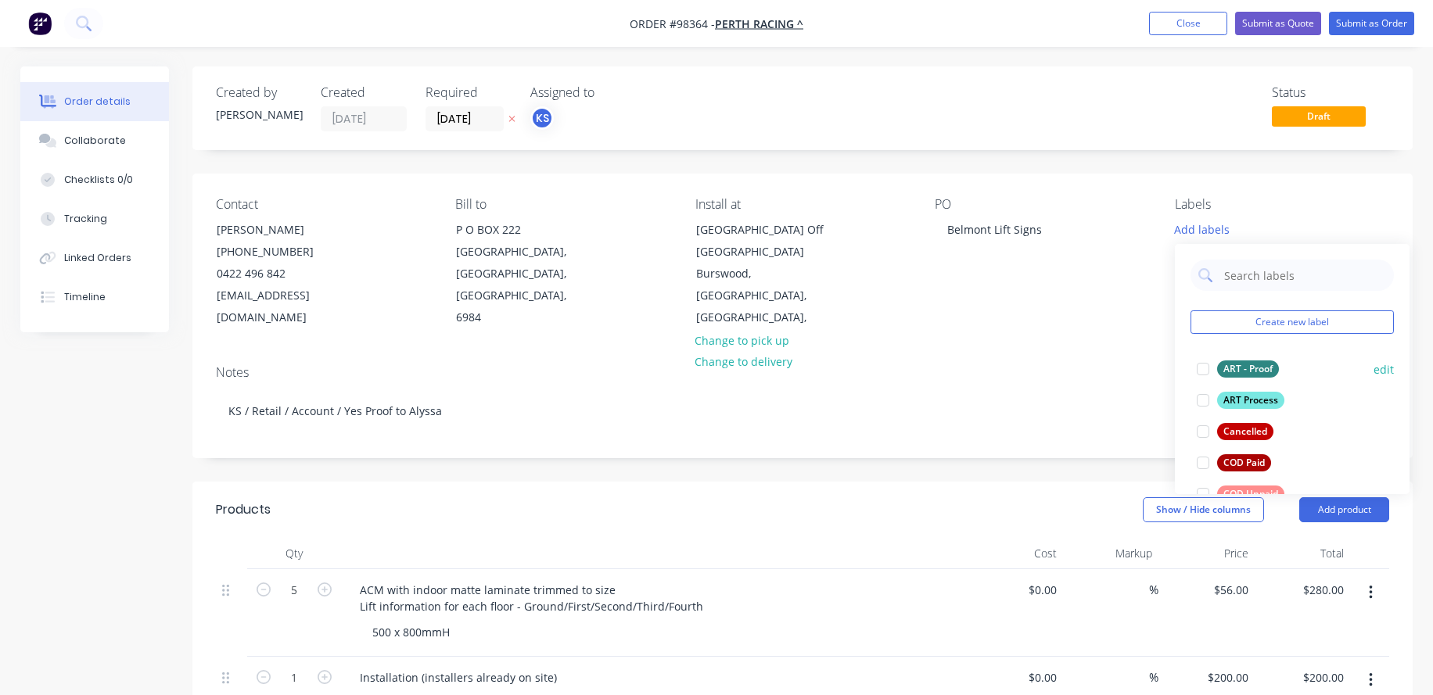
click at [1199, 366] on div at bounding box center [1202, 368] width 31 height 31
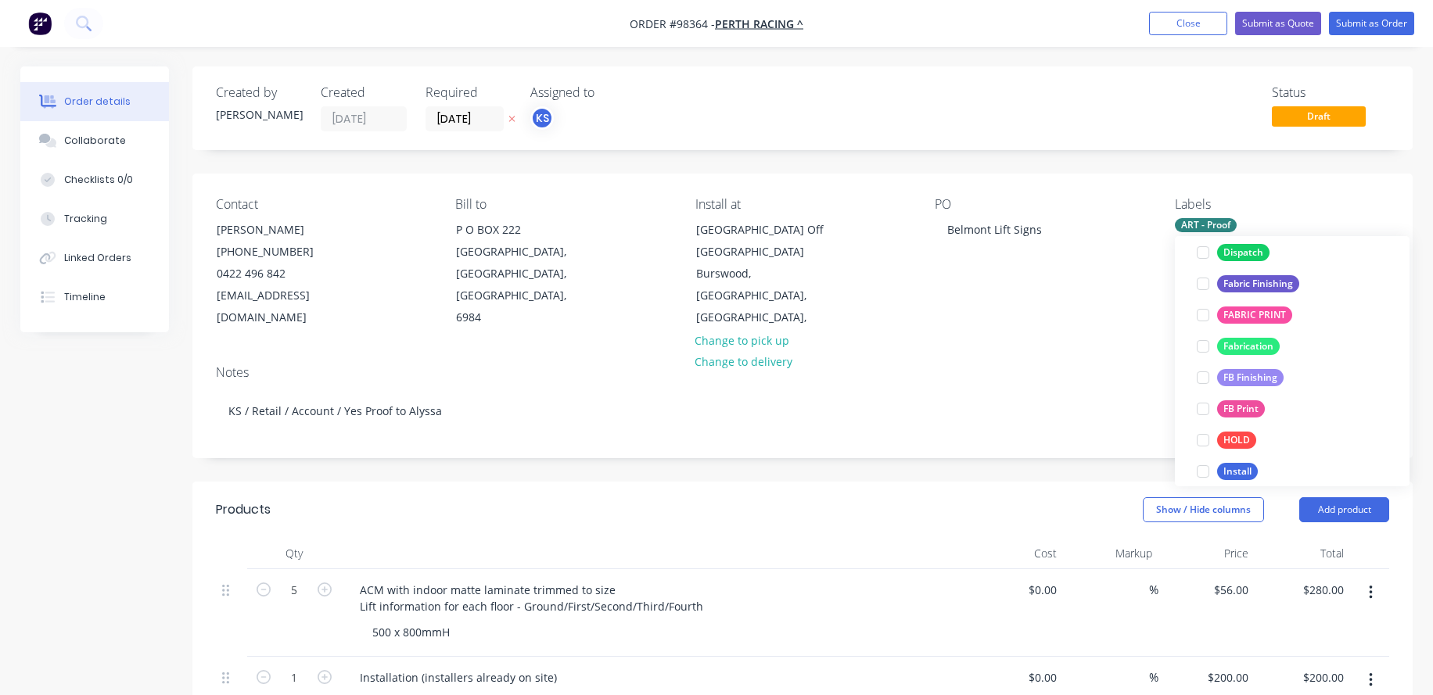
scroll to position [314, 0]
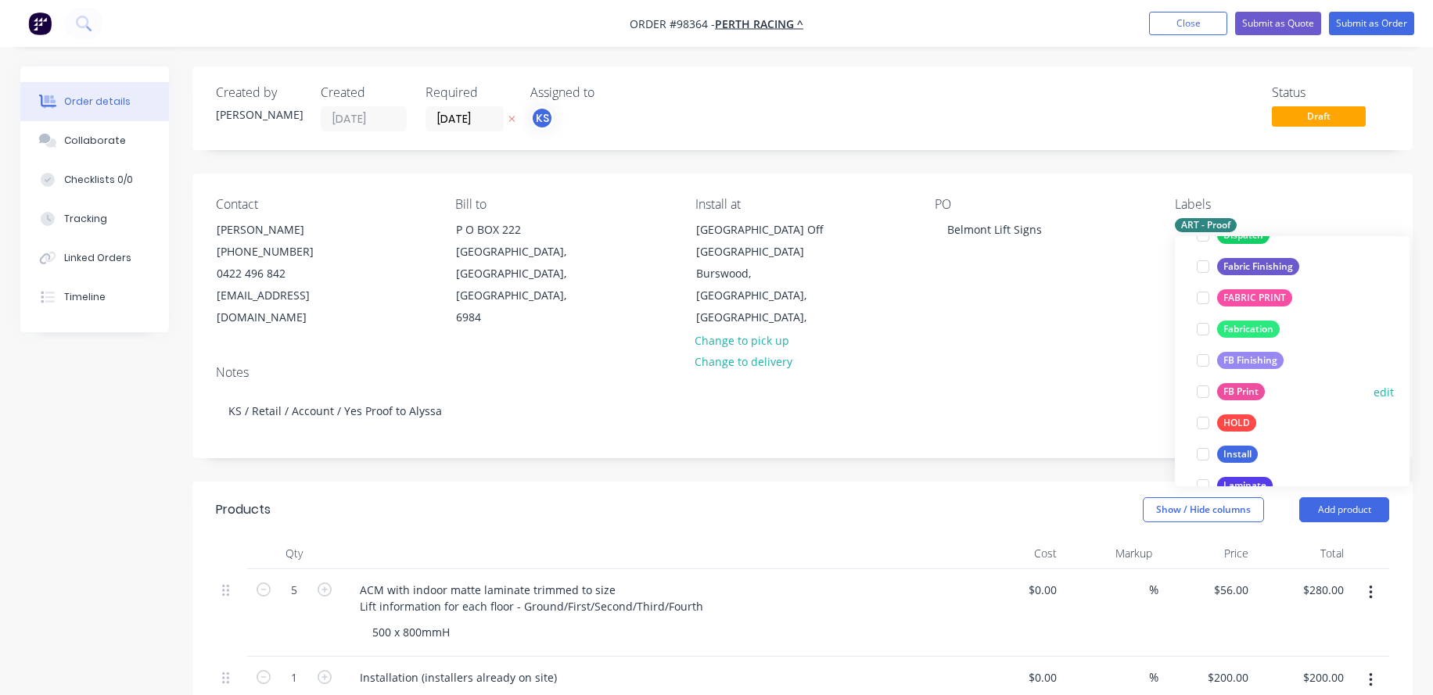
click at [1204, 389] on div at bounding box center [1202, 391] width 31 height 31
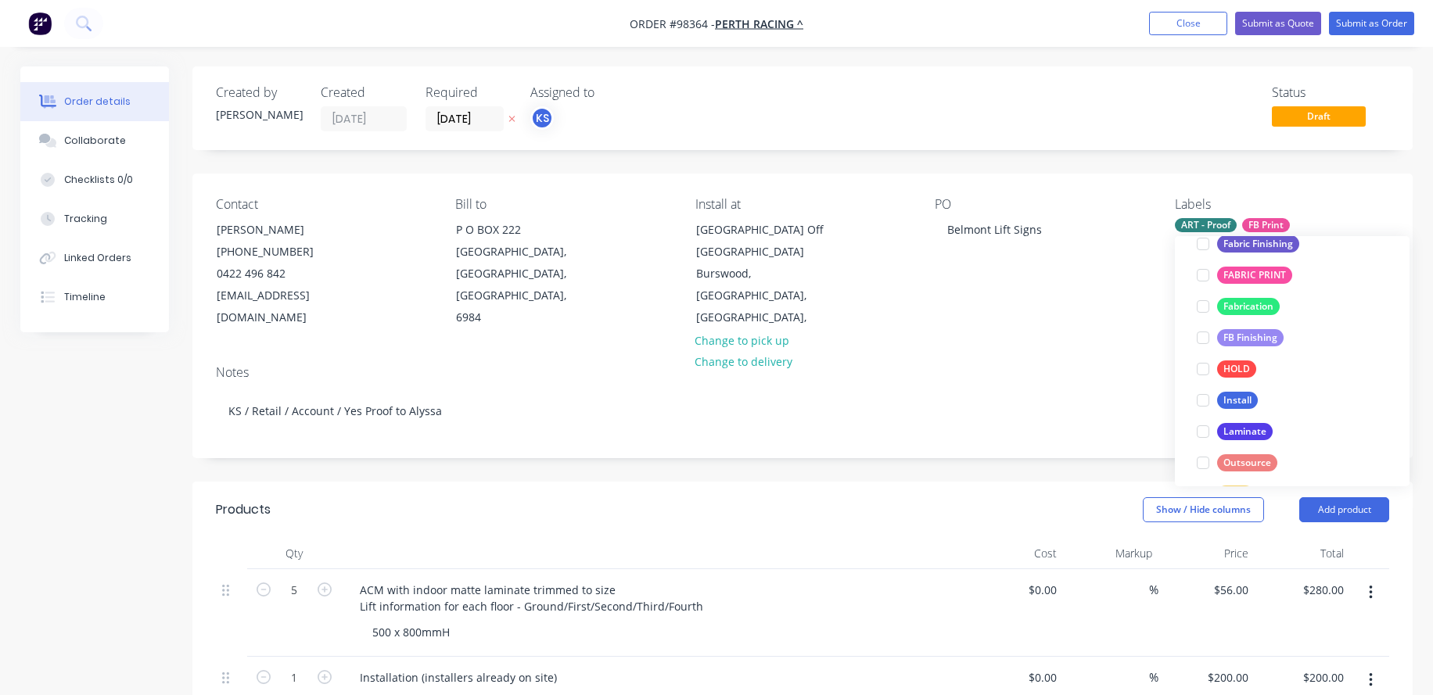
scroll to position [392, 0]
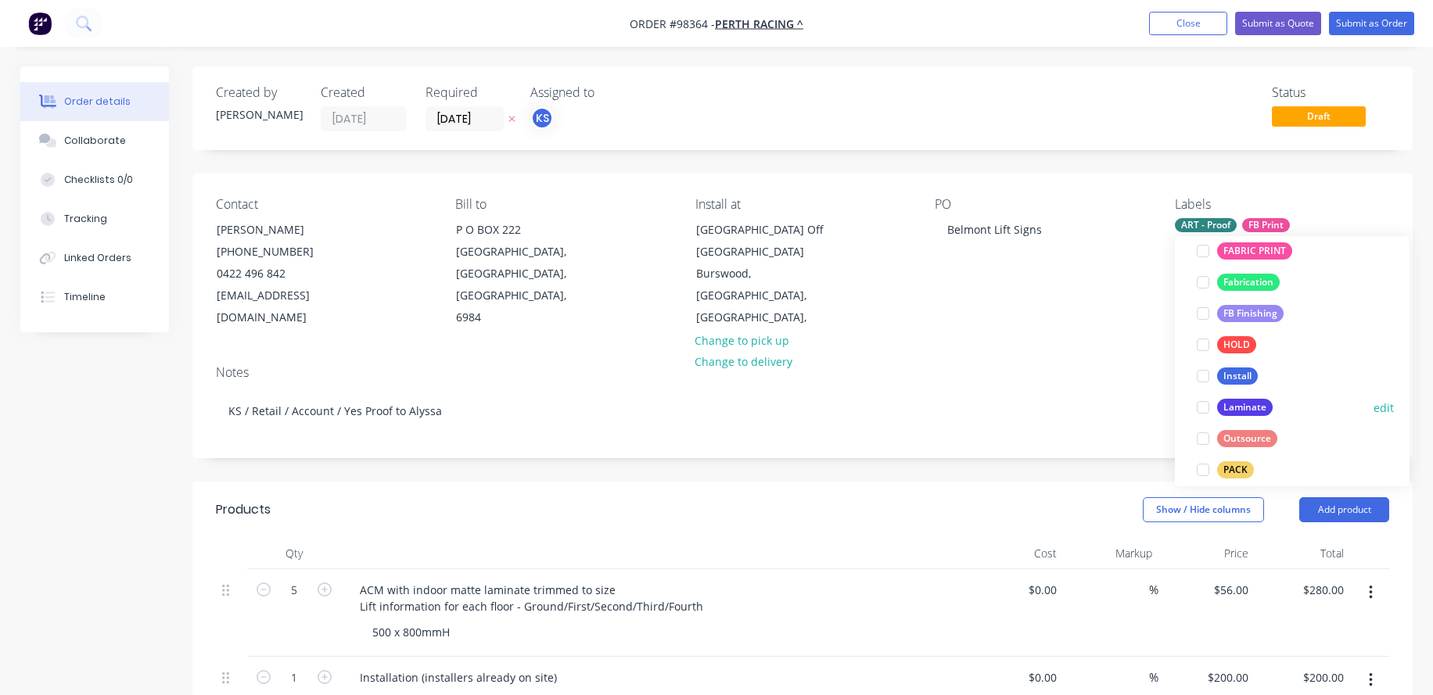
click at [1202, 406] on div at bounding box center [1202, 407] width 31 height 31
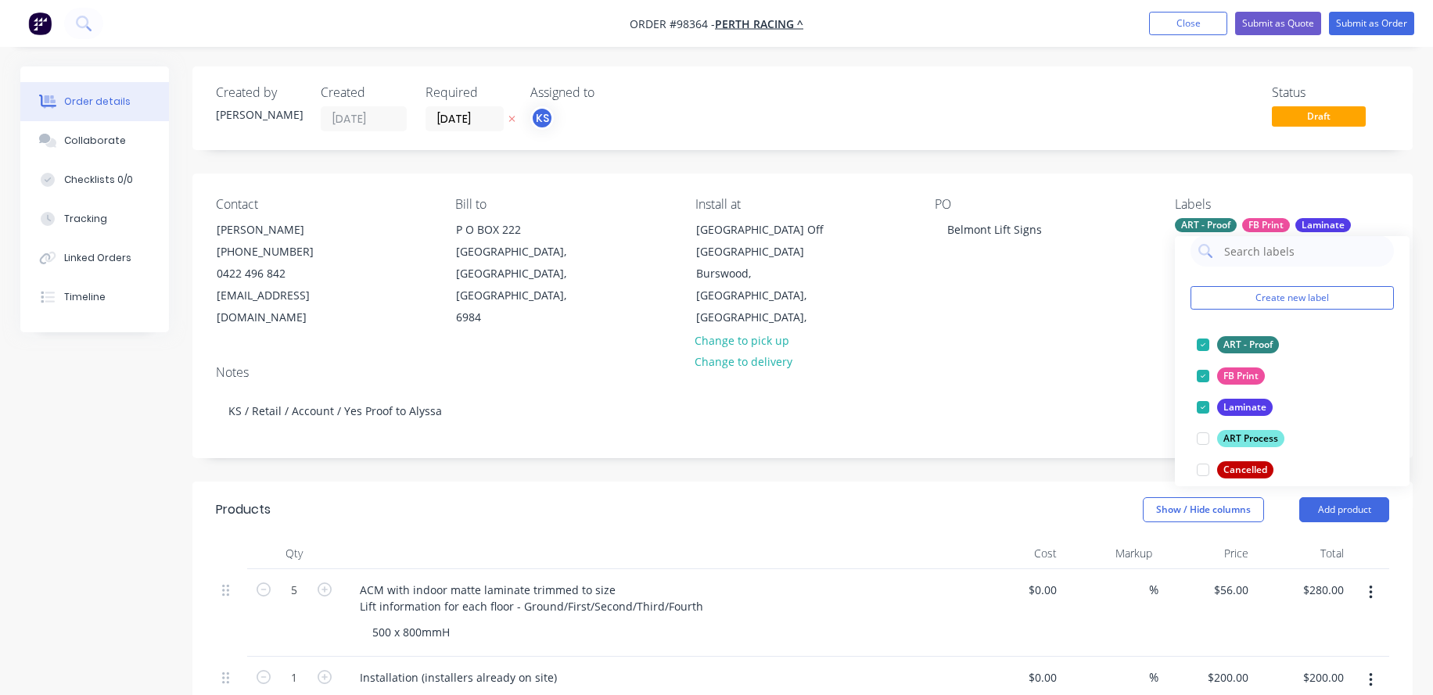
scroll to position [751, 0]
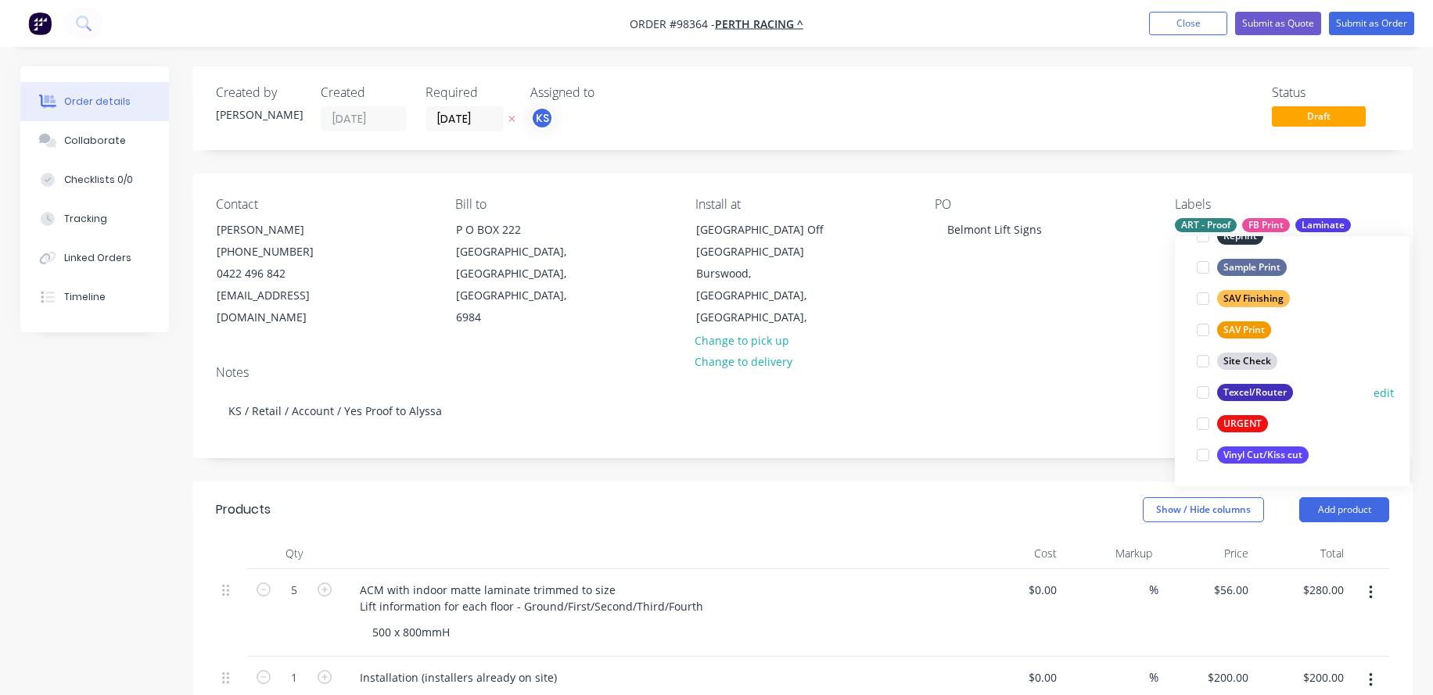
click at [1201, 389] on div at bounding box center [1202, 392] width 31 height 31
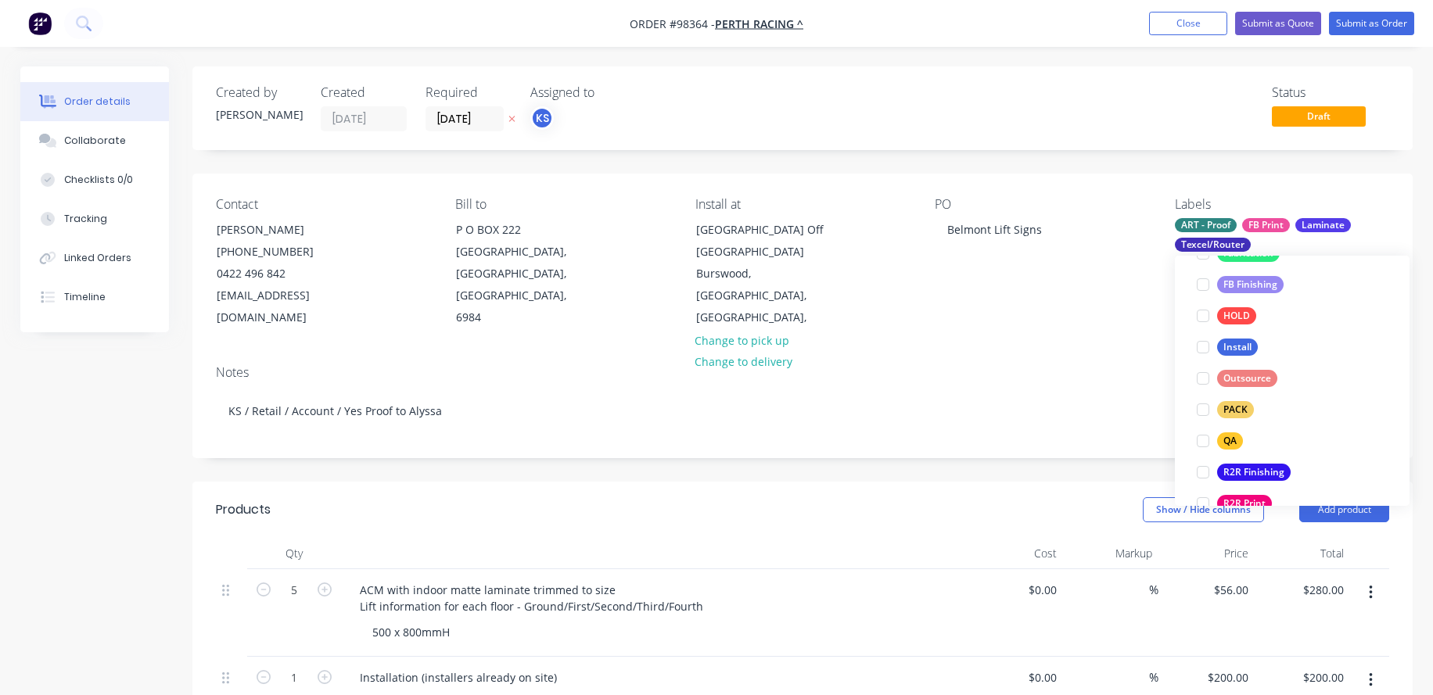
scroll to position [507, 0]
click at [1204, 434] on div at bounding box center [1202, 437] width 31 height 31
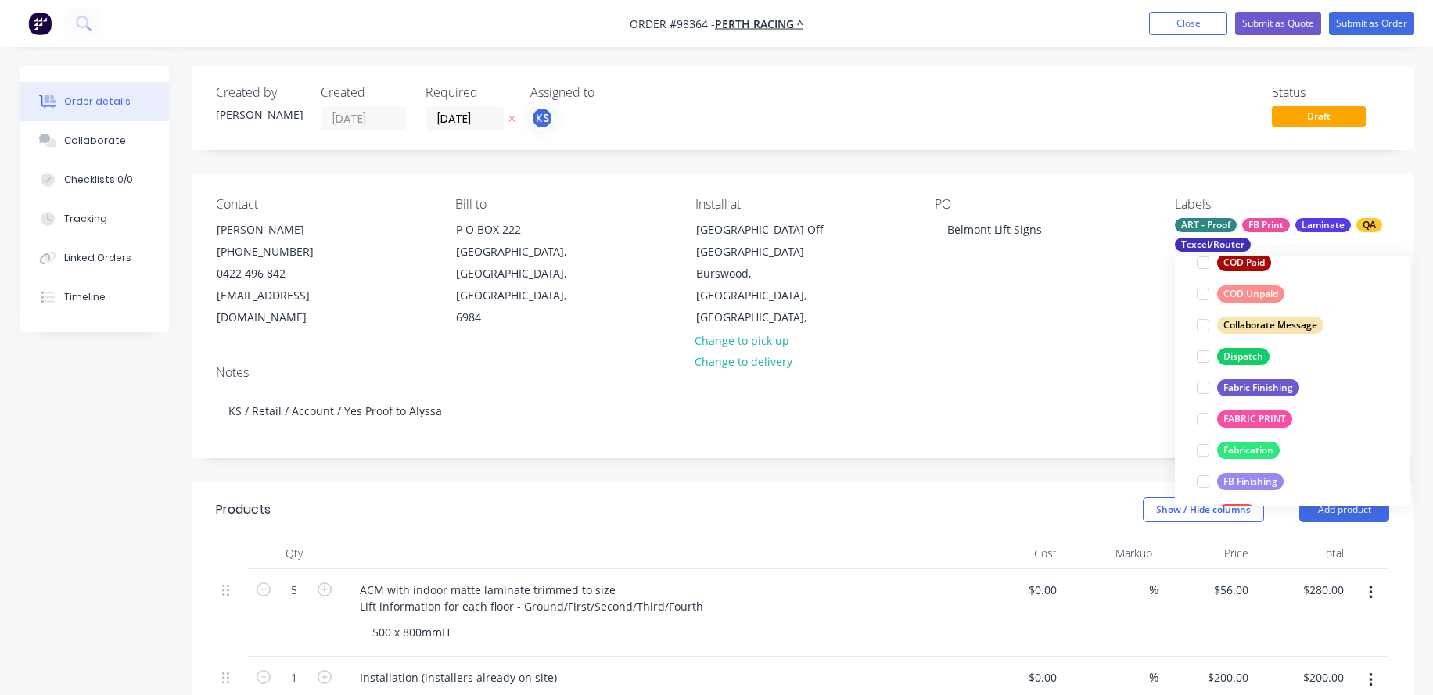
scroll to position [340, 0]
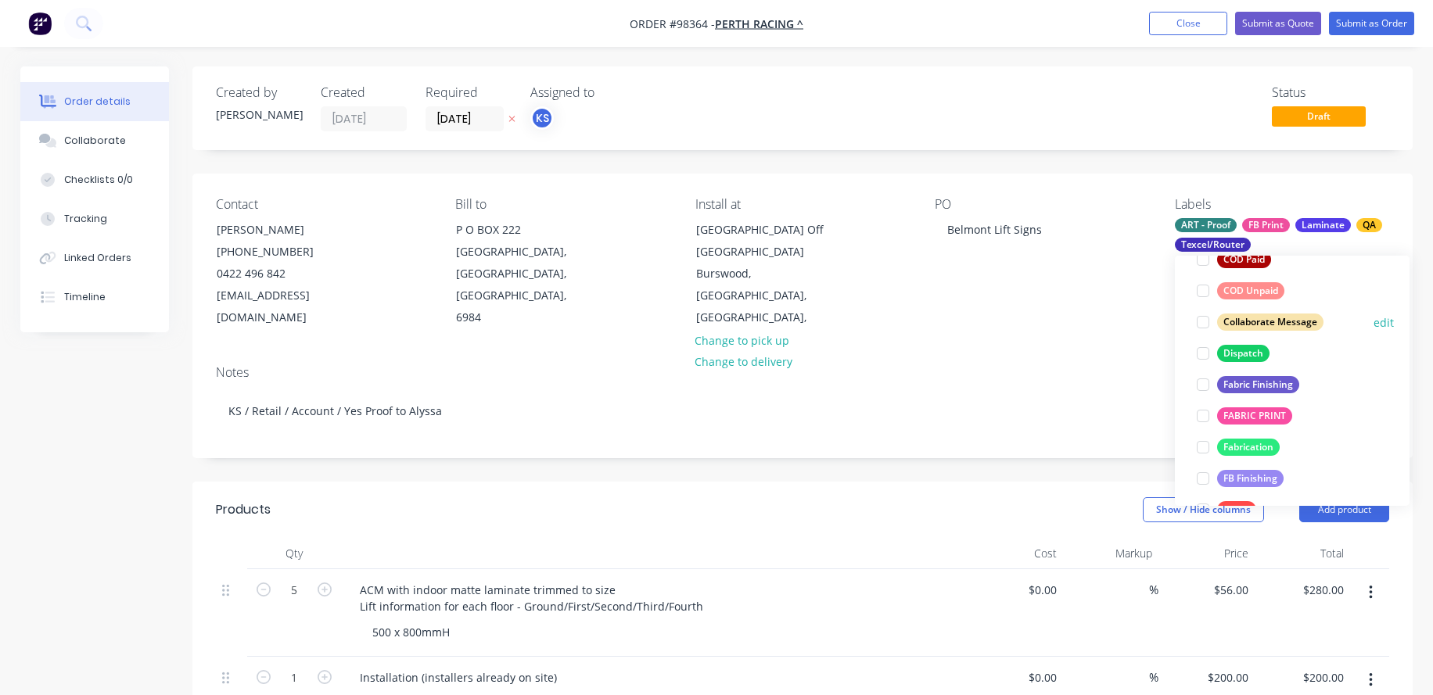
click at [1201, 321] on div at bounding box center [1202, 322] width 31 height 31
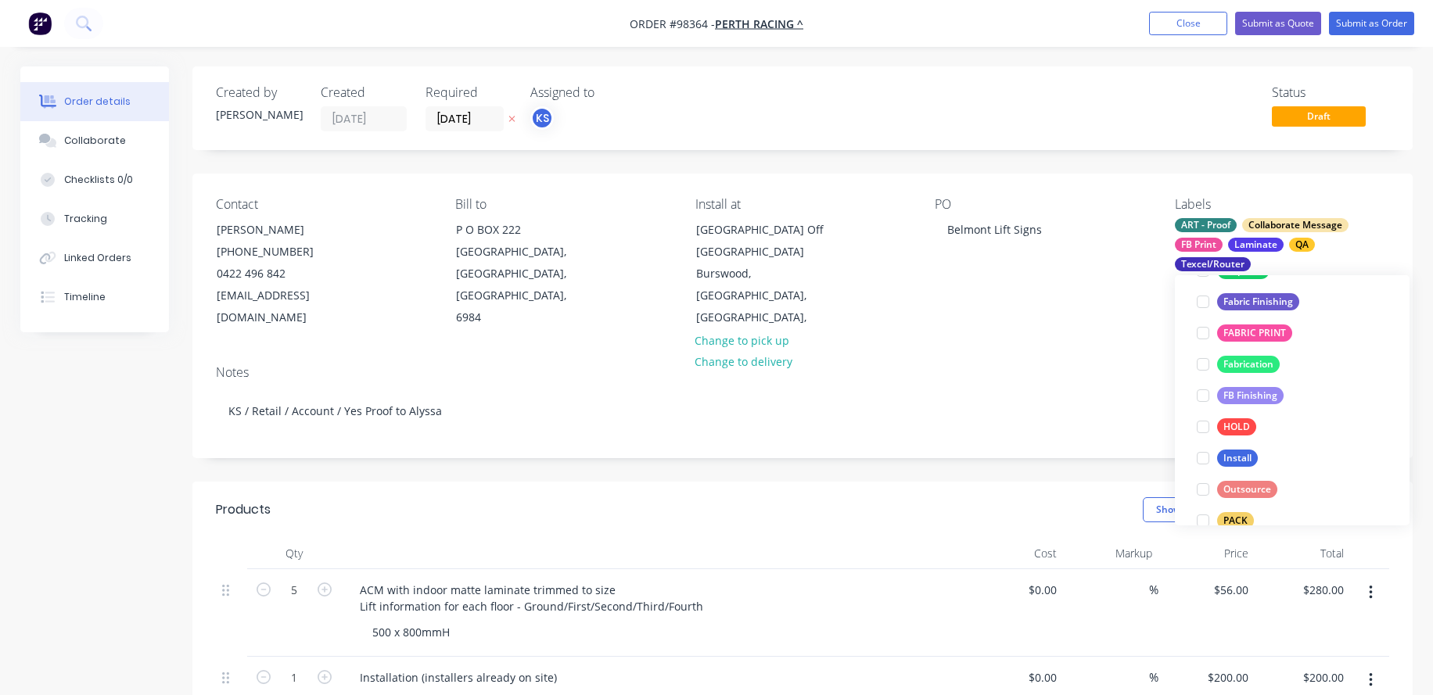
scroll to position [447, 0]
click at [1206, 451] on div at bounding box center [1202, 454] width 31 height 31
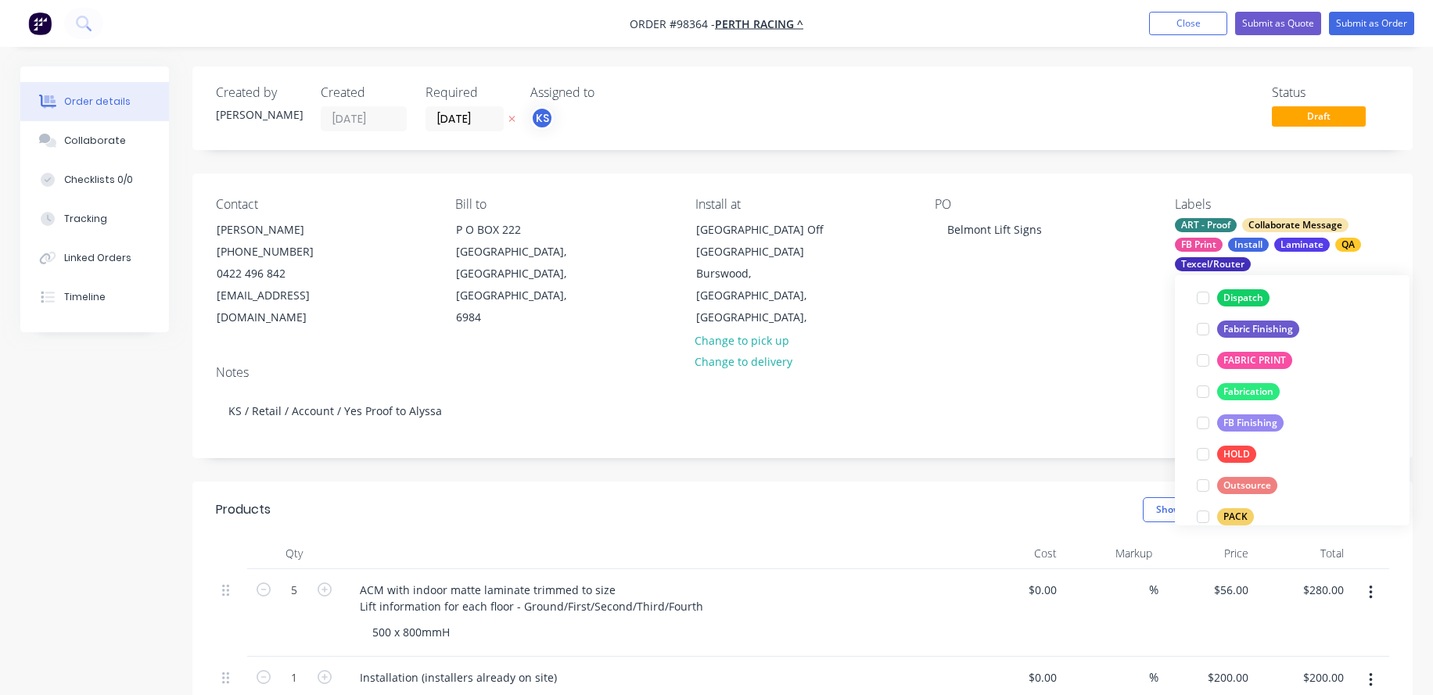
scroll to position [40, 0]
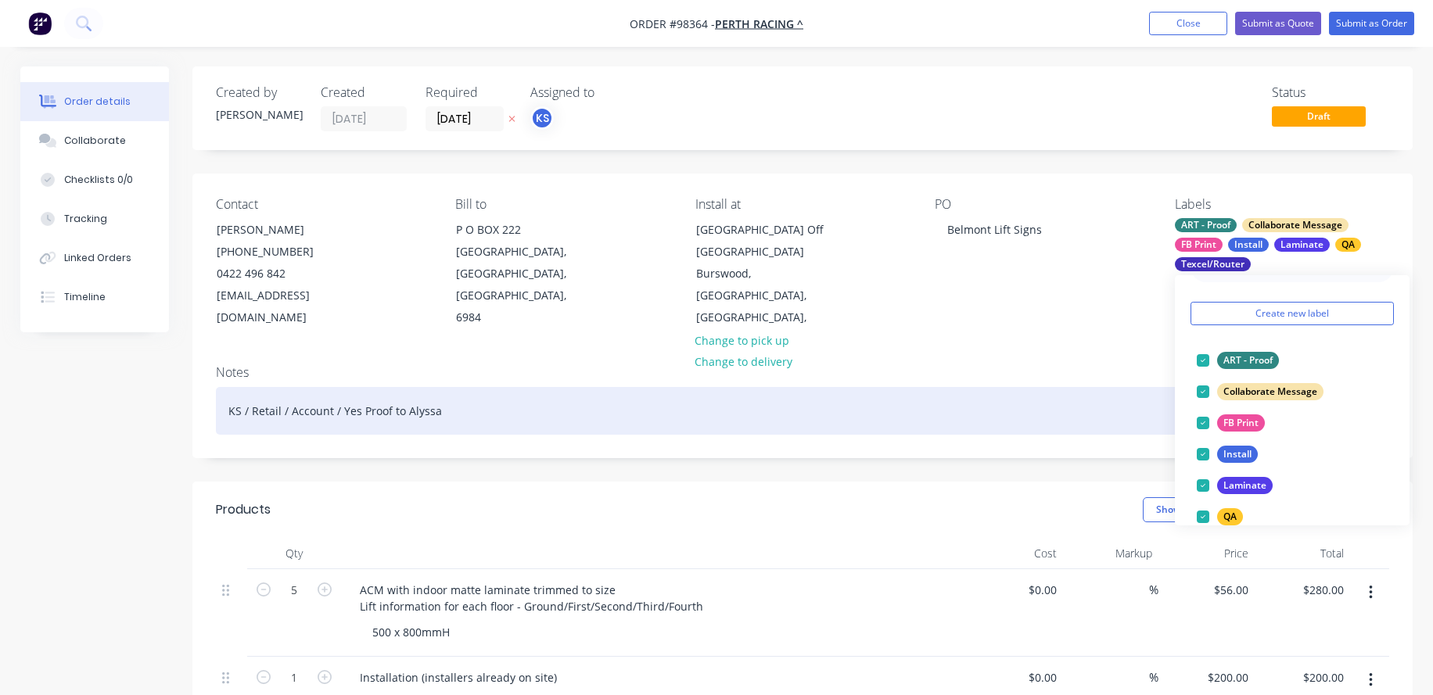
click at [1089, 399] on div "KS / Retail / Account / Yes Proof to Alyssa" at bounding box center [802, 411] width 1173 height 48
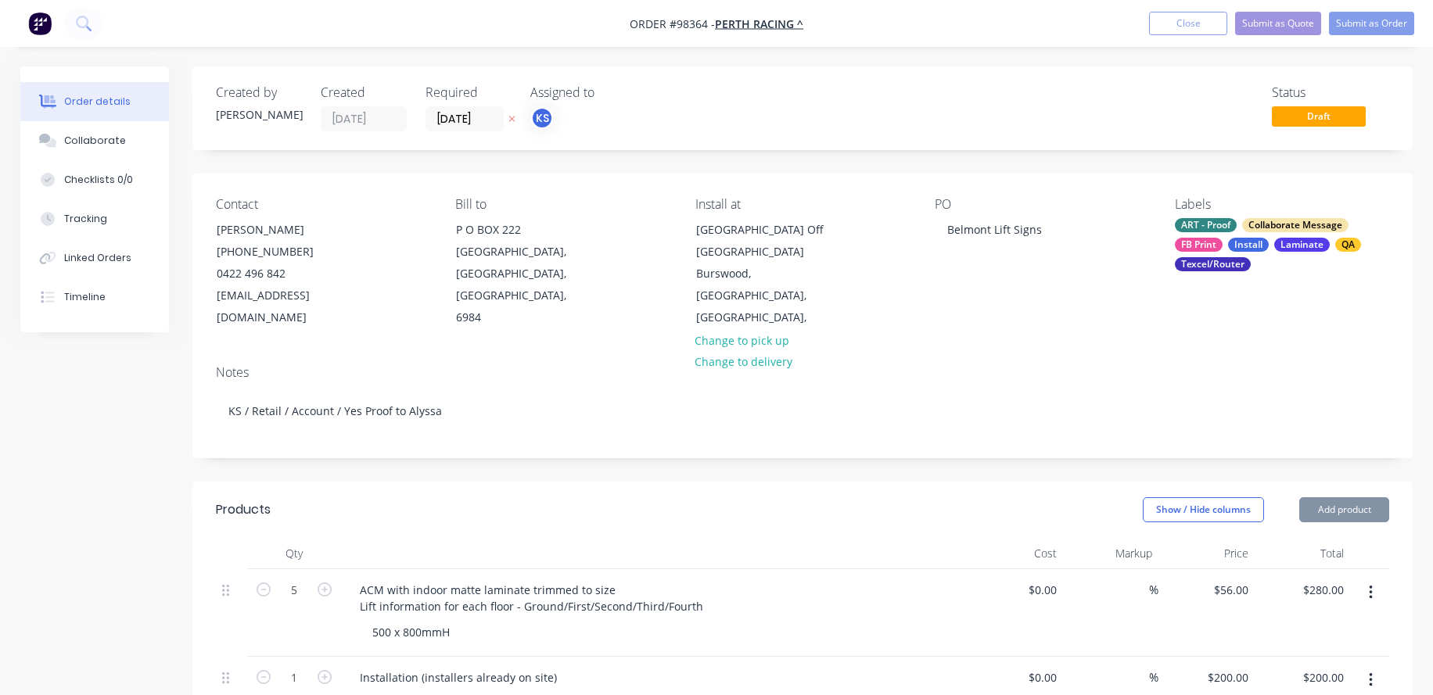
click at [1082, 341] on div "Contact [PERSON_NAME] [PHONE_NUMBER] [EMAIL_ADDRESS][DOMAIN_NAME] Bill to [GEOG…" at bounding box center [802, 263] width 1220 height 179
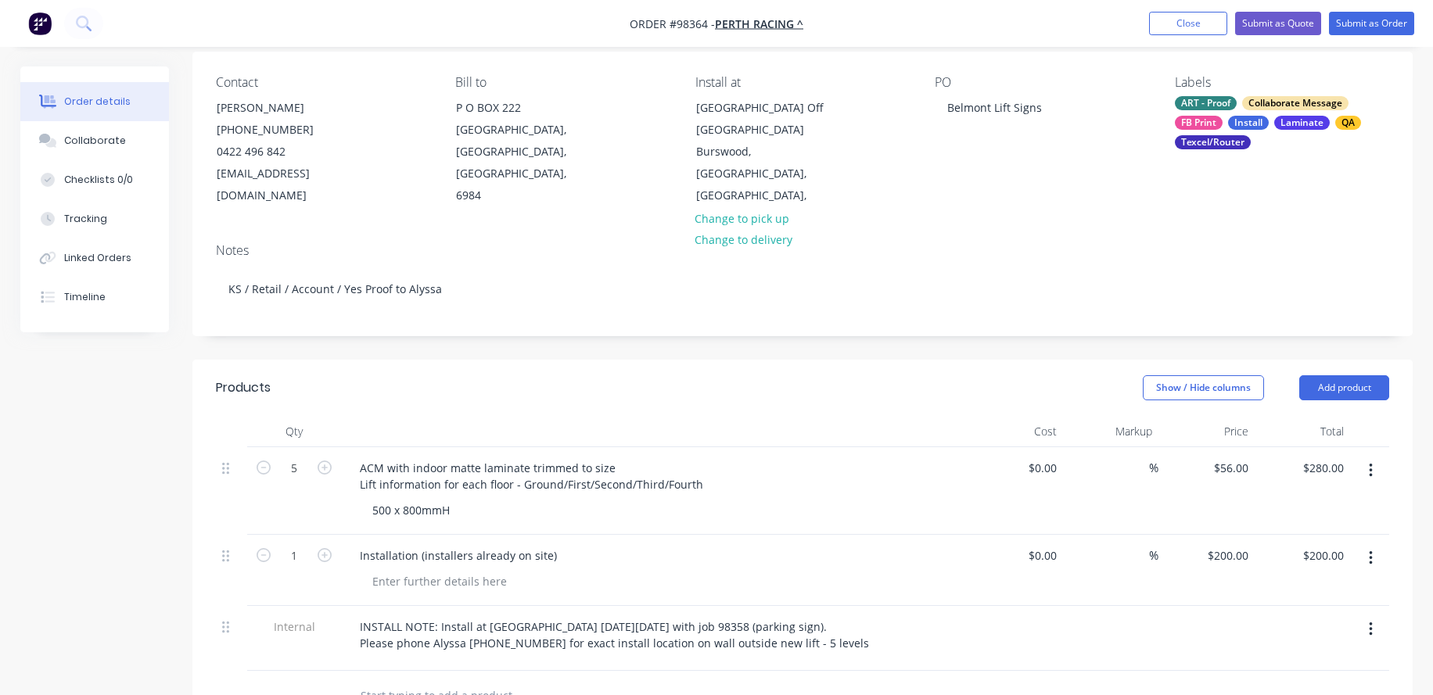
scroll to position [156, 0]
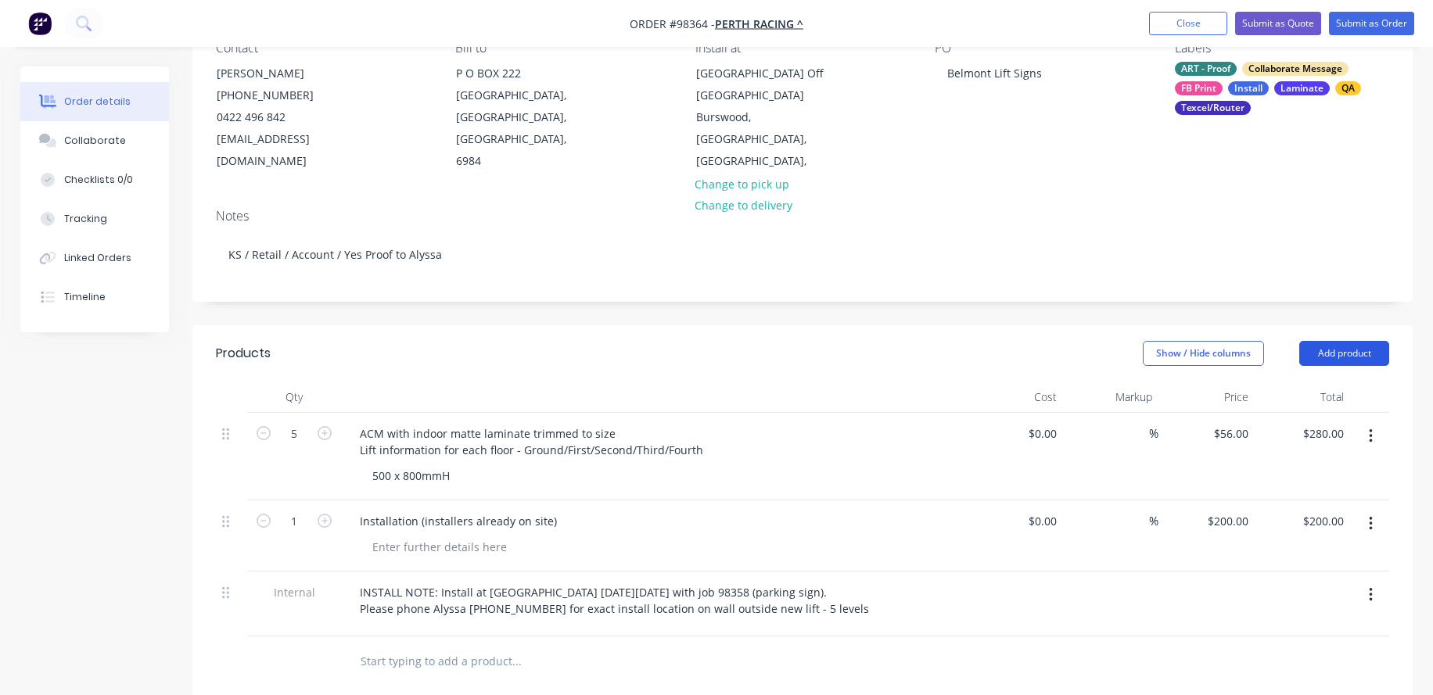
click at [1326, 350] on button "Add product" at bounding box center [1344, 353] width 90 height 25
click at [404, 666] on input "text" at bounding box center [516, 661] width 313 height 31
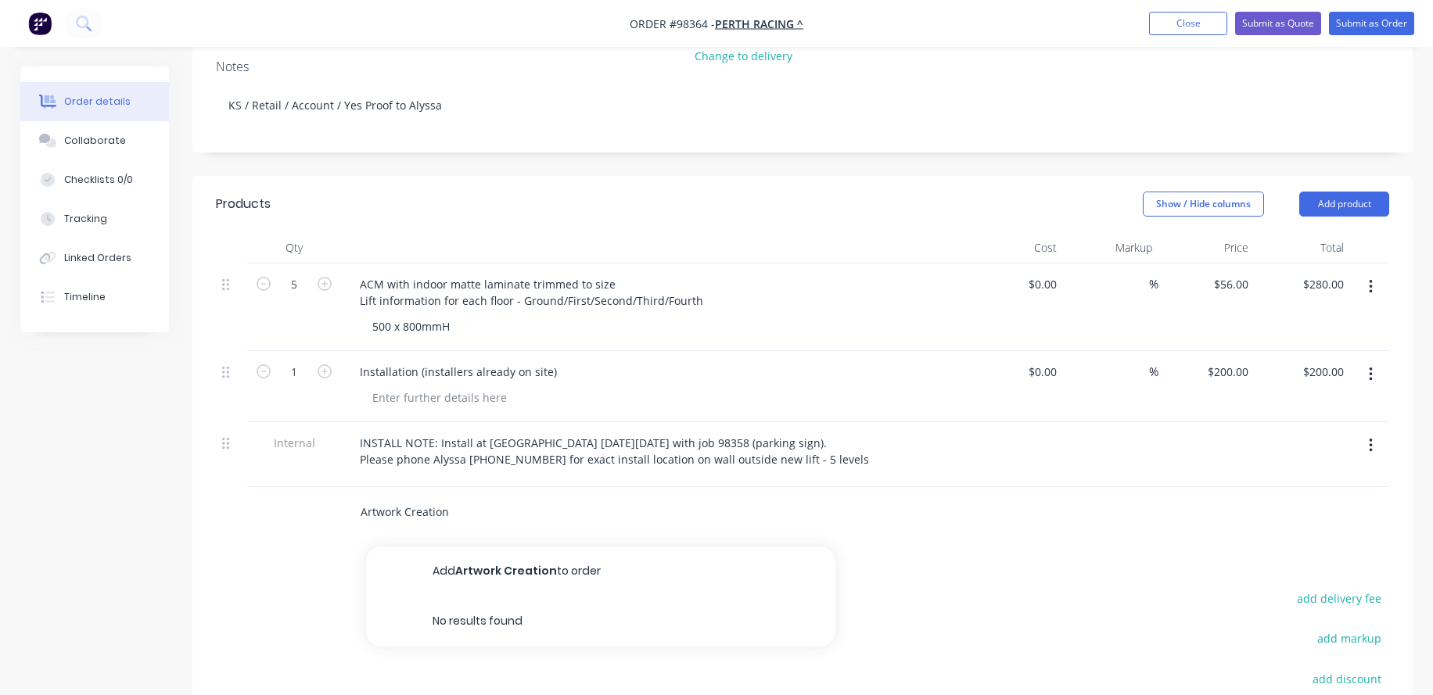
scroll to position [313, 0]
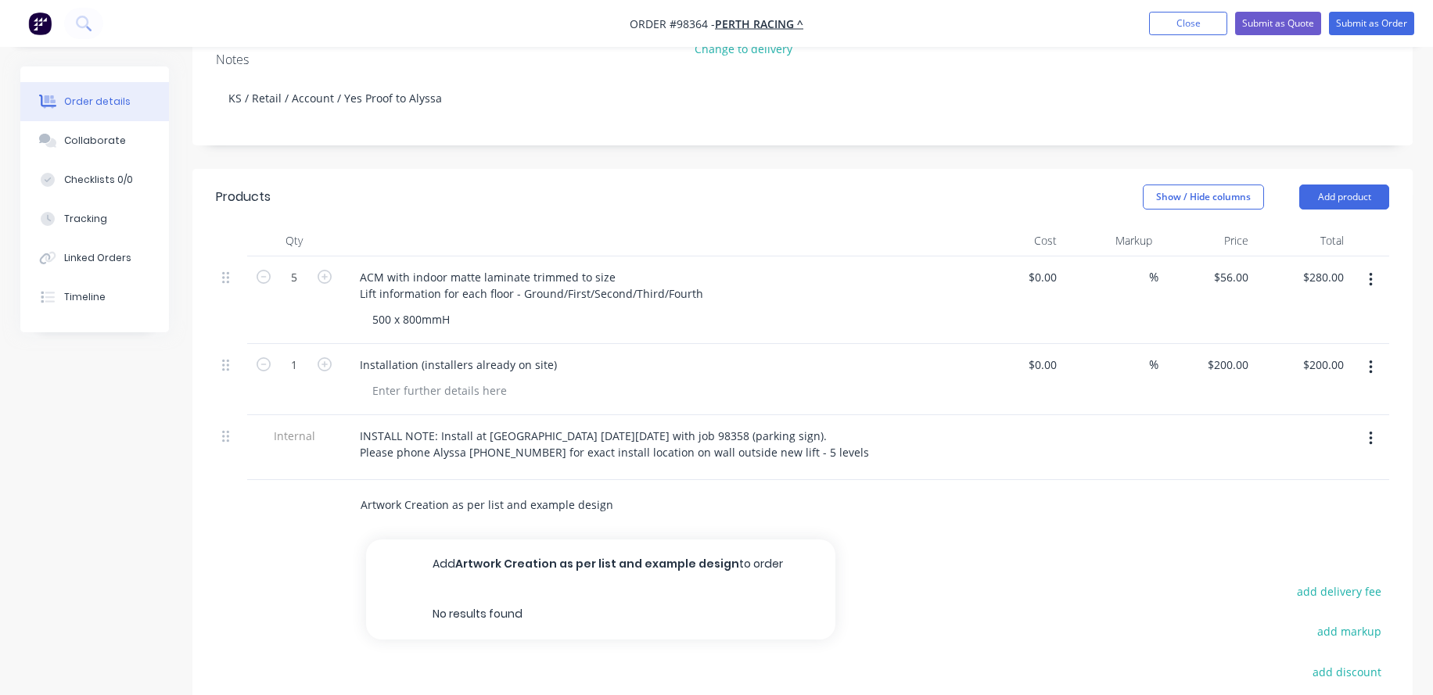
type input "Artwork Creation as per list and example design"
click at [461, 565] on button "Add Artwork Creation as per list and example design to order" at bounding box center [600, 565] width 469 height 50
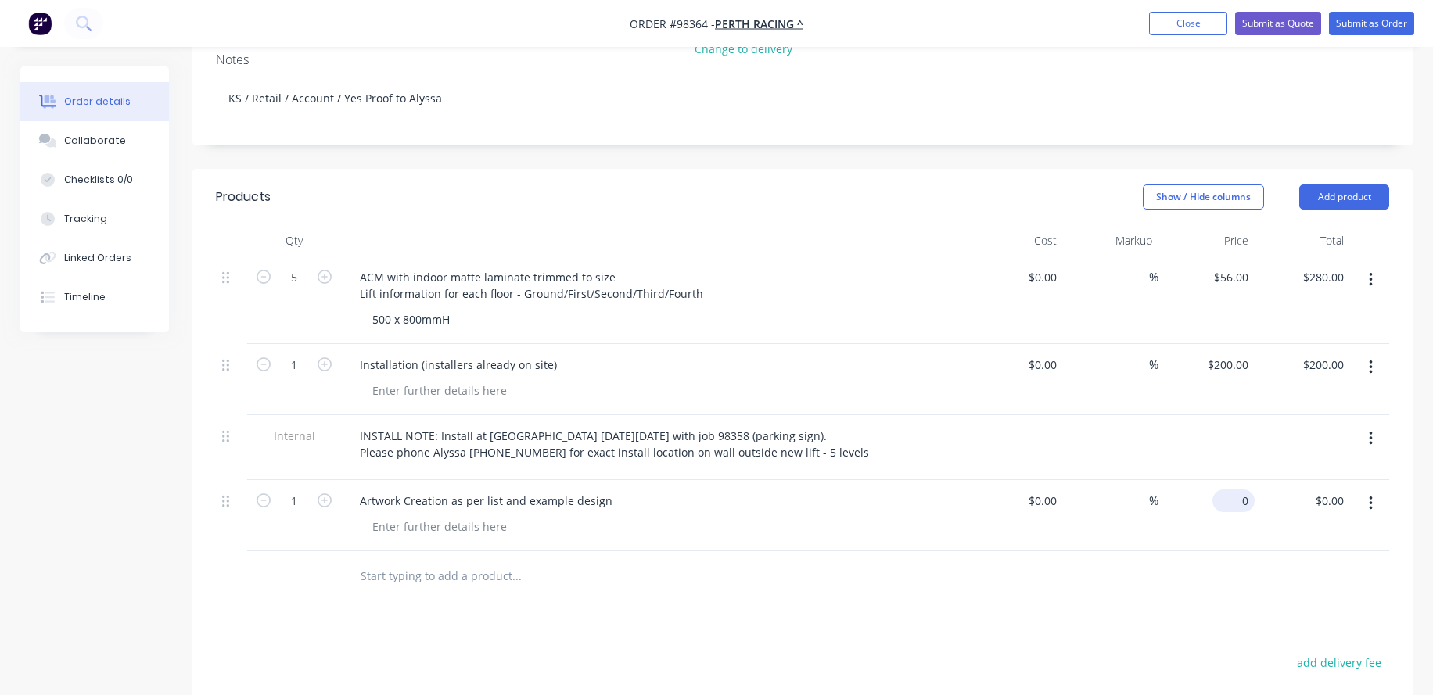
click at [1228, 505] on div "0 $0.00" at bounding box center [1206, 515] width 96 height 71
type input "$132.00"
click at [1058, 540] on div "$0.00 $0.00" at bounding box center [1015, 515] width 96 height 71
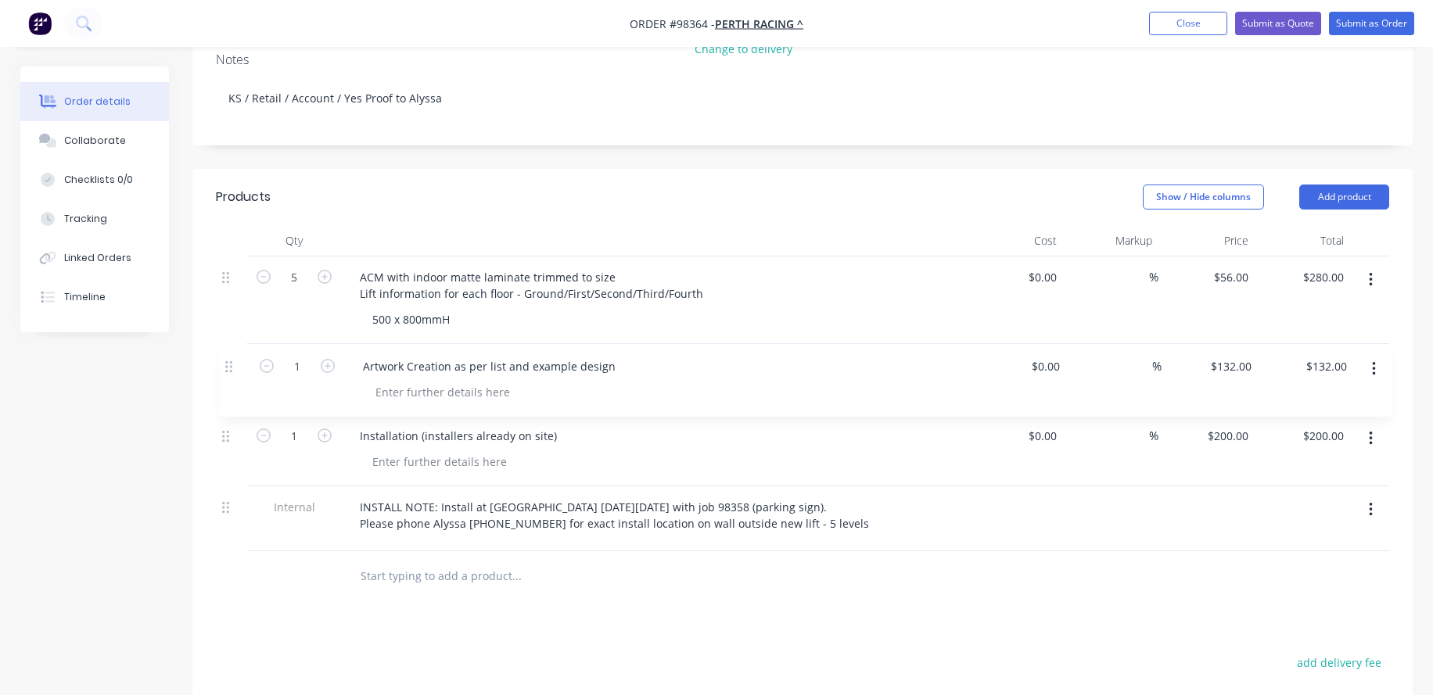
drag, startPoint x: 224, startPoint y: 503, endPoint x: 228, endPoint y: 364, distance: 139.2
click at [228, 364] on div "5 ACM with indoor matte laminate trimmed to size Lift information for each floo…" at bounding box center [802, 404] width 1173 height 295
click at [416, 393] on div at bounding box center [440, 390] width 160 height 23
click at [427, 587] on input "text" at bounding box center [516, 576] width 313 height 31
click at [522, 367] on div "Artwork Creation as per list and example design" at bounding box center [486, 364] width 278 height 23
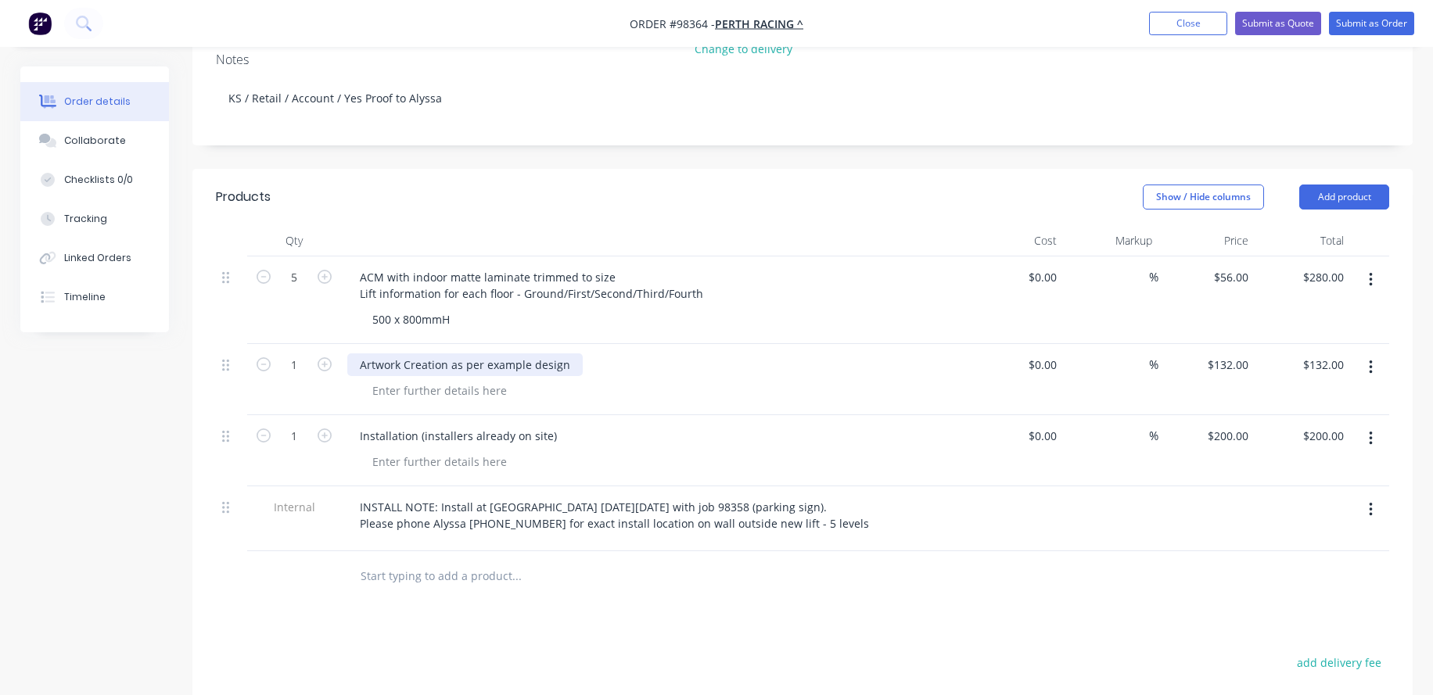
click at [567, 364] on div "Artwork Creation as per example design" at bounding box center [464, 364] width 235 height 23
click at [407, 577] on input "text" at bounding box center [516, 576] width 313 height 31
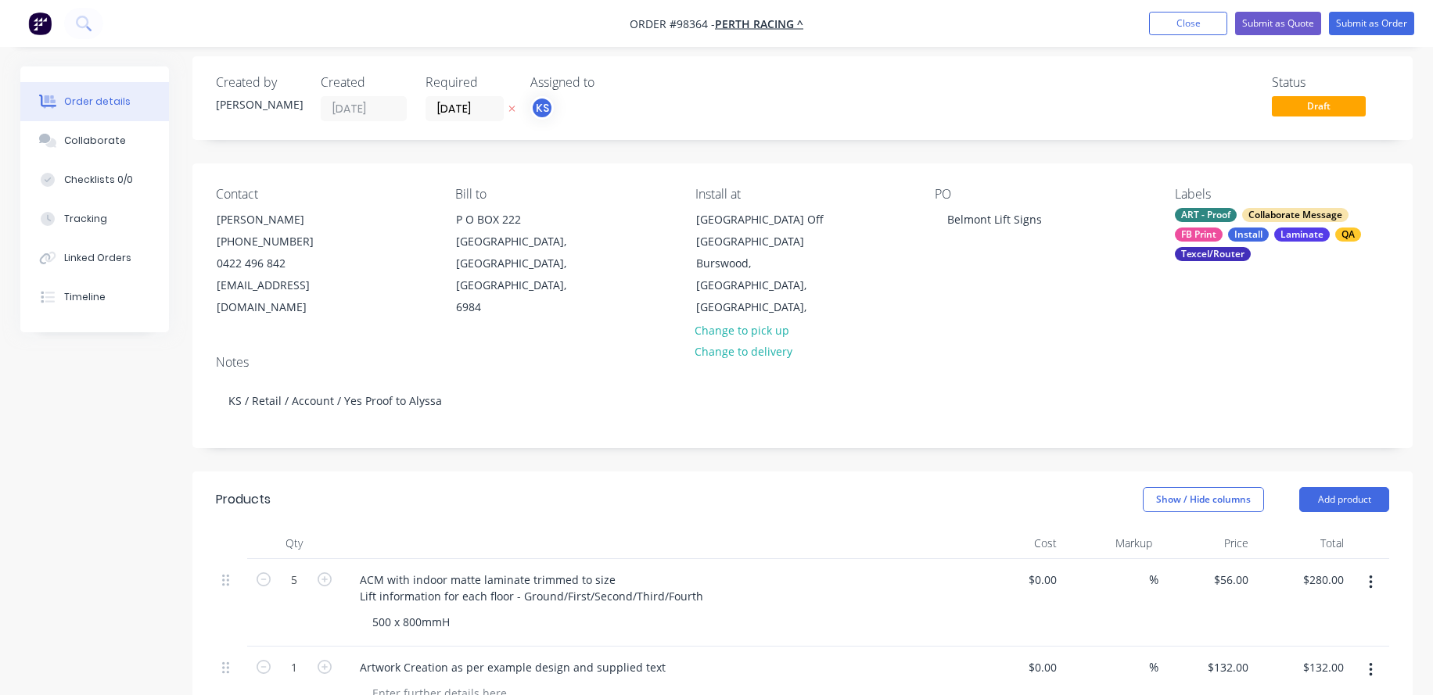
scroll to position [5, 0]
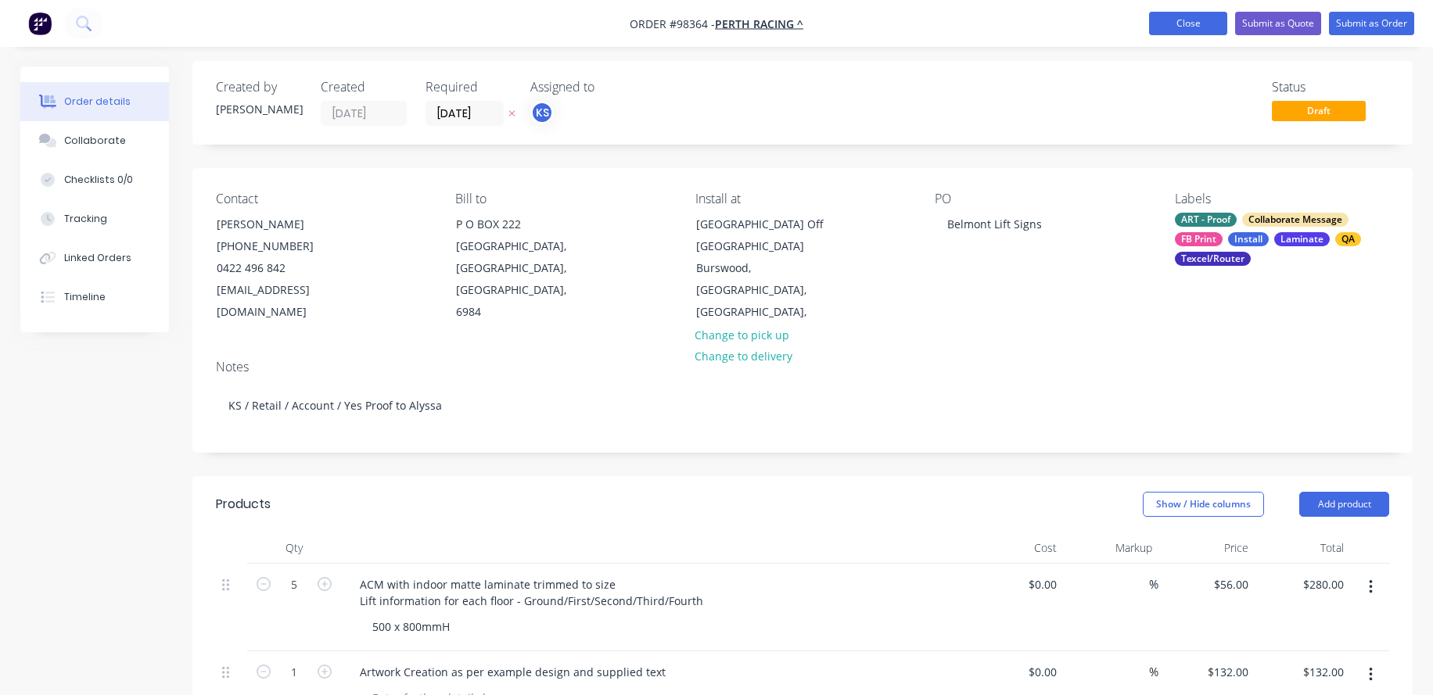
click at [1179, 17] on button "Close" at bounding box center [1188, 23] width 78 height 23
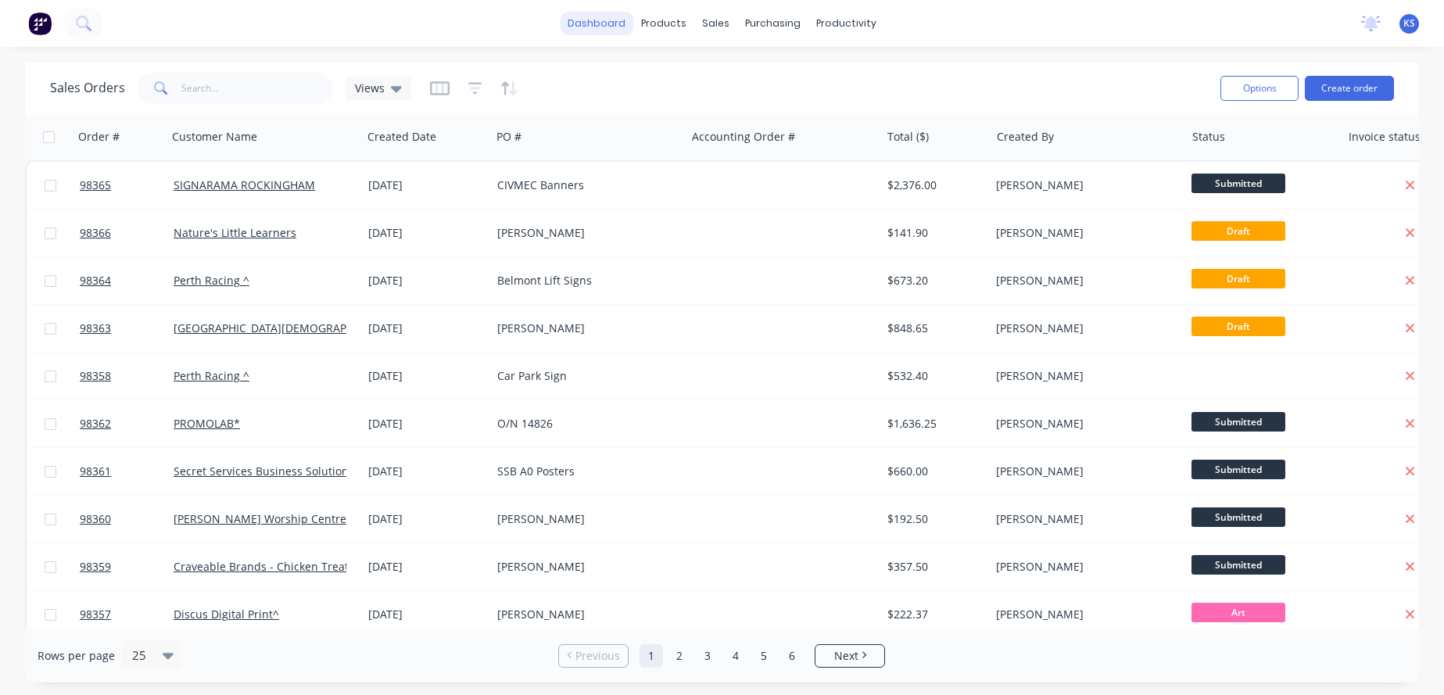
click at [587, 25] on link "dashboard" at bounding box center [597, 23] width 74 height 23
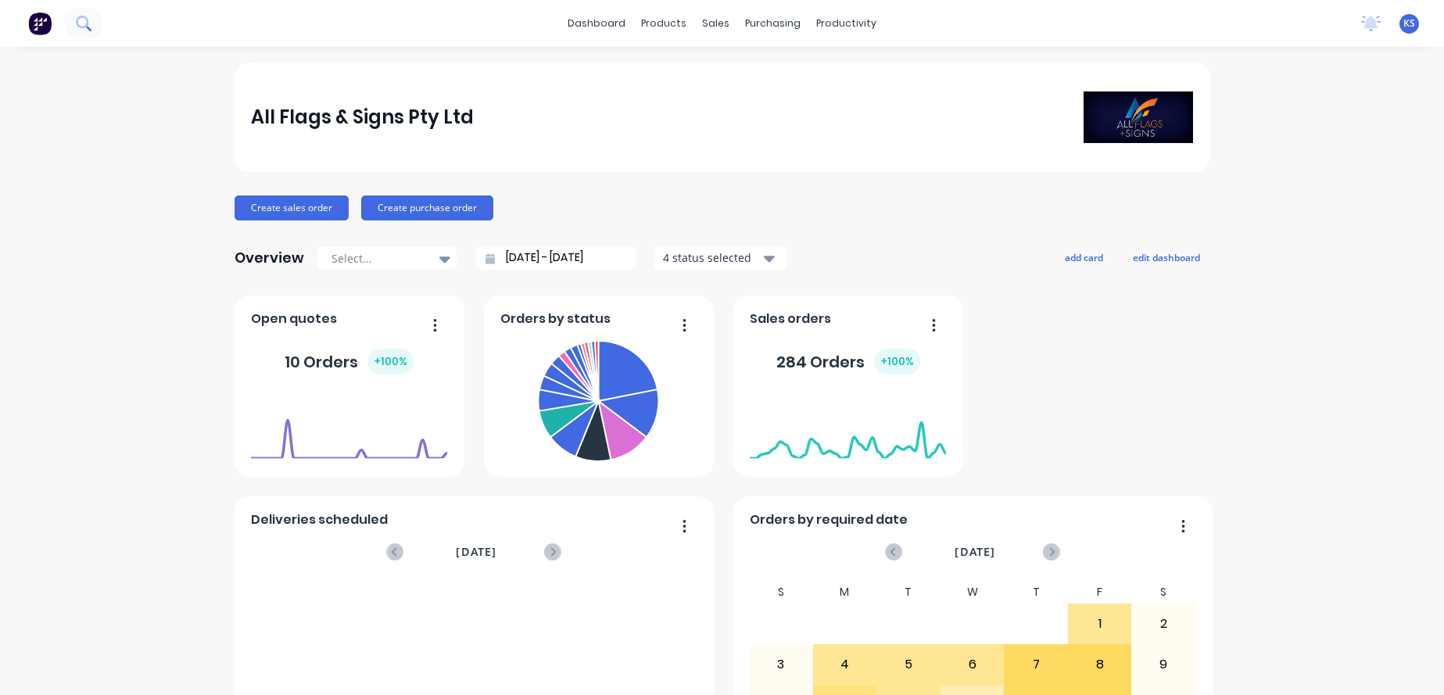
click at [75, 24] on button at bounding box center [83, 23] width 39 height 31
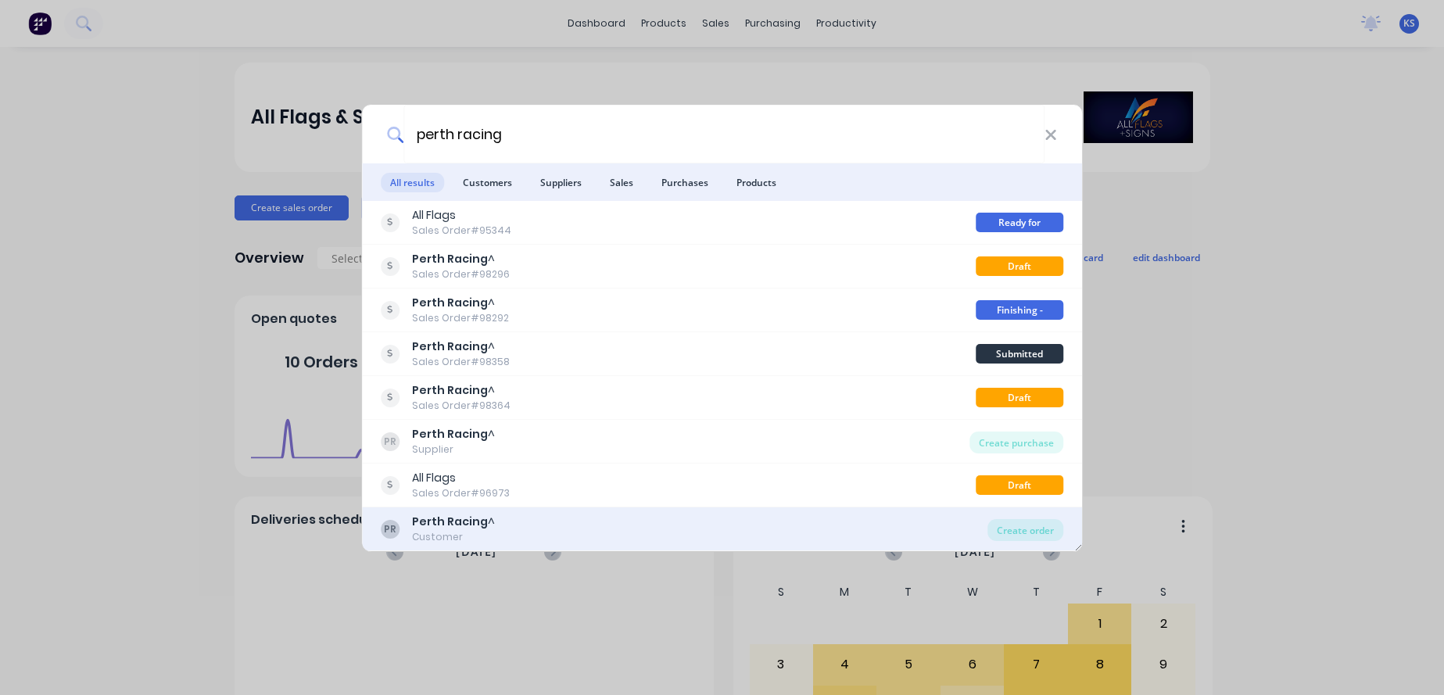
type input "perth racing"
click at [460, 530] on div "Perth Racing ^" at bounding box center [453, 522] width 83 height 16
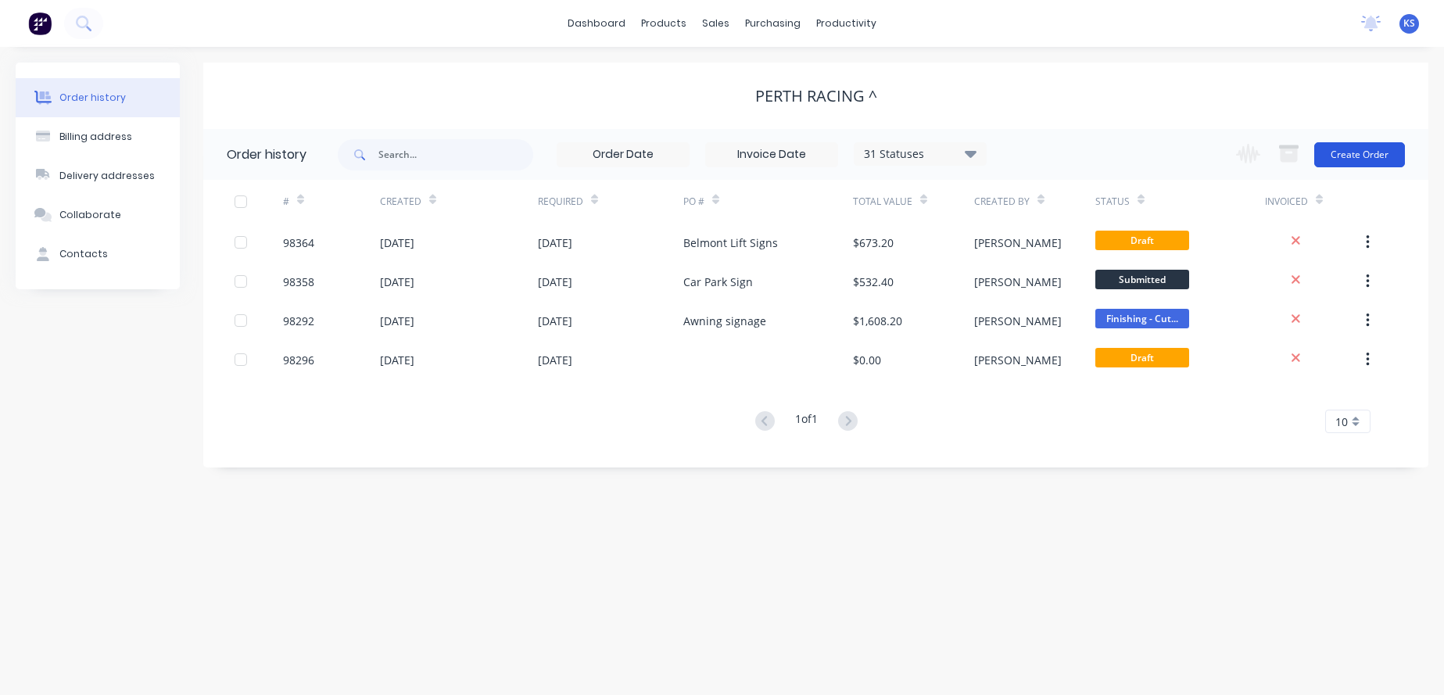
click at [1355, 150] on button "Create Order" at bounding box center [1360, 154] width 91 height 25
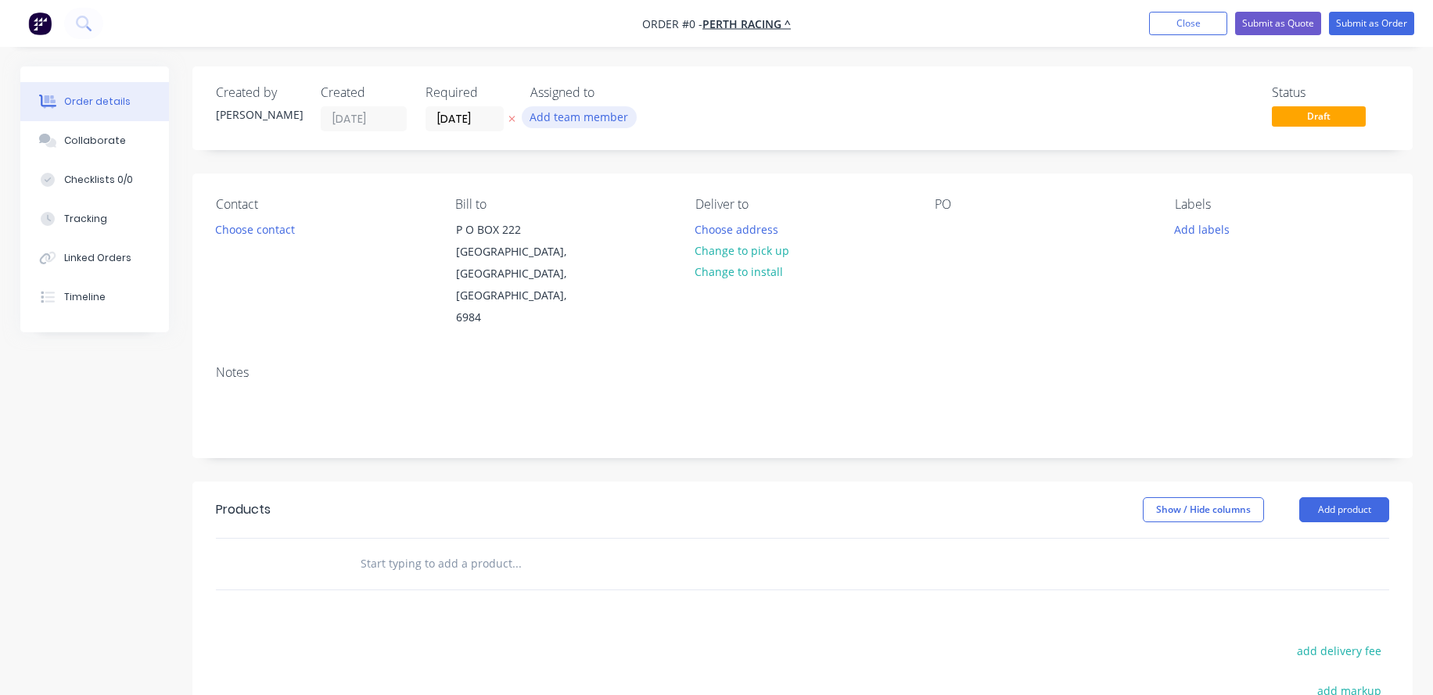
click at [547, 121] on button "Add team member" at bounding box center [579, 116] width 115 height 21
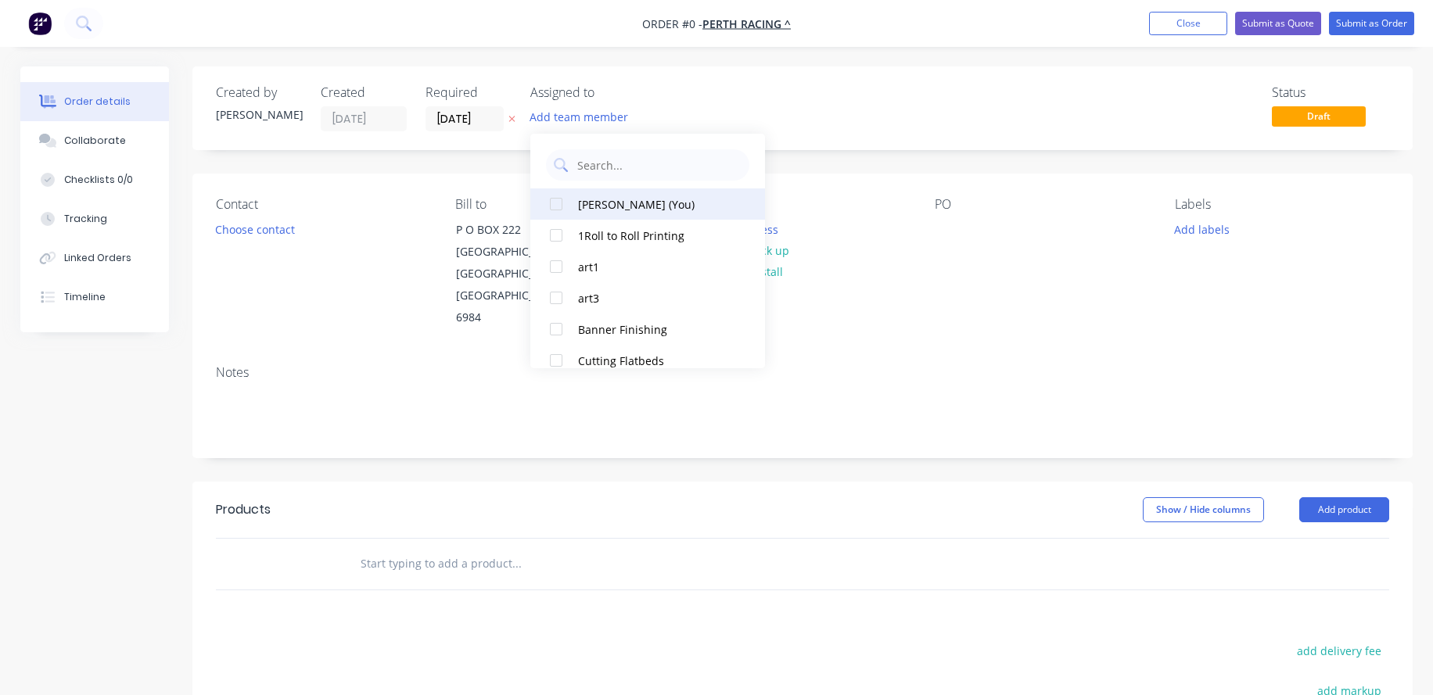
click at [559, 201] on div at bounding box center [555, 203] width 31 height 31
click at [446, 117] on div "Order details Collaborate Checklists 0/0 Tracking Linked Orders Timeline Order …" at bounding box center [716, 527] width 1423 height 923
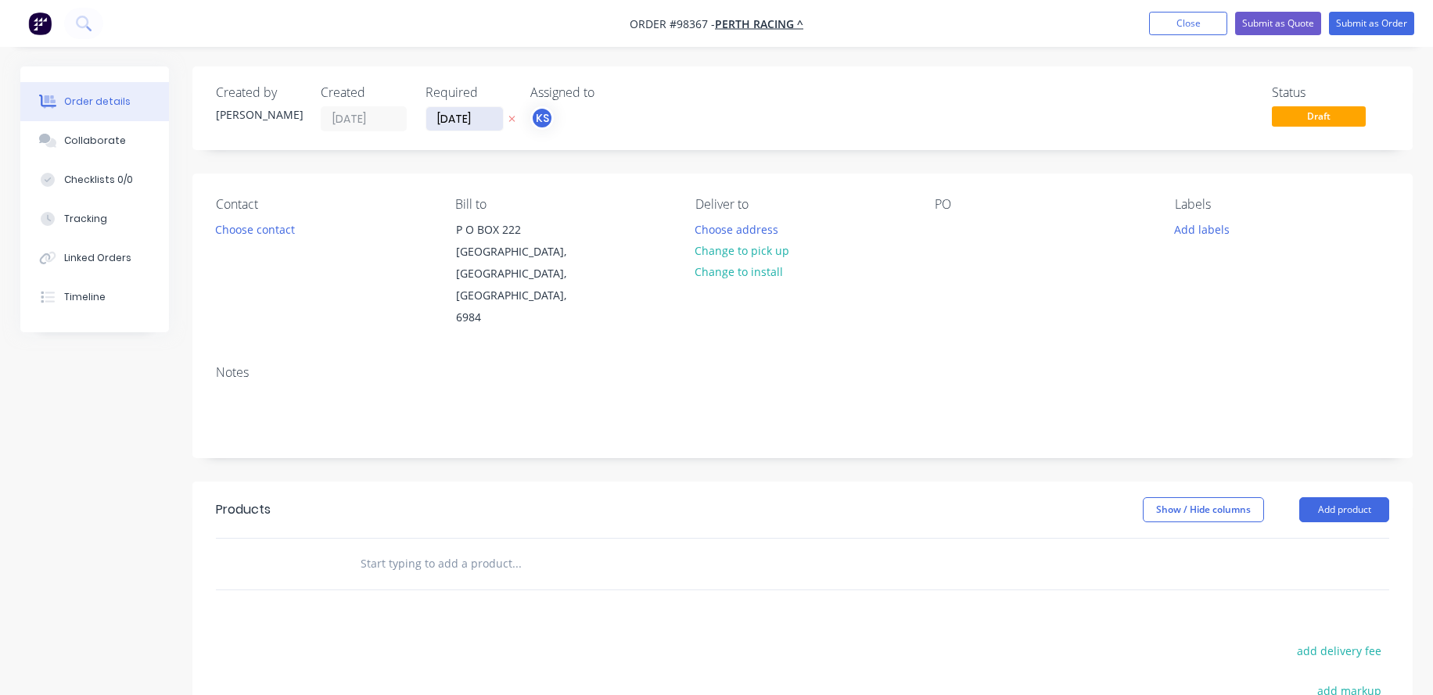
click at [446, 117] on input "[DATE]" at bounding box center [464, 118] width 77 height 23
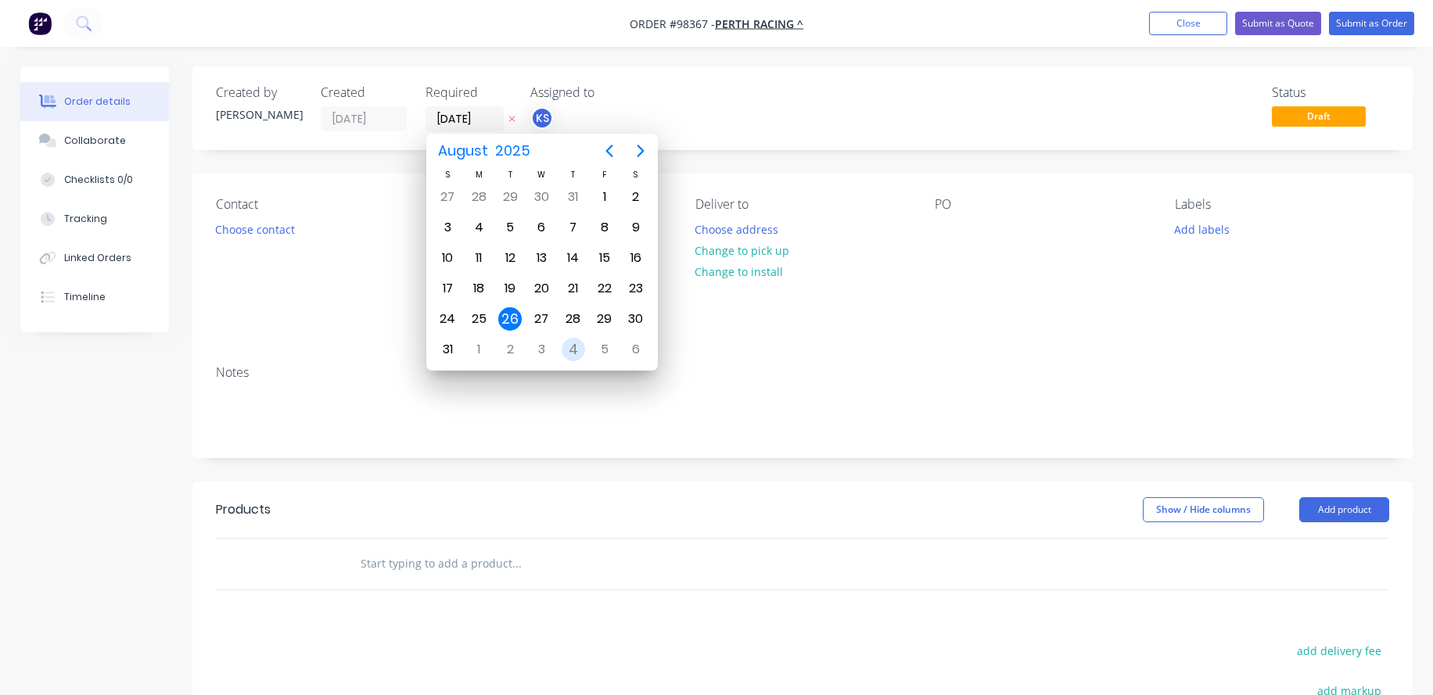
click at [572, 353] on div "4" at bounding box center [573, 349] width 23 height 23
type input "[DATE]"
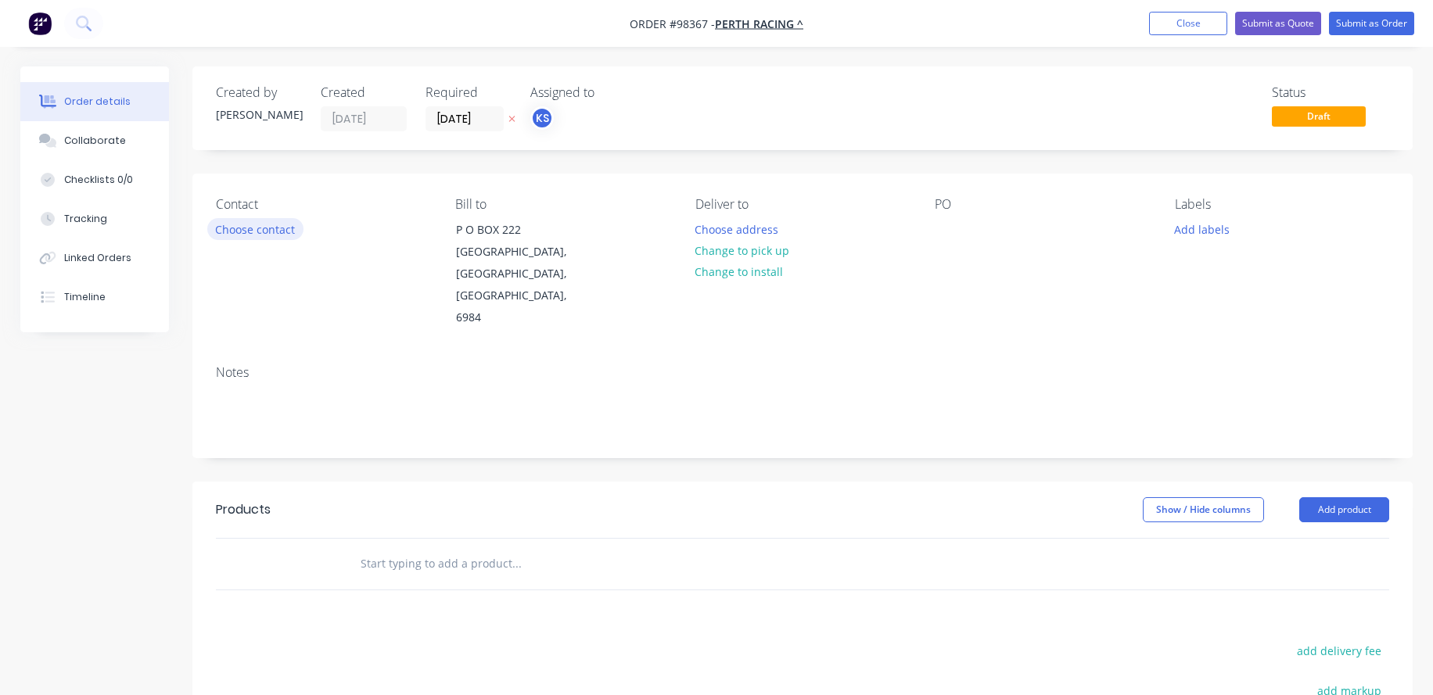
click at [271, 223] on button "Choose contact" at bounding box center [255, 228] width 96 height 21
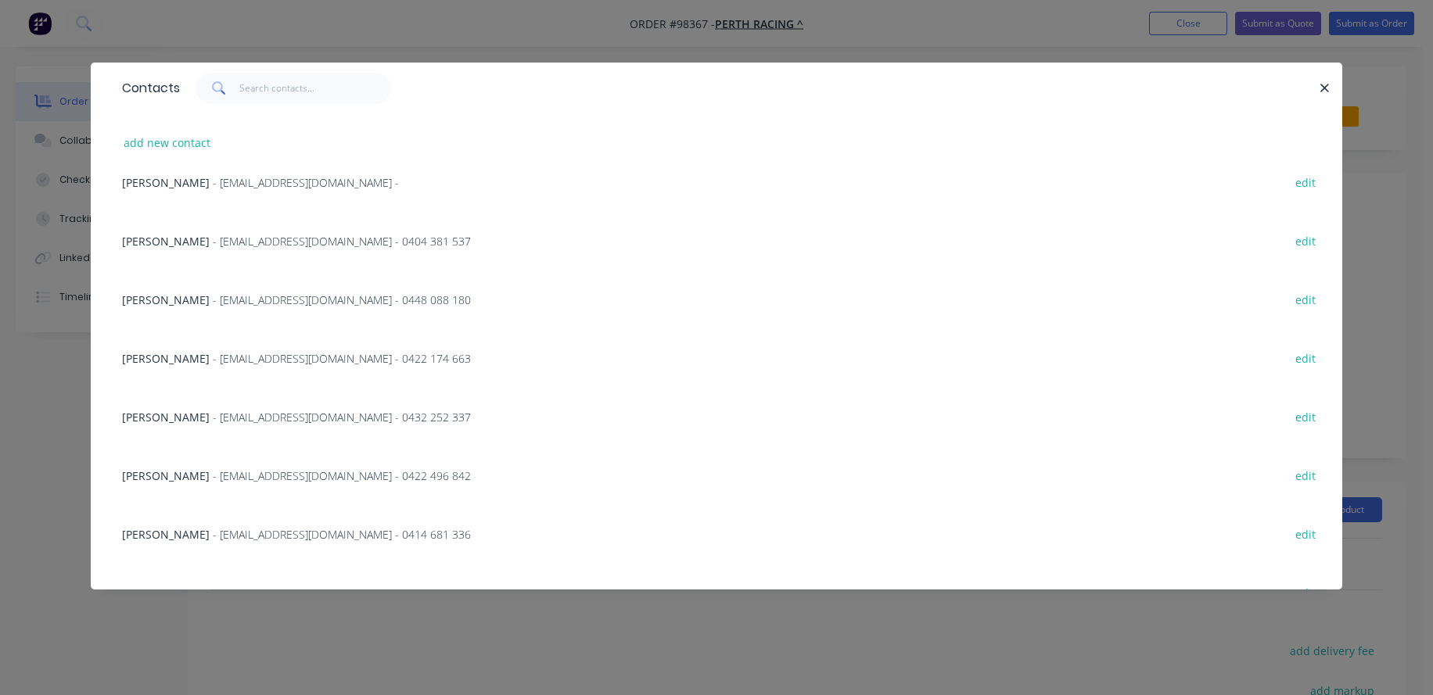
scroll to position [346, 0]
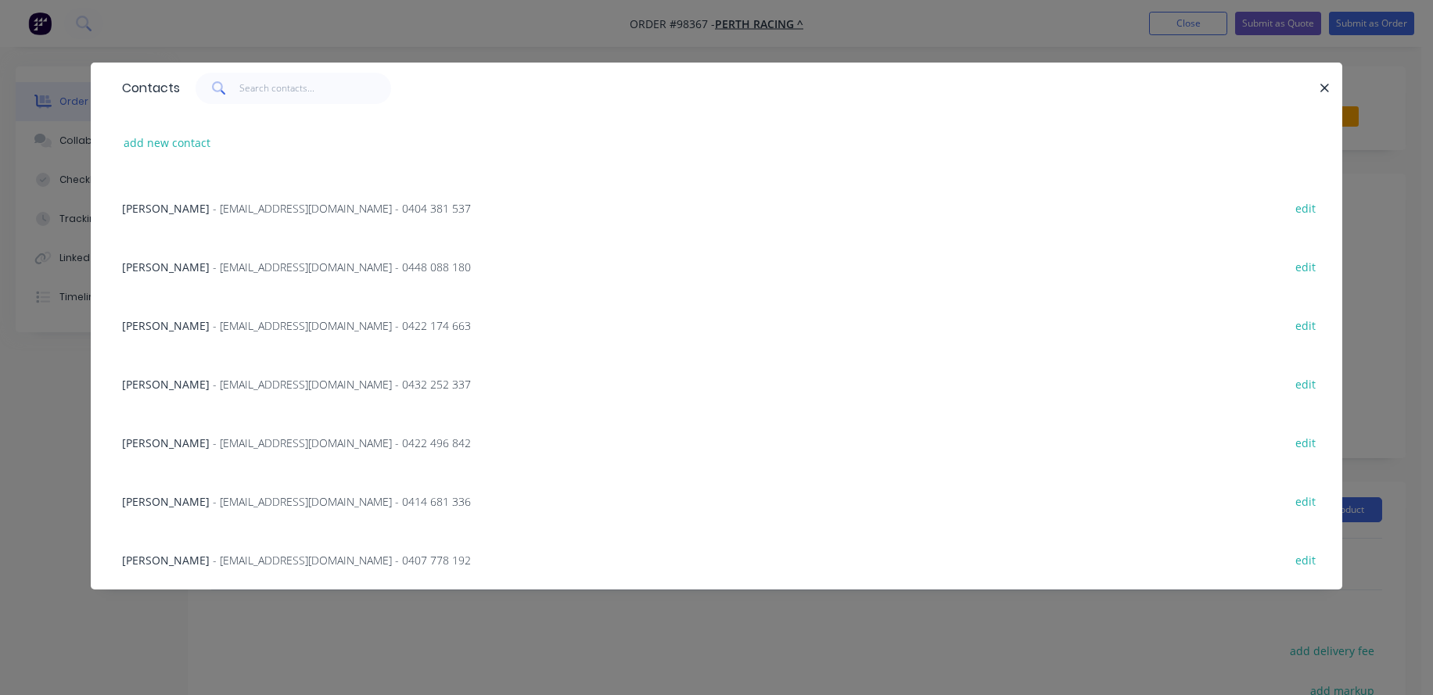
click at [221, 384] on span "- [EMAIL_ADDRESS][DOMAIN_NAME] - 0432 252 337" at bounding box center [342, 384] width 258 height 15
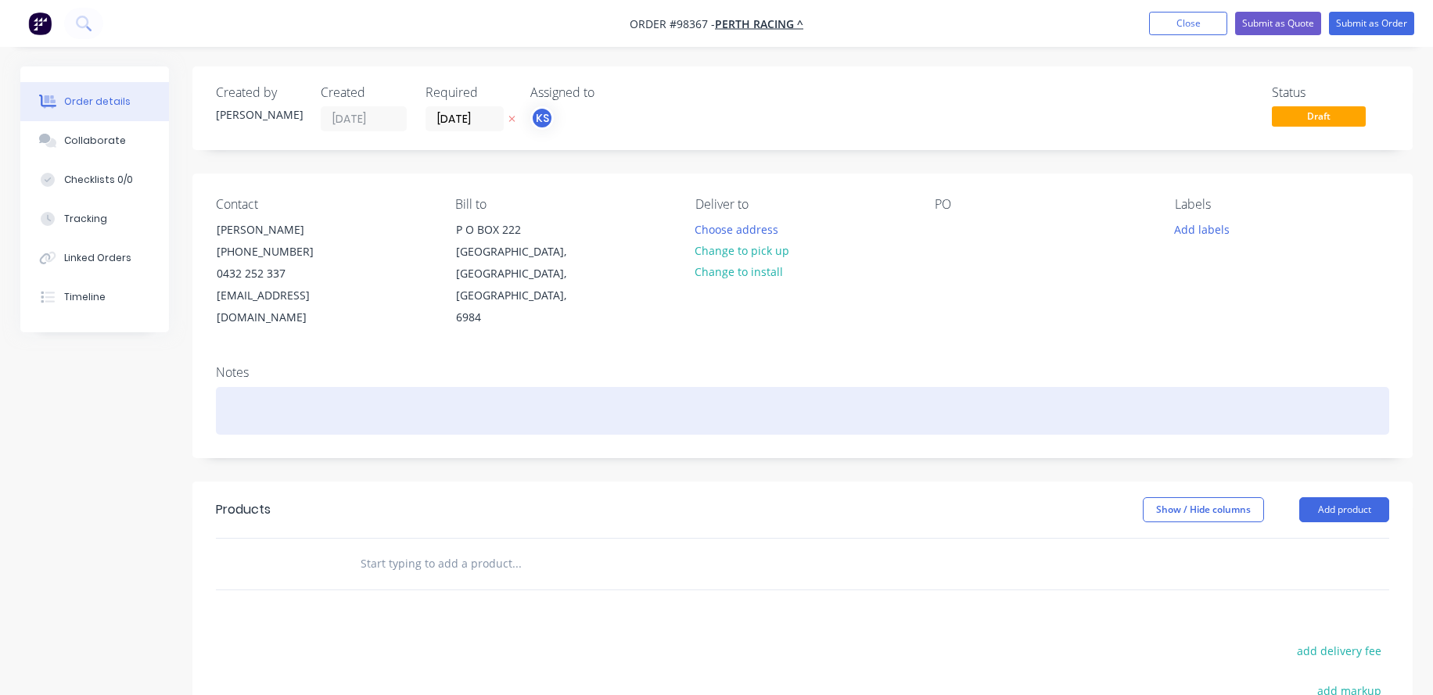
click at [226, 387] on div at bounding box center [802, 411] width 1173 height 48
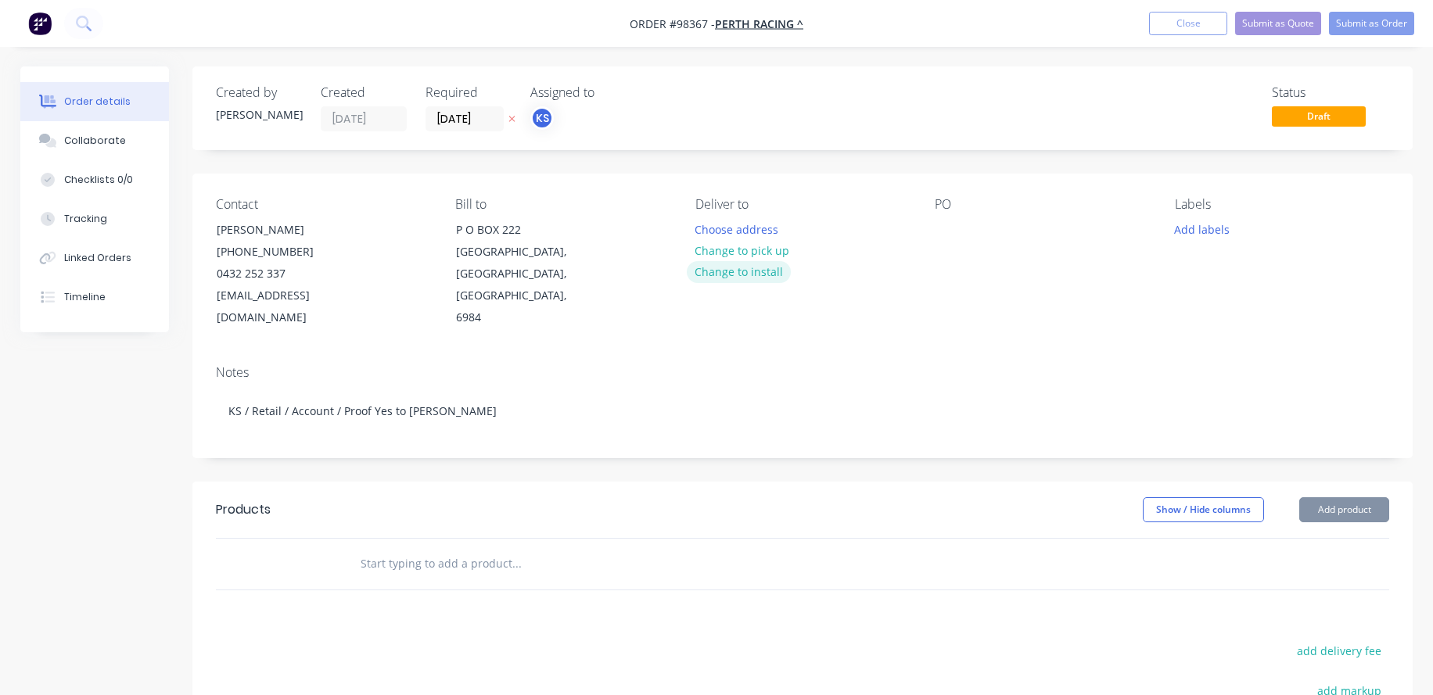
click at [763, 269] on button "Change to install" at bounding box center [739, 271] width 105 height 21
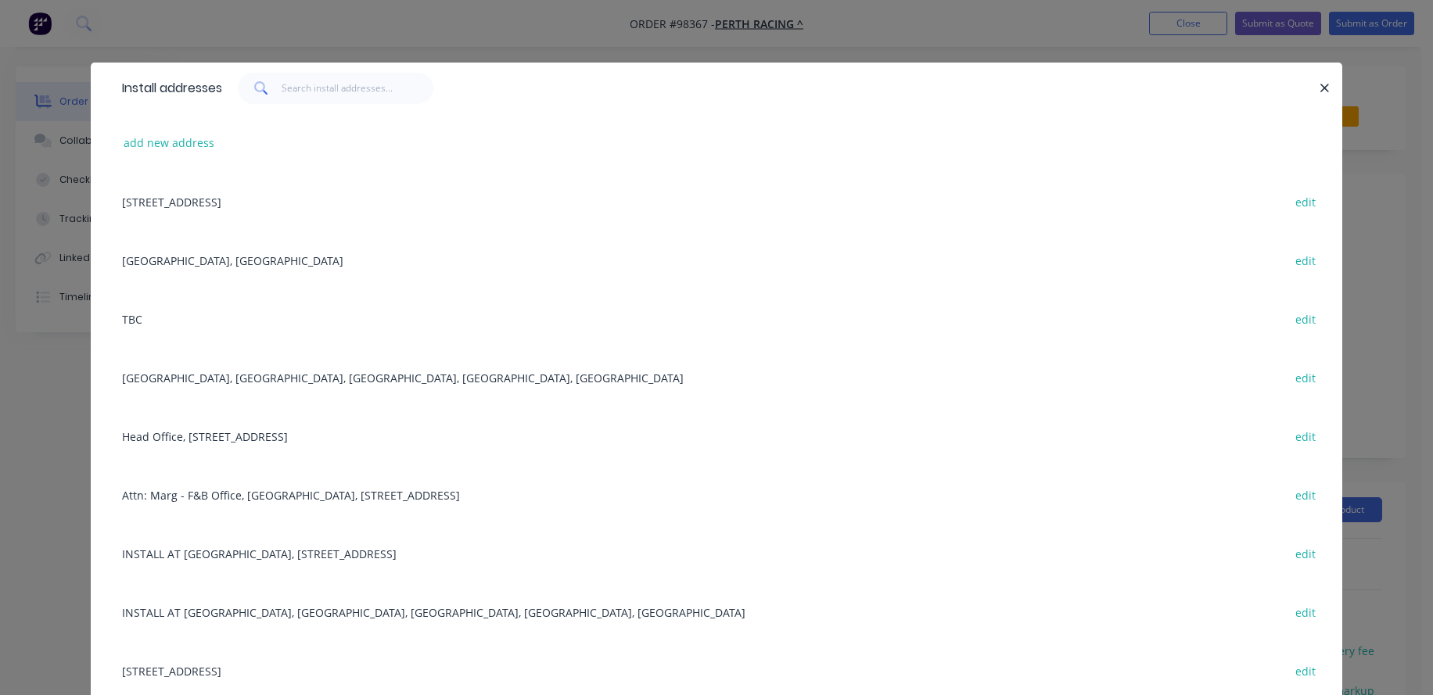
click at [245, 551] on div "INSTALL AT [GEOGRAPHIC_DATA], [STREET_ADDRESS] edit" at bounding box center [716, 553] width 1204 height 59
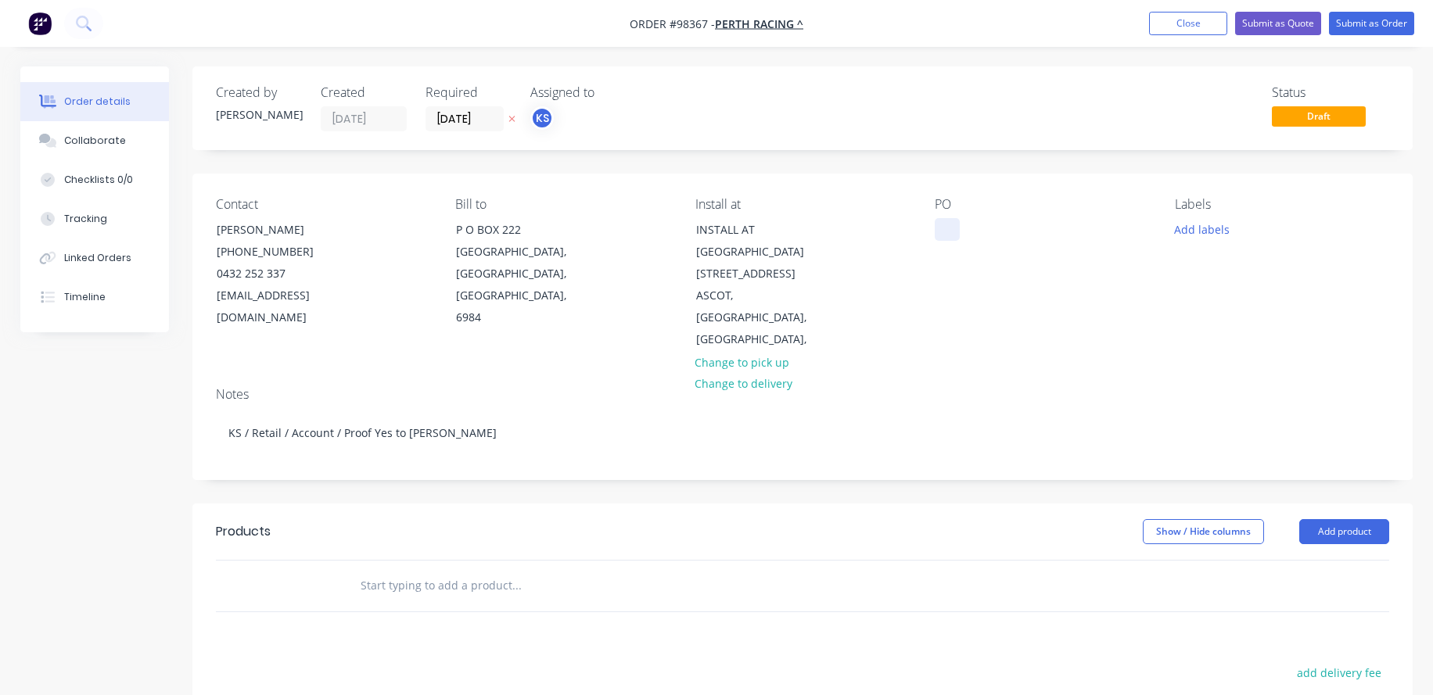
click at [944, 234] on div at bounding box center [947, 229] width 25 height 23
click at [947, 231] on div "Home Straight" at bounding box center [985, 229] width 100 height 23
click at [484, 570] on input "text" at bounding box center [516, 585] width 313 height 31
type input "s"
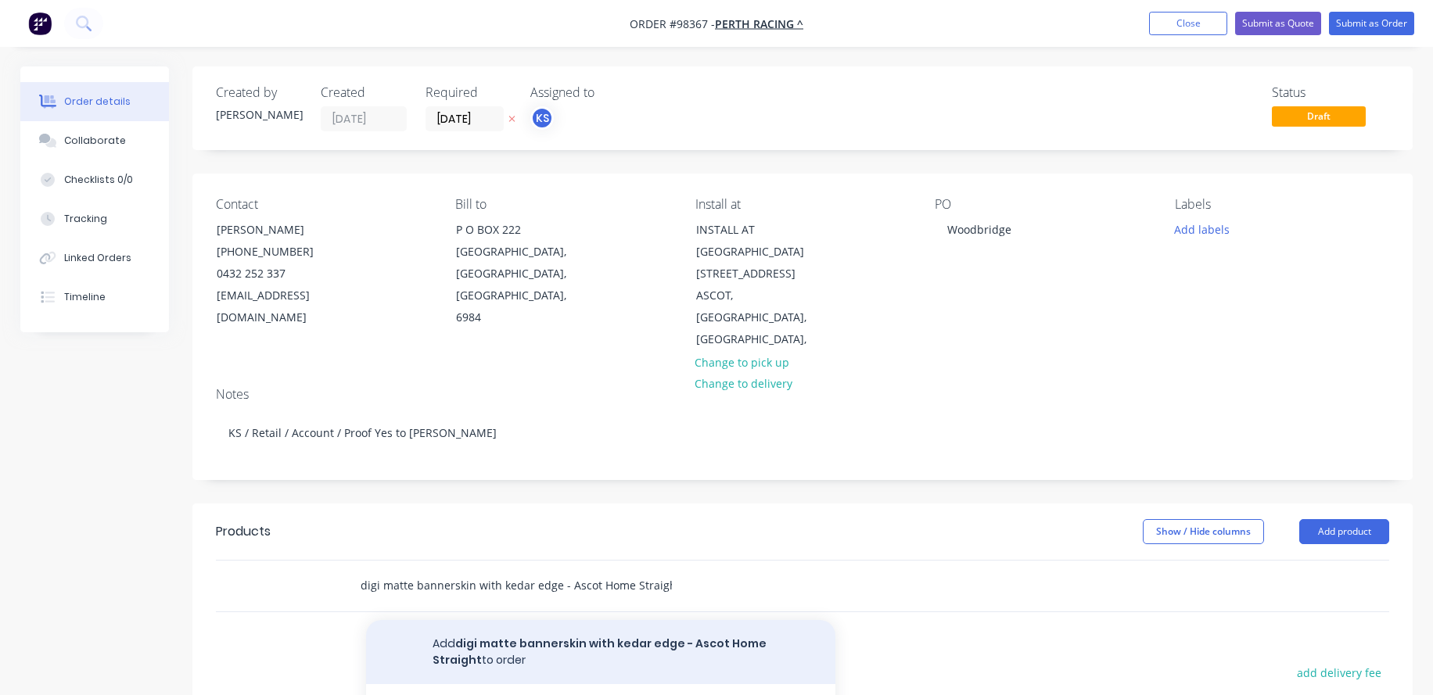
type input "digi matte bannerskin with kedar edge - Ascot Home Straight"
click at [513, 623] on button "Add digi matte bannerskin with kedar edge - Ascot Home Straight to order" at bounding box center [600, 652] width 469 height 64
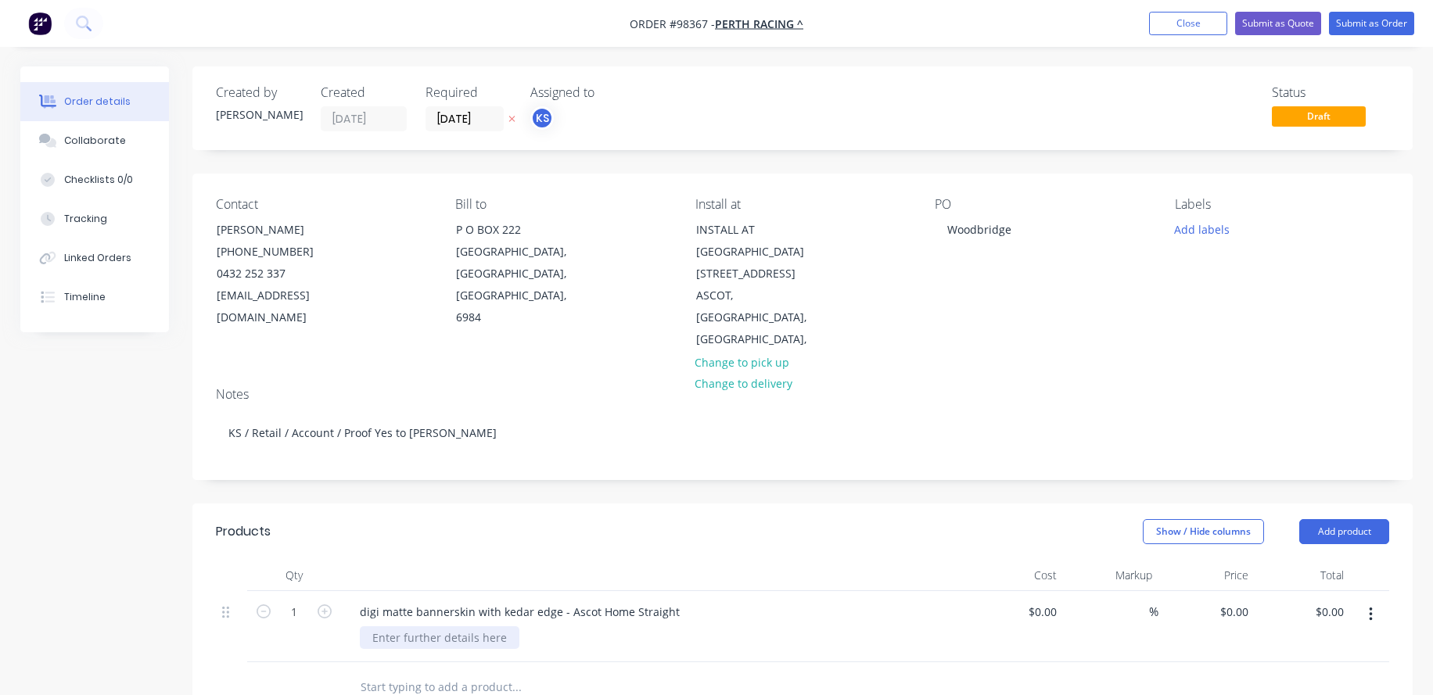
click at [411, 626] on div at bounding box center [440, 637] width 160 height 23
click at [675, 601] on div "digi matte bannerskin with kedar edge - Ascot Home Straight" at bounding box center [519, 612] width 345 height 23
click at [477, 643] on div "9000 x 1000mmH" at bounding box center [660, 654] width 601 height 23
click at [469, 643] on div "9000 x 1000mmH" at bounding box center [417, 654] width 115 height 23
click at [1230, 597] on div "0 $0.00" at bounding box center [1206, 635] width 96 height 88
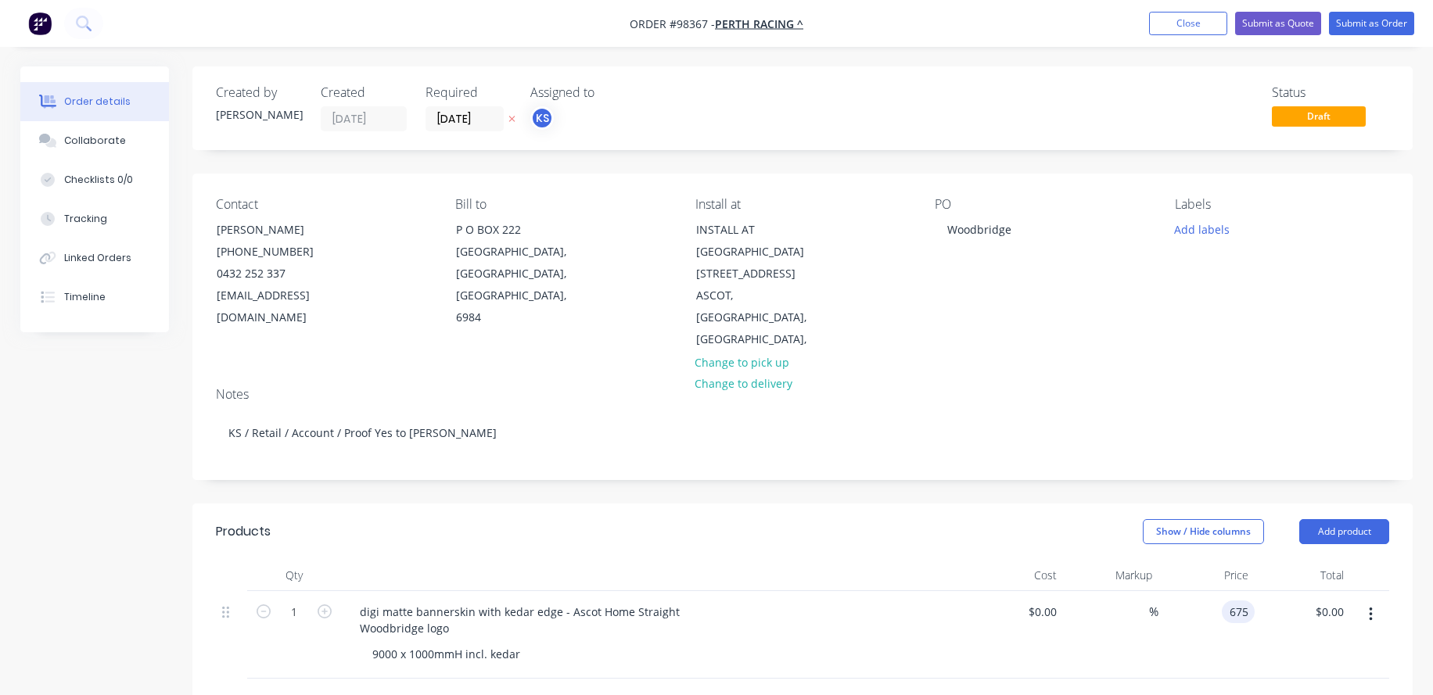
type input "$675.00"
click at [1214, 623] on div "$675.00 675" at bounding box center [1206, 635] width 96 height 88
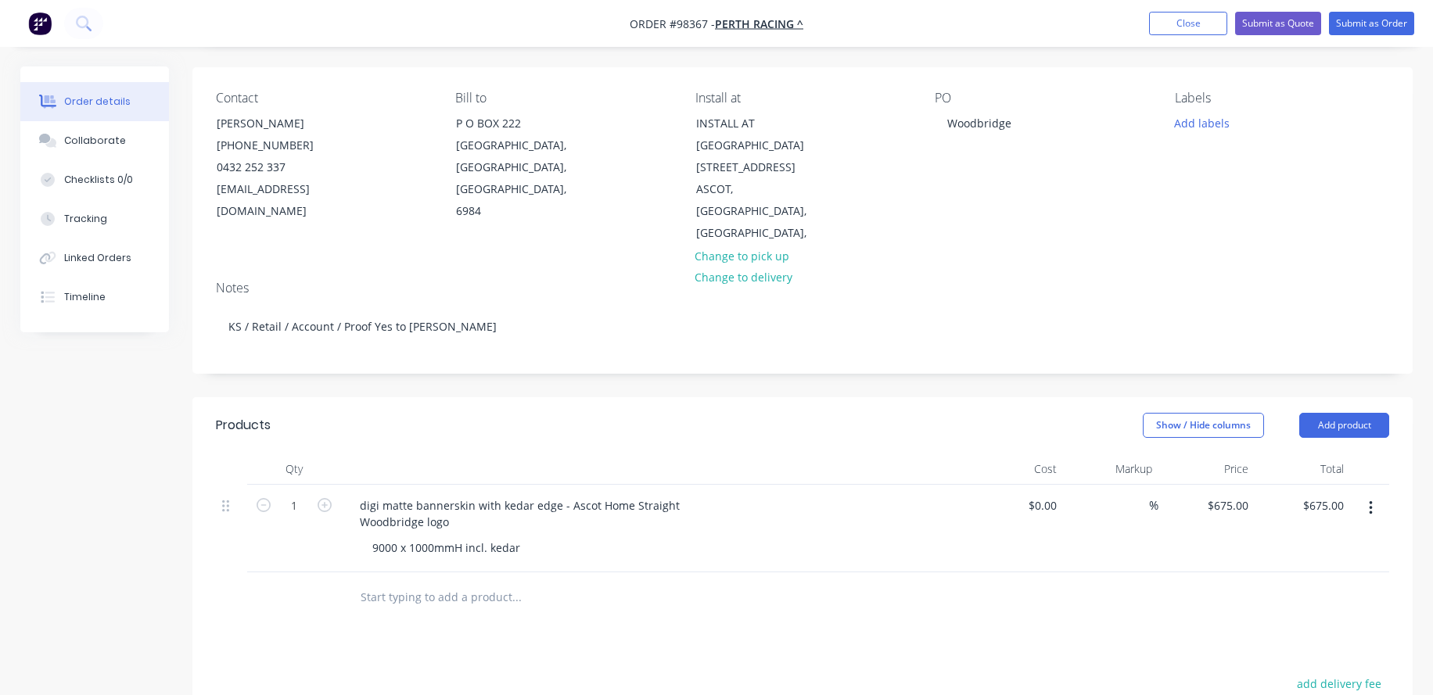
scroll to position [156, 0]
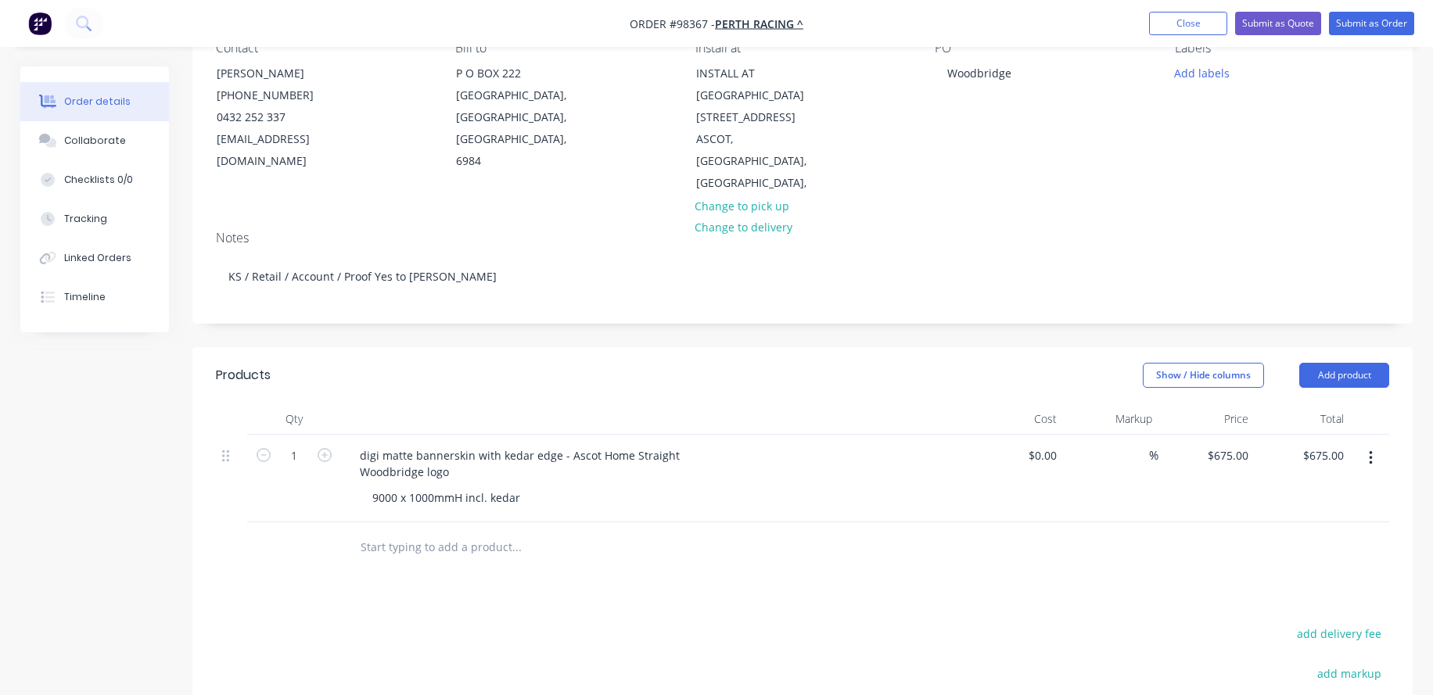
click at [434, 532] on input "text" at bounding box center [516, 547] width 313 height 31
click at [415, 532] on input "Installation with other jobs for Spring [DATE]" at bounding box center [516, 547] width 313 height 31
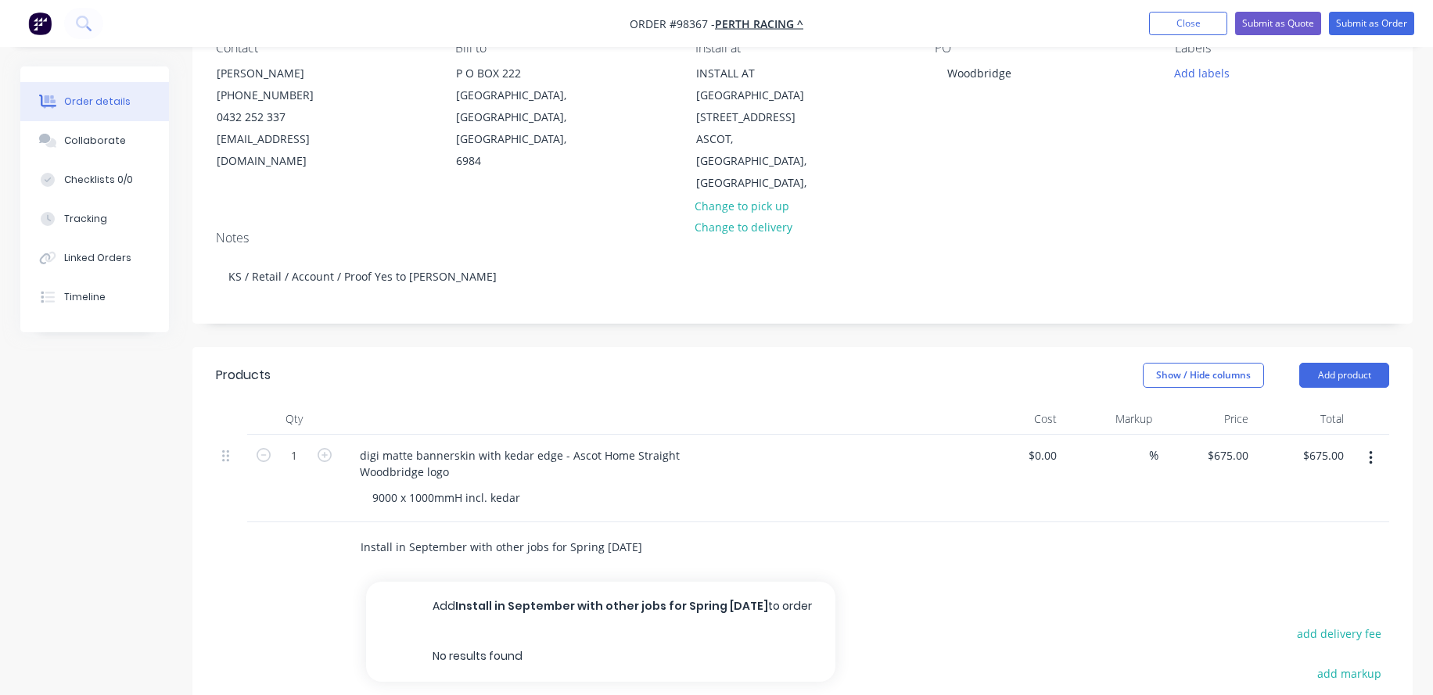
type input "Install in September with other jobs for Spring [DATE]"
click at [526, 584] on button "Add Install in September with other jobs for Spring [DATE] to order" at bounding box center [600, 607] width 469 height 50
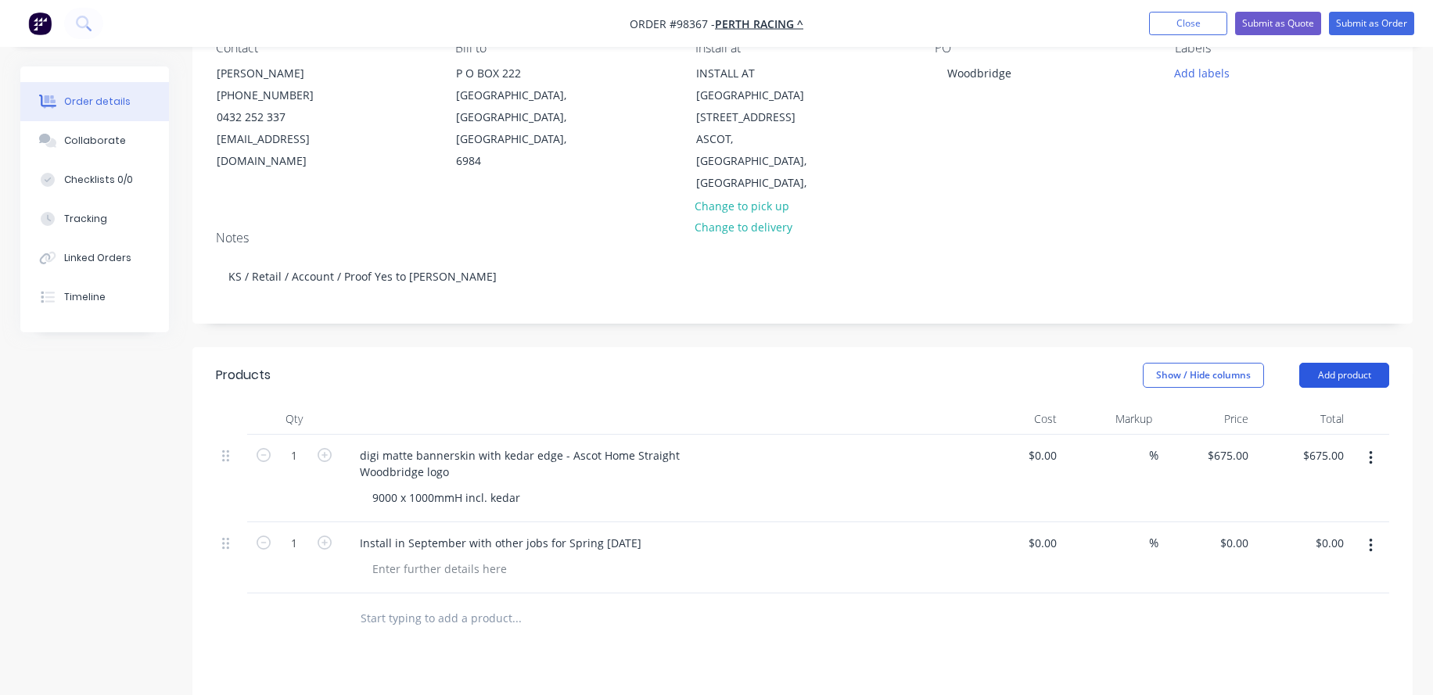
click at [1331, 363] on button "Add product" at bounding box center [1344, 375] width 90 height 25
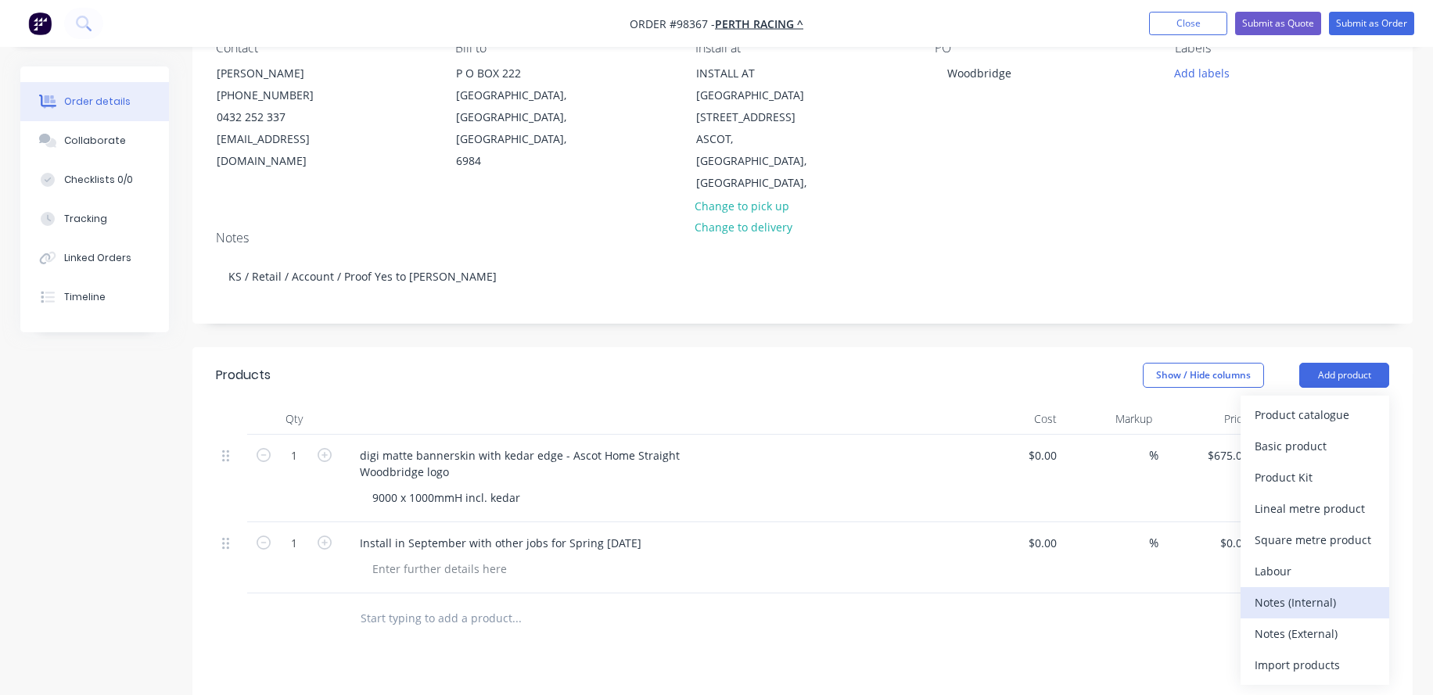
click at [1298, 591] on div "Notes (Internal)" at bounding box center [1314, 602] width 120 height 23
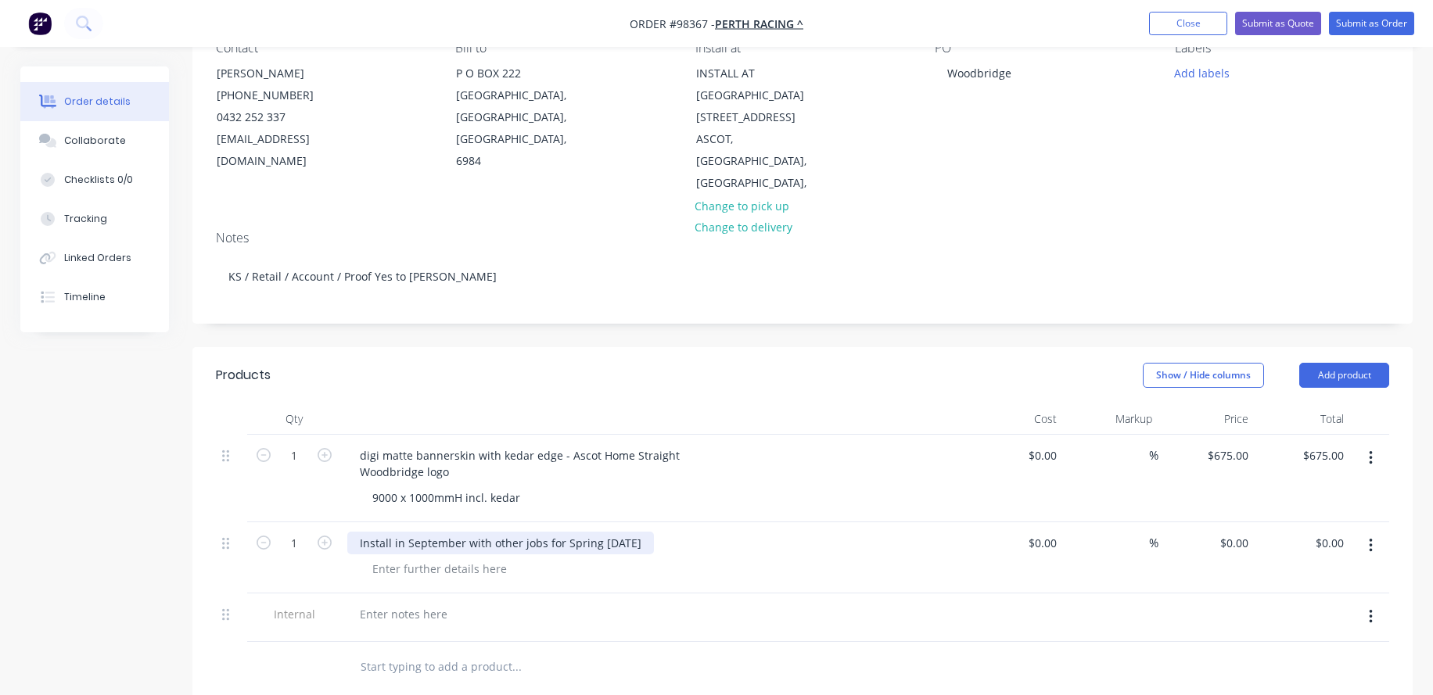
drag, startPoint x: 569, startPoint y: 523, endPoint x: 354, endPoint y: 522, distance: 214.3
click at [354, 532] on div "Install in September with other jobs for Spring [DATE]" at bounding box center [500, 543] width 307 height 23
copy div "Install in September with other jobs for Spring [DATE]"
click at [388, 603] on div at bounding box center [403, 614] width 113 height 23
click at [387, 603] on div at bounding box center [403, 614] width 113 height 23
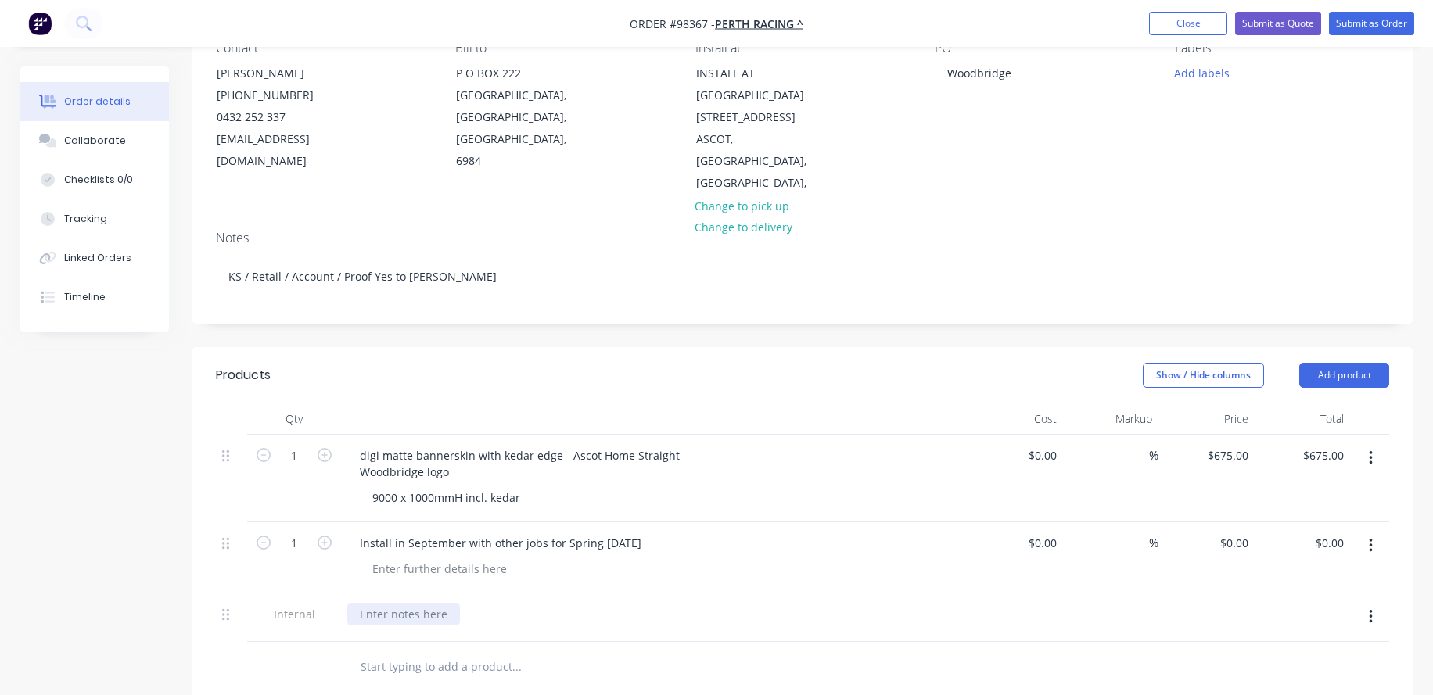
paste div
click at [397, 558] on div at bounding box center [440, 569] width 160 height 23
drag, startPoint x: 641, startPoint y: 591, endPoint x: 348, endPoint y: 583, distance: 292.6
click at [348, 603] on div "Install in September with other jobs for Spring [DATE]" at bounding box center [500, 614] width 307 height 23
click at [407, 651] on input "text" at bounding box center [516, 666] width 313 height 31
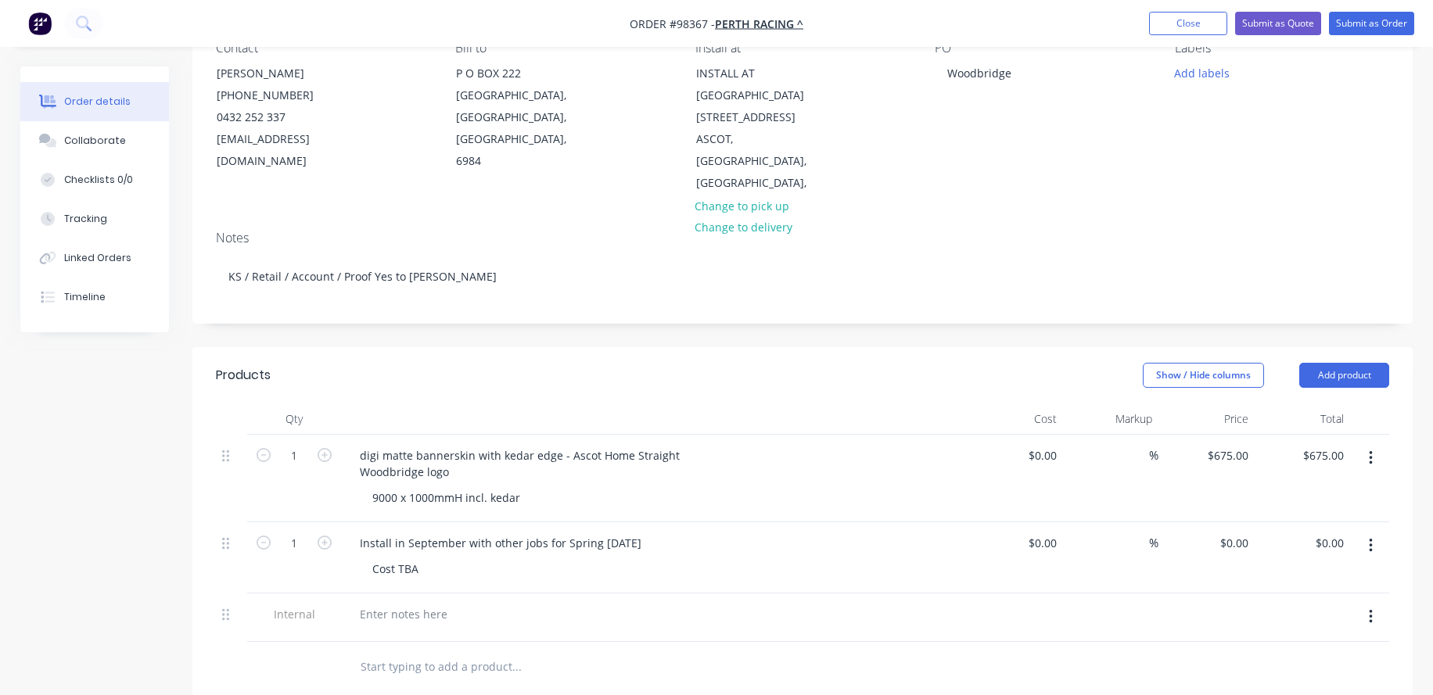
click at [413, 659] on input "text" at bounding box center [516, 666] width 313 height 31
click at [637, 532] on div "Install in September with other jobs for Spring [DATE]" at bounding box center [500, 543] width 307 height 23
click at [397, 603] on div at bounding box center [403, 614] width 113 height 23
click at [641, 532] on div "Install in September with other jobs for Spring [DATE]" at bounding box center [500, 543] width 307 height 23
click at [529, 569] on div "Install in September with other jobs for Spring [DATE] Cost TBA" at bounding box center [654, 557] width 626 height 71
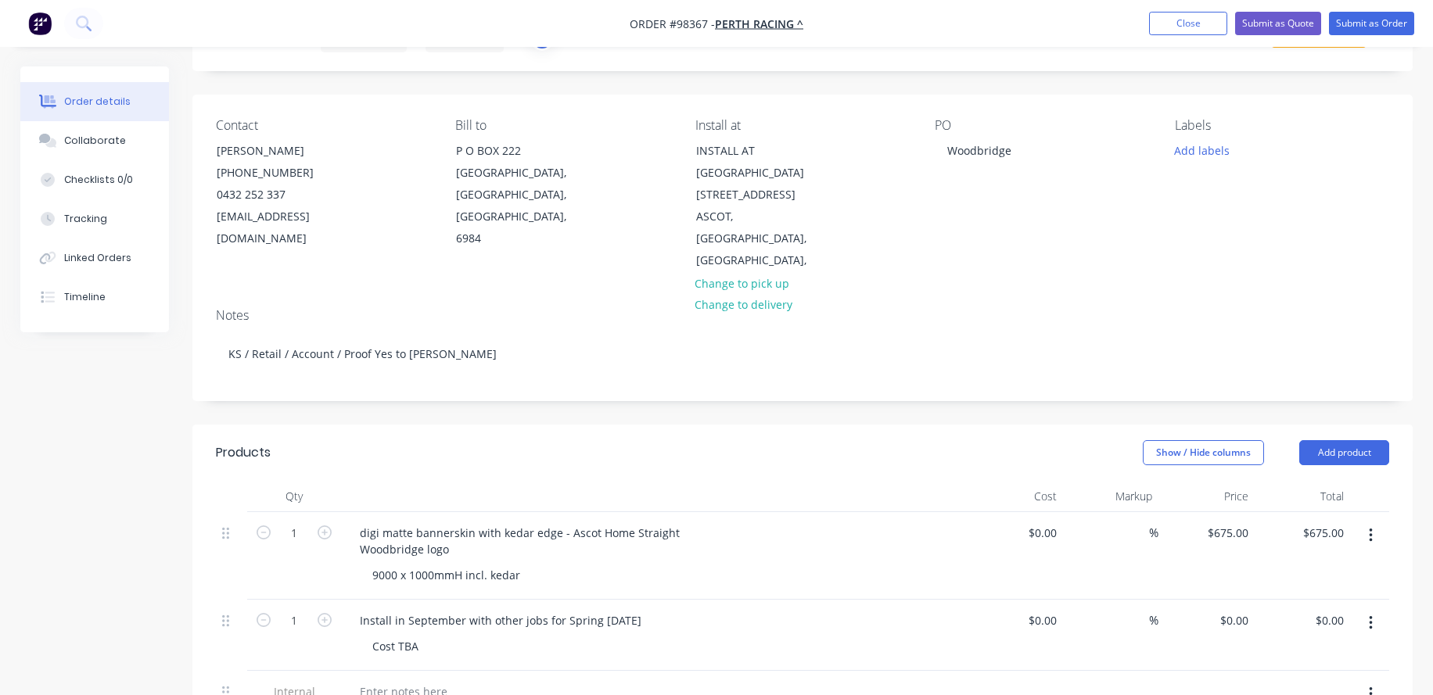
scroll to position [78, 0]
click at [1186, 149] on button "Add labels" at bounding box center [1201, 150] width 72 height 21
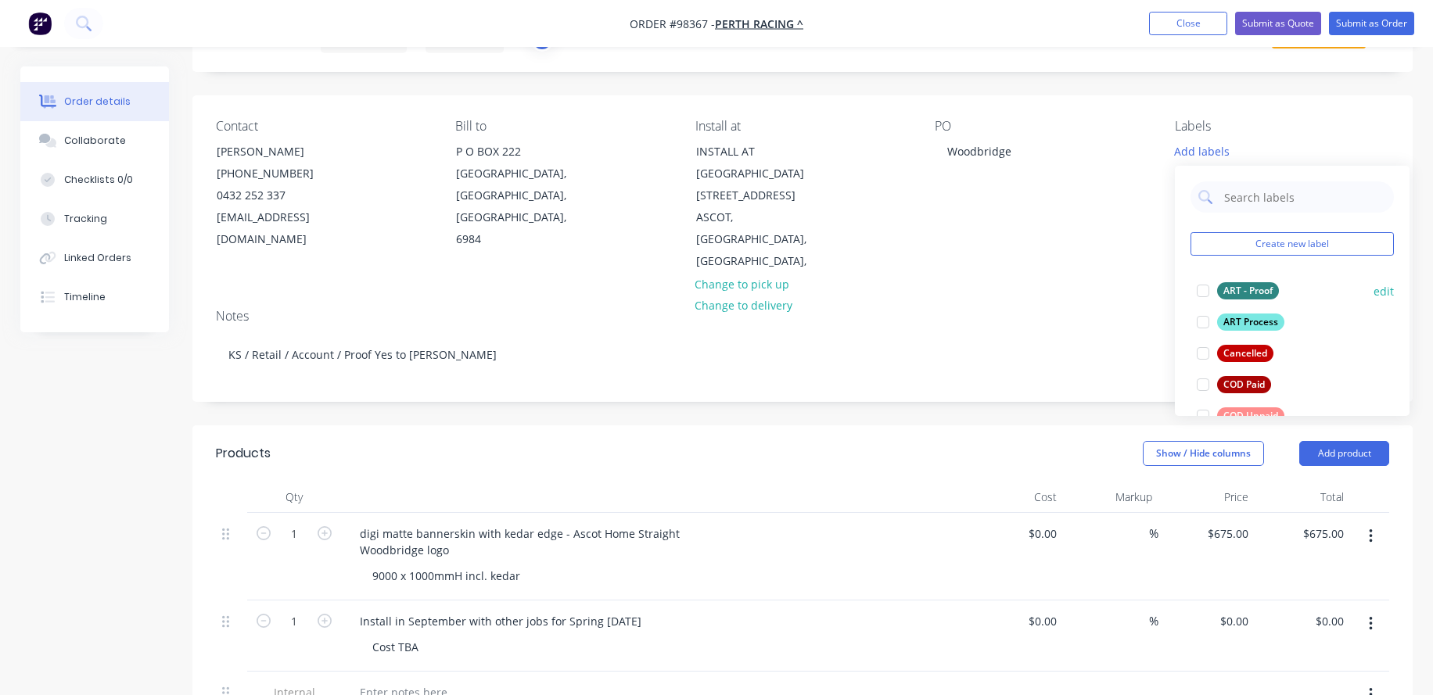
click at [1205, 292] on div at bounding box center [1202, 290] width 31 height 31
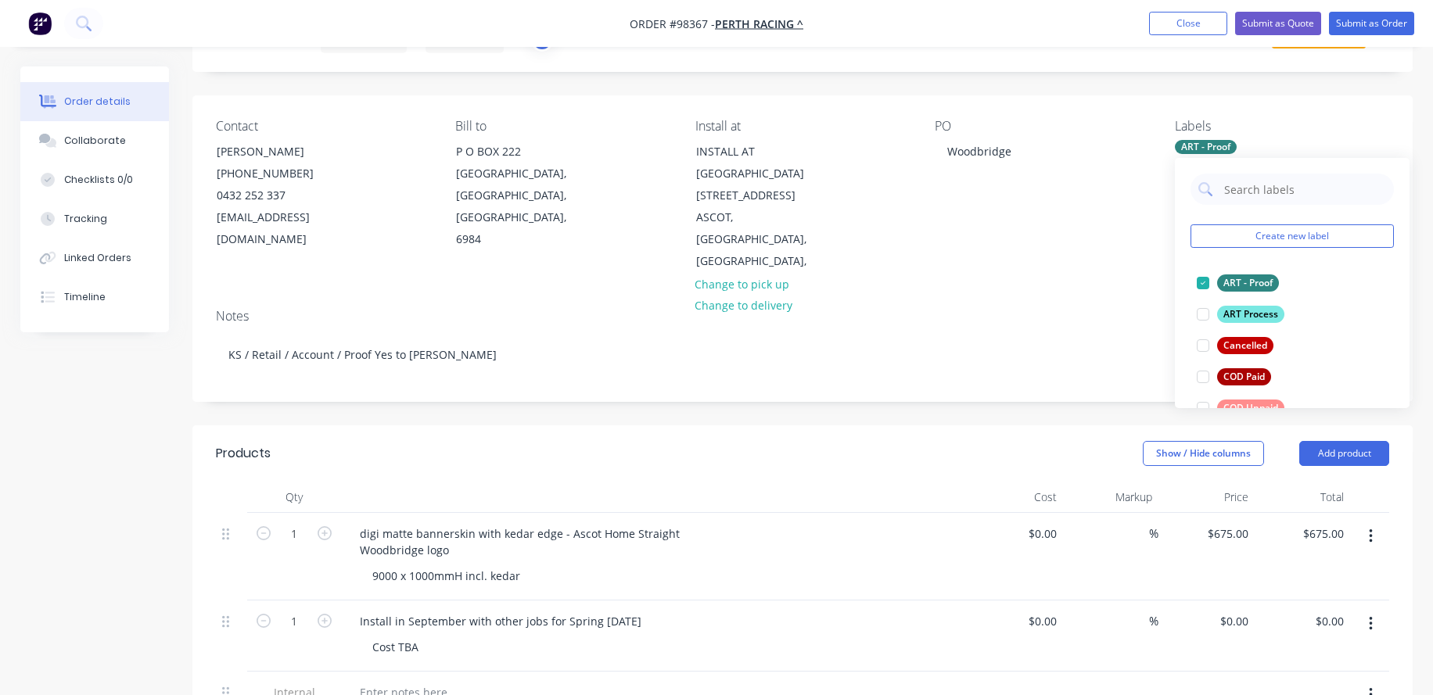
scroll to position [412, 0]
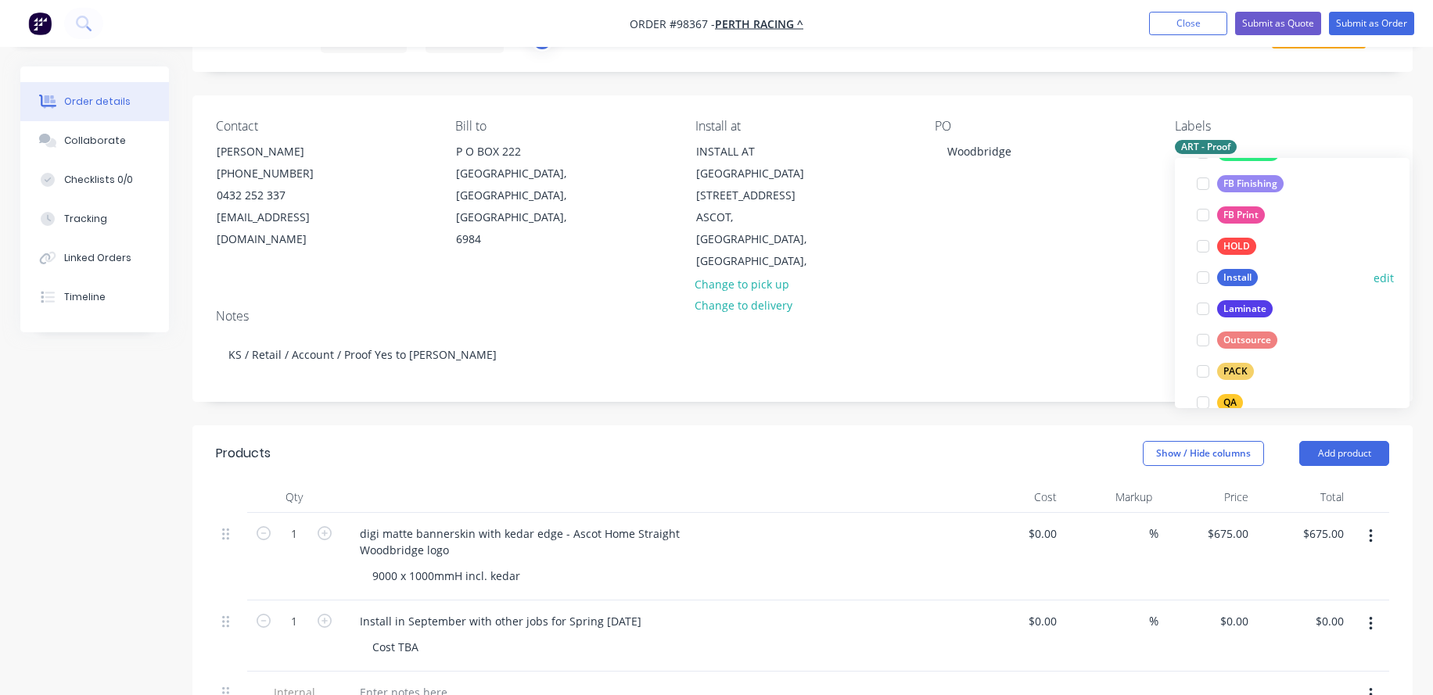
click at [1207, 278] on div at bounding box center [1202, 277] width 31 height 31
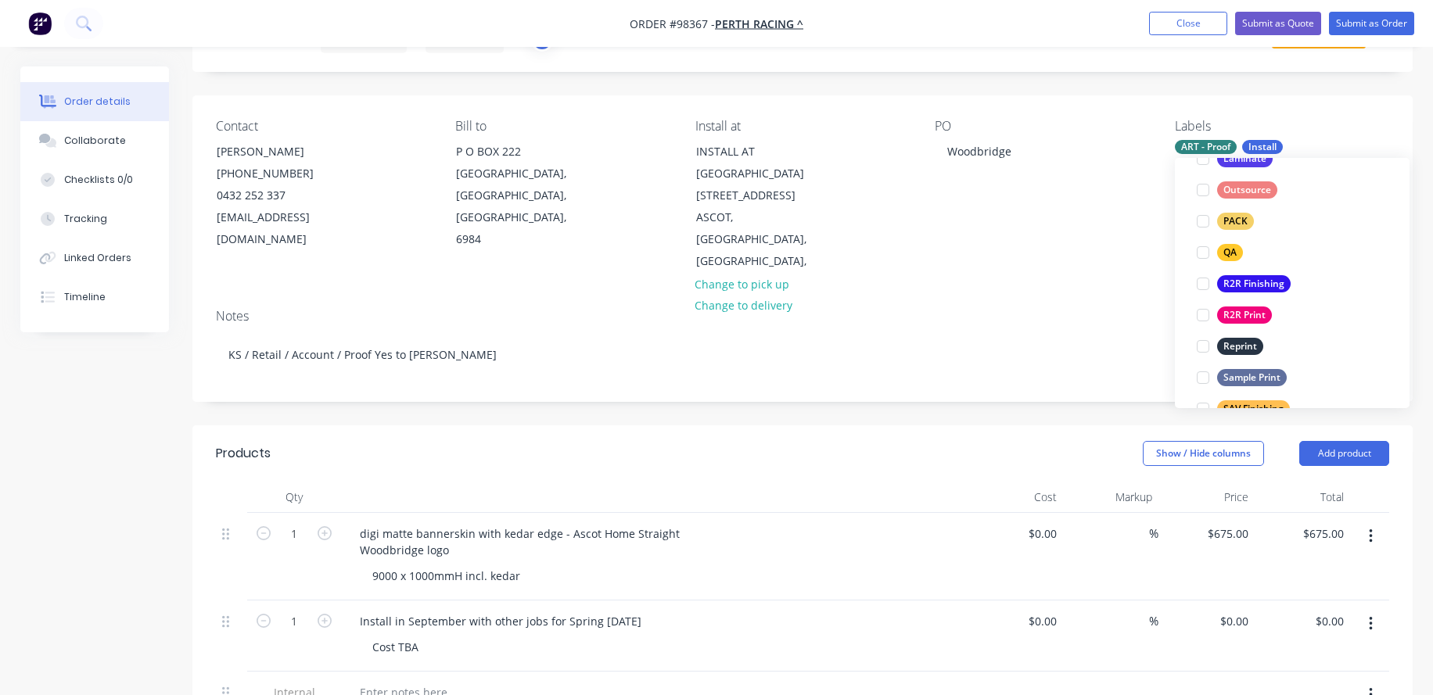
scroll to position [569, 0]
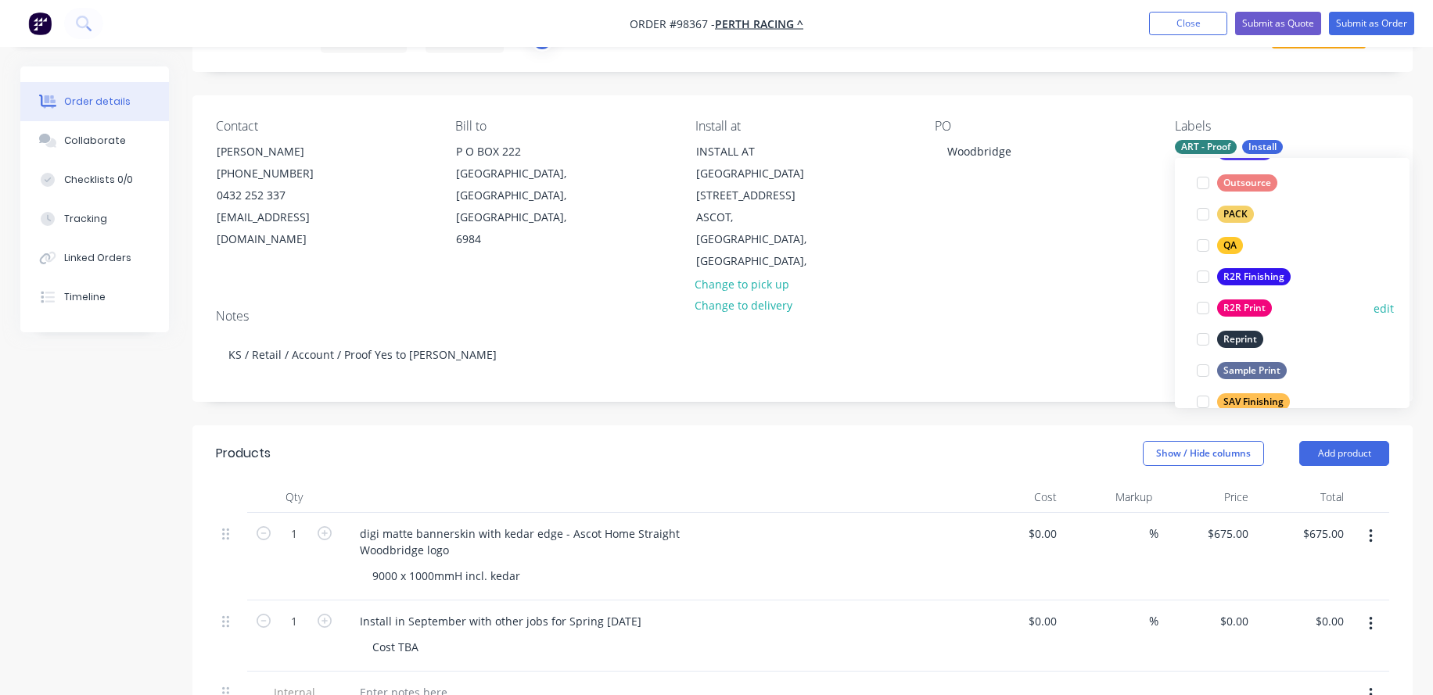
click at [1205, 305] on div at bounding box center [1202, 307] width 31 height 31
click at [1205, 309] on div at bounding box center [1202, 307] width 31 height 31
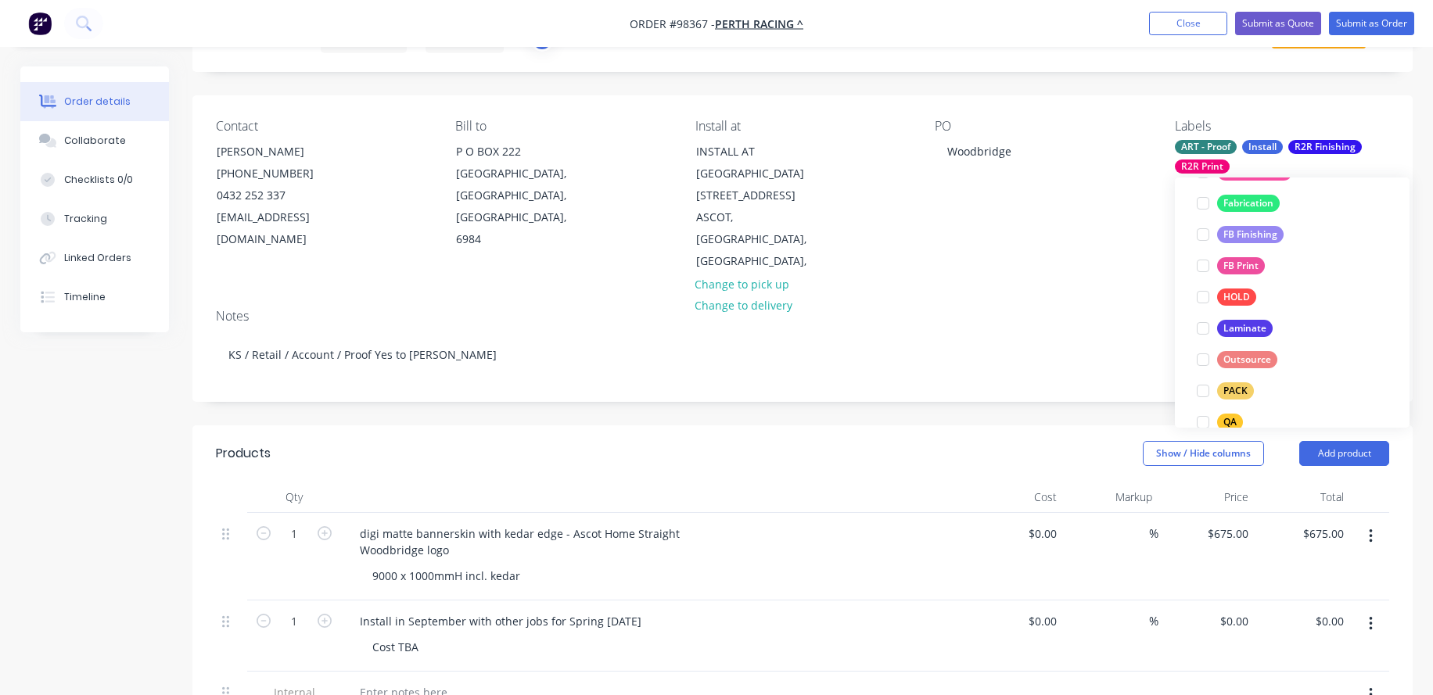
scroll to position [538, 0]
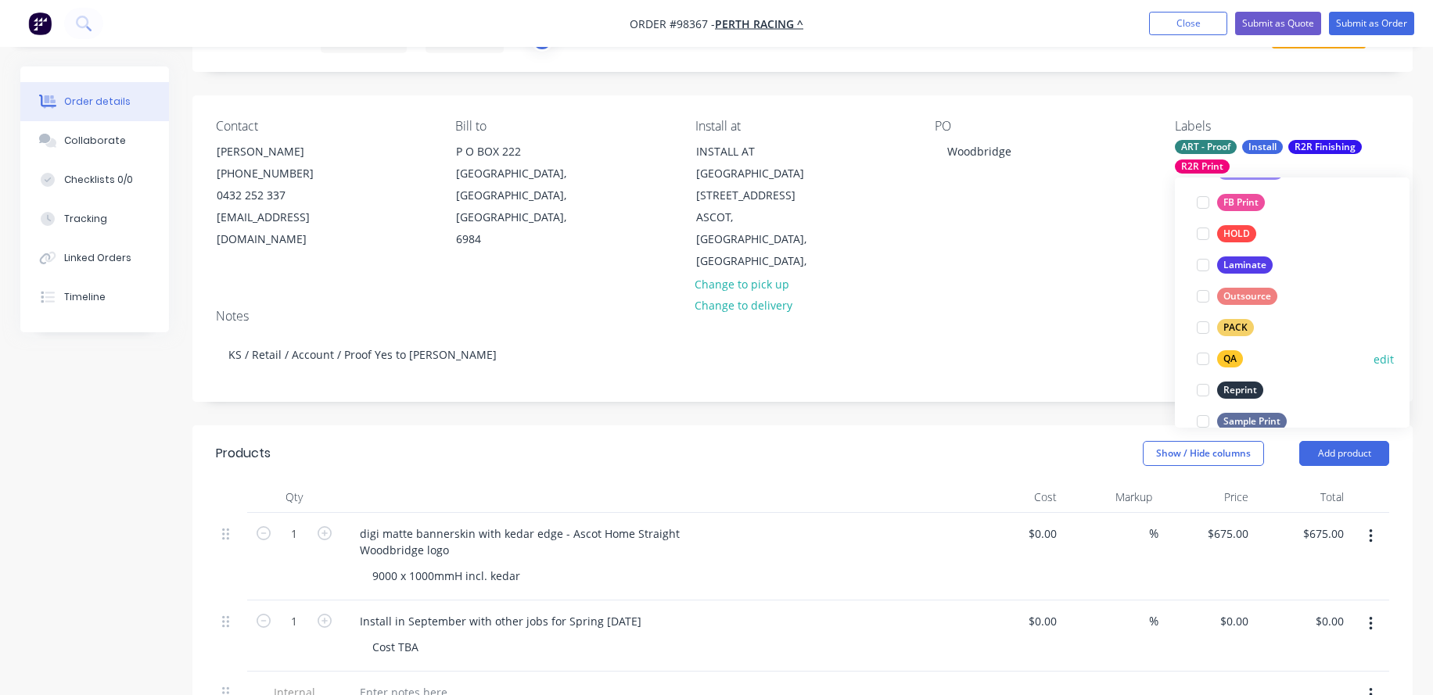
click at [1206, 355] on div at bounding box center [1202, 358] width 31 height 31
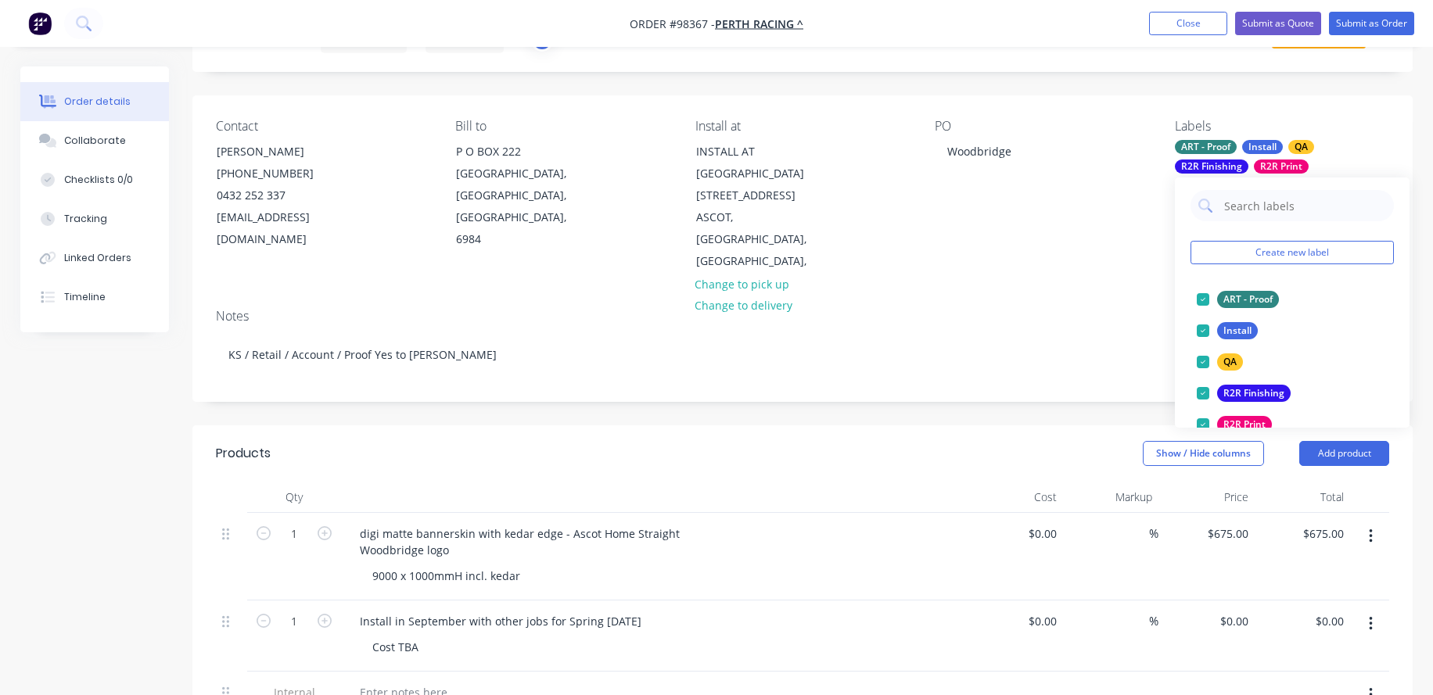
scroll to position [0, 0]
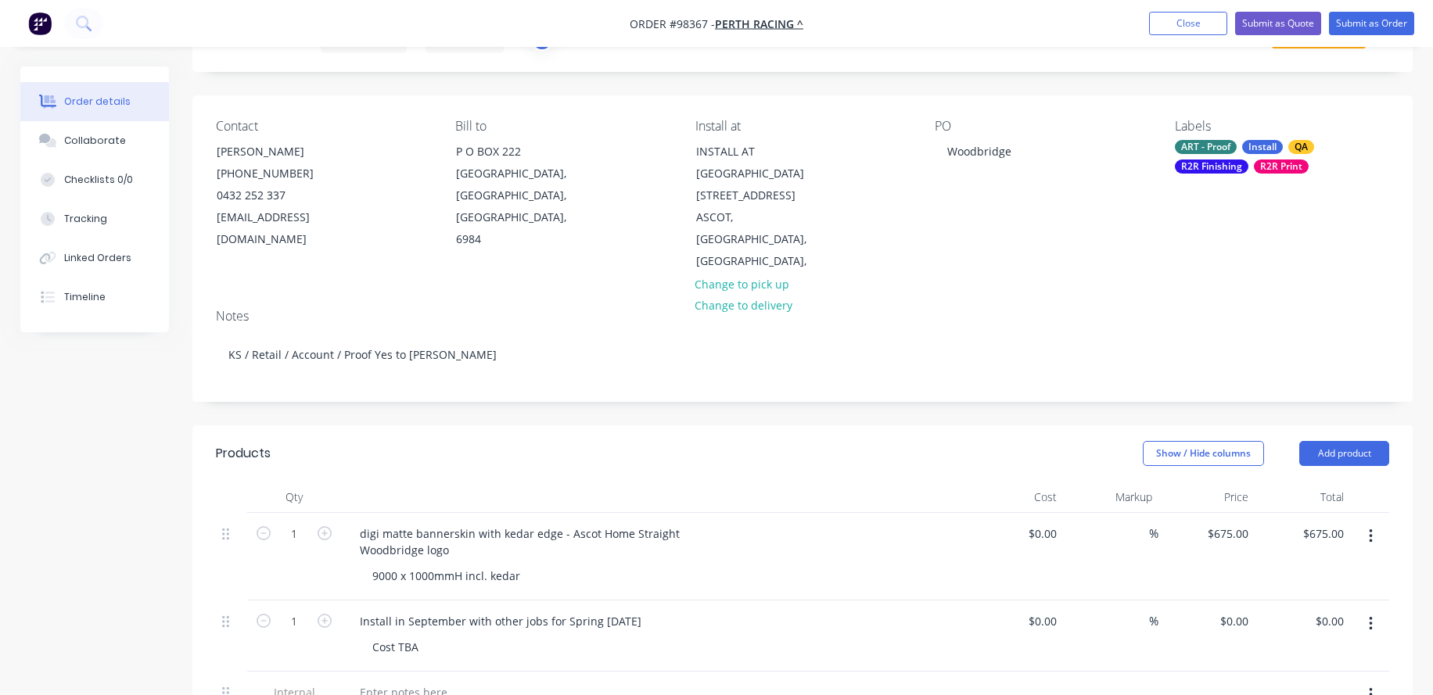
click at [982, 272] on div "Contact [PERSON_NAME] [PHONE_NUMBER] [EMAIL_ADDRESS][DOMAIN_NAME] Bill to [GEOG…" at bounding box center [802, 195] width 1220 height 201
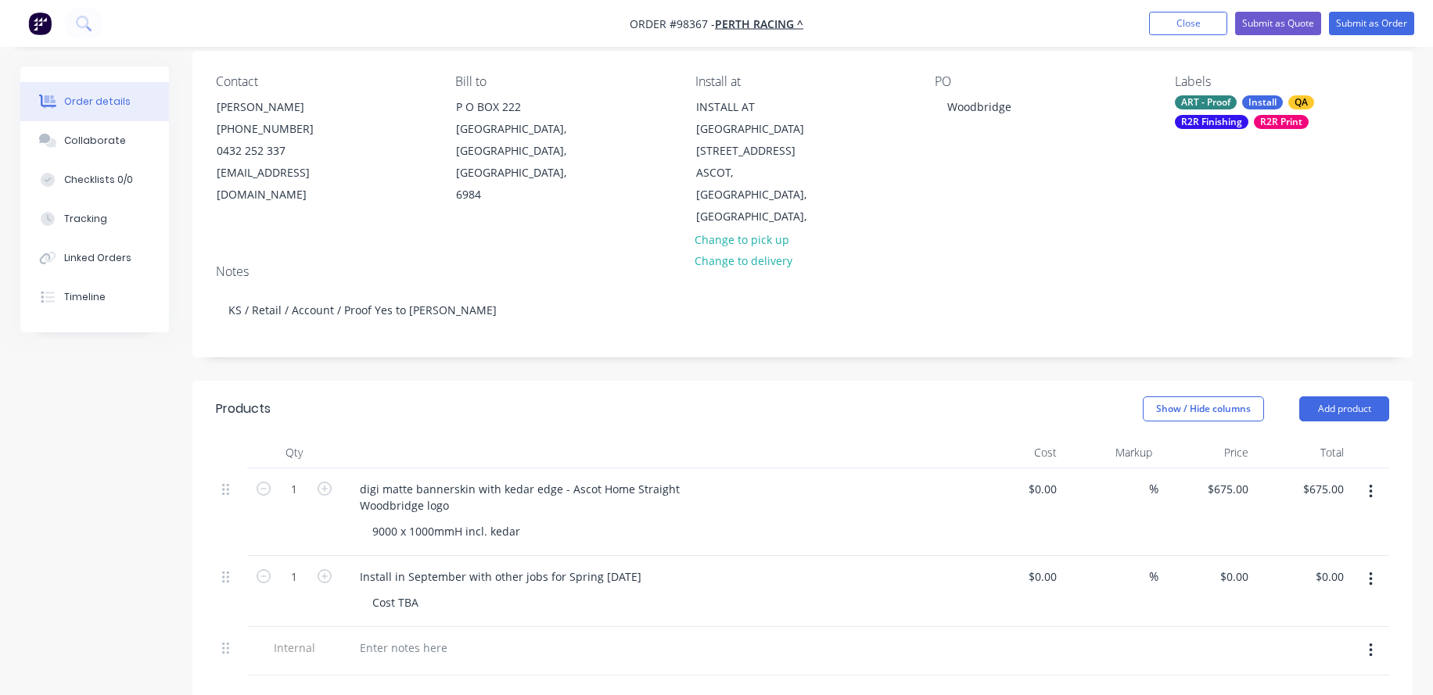
scroll to position [156, 0]
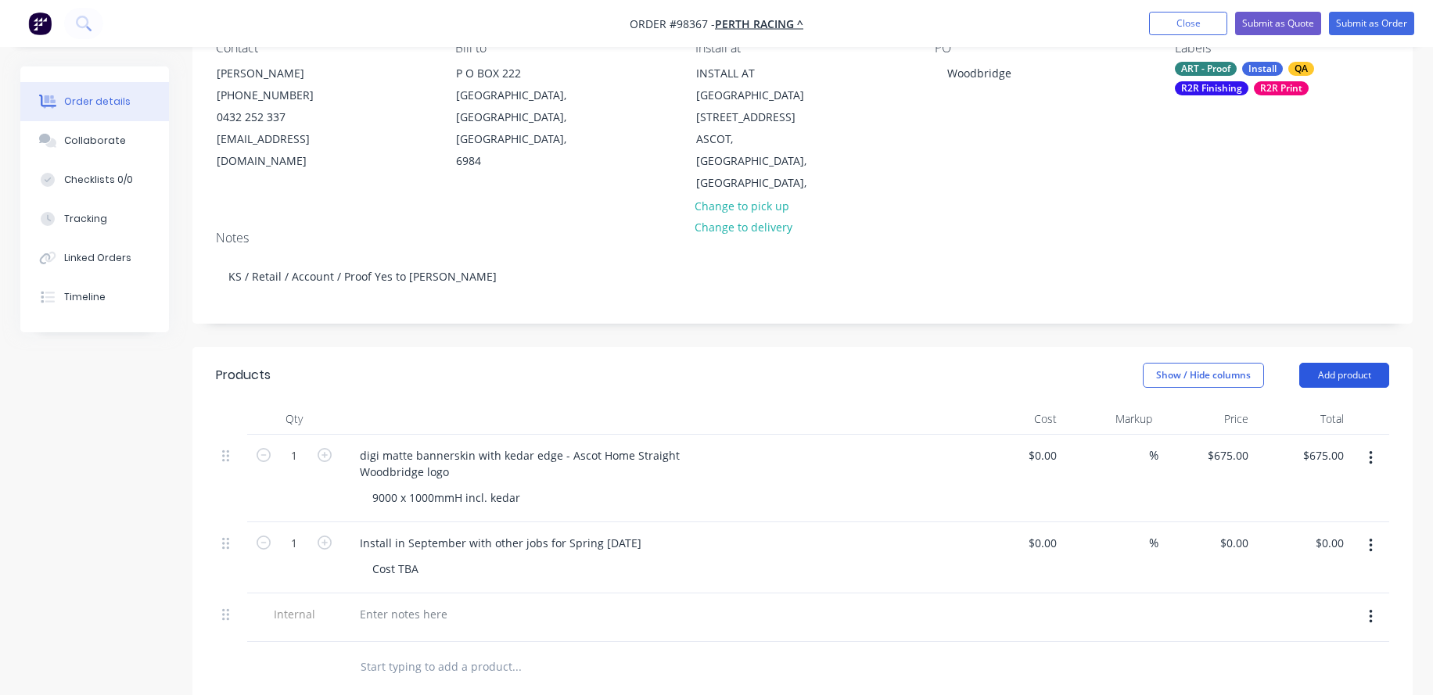
click at [1355, 363] on button "Add product" at bounding box center [1344, 375] width 90 height 25
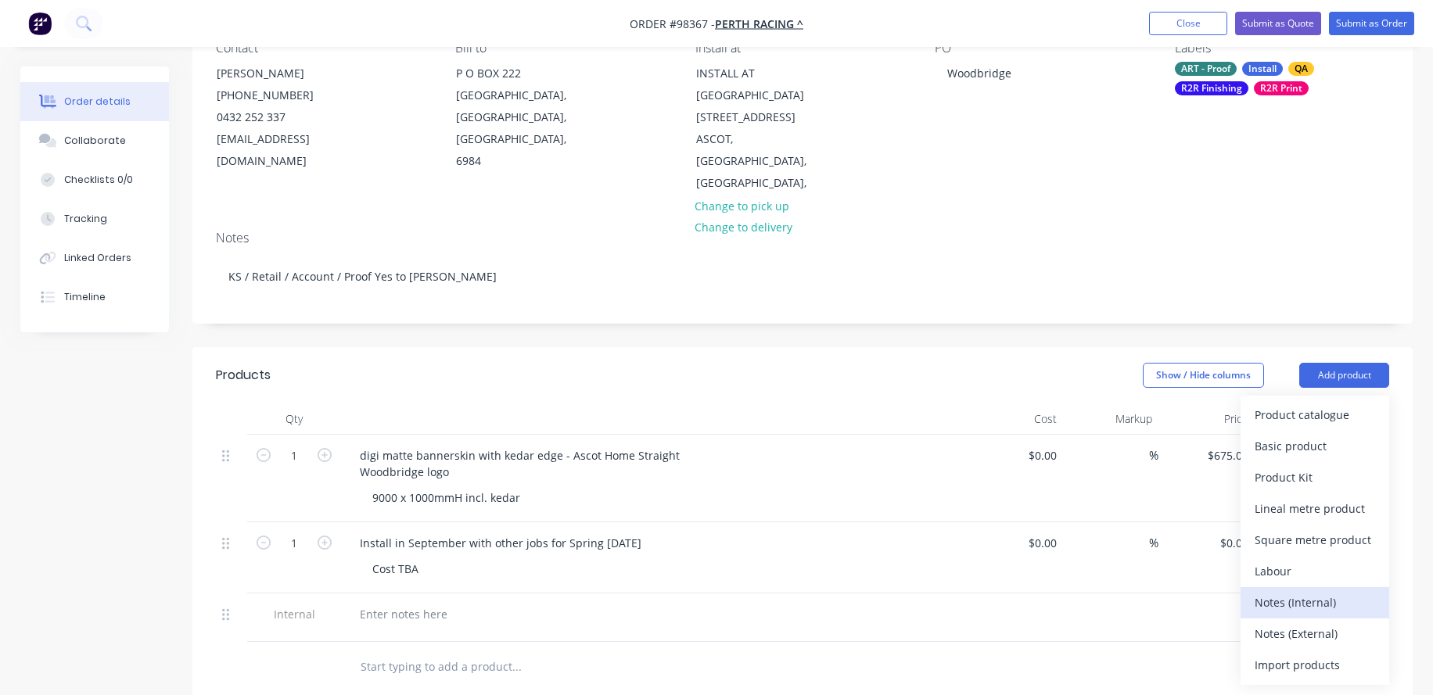
click at [1294, 591] on div "Notes (Internal)" at bounding box center [1314, 602] width 120 height 23
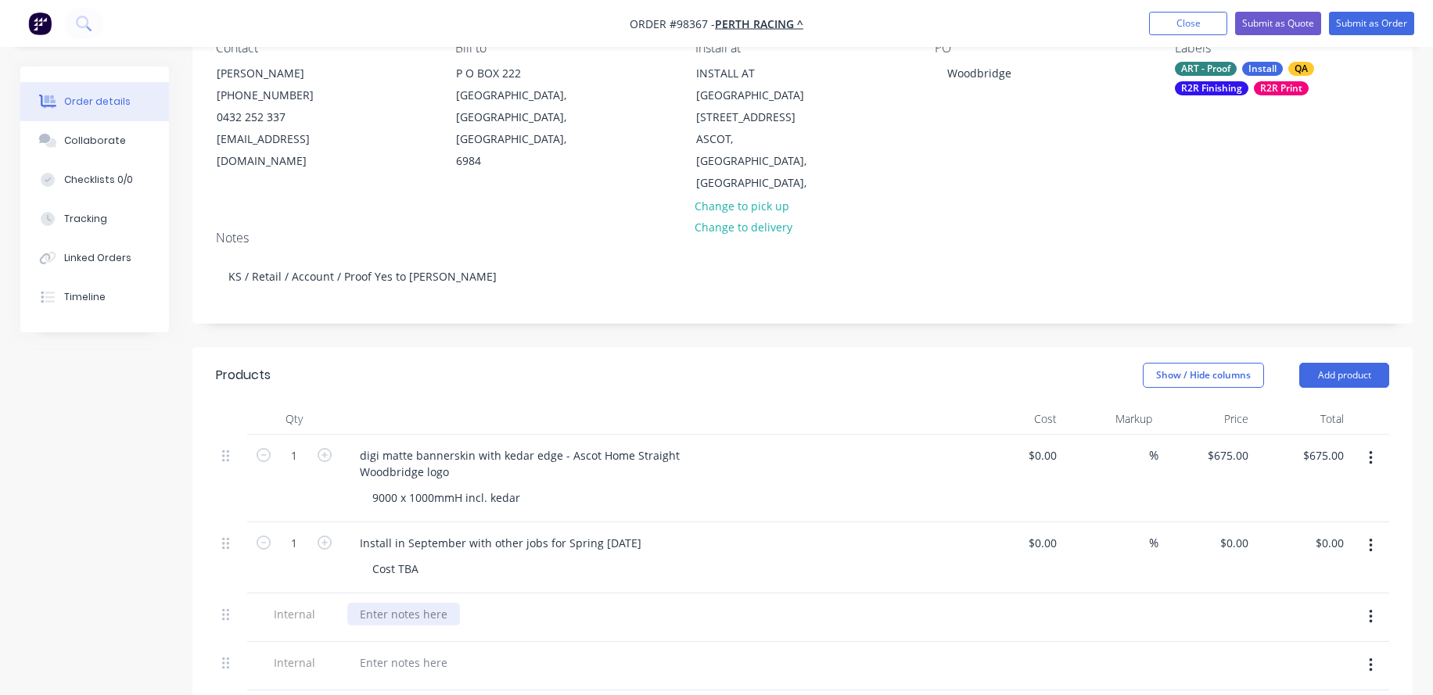
click at [371, 603] on div at bounding box center [403, 614] width 113 height 23
click at [511, 603] on div "Woodbridge skin replacing olf [PERSON_NAME] skin - ok to discard" at bounding box center [534, 614] width 375 height 23
click at [359, 603] on div "Woodbridge skin replacing old [PERSON_NAME] skin - ok to discard" at bounding box center [536, 614] width 378 height 23
click at [375, 651] on div at bounding box center [403, 662] width 113 height 23
click at [399, 558] on div "Cost TBA" at bounding box center [395, 569] width 71 height 23
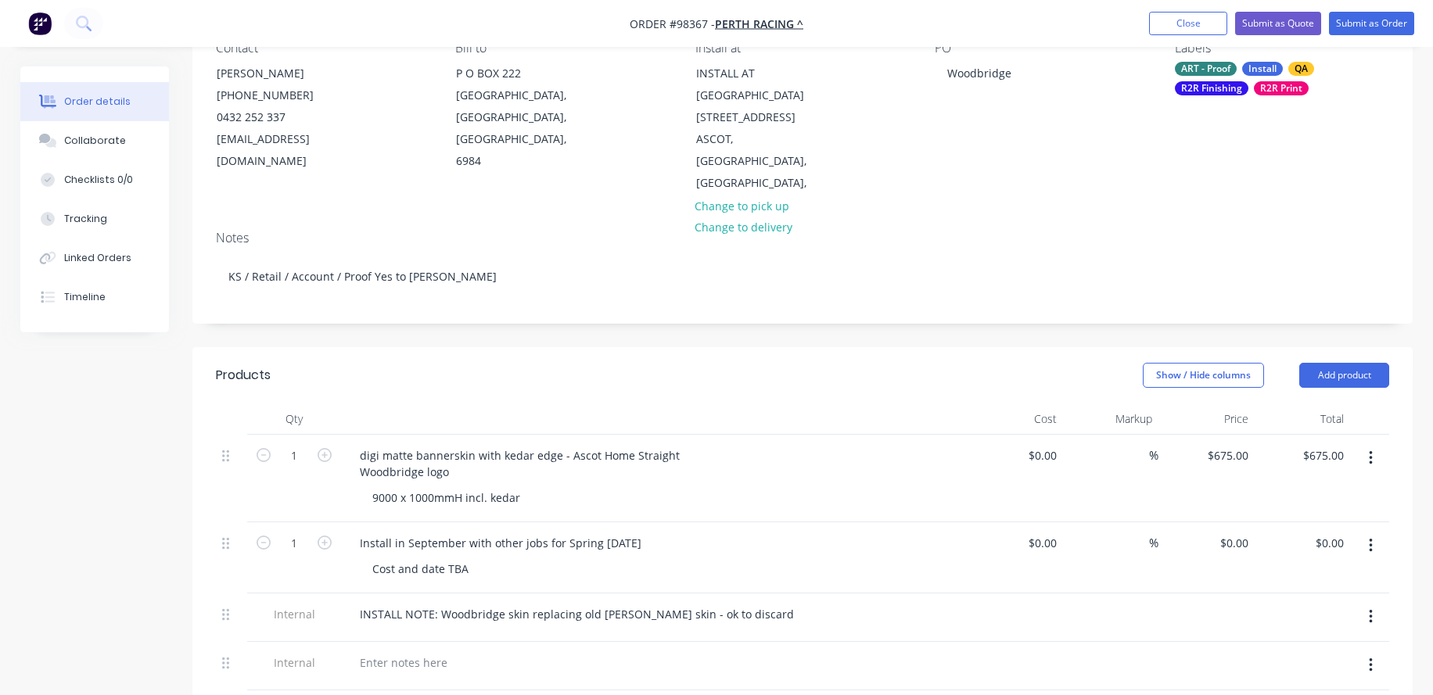
click at [622, 651] on div at bounding box center [653, 662] width 613 height 23
drag, startPoint x: 672, startPoint y: 522, endPoint x: 351, endPoint y: 520, distance: 320.7
click at [351, 532] on div "Install in September with other jobs for Spring [DATE]" at bounding box center [500, 543] width 307 height 23
click at [414, 651] on div at bounding box center [403, 662] width 113 height 23
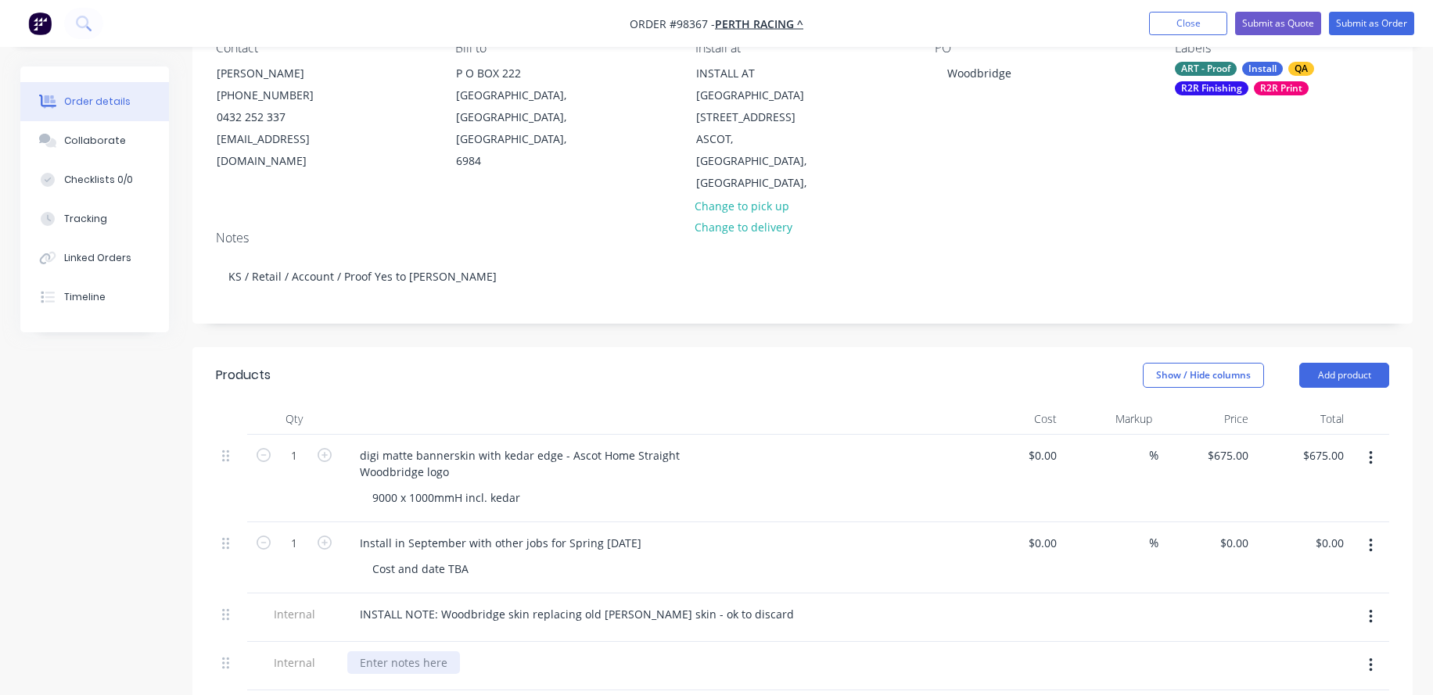
paste div
click at [1365, 532] on button "button" at bounding box center [1370, 546] width 37 height 28
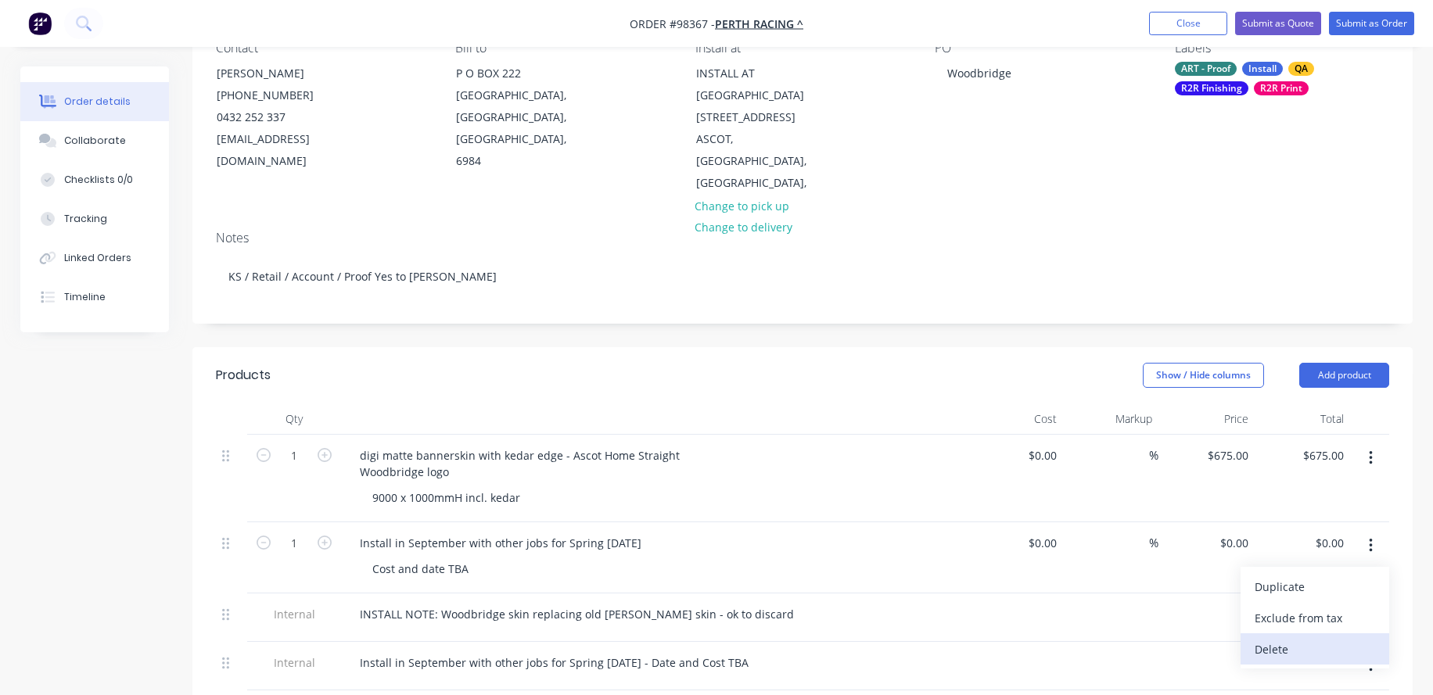
click at [1281, 638] on div "Delete" at bounding box center [1314, 649] width 120 height 23
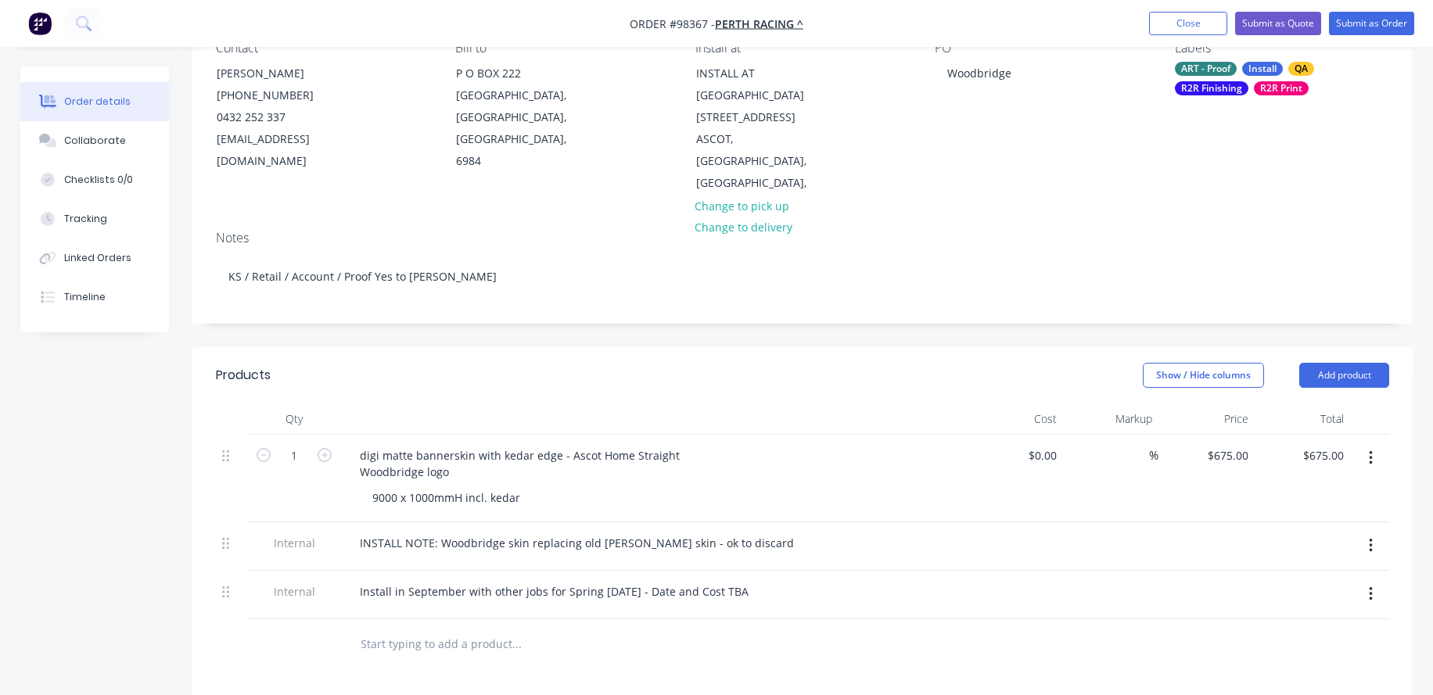
click at [478, 629] on input "text" at bounding box center [516, 644] width 313 height 31
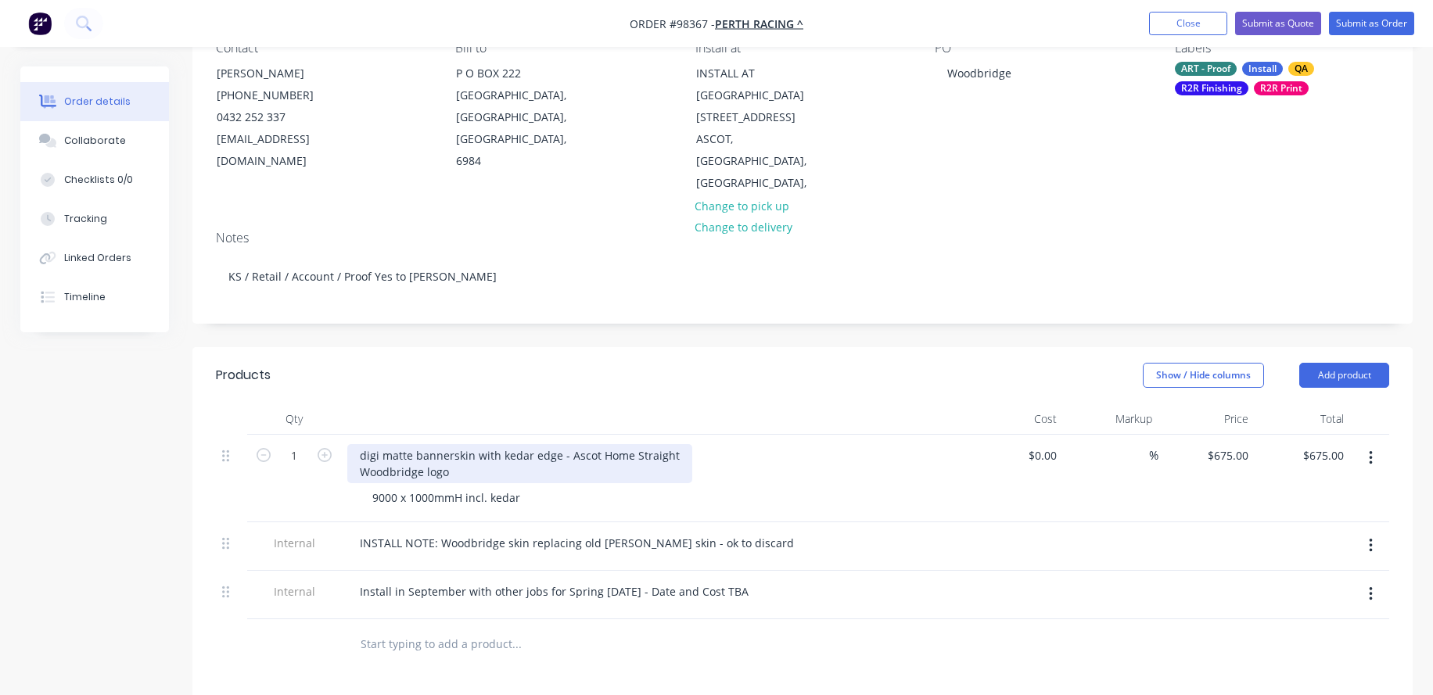
click at [404, 455] on div "digi matte bannerskin with kedar edge - Ascot Home Straight Woodbridge logo" at bounding box center [519, 463] width 345 height 39
click at [460, 452] on div "digi matte bannerskin with kedar edge - Ascot Home Straight Woodbridge logo" at bounding box center [519, 463] width 345 height 39
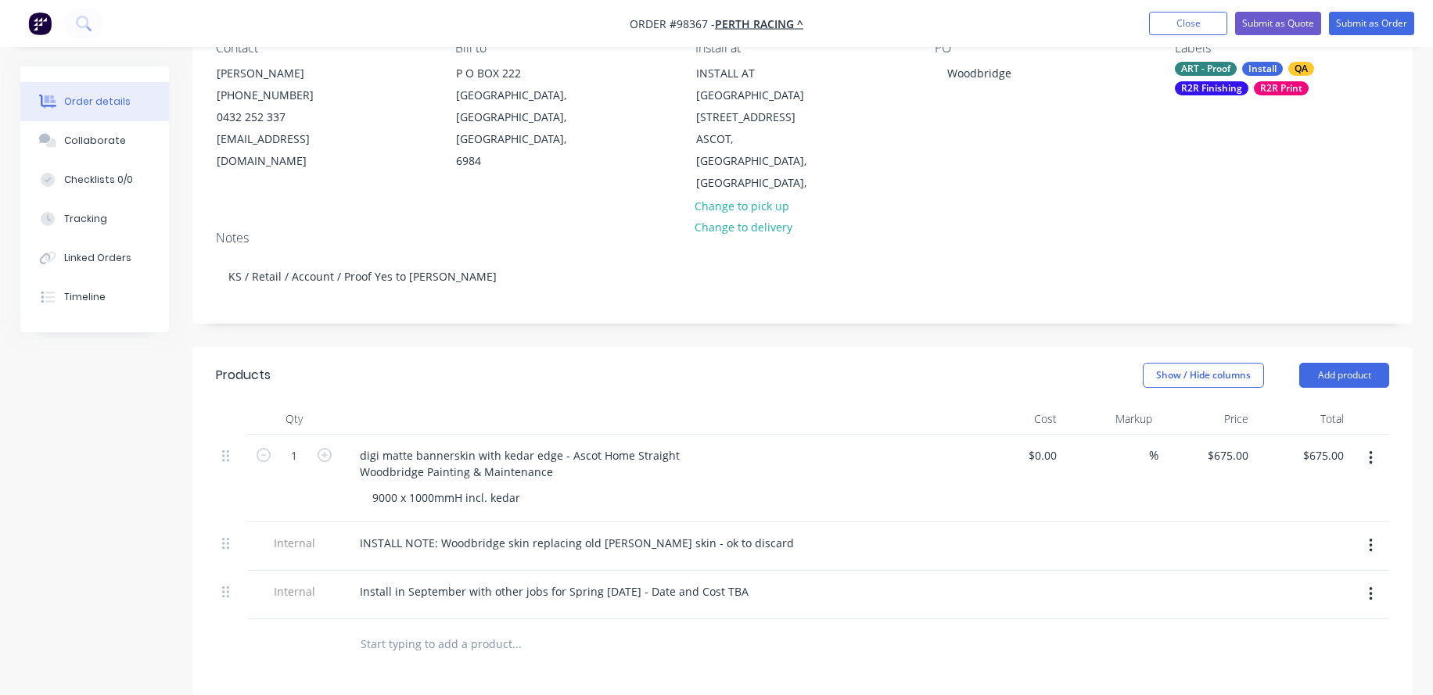
click at [296, 482] on div "1" at bounding box center [294, 479] width 94 height 88
click at [401, 629] on input "text" at bounding box center [516, 644] width 313 height 31
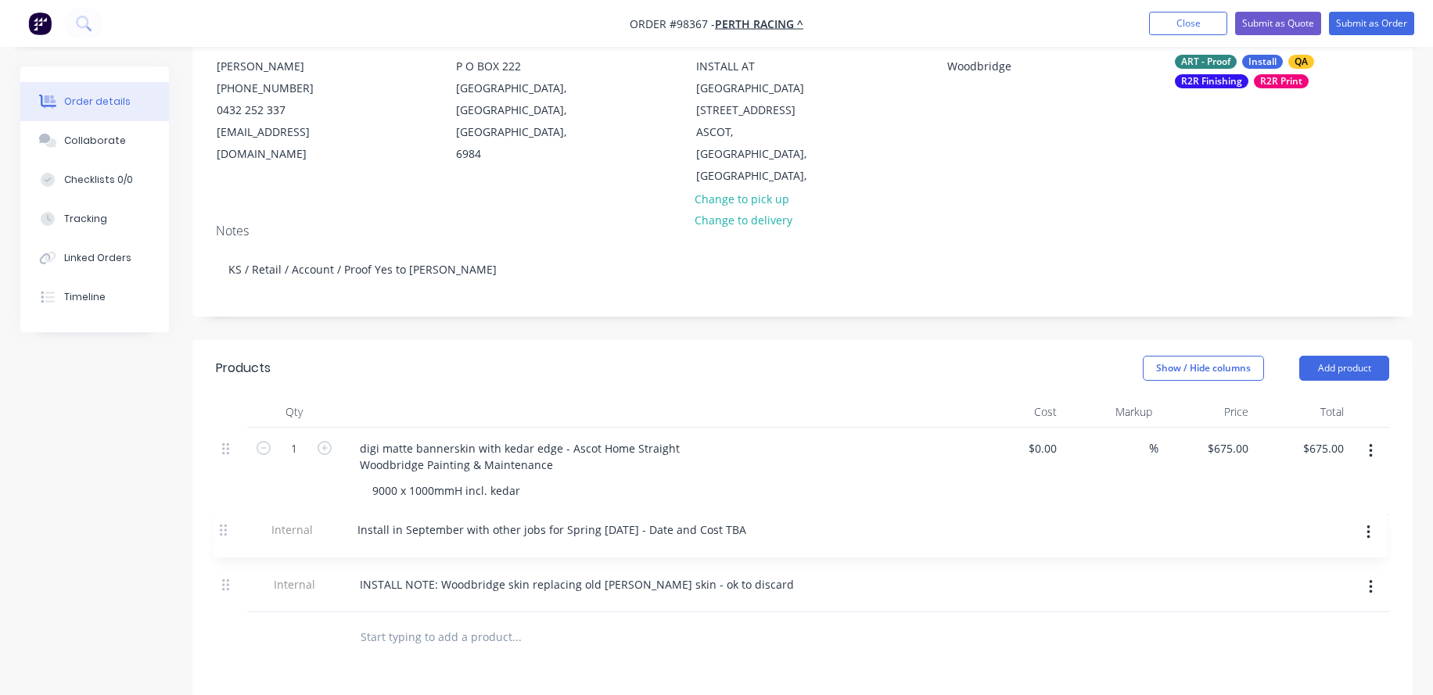
scroll to position [178, 0]
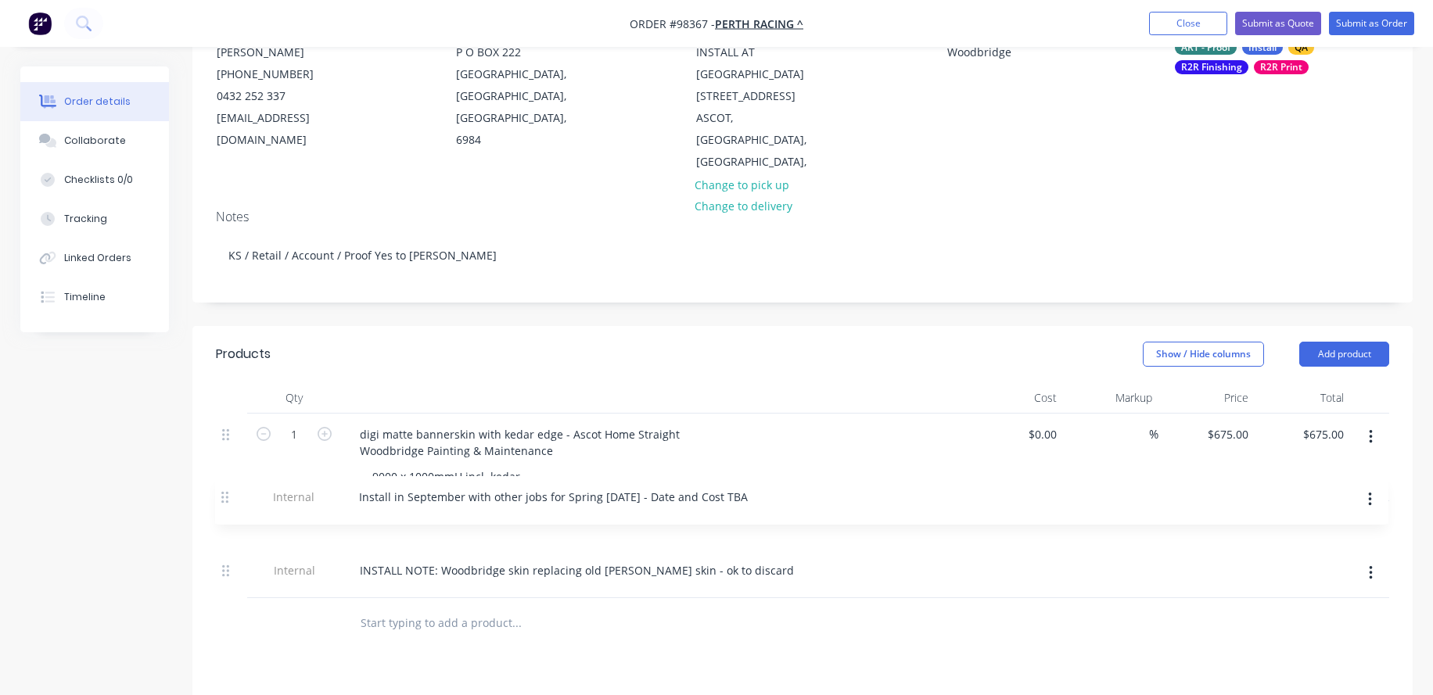
drag, startPoint x: 225, startPoint y: 573, endPoint x: 224, endPoint y: 495, distance: 78.2
click at [224, 495] on div "1 digi matte bannerskin with kedar edge - Ascot Home Straight Woodbridge Painti…" at bounding box center [802, 506] width 1173 height 185
click at [485, 612] on input "text" at bounding box center [516, 623] width 313 height 31
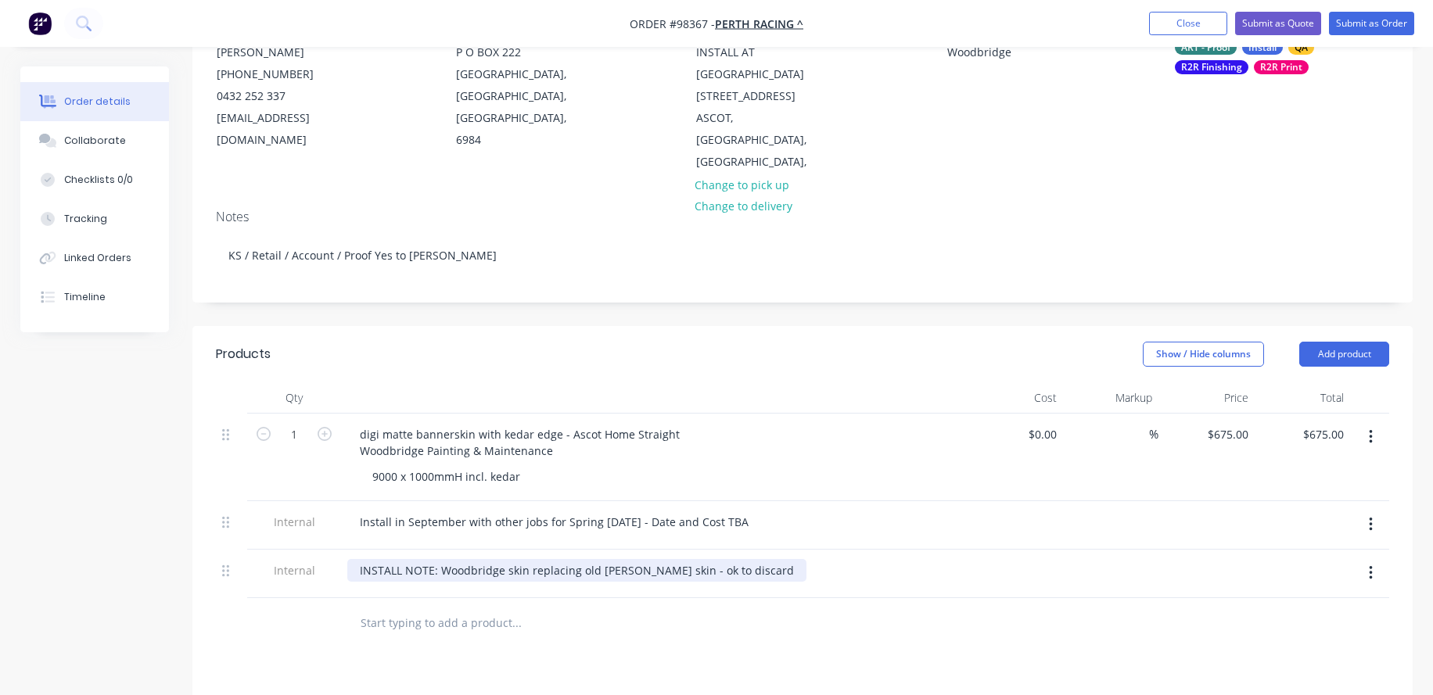
click at [526, 559] on div "INSTALL NOTE: Woodbridge skin replacing old [PERSON_NAME] skin - ok to discard" at bounding box center [576, 570] width 459 height 23
click at [506, 608] on input "text" at bounding box center [516, 623] width 313 height 31
click at [640, 559] on div "INSTALL NOTE: Woodbridge replacing old [PERSON_NAME] skin - ok to discard" at bounding box center [564, 570] width 435 height 23
click at [486, 608] on input "text" at bounding box center [516, 623] width 313 height 31
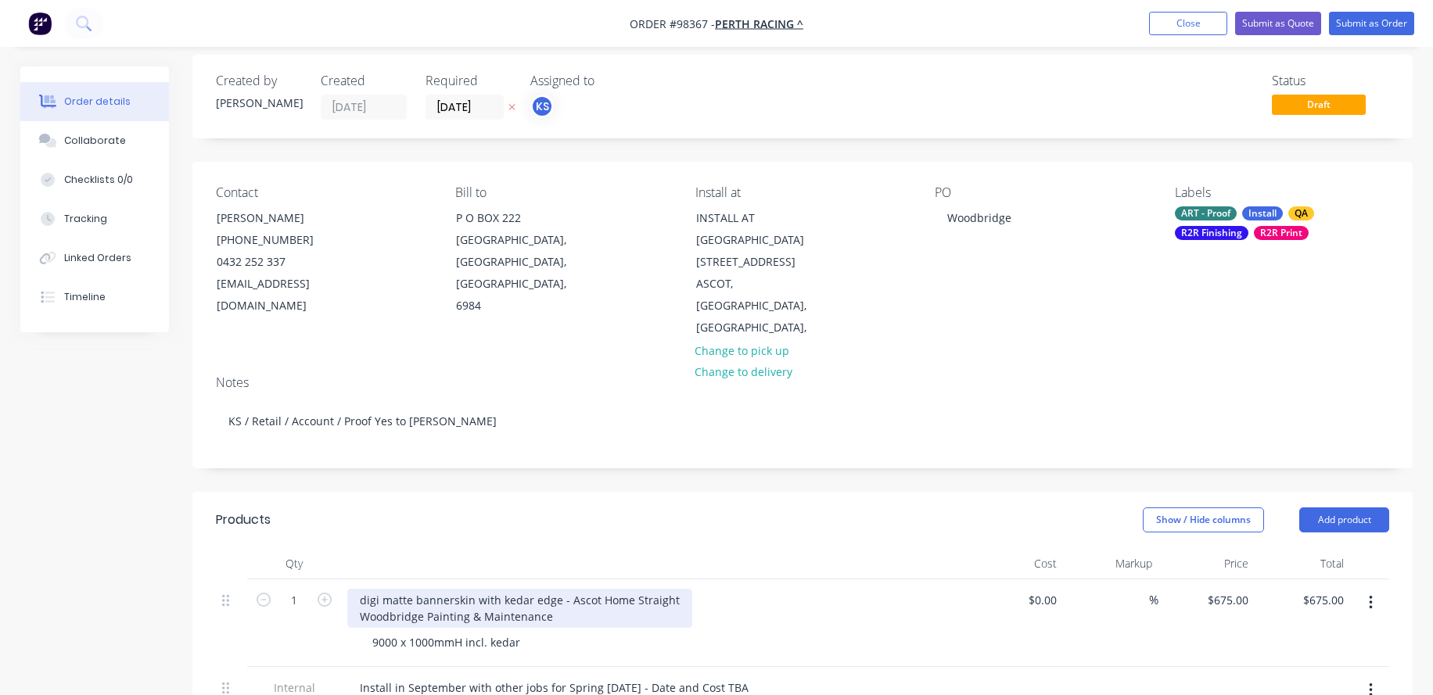
scroll to position [0, 0]
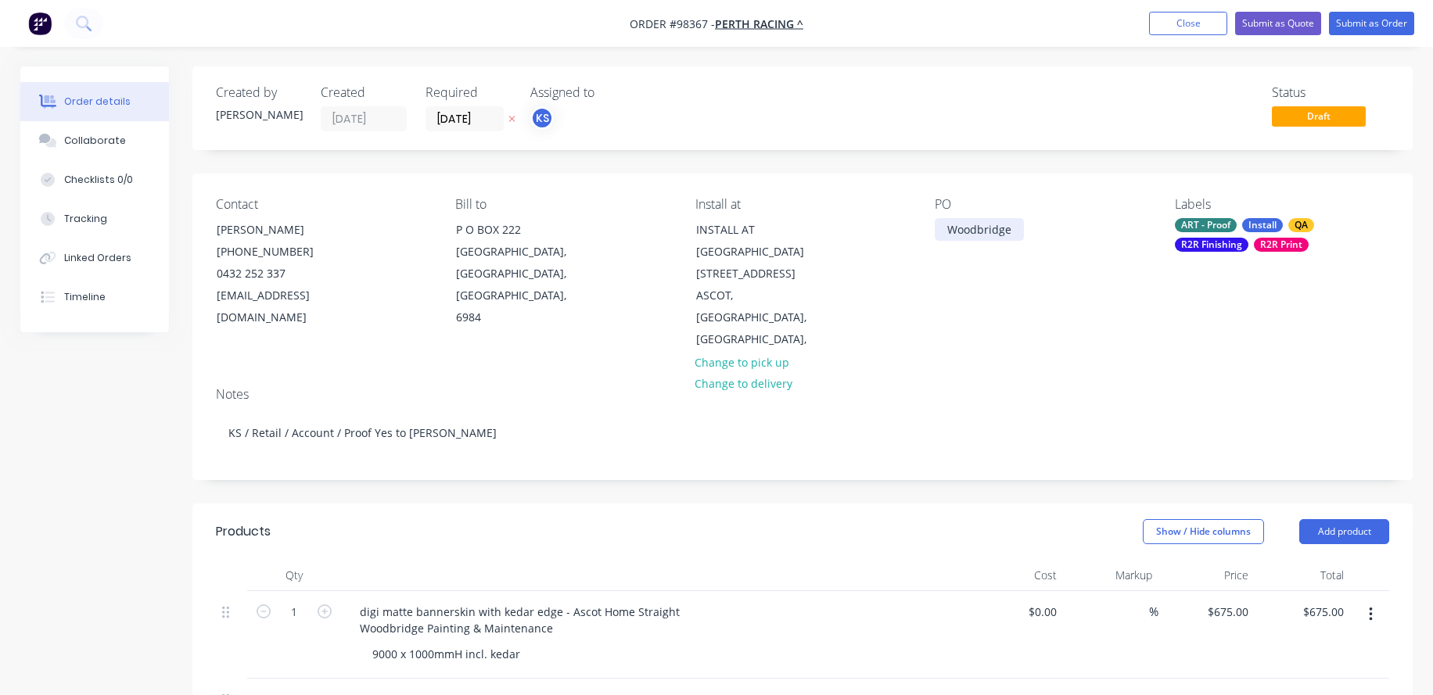
click at [1014, 226] on div "Woodbridge" at bounding box center [979, 229] width 89 height 23
click at [1009, 230] on div "Woodbridge" at bounding box center [979, 229] width 89 height 23
click at [947, 227] on div "Woodbridge" at bounding box center [979, 229] width 89 height 23
click at [580, 560] on div at bounding box center [654, 575] width 626 height 31
click at [565, 601] on div "digi matte bannerskin with kedar edge - Ascot Home Straight Woodbridge Painting…" at bounding box center [519, 620] width 345 height 39
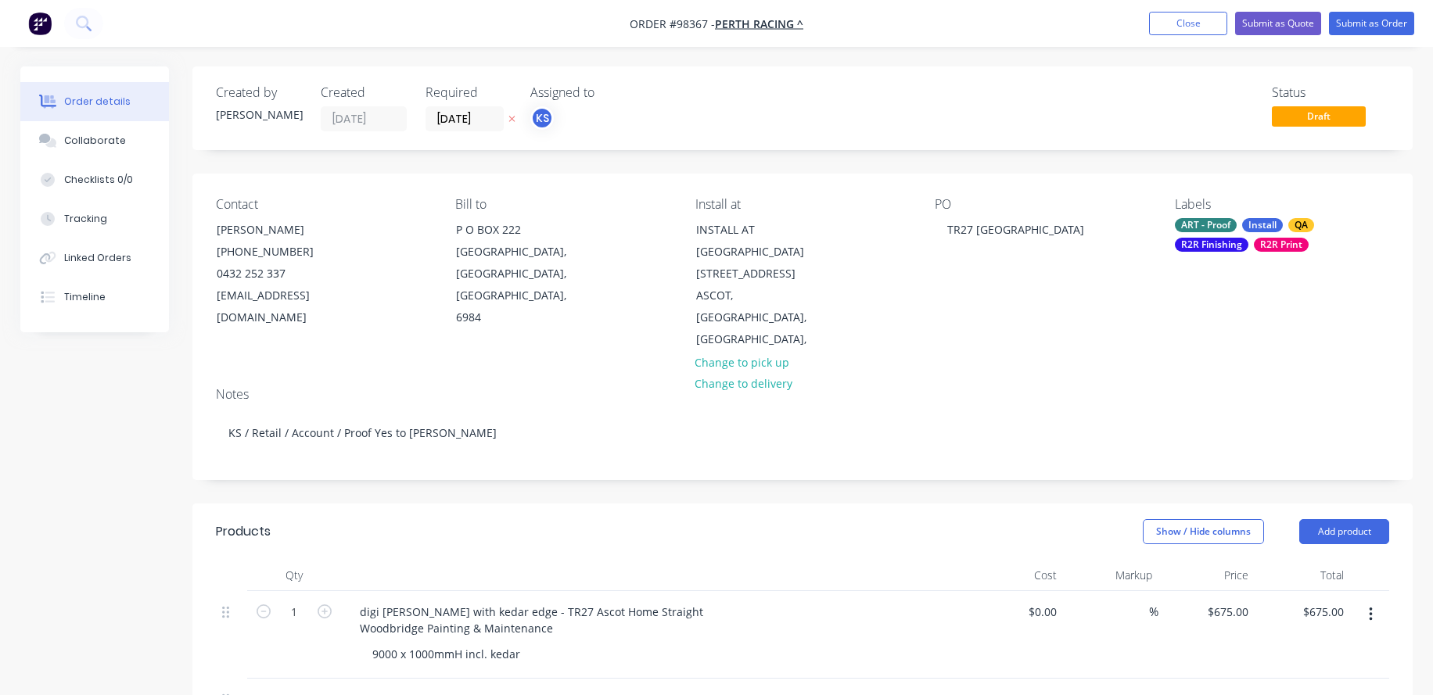
click at [578, 643] on div "9000 x 1000mmH incl. kedar" at bounding box center [660, 654] width 601 height 23
click at [451, 116] on input "[DATE]" at bounding box center [464, 118] width 77 height 23
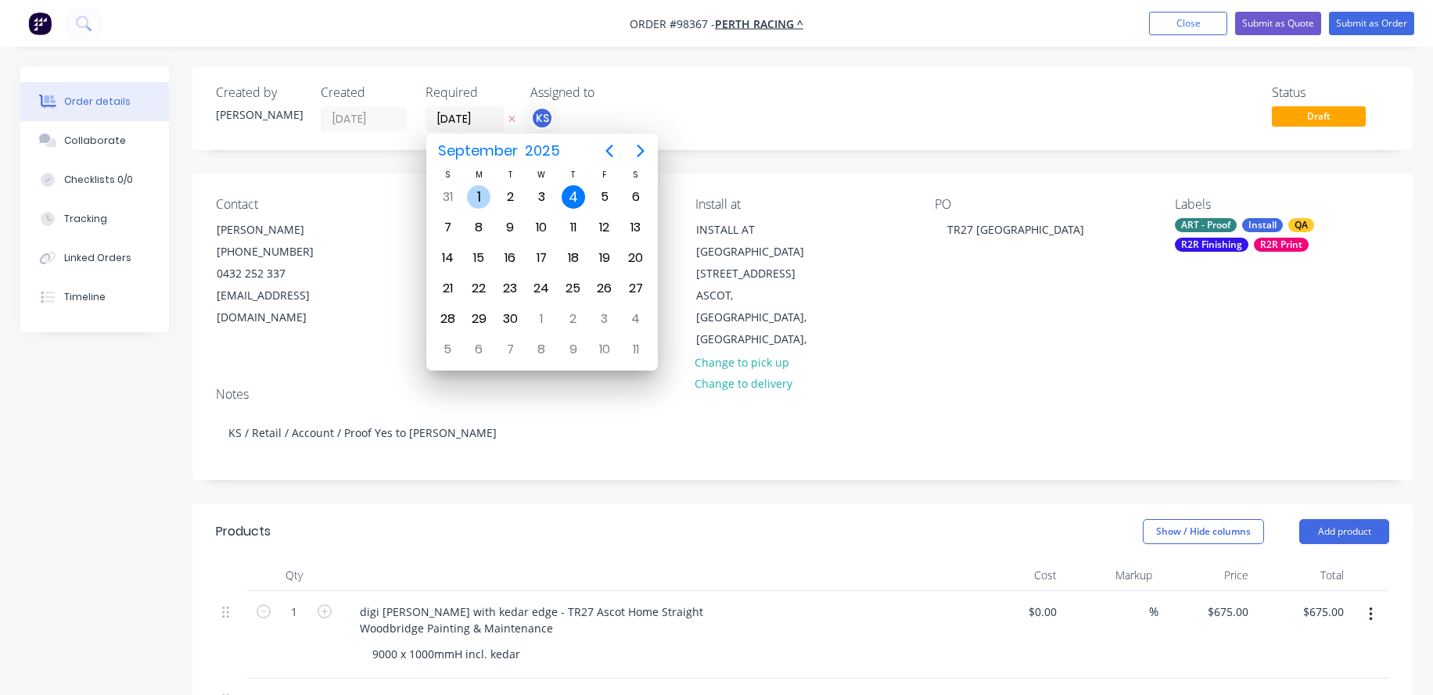
click at [483, 199] on div "1" at bounding box center [478, 196] width 23 height 23
type input "[DATE]"
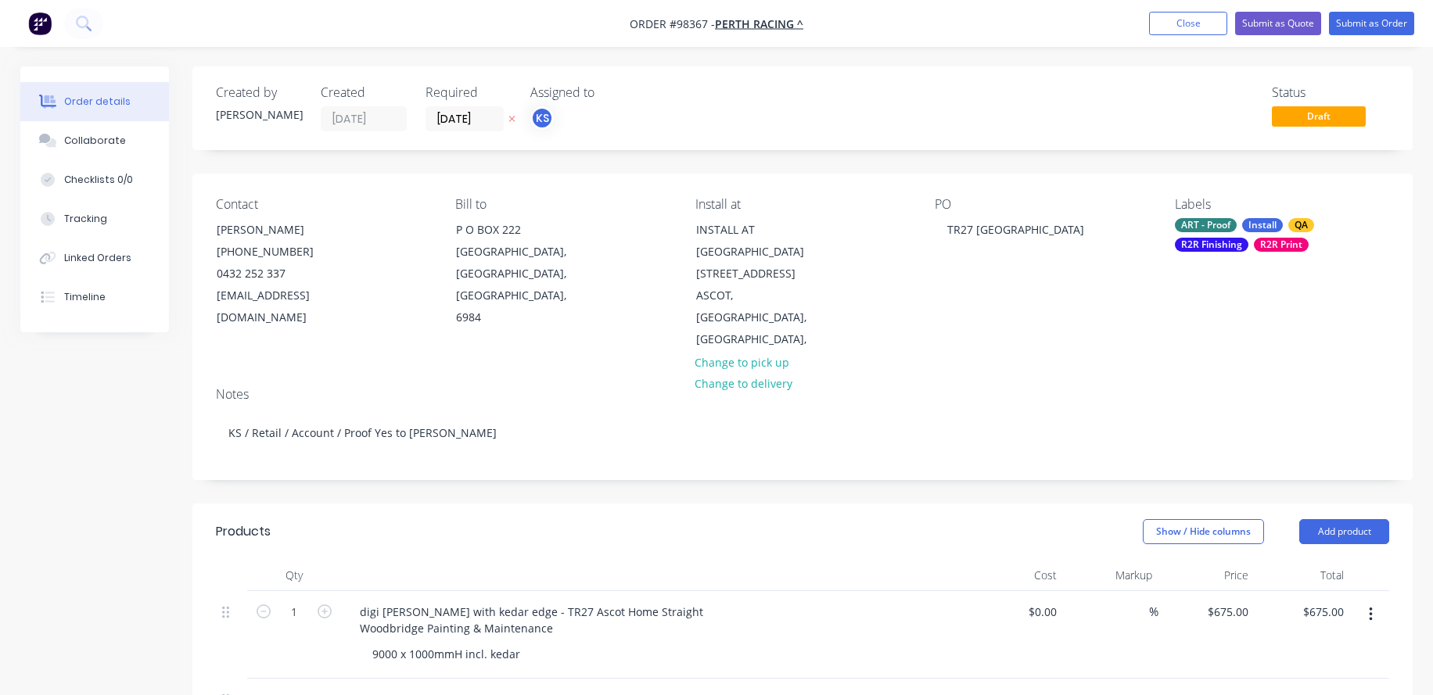
click at [1196, 246] on div "R2R Finishing" at bounding box center [1212, 245] width 74 height 14
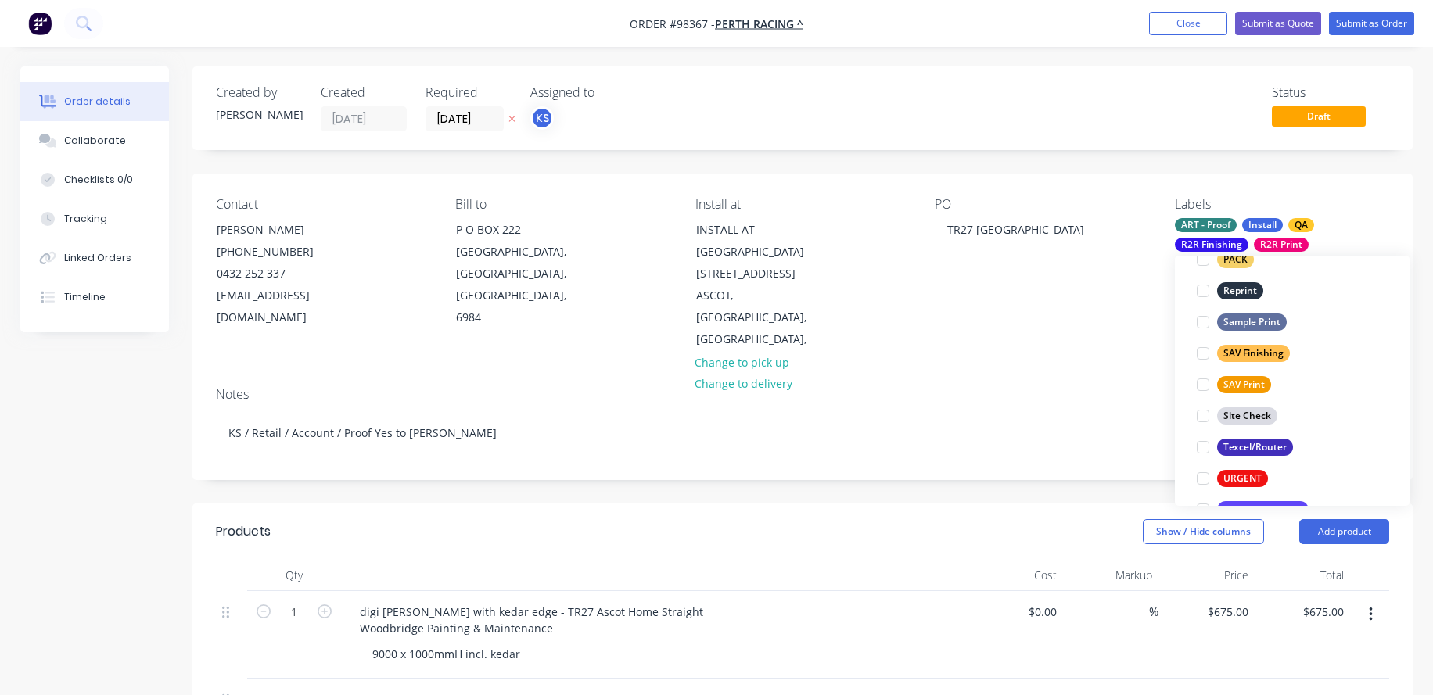
scroll to position [751, 0]
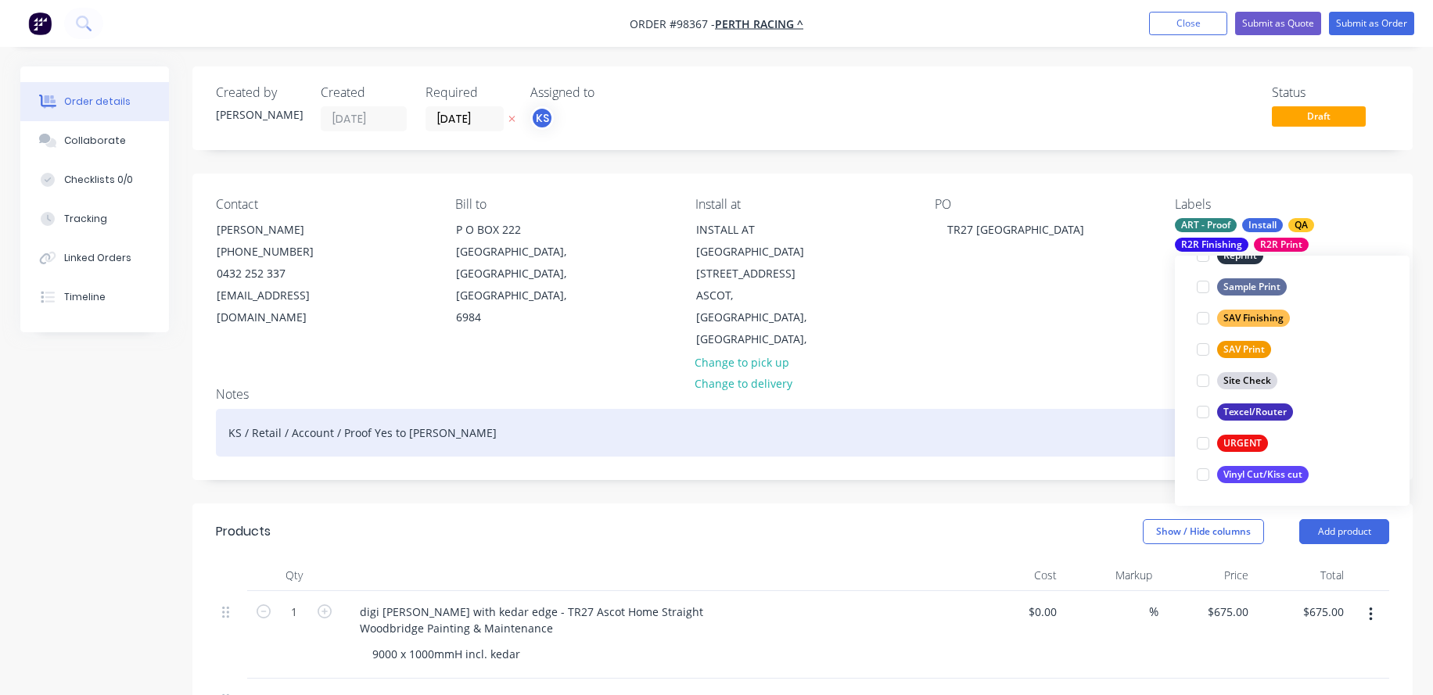
click at [1078, 409] on div "KS / Retail / Account / Proof Yes to [PERSON_NAME]" at bounding box center [802, 433] width 1173 height 48
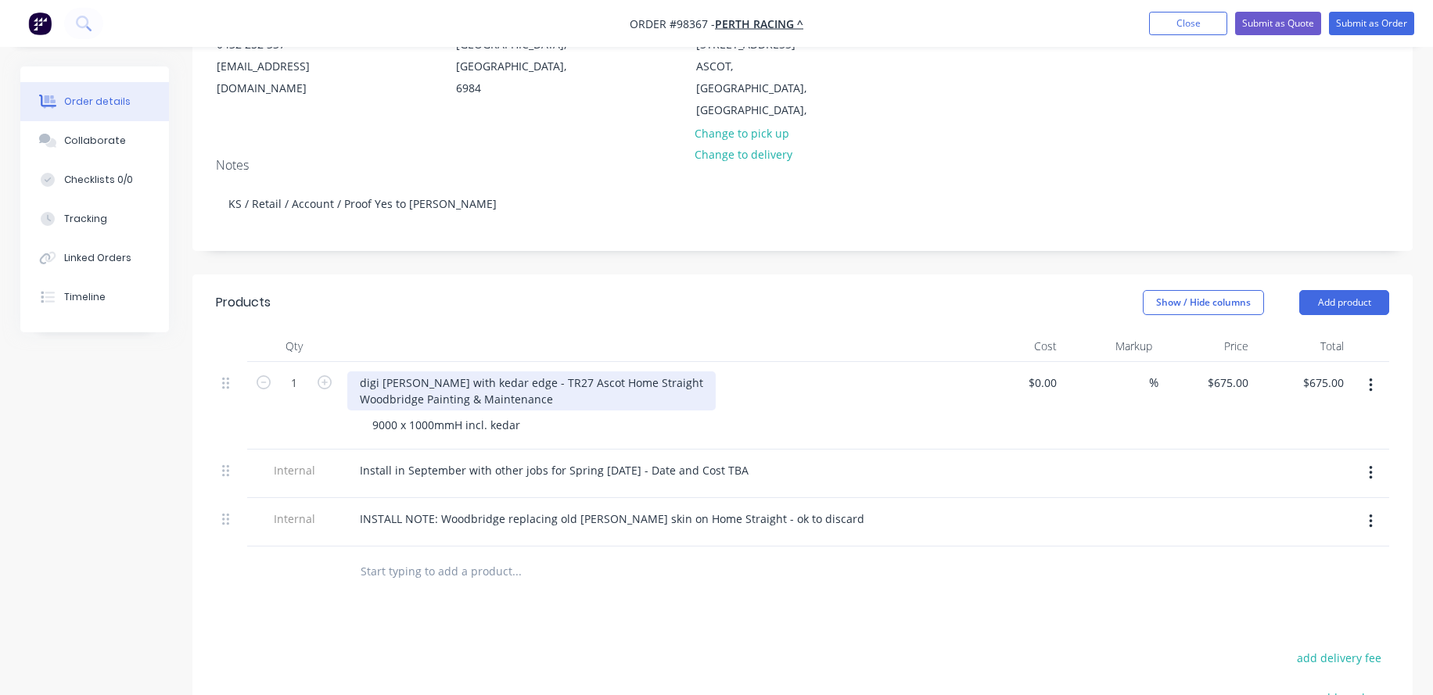
scroll to position [235, 0]
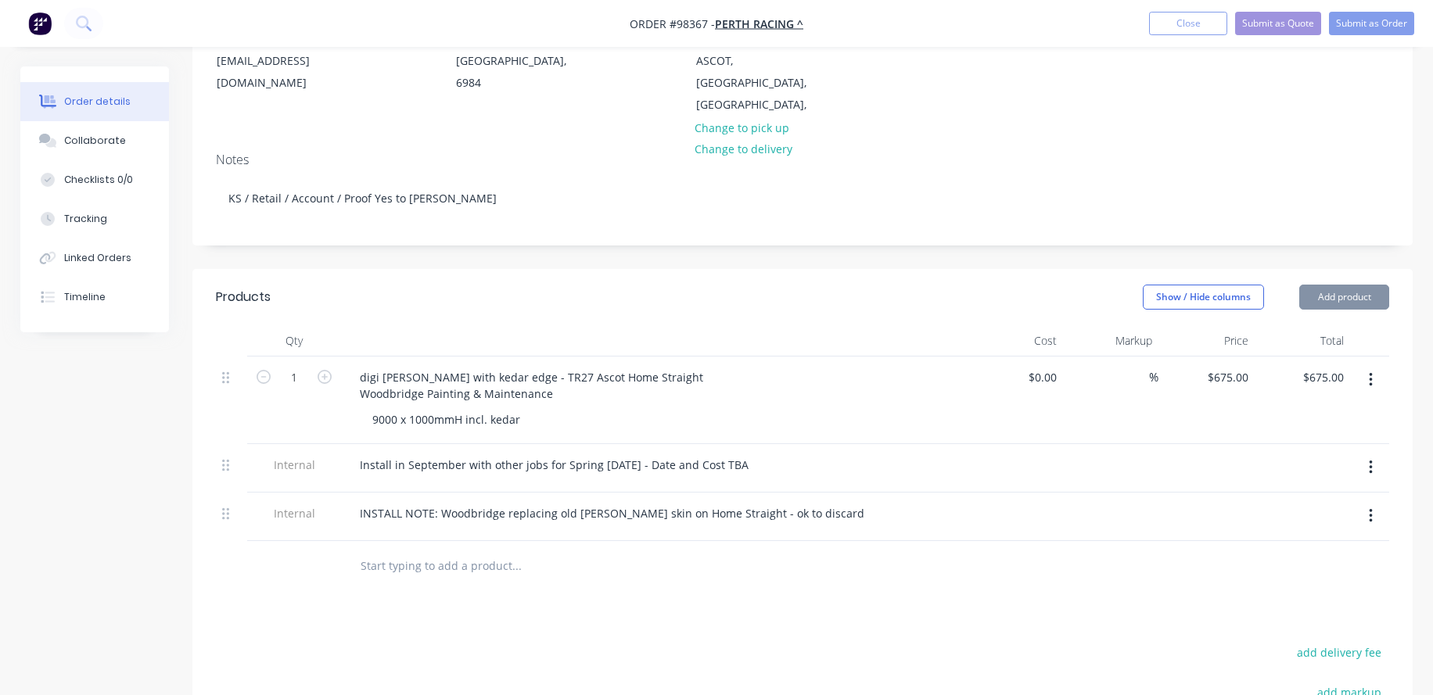
click at [550, 551] on input "text" at bounding box center [516, 566] width 313 height 31
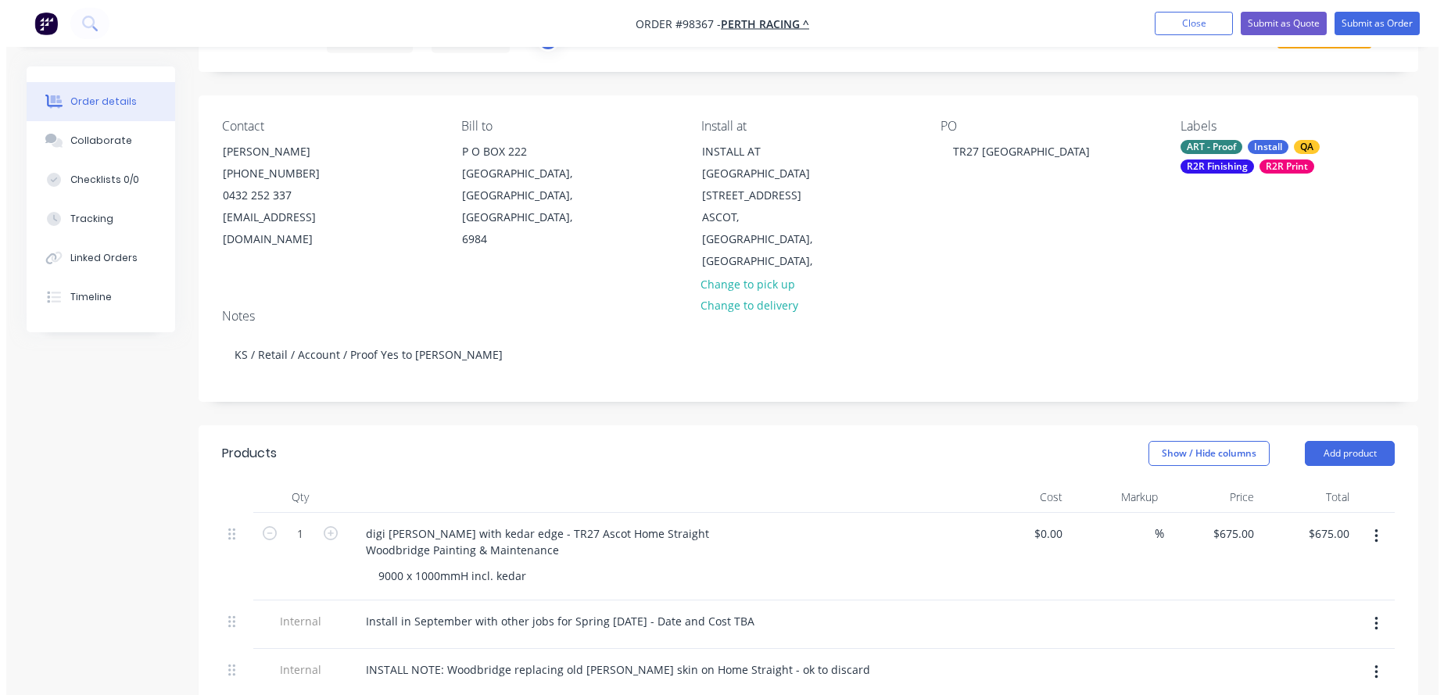
scroll to position [0, 0]
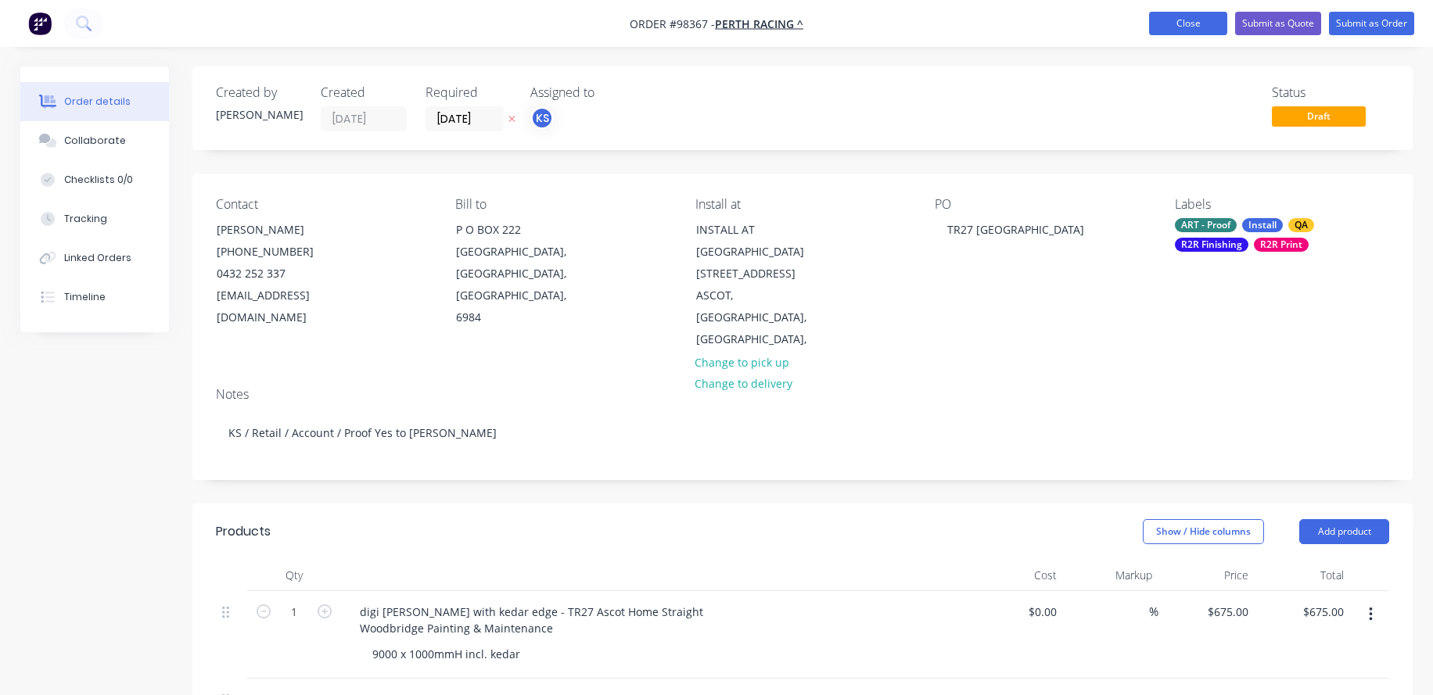
click at [1174, 28] on button "Close" at bounding box center [1188, 23] width 78 height 23
